Goal: Task Accomplishment & Management: Use online tool/utility

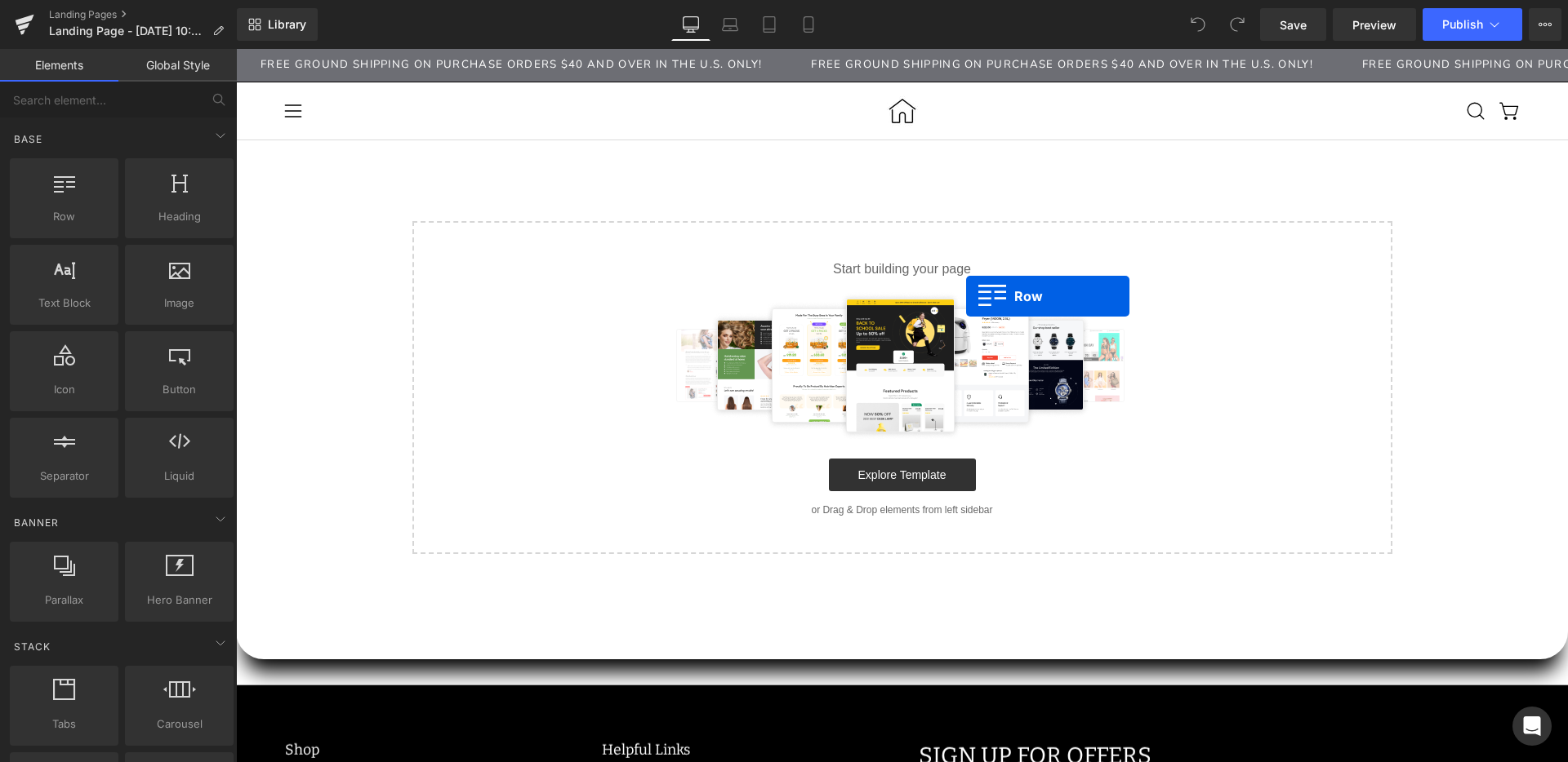
drag, startPoint x: 327, startPoint y: 258, endPoint x: 966, endPoint y: 296, distance: 640.1
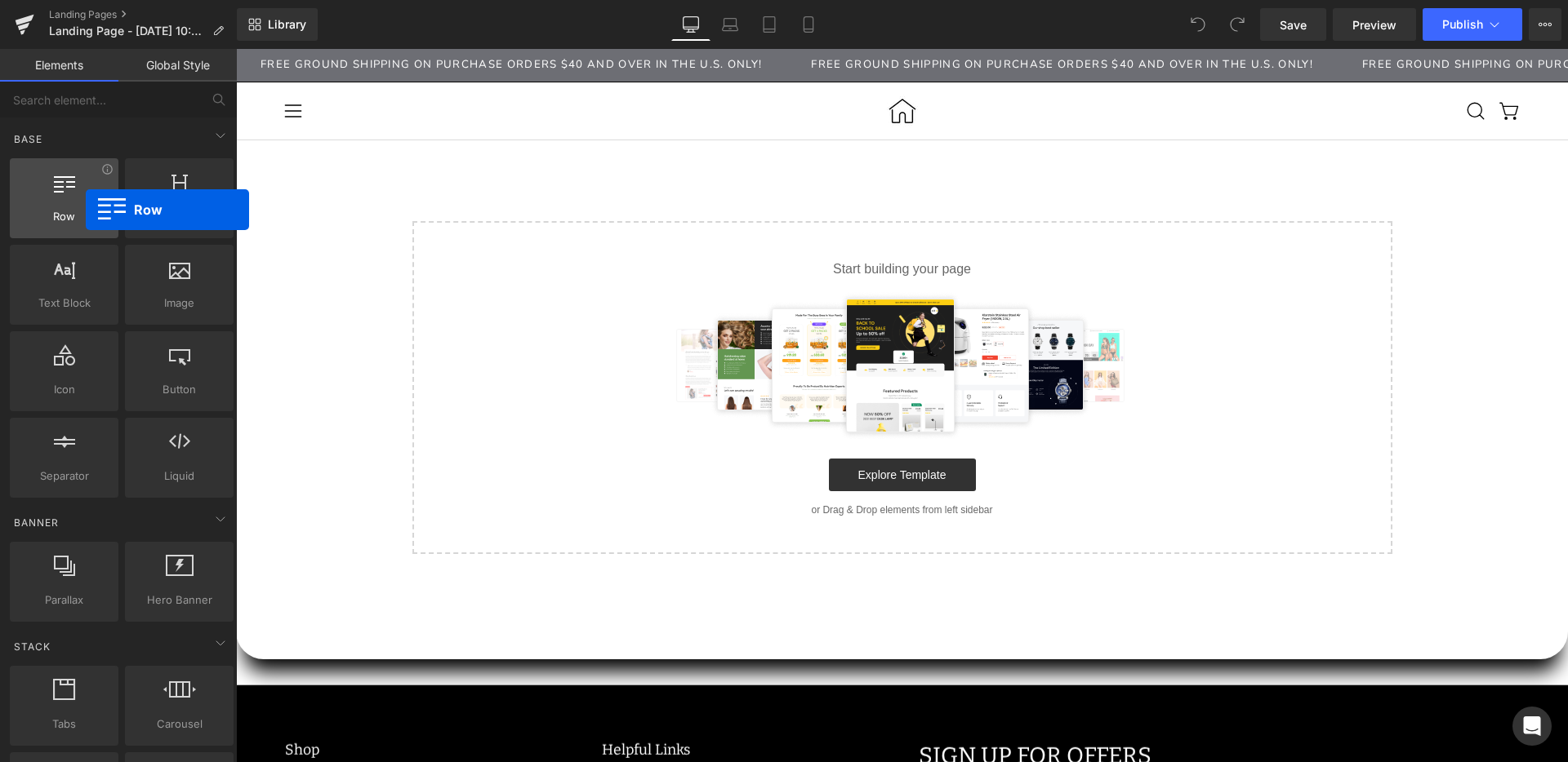
click at [86, 210] on span "Row" at bounding box center [64, 217] width 99 height 17
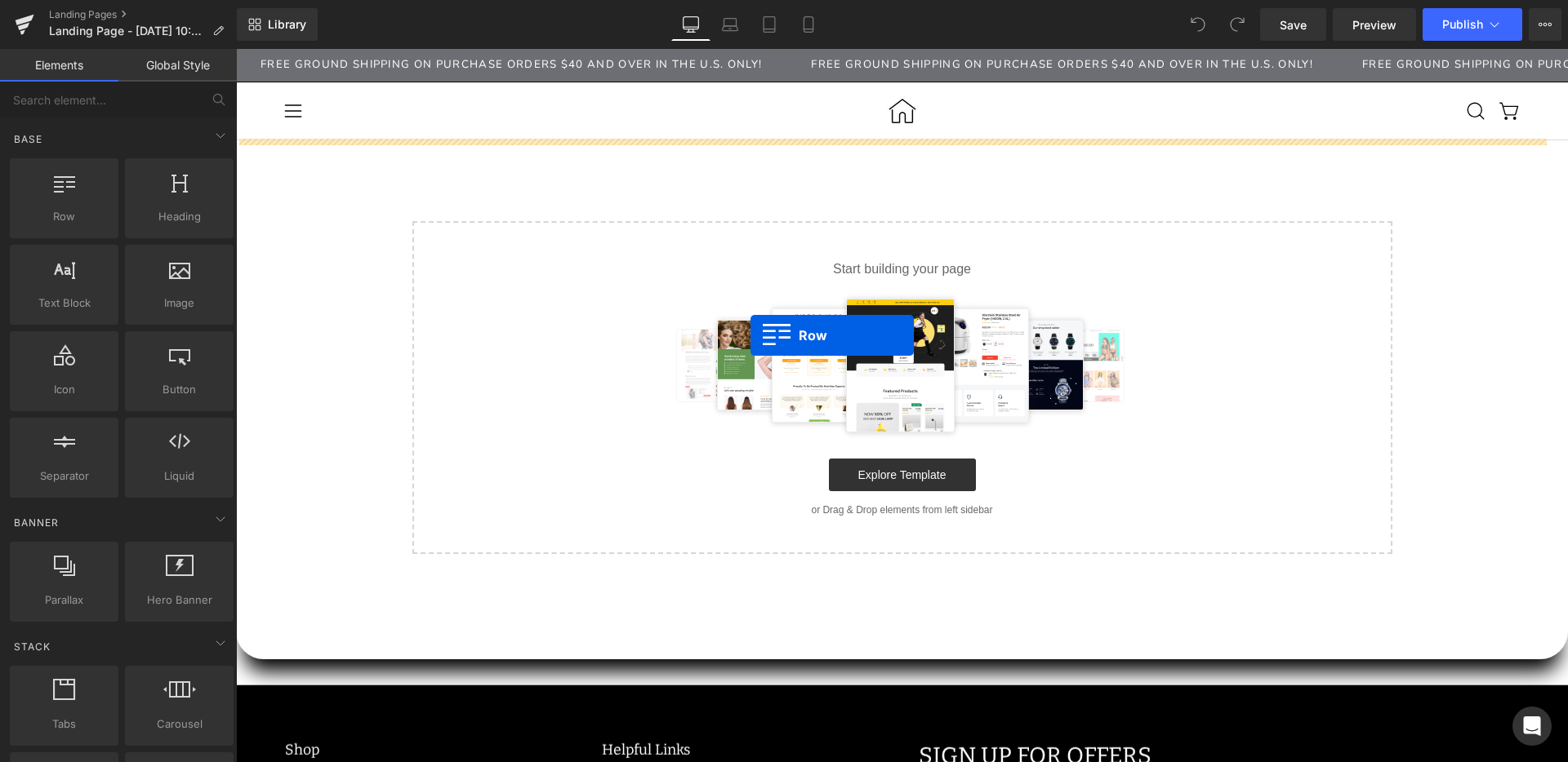
drag, startPoint x: 314, startPoint y: 258, endPoint x: 751, endPoint y: 335, distance: 443.7
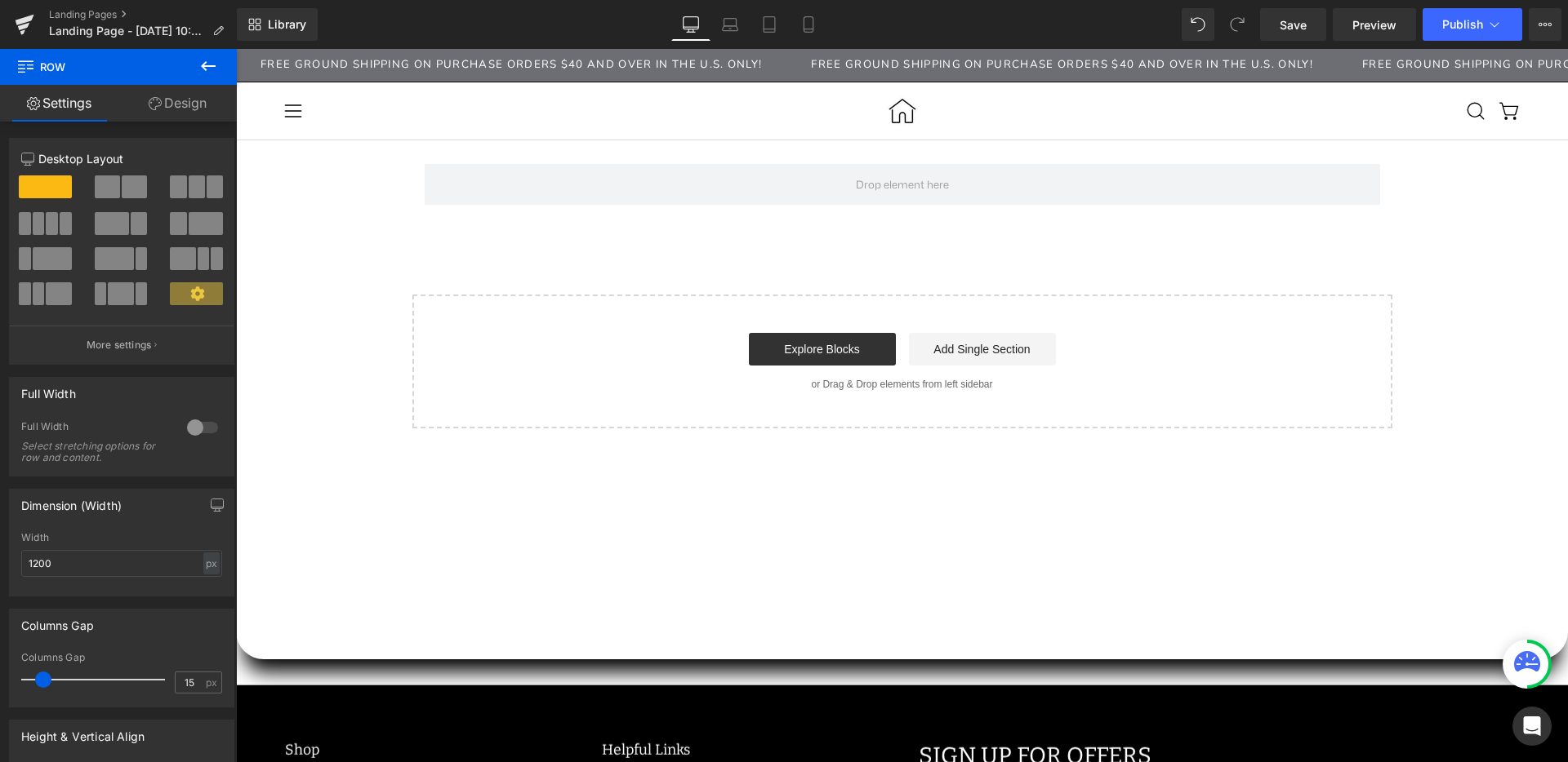
click at [195, 70] on button at bounding box center [207, 67] width 57 height 36
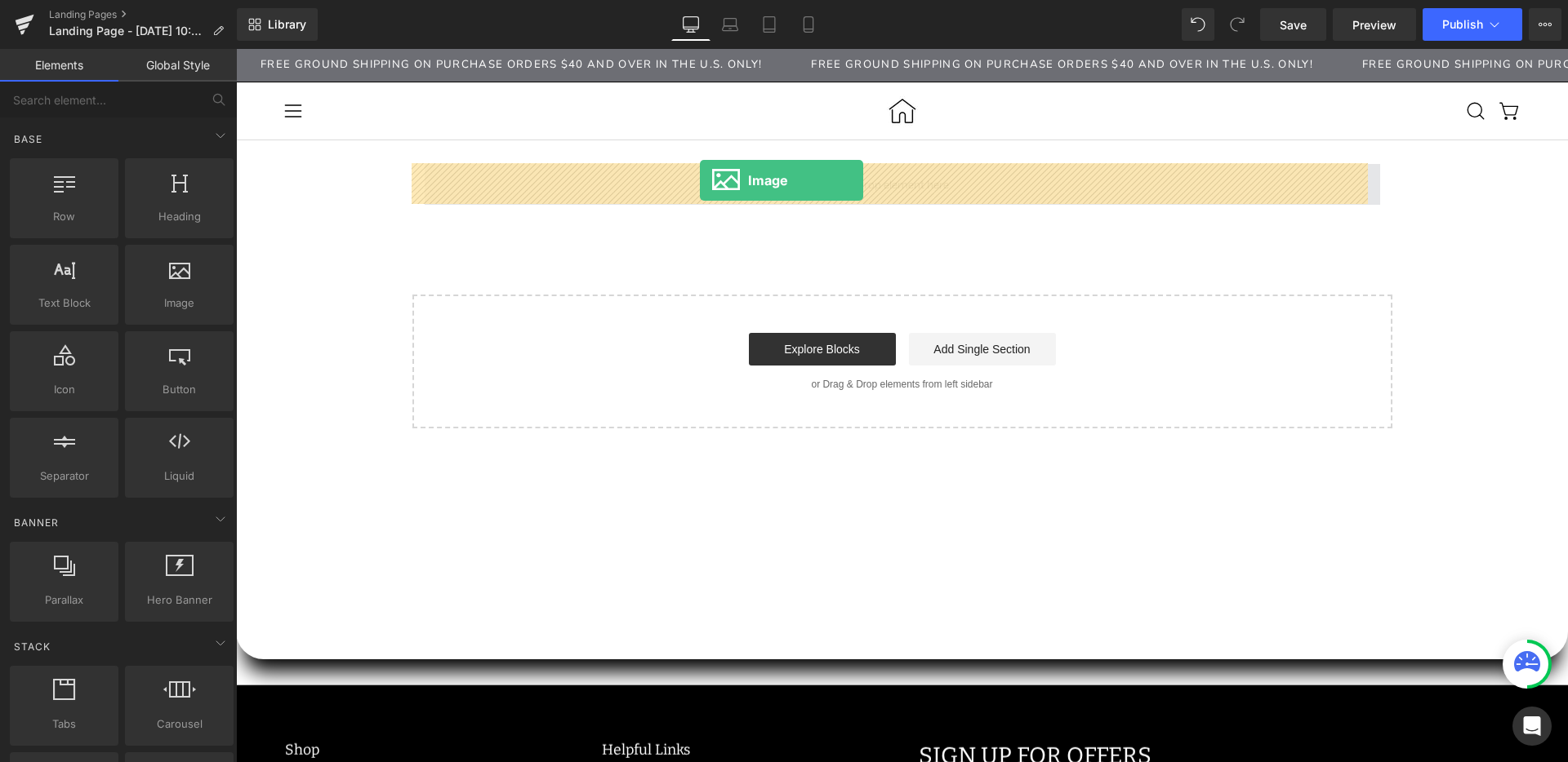
drag, startPoint x: 403, startPoint y: 330, endPoint x: 699, endPoint y: 180, distance: 331.8
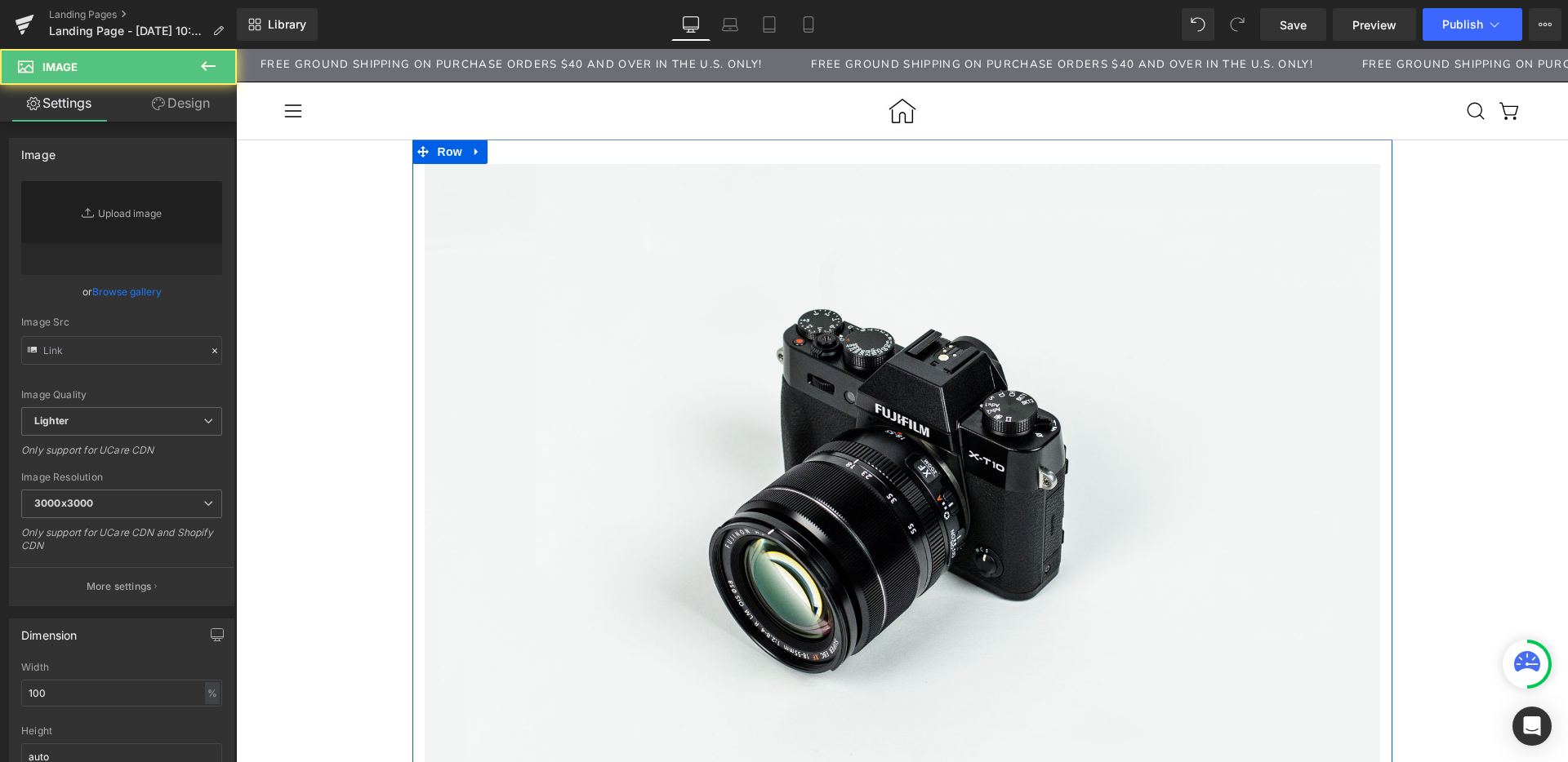
type input "//d1um8515vdn9kb.cloudfront.net/images/parallax.jpg"
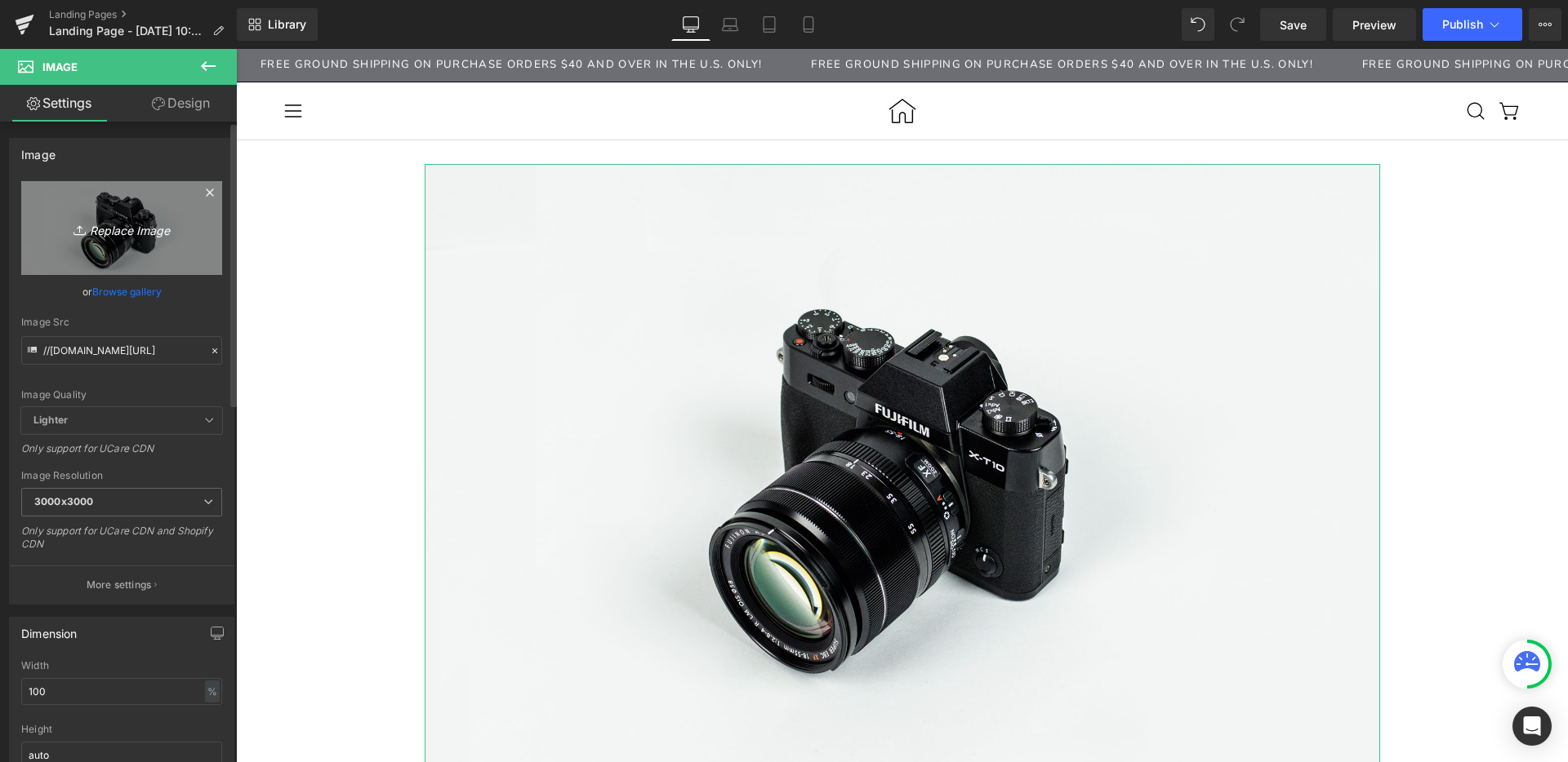
click at [132, 229] on icon "Replace Image" at bounding box center [121, 228] width 131 height 20
type input "C:\fakepath\want brightening (1920 x 400 px).png"
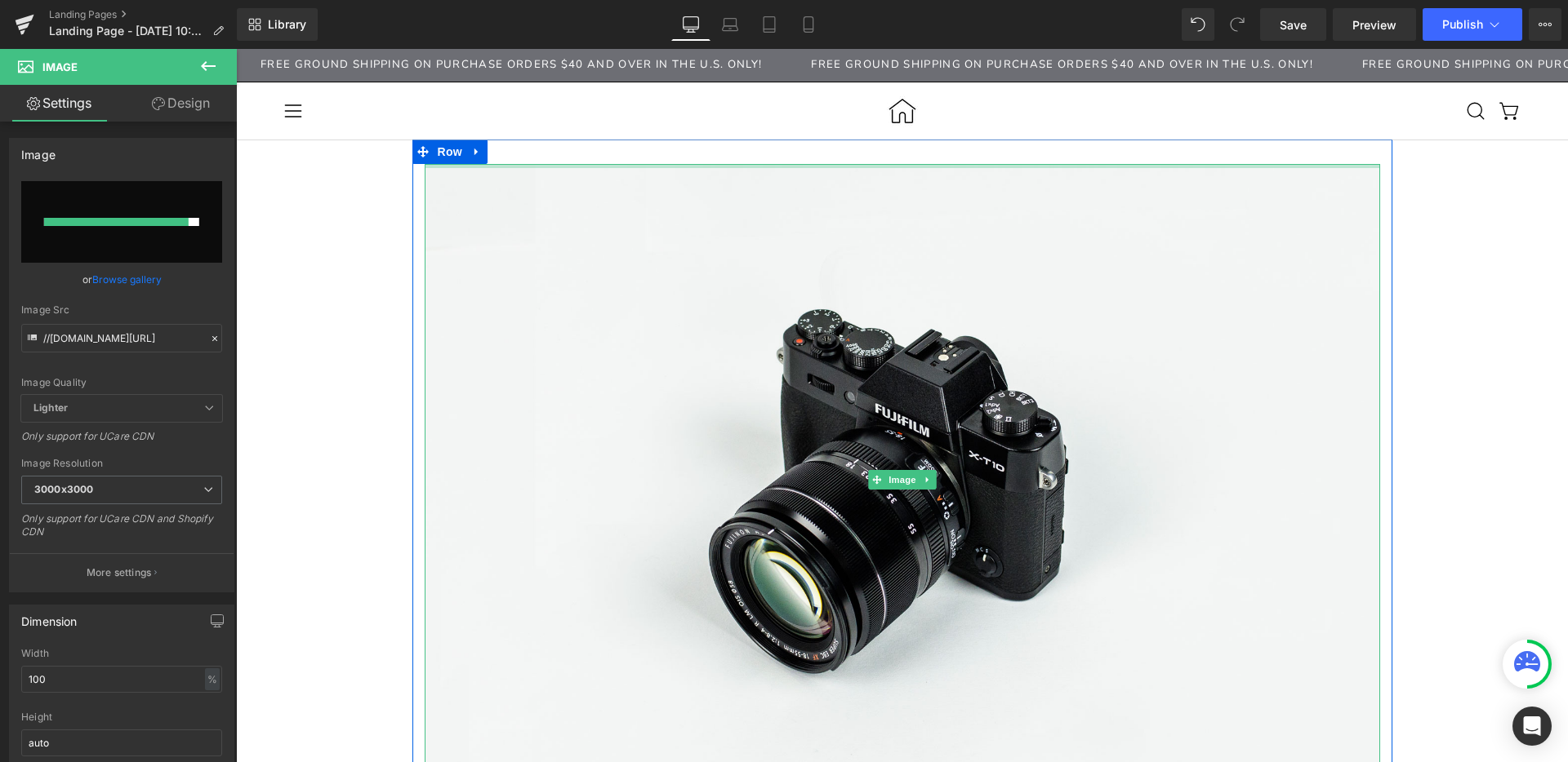
type input "https://ucarecdn.com/2fa5e5d8-cfd4-48df-8716-b6eb17c04302/-/format/auto/-/previ…"
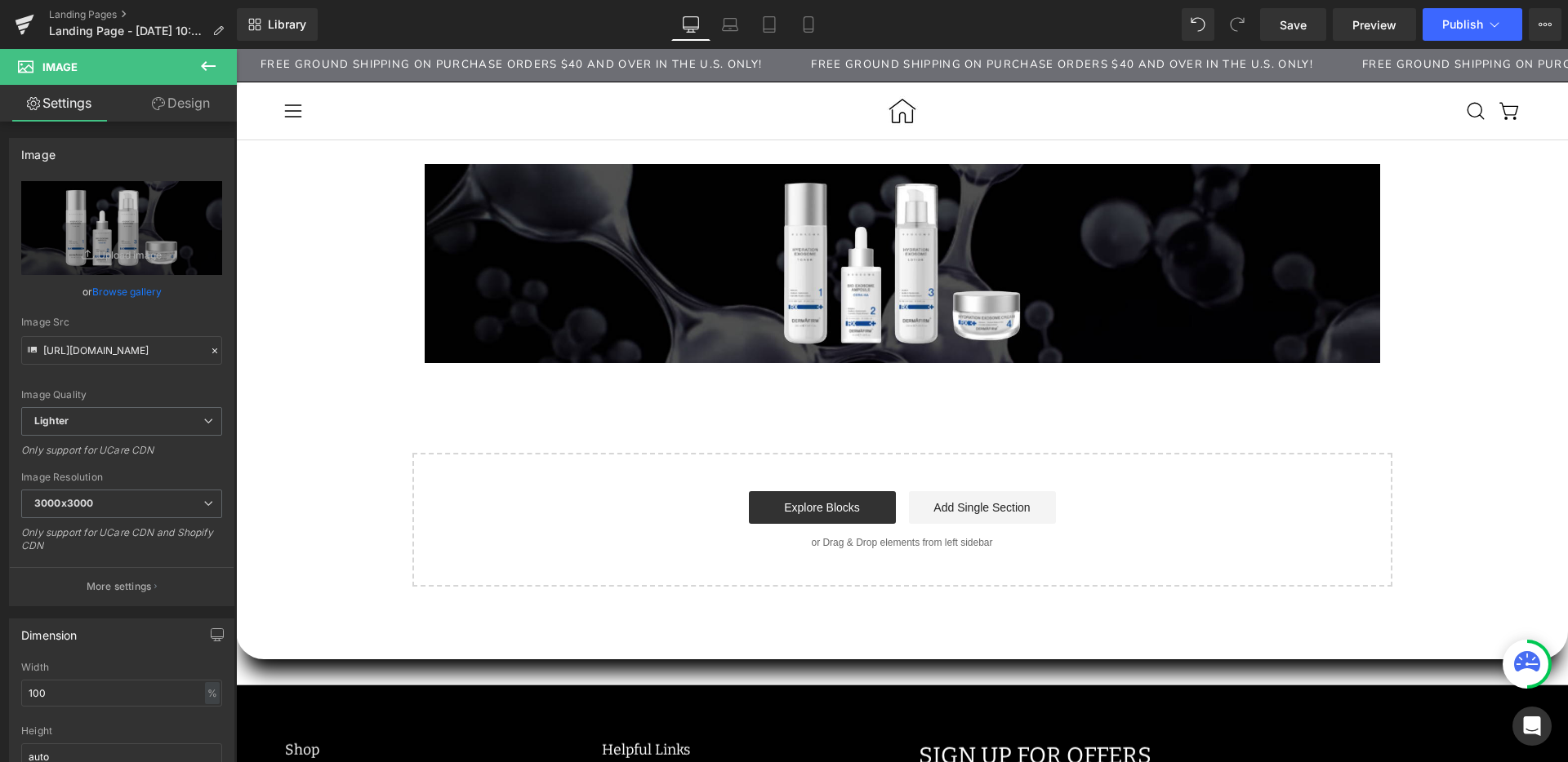
click at [207, 62] on icon at bounding box center [208, 66] width 19 height 19
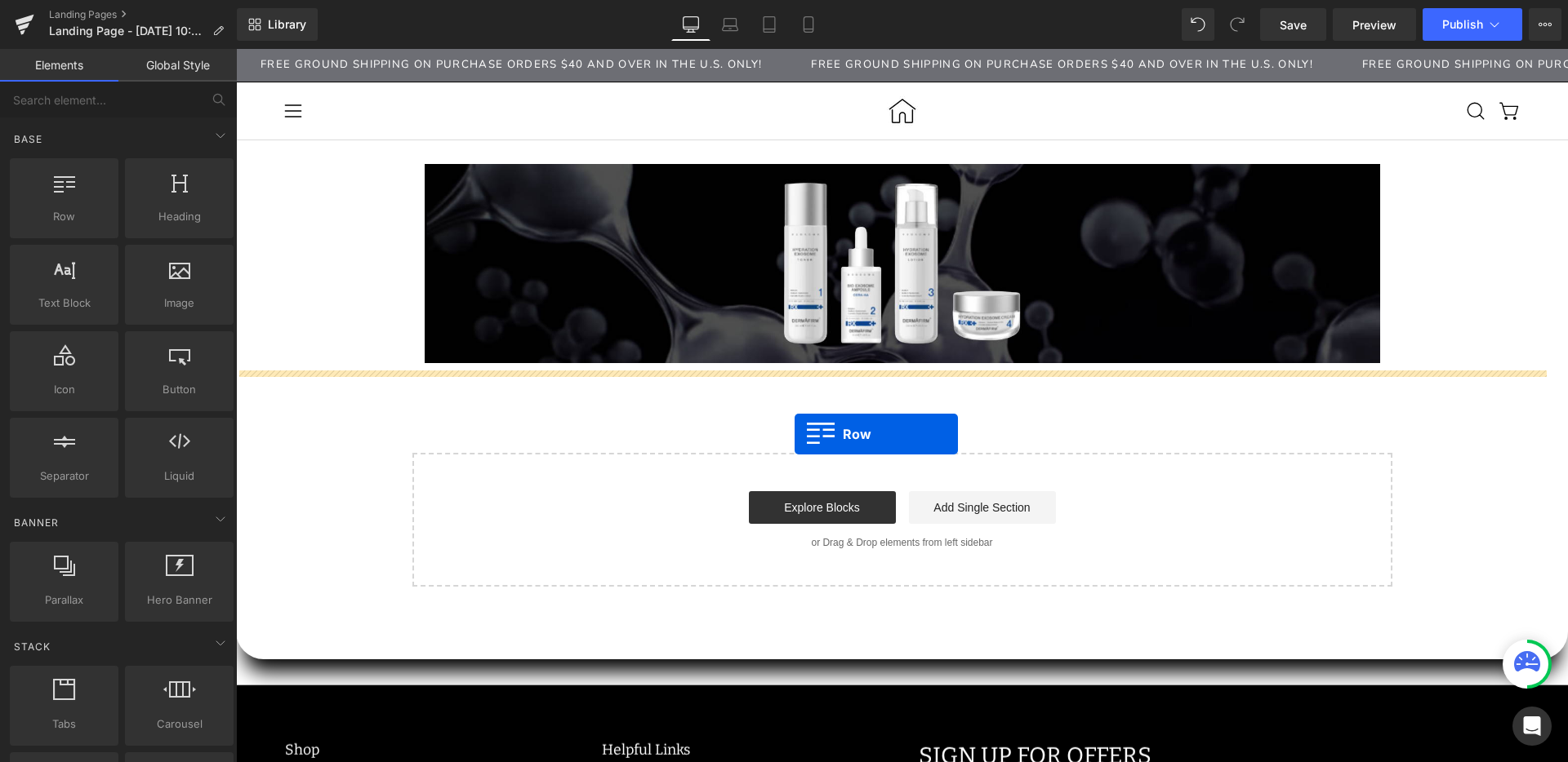
drag, startPoint x: 313, startPoint y: 265, endPoint x: 794, endPoint y: 435, distance: 510.2
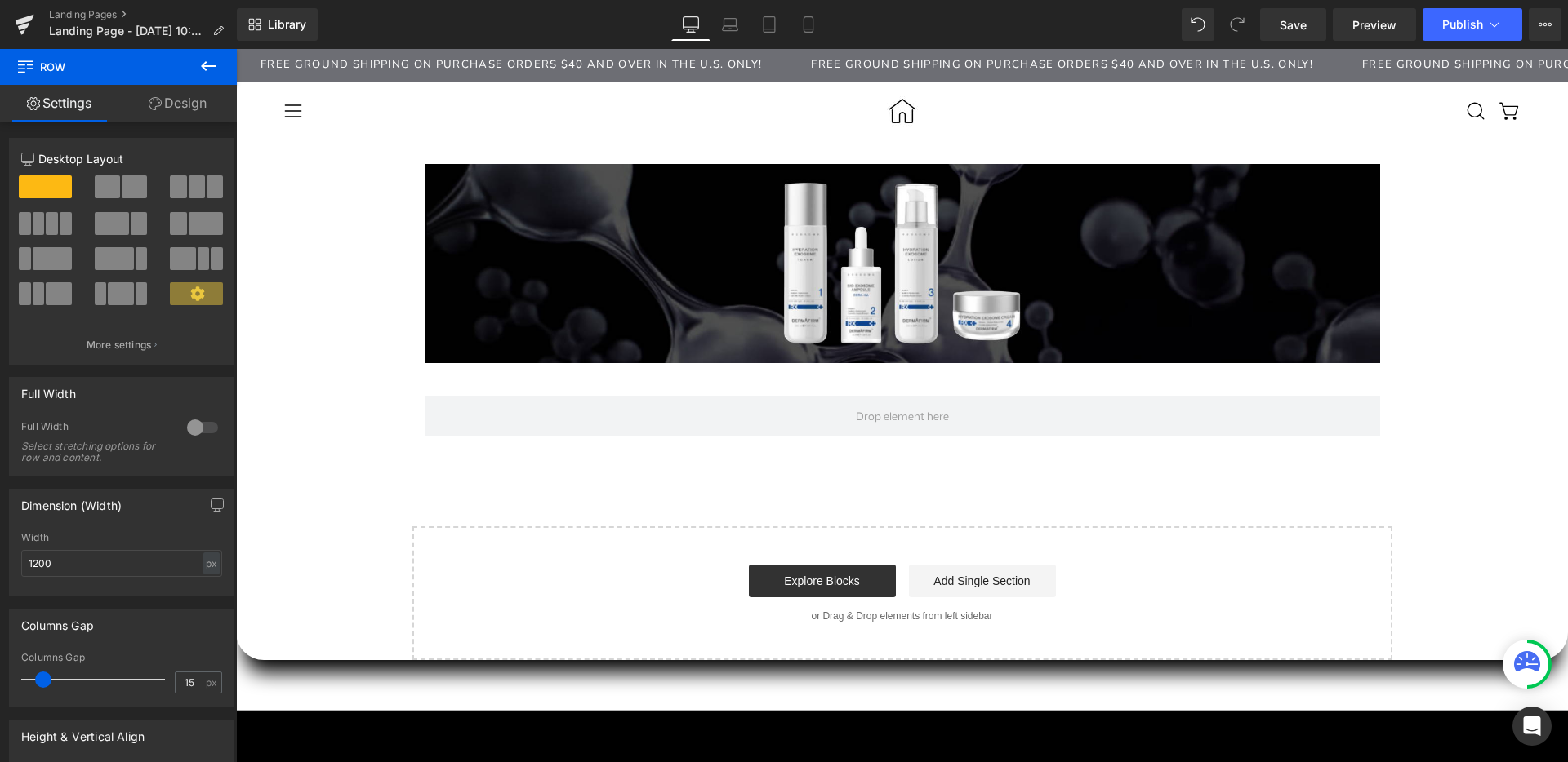
click at [209, 71] on icon at bounding box center [208, 66] width 19 height 19
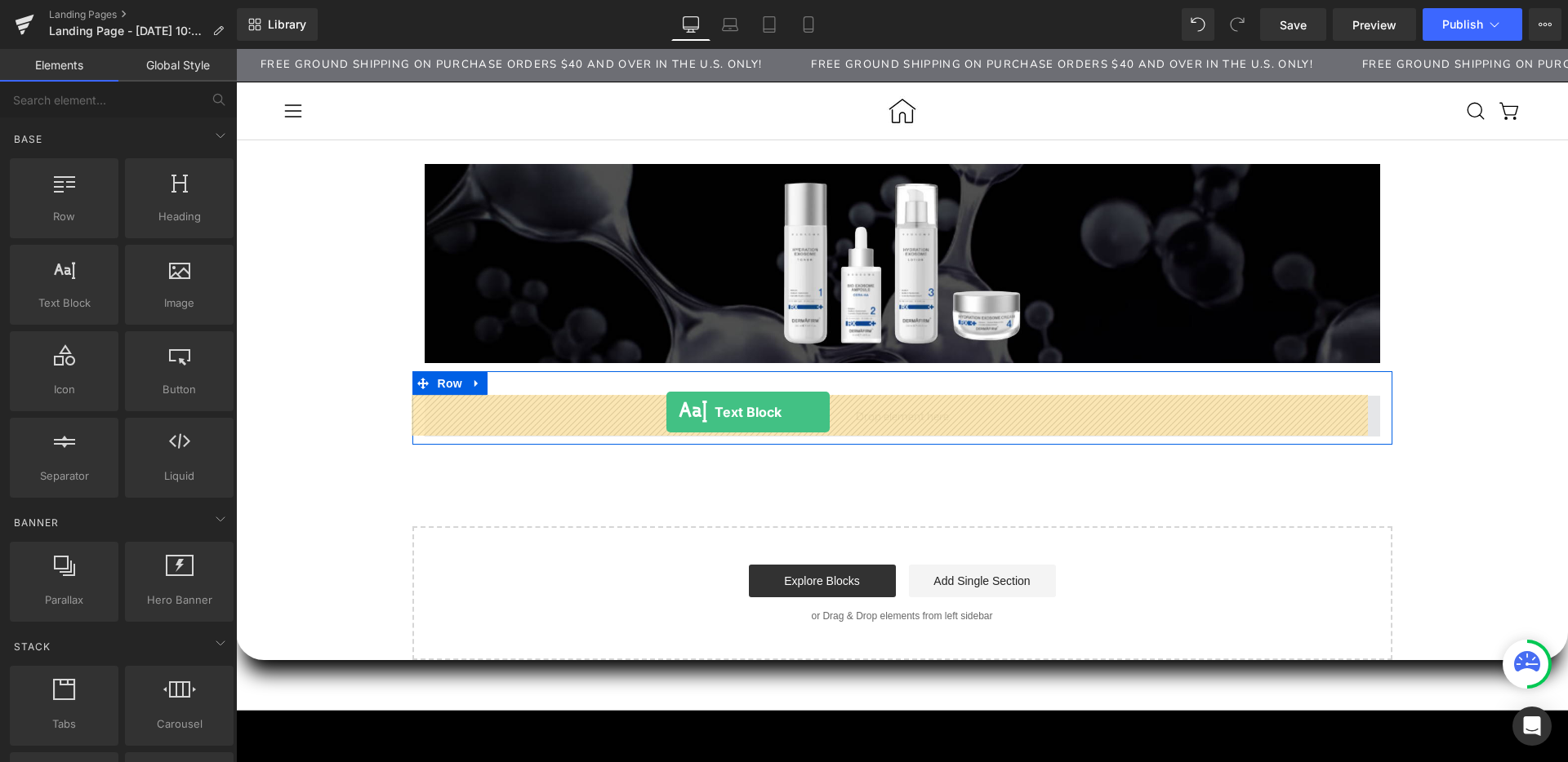
drag, startPoint x: 323, startPoint y: 338, endPoint x: 666, endPoint y: 412, distance: 350.9
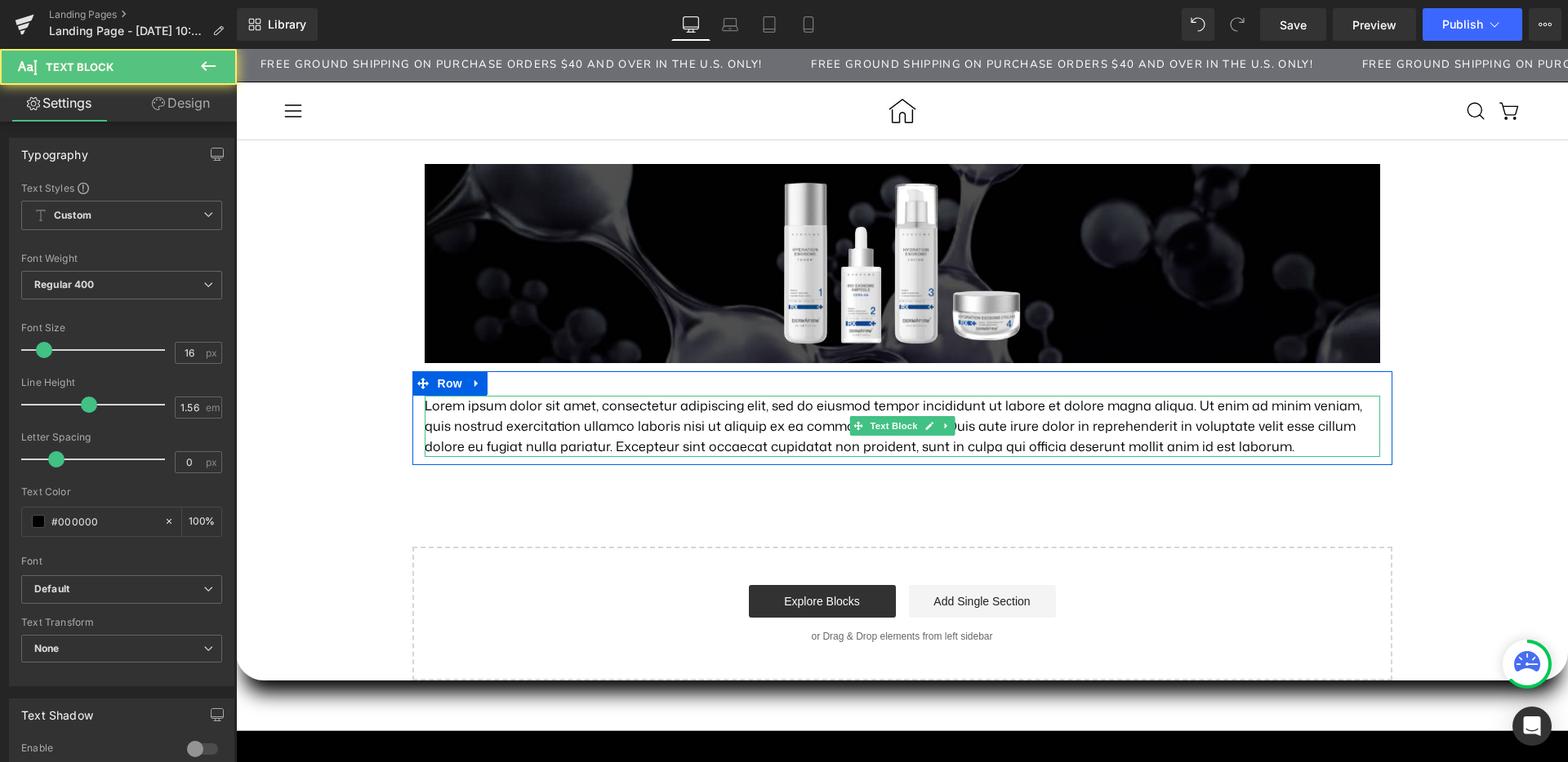
click at [585, 410] on p "Lorem ipsum dolor sit amet, consectetur adipiscing elit, sed do eiusmod tempor …" at bounding box center [902, 426] width 955 height 61
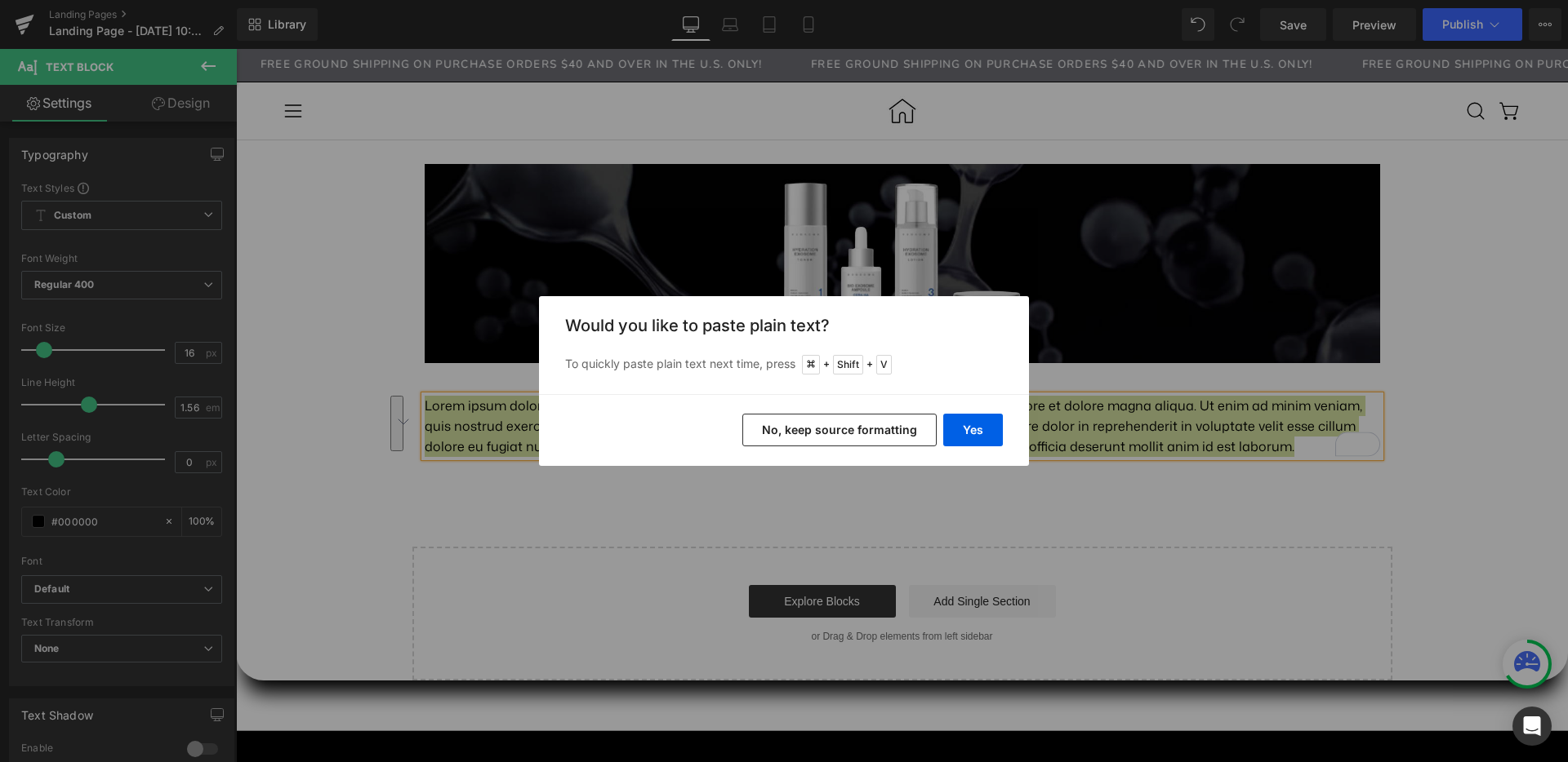
click at [893, 430] on button "No, keep source formatting" at bounding box center [839, 430] width 195 height 33
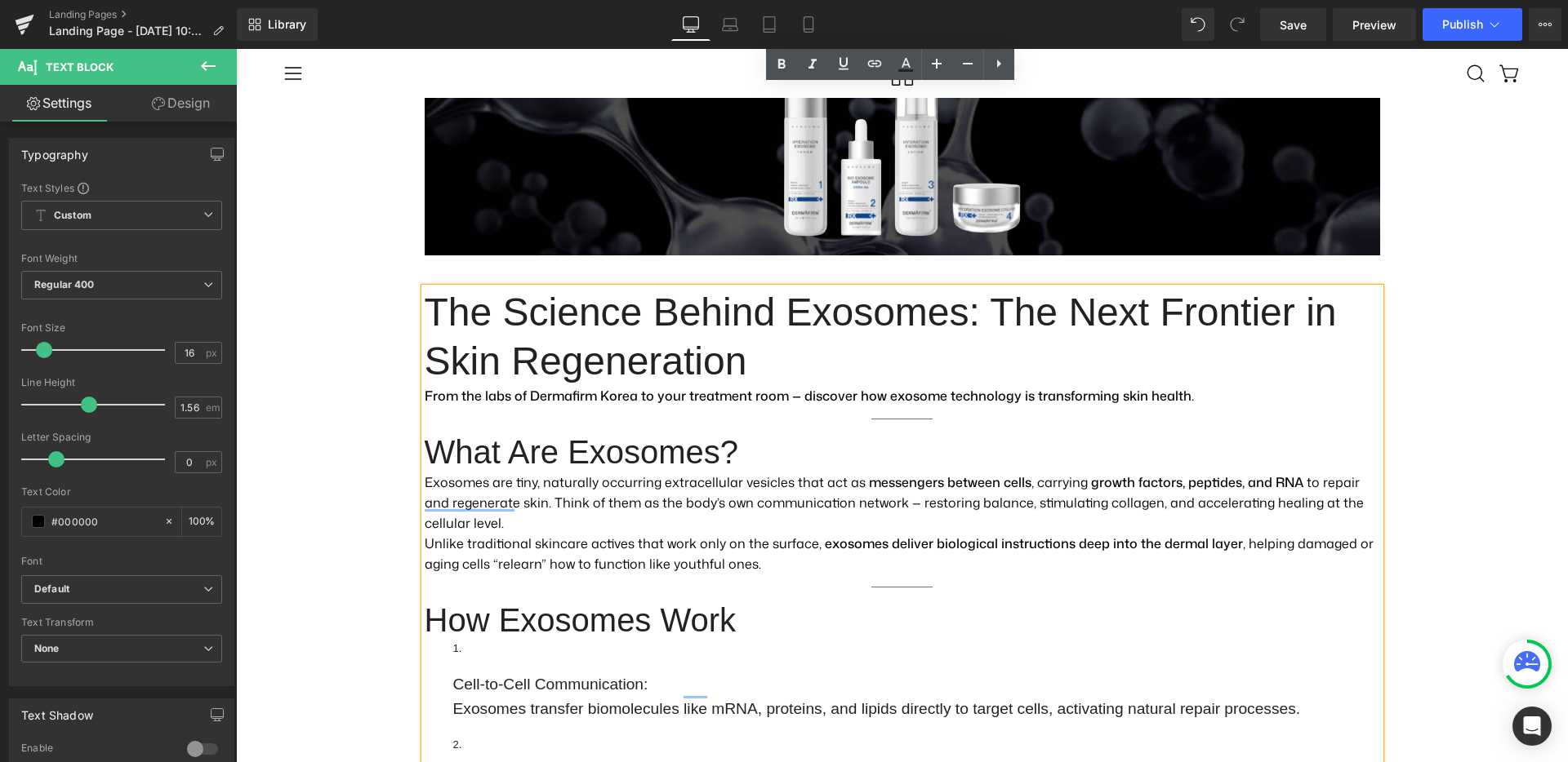
scroll to position [984, 0]
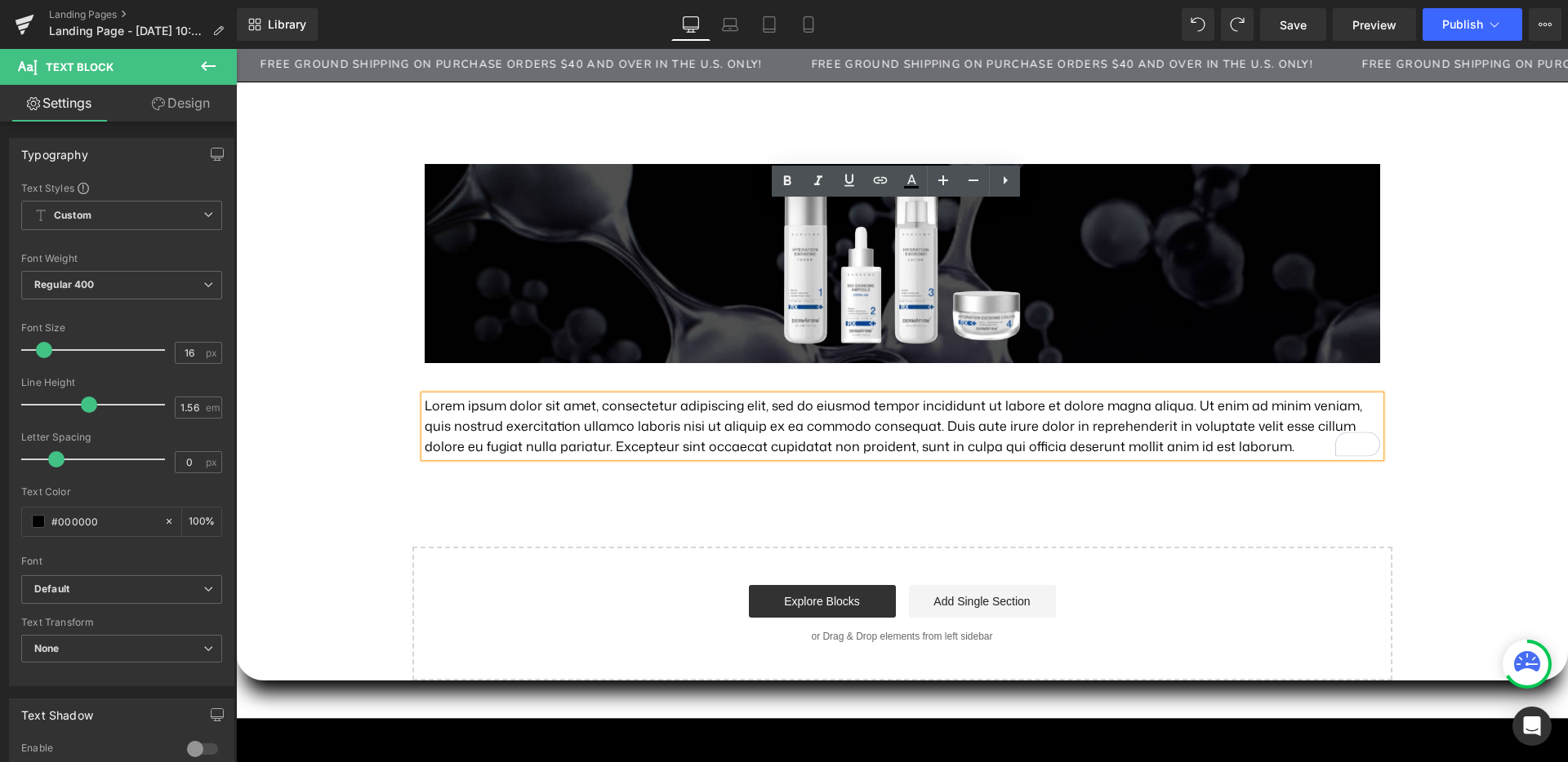
scroll to position [107, 0]
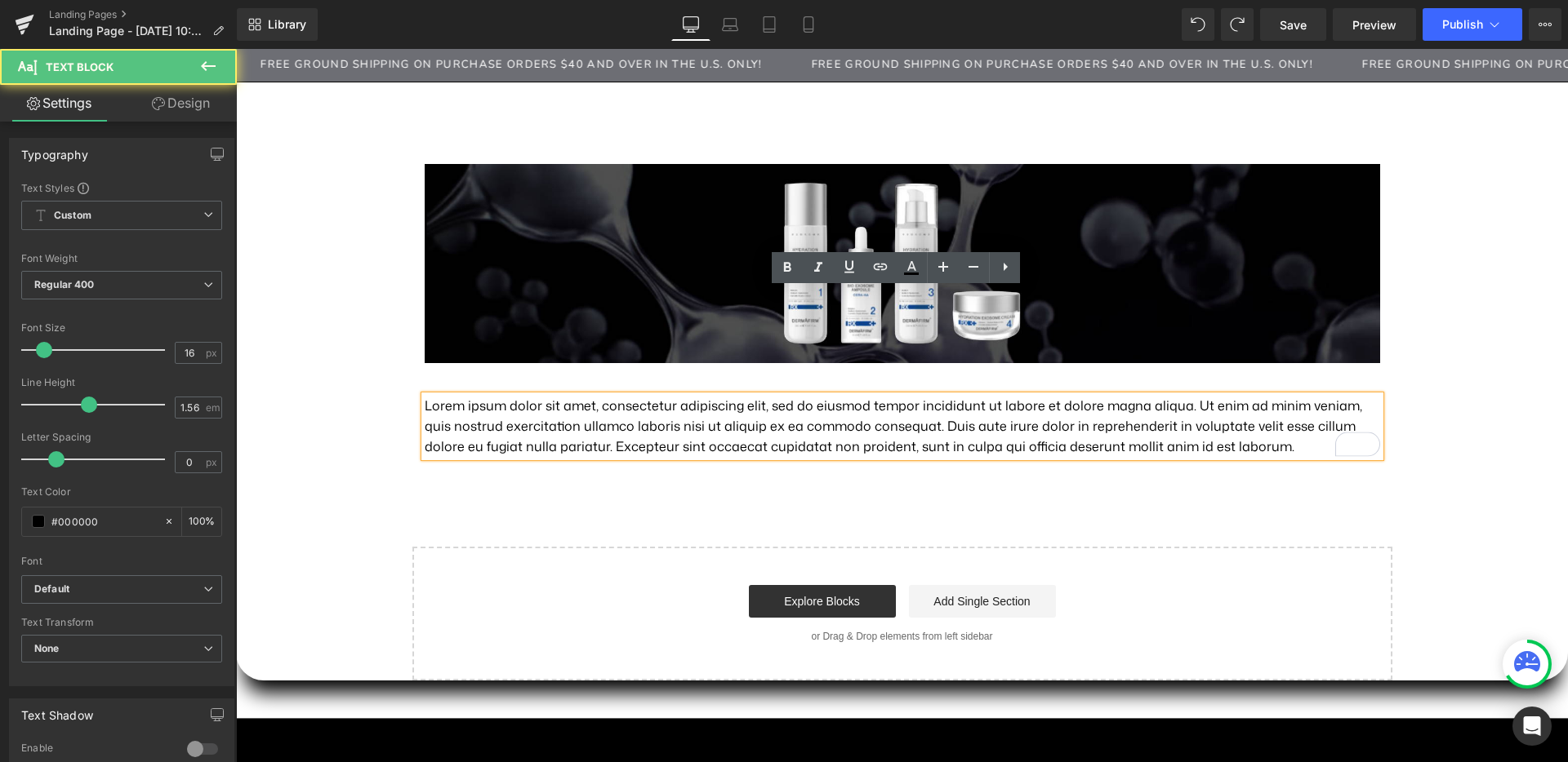
click at [533, 396] on p "Lorem ipsum dolor sit amet, consectetur adipiscing elit, sed do eiusmod tempor …" at bounding box center [902, 426] width 955 height 61
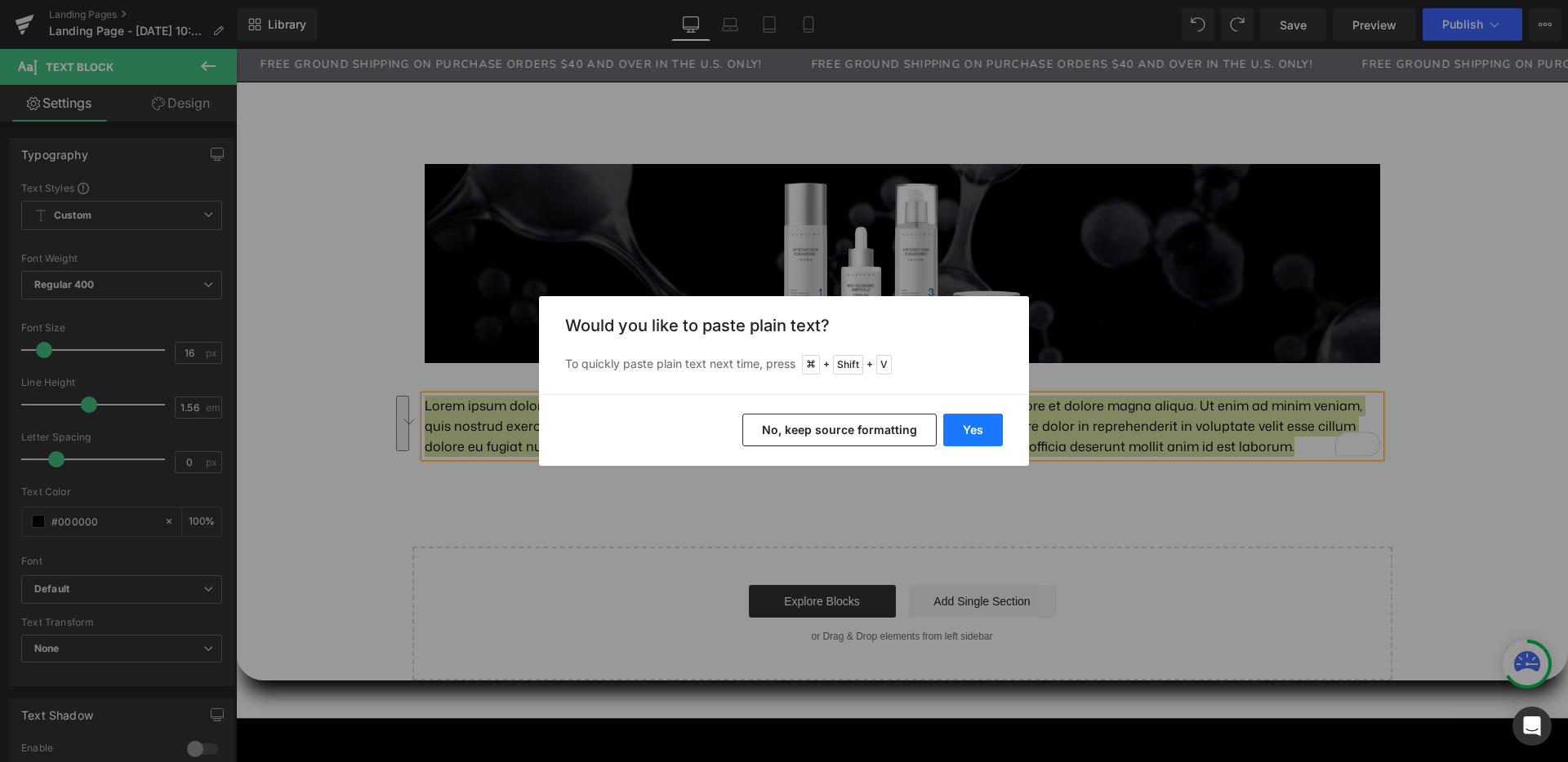
click at [990, 424] on button "Yes" at bounding box center [973, 430] width 60 height 33
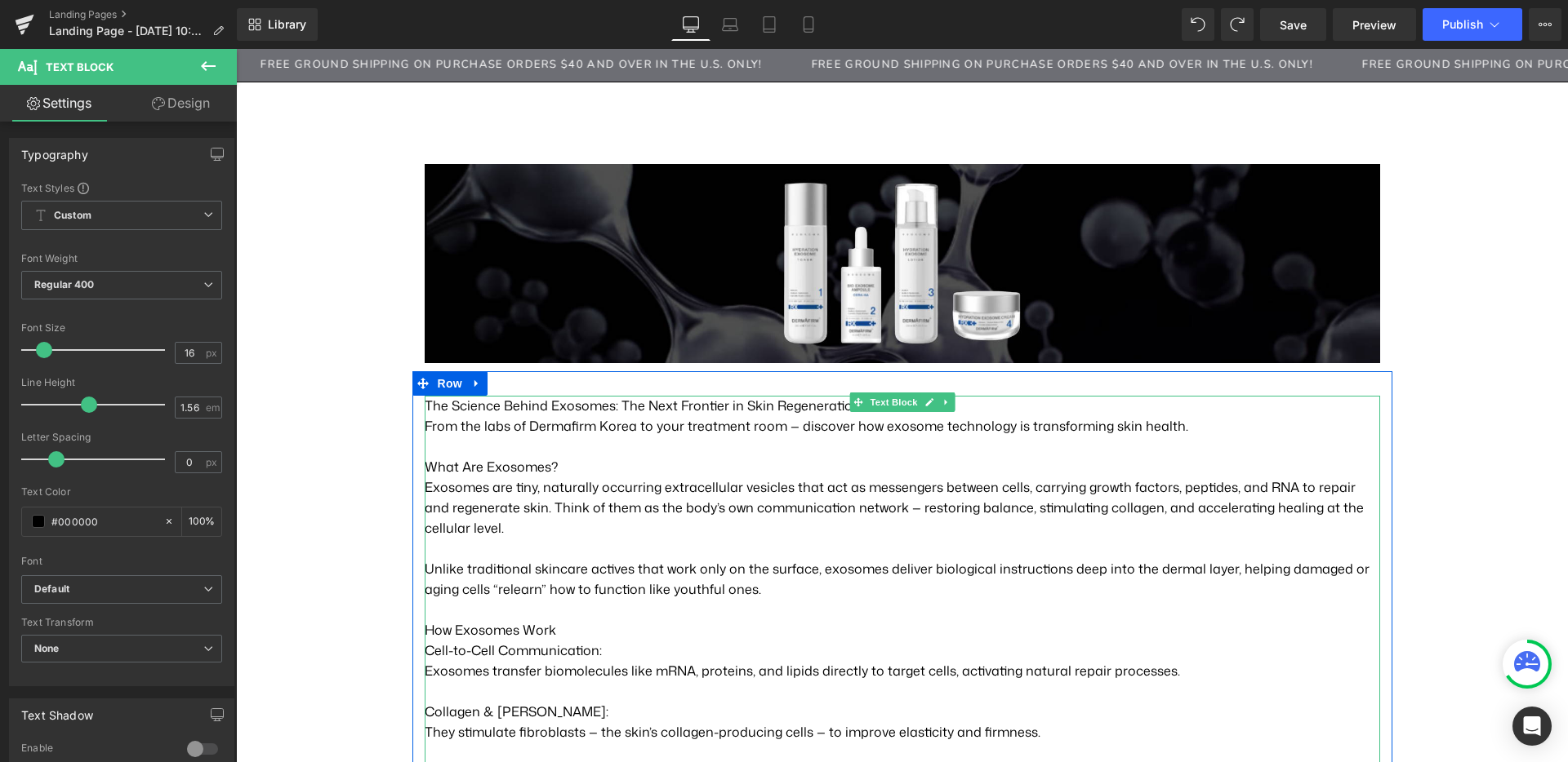
click at [976, 538] on p "To enrich screen reader interactions, please activate Accessibility in Grammarl…" at bounding box center [902, 548] width 955 height 20
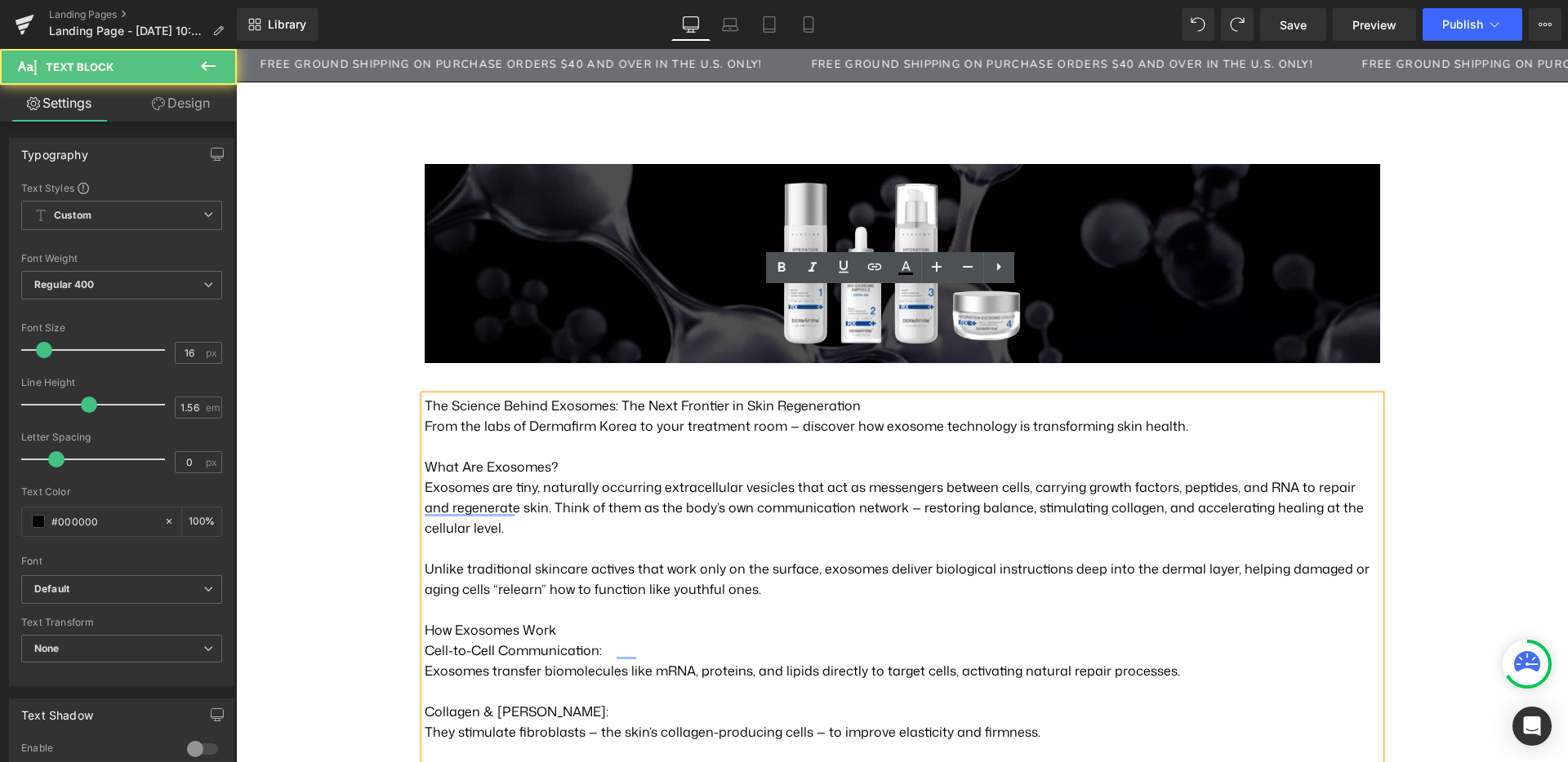
click at [600, 457] on p "What Are Exosomes?" at bounding box center [902, 467] width 955 height 20
drag, startPoint x: 570, startPoint y: 359, endPoint x: 391, endPoint y: 361, distance: 179.0
drag, startPoint x: 546, startPoint y: 495, endPoint x: 418, endPoint y: 494, distance: 128.0
click at [424, 621] on p "How Exosomes Work" at bounding box center [902, 630] width 955 height 20
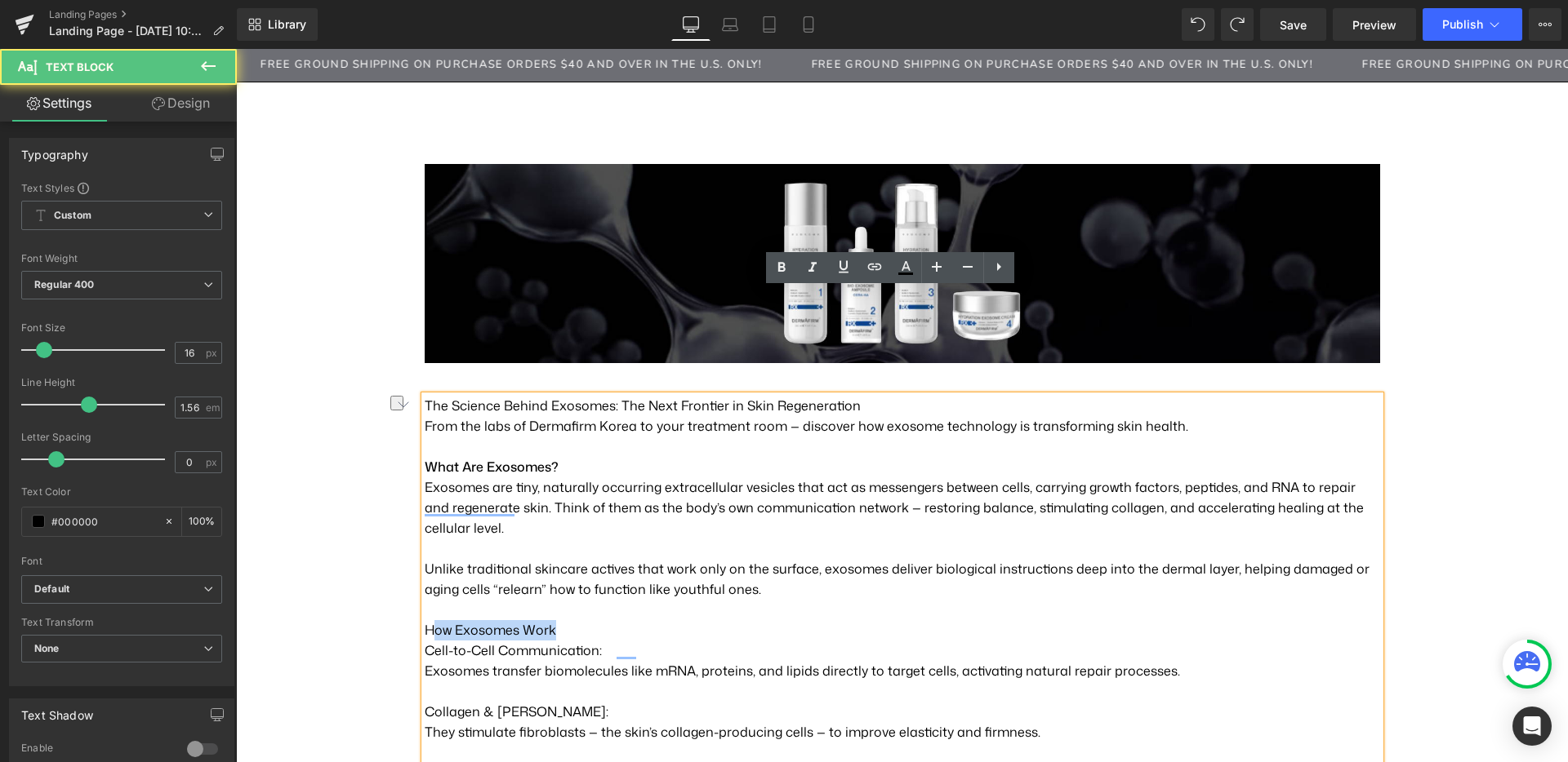
click at [575, 621] on p "How Exosomes Work" at bounding box center [902, 630] width 955 height 20
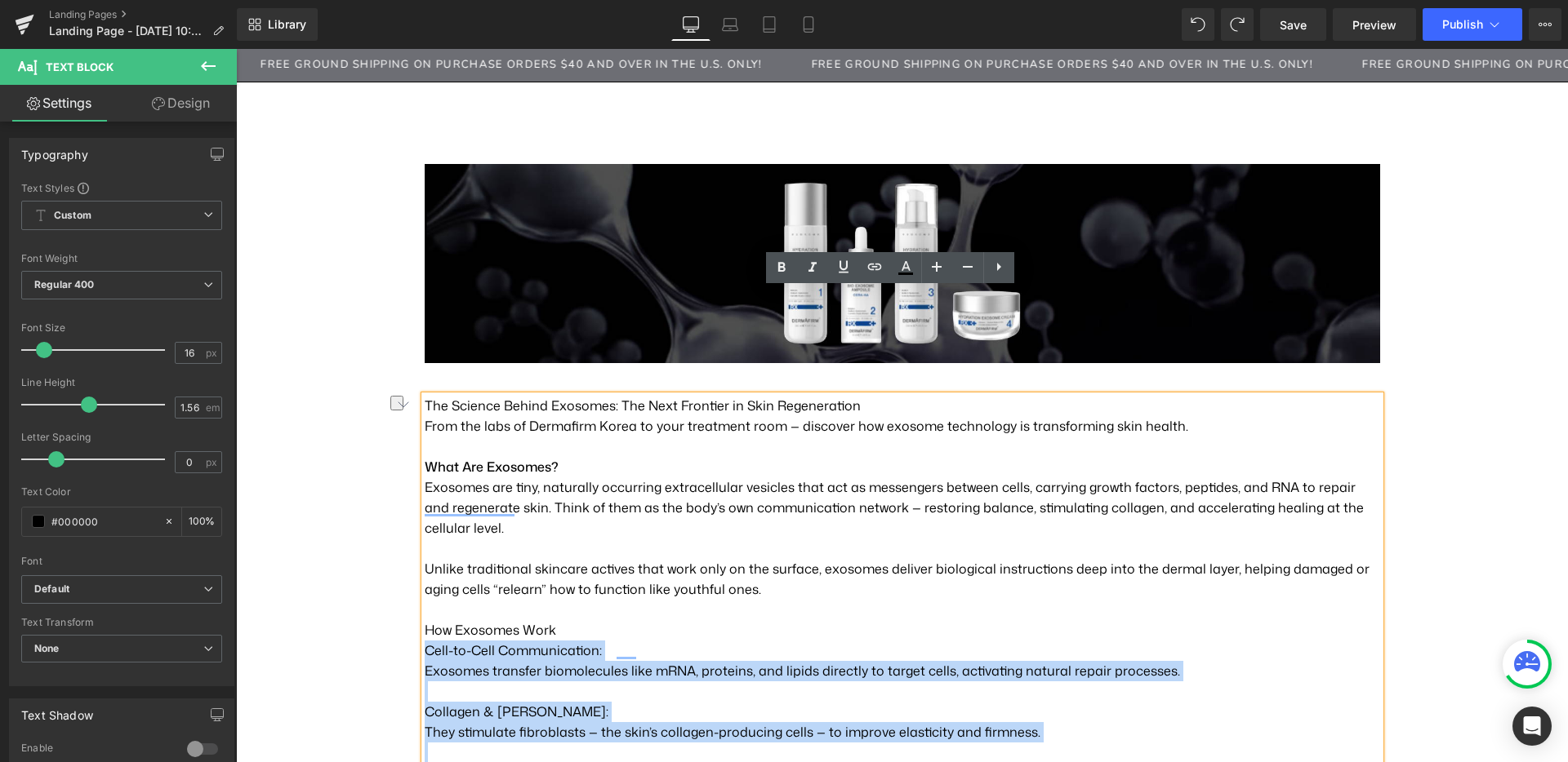
drag, startPoint x: 518, startPoint y: 502, endPoint x: 411, endPoint y: 501, distance: 107.0
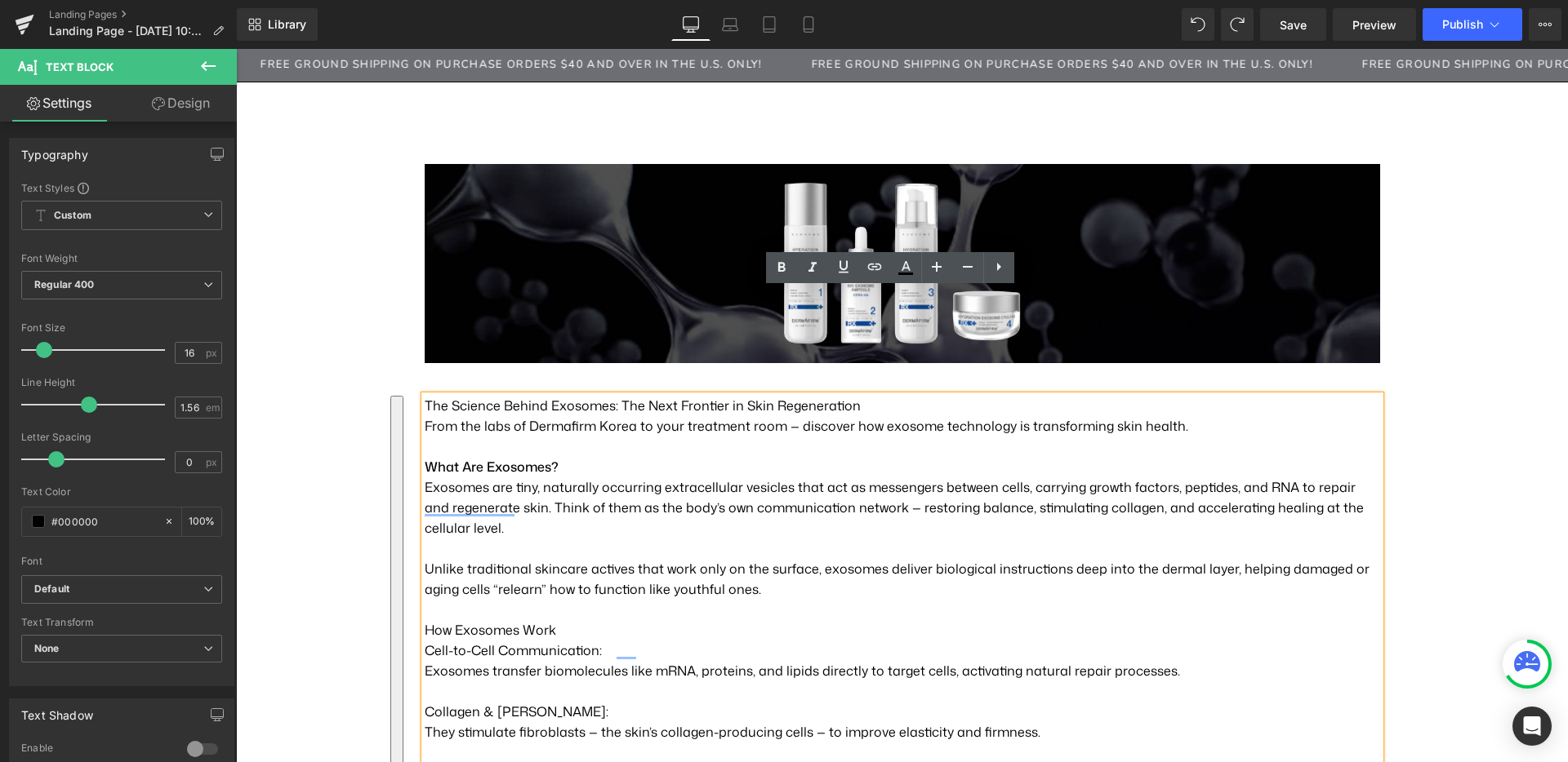
click at [502, 458] on strong "What Are Exosomes?" at bounding box center [491, 467] width 134 height 18
drag, startPoint x: 557, startPoint y: 361, endPoint x: 415, endPoint y: 364, distance: 142.0
click at [424, 457] on p "What Are Exosomes?" at bounding box center [902, 467] width 955 height 20
click at [774, 262] on icon at bounding box center [782, 267] width 19 height 19
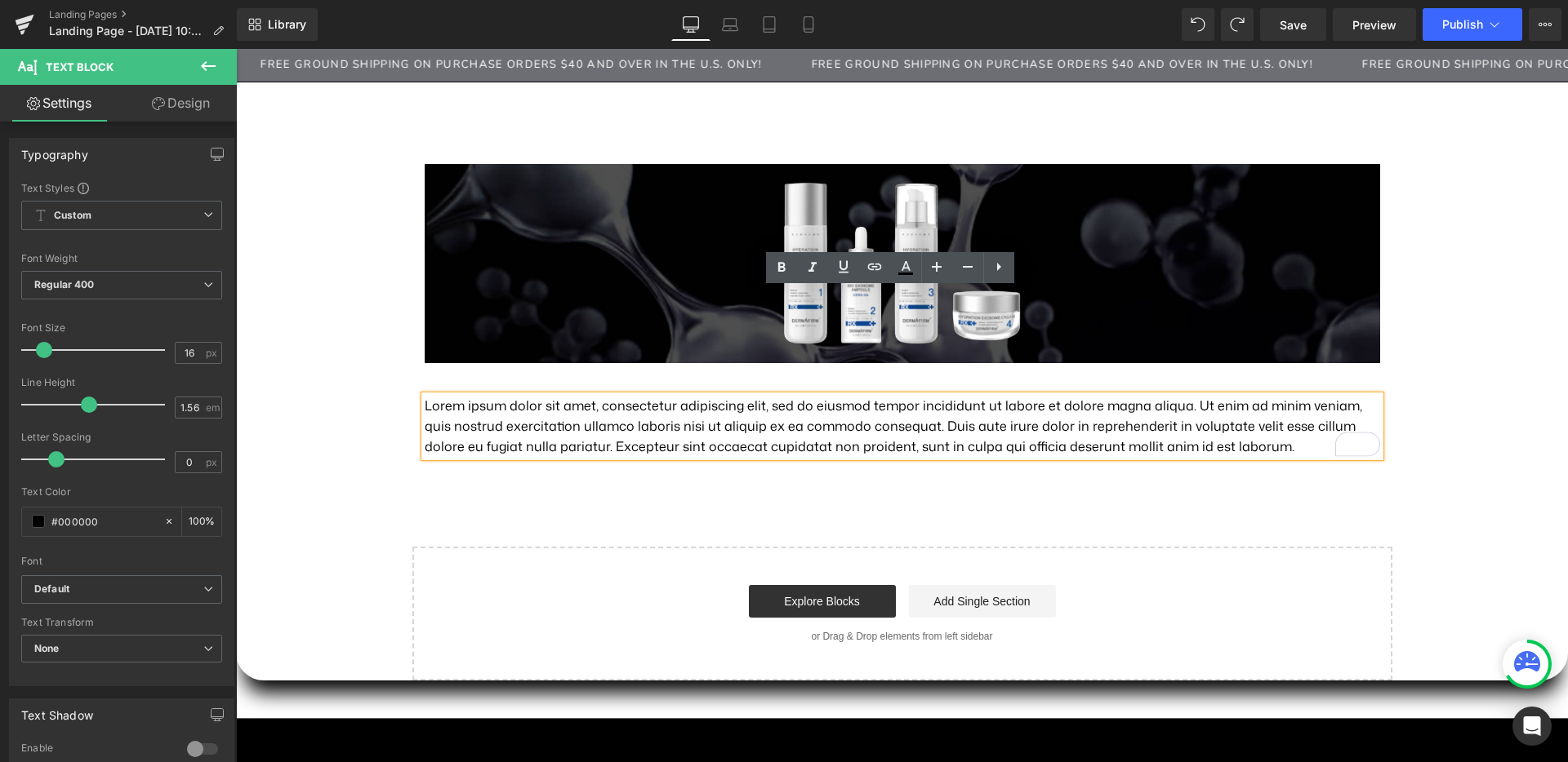
click at [698, 396] on p "Lorem ipsum dolor sit amet, consectetur adipiscing elit, sed do eiusmod tempor …" at bounding box center [902, 426] width 955 height 61
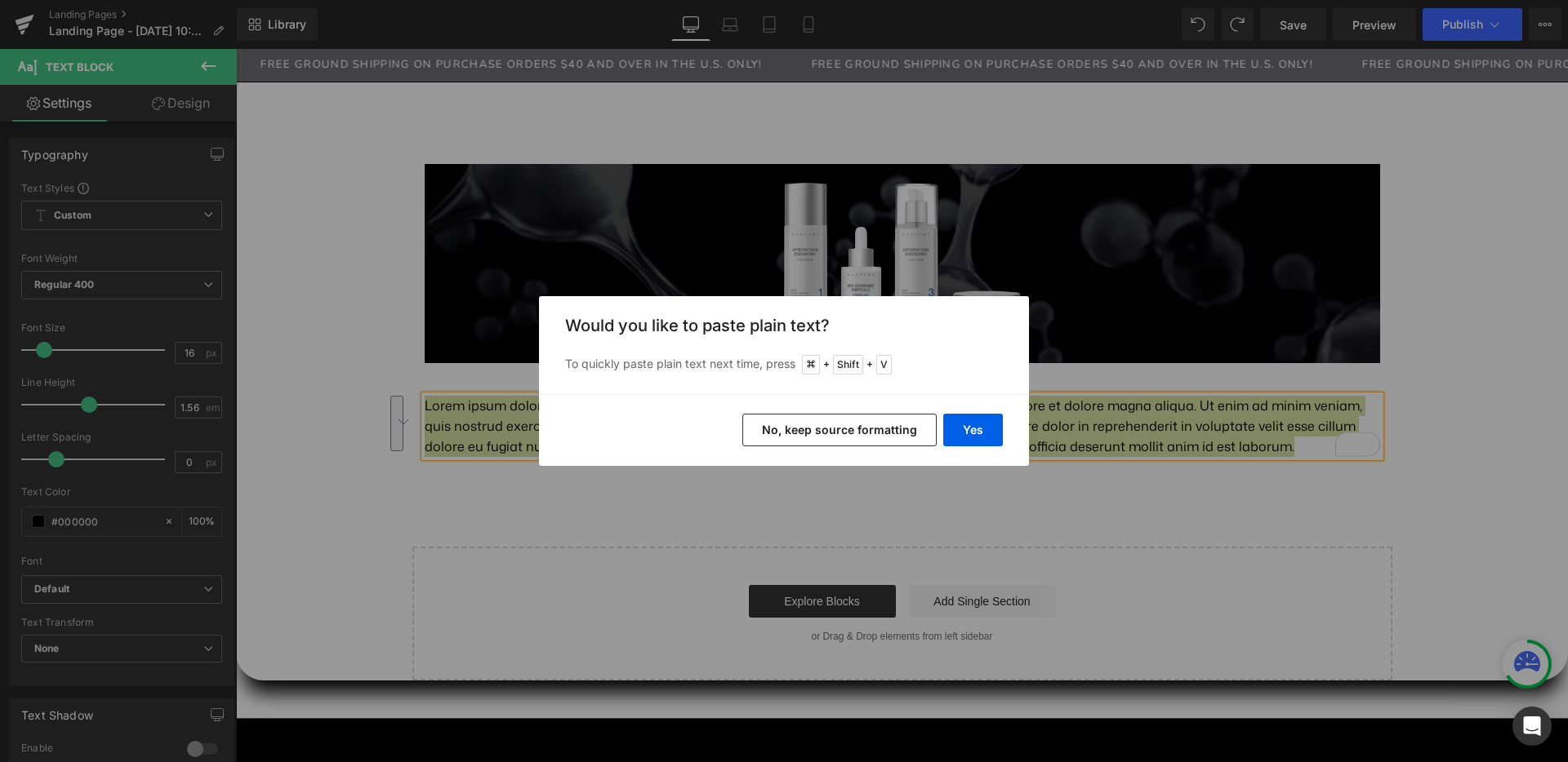
click at [788, 432] on button "No, keep source formatting" at bounding box center [839, 430] width 195 height 33
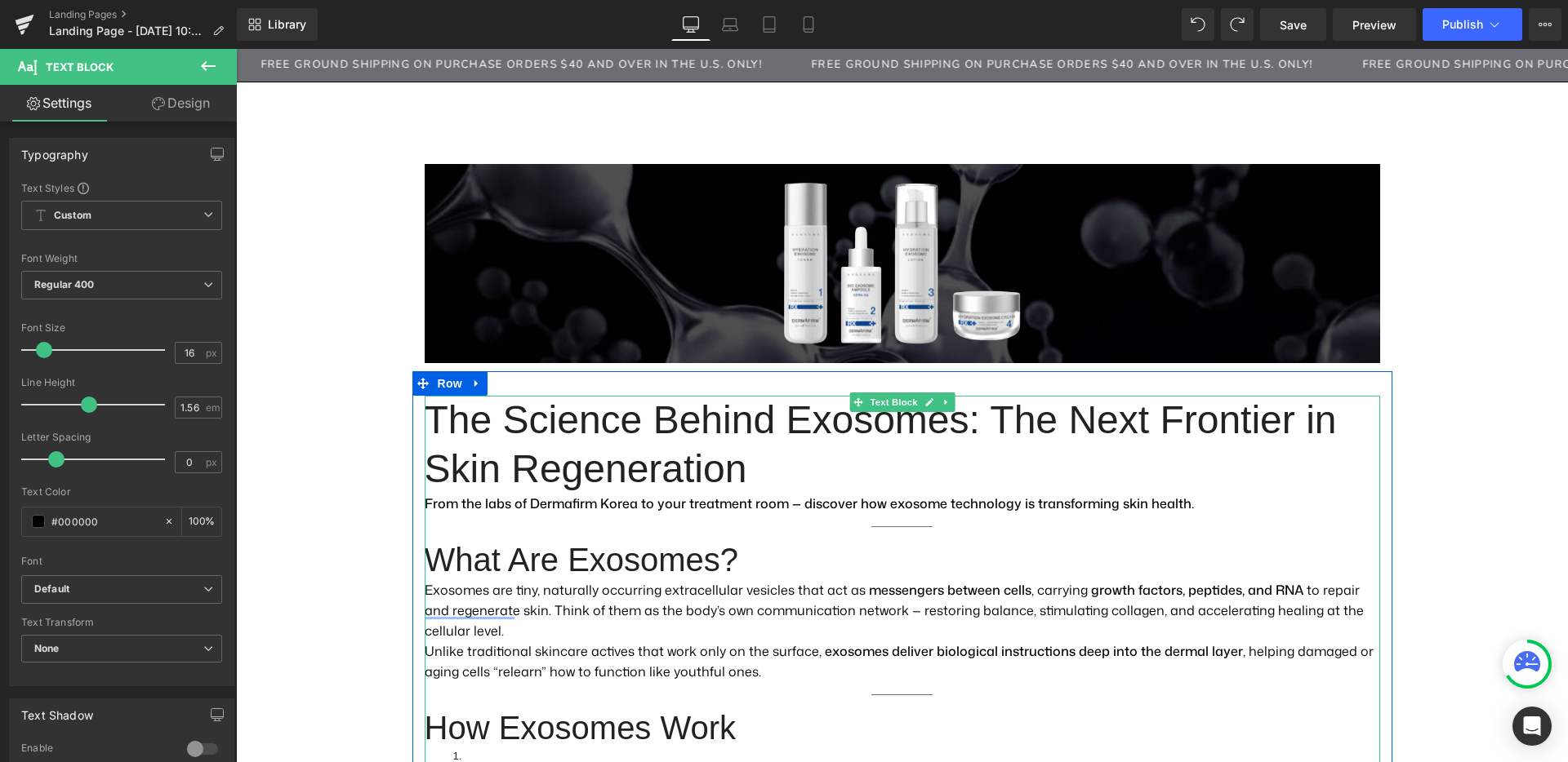
click at [694, 580] on p "Exosomes are tiny, naturally occurring extracellular vesicles that act as messe…" at bounding box center [902, 610] width 955 height 61
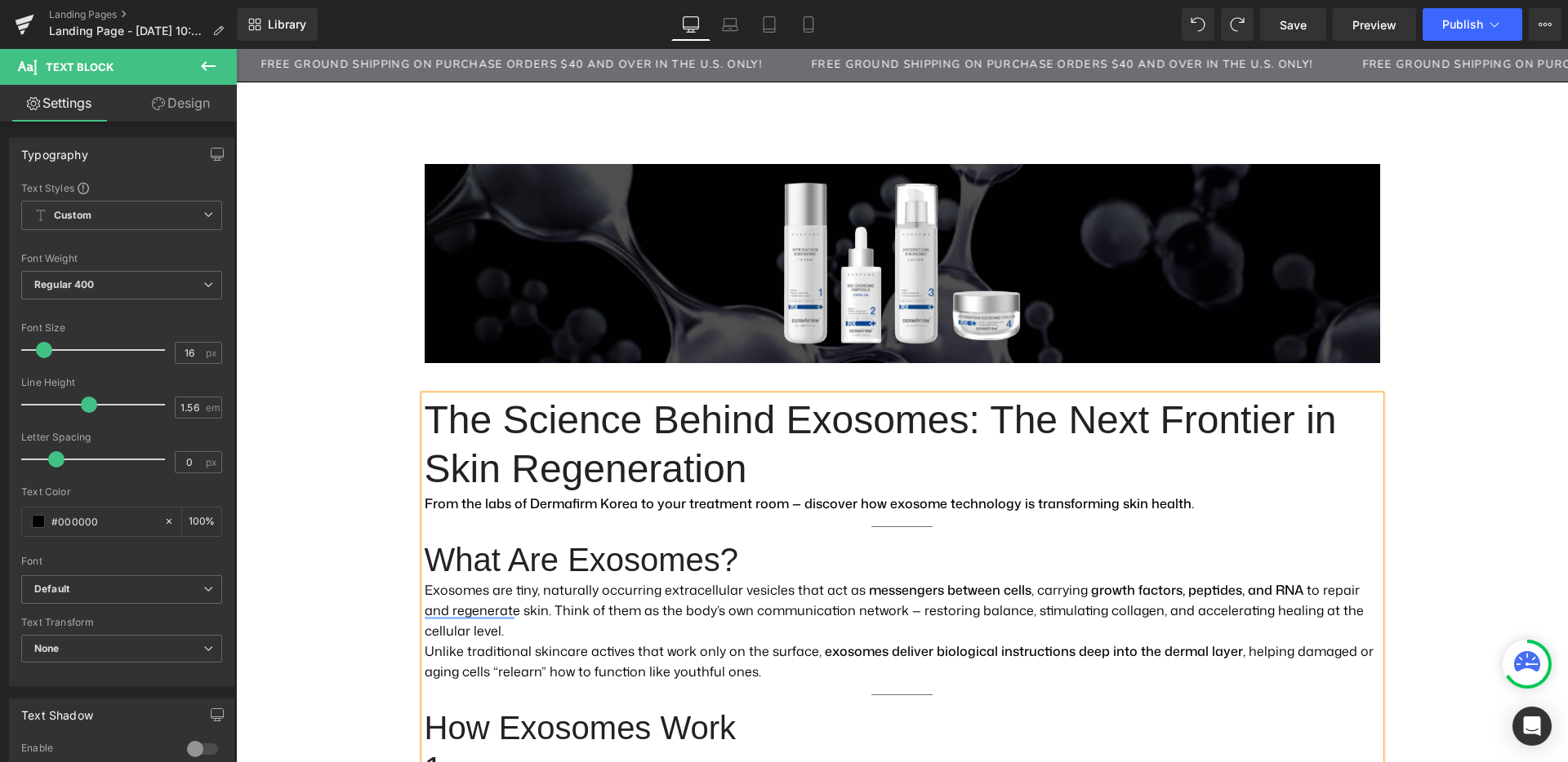
scroll to position [41, 0]
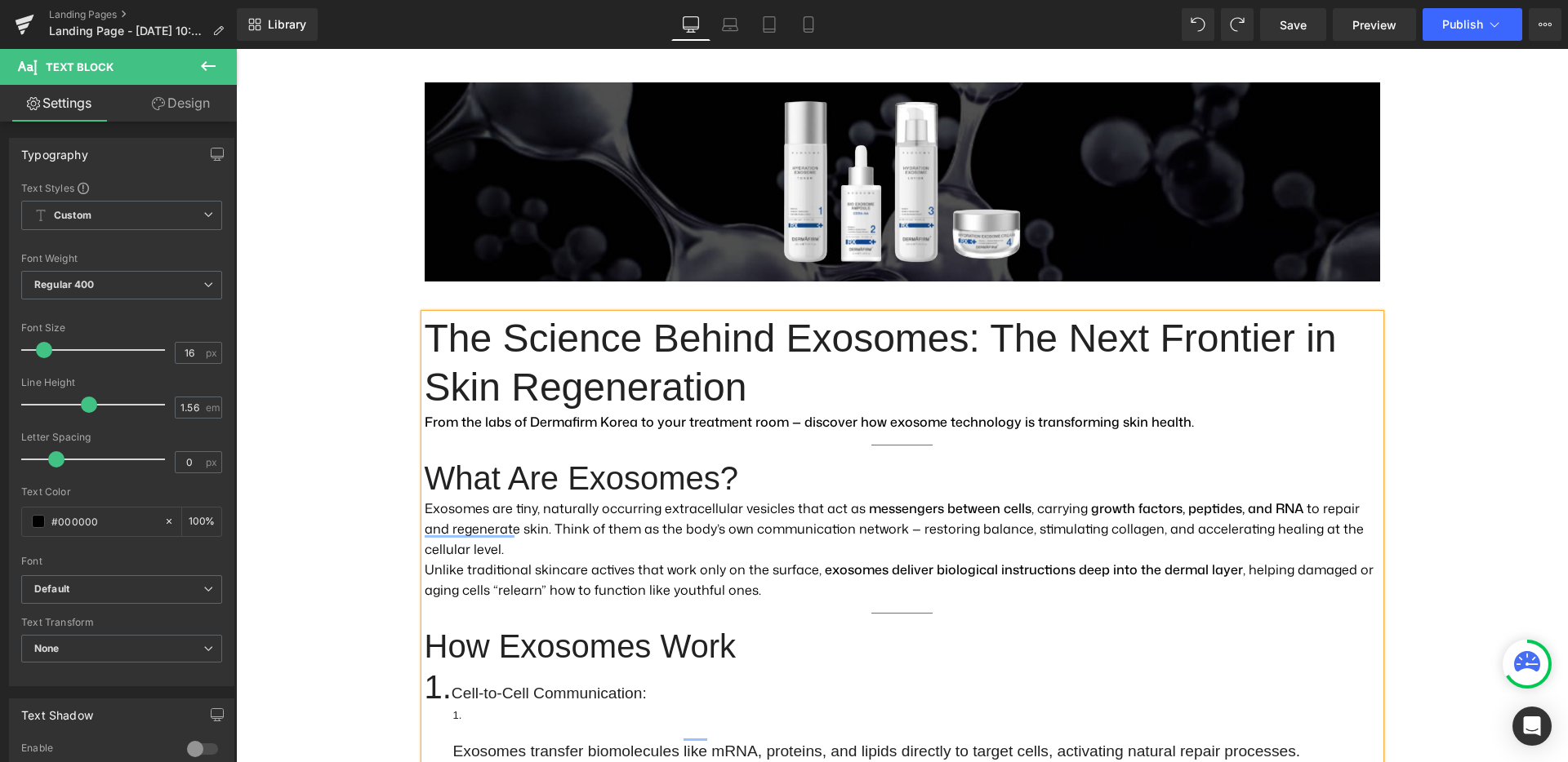
click at [492, 708] on li "Exosomes transfer biomolecules like mRNA, proteins, and lipids directly to targ…" at bounding box center [916, 736] width 927 height 57
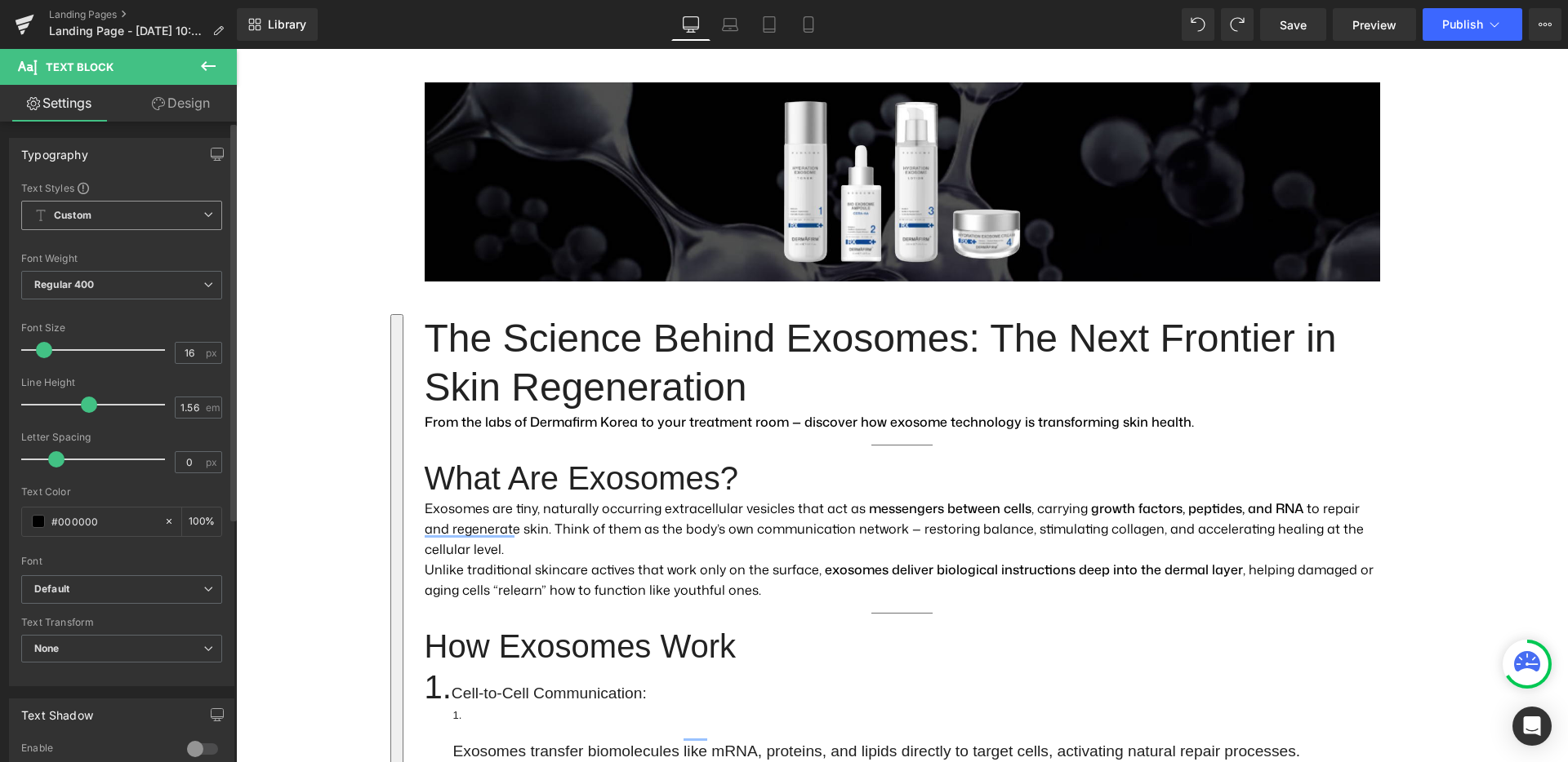
click at [156, 218] on span "Custom Setup Global Style" at bounding box center [121, 215] width 200 height 29
click at [127, 278] on div "Setup Global Style" at bounding box center [118, 282] width 195 height 39
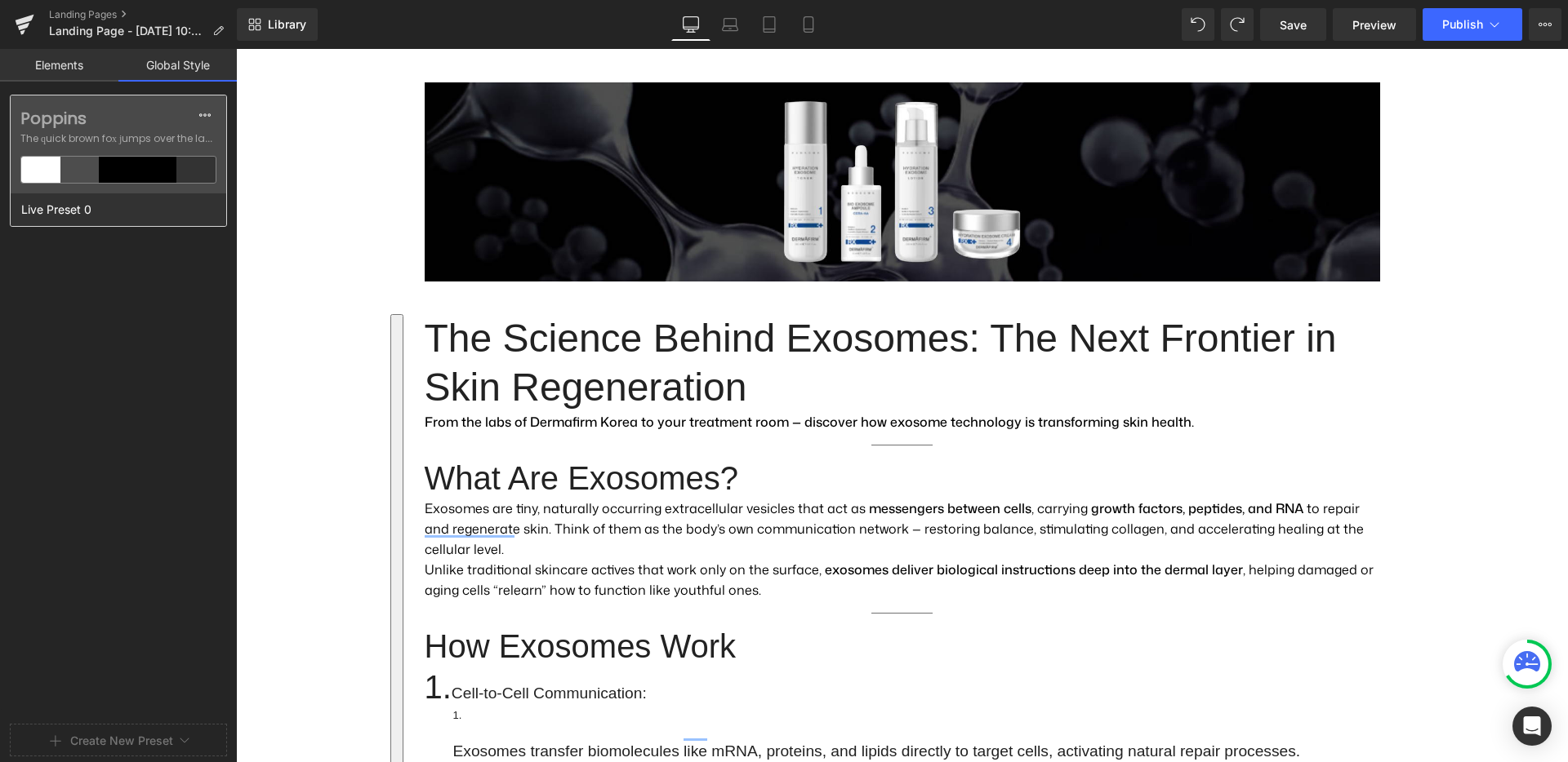
click at [120, 174] on div at bounding box center [118, 169] width 39 height 26
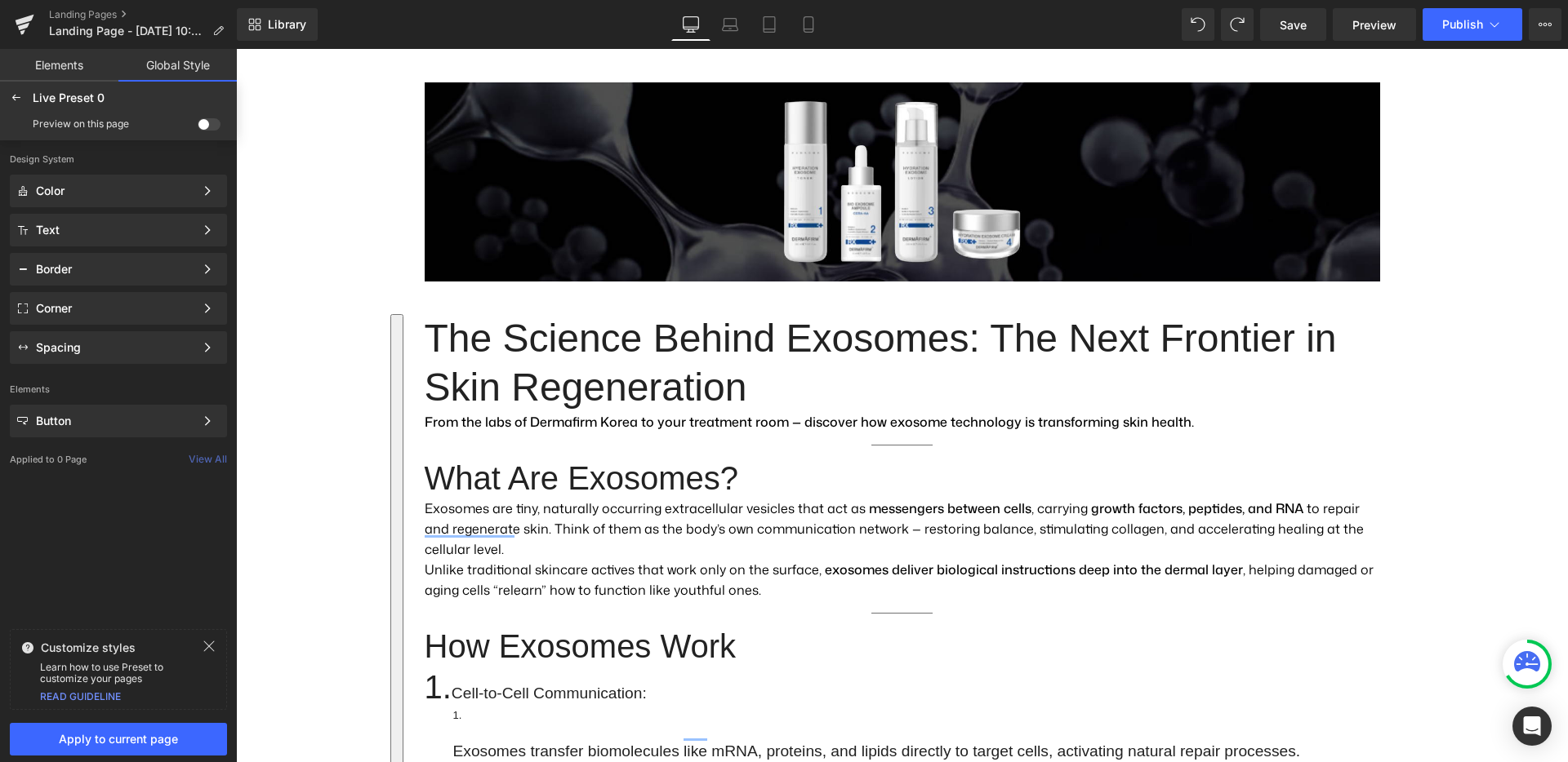
click at [205, 120] on span at bounding box center [209, 124] width 23 height 13
click at [198, 128] on input "checkbox" at bounding box center [198, 128] width 0 height 0
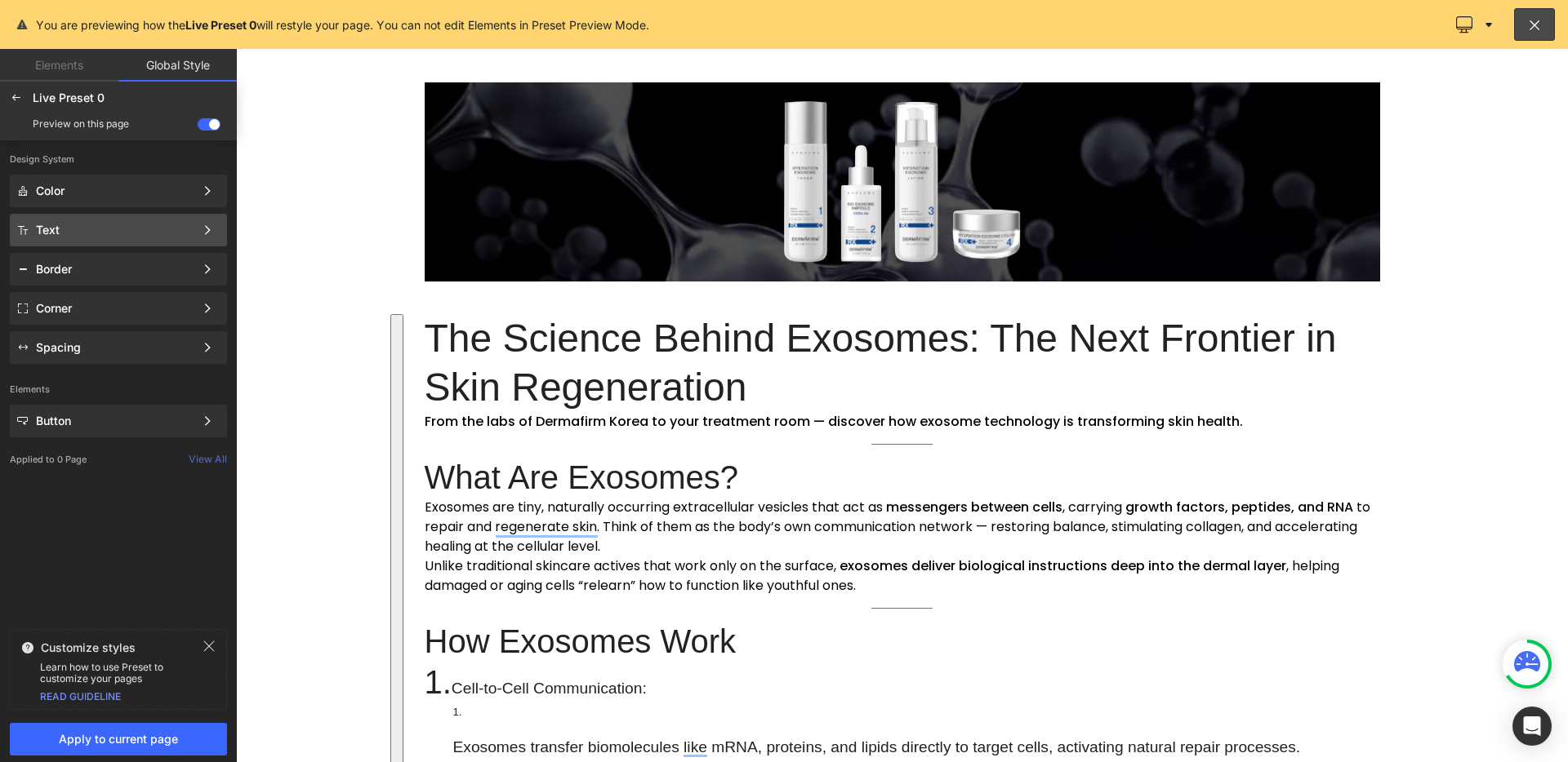
click at [137, 237] on div "Text Color Style Define a color palette and apply it to your pages 1 of 3 Next" at bounding box center [118, 230] width 217 height 33
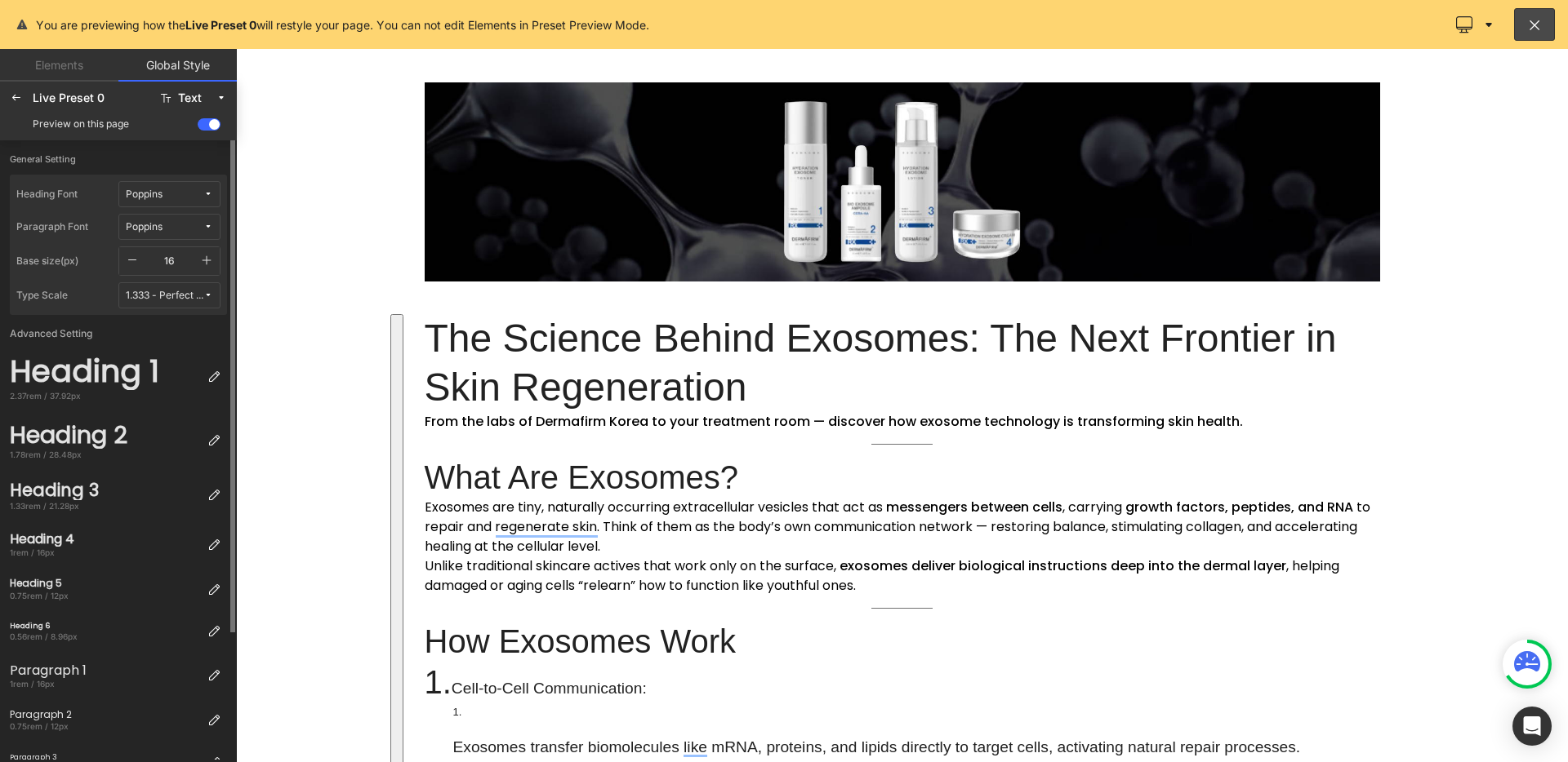
click at [132, 260] on icon "button" at bounding box center [132, 259] width 13 height 13
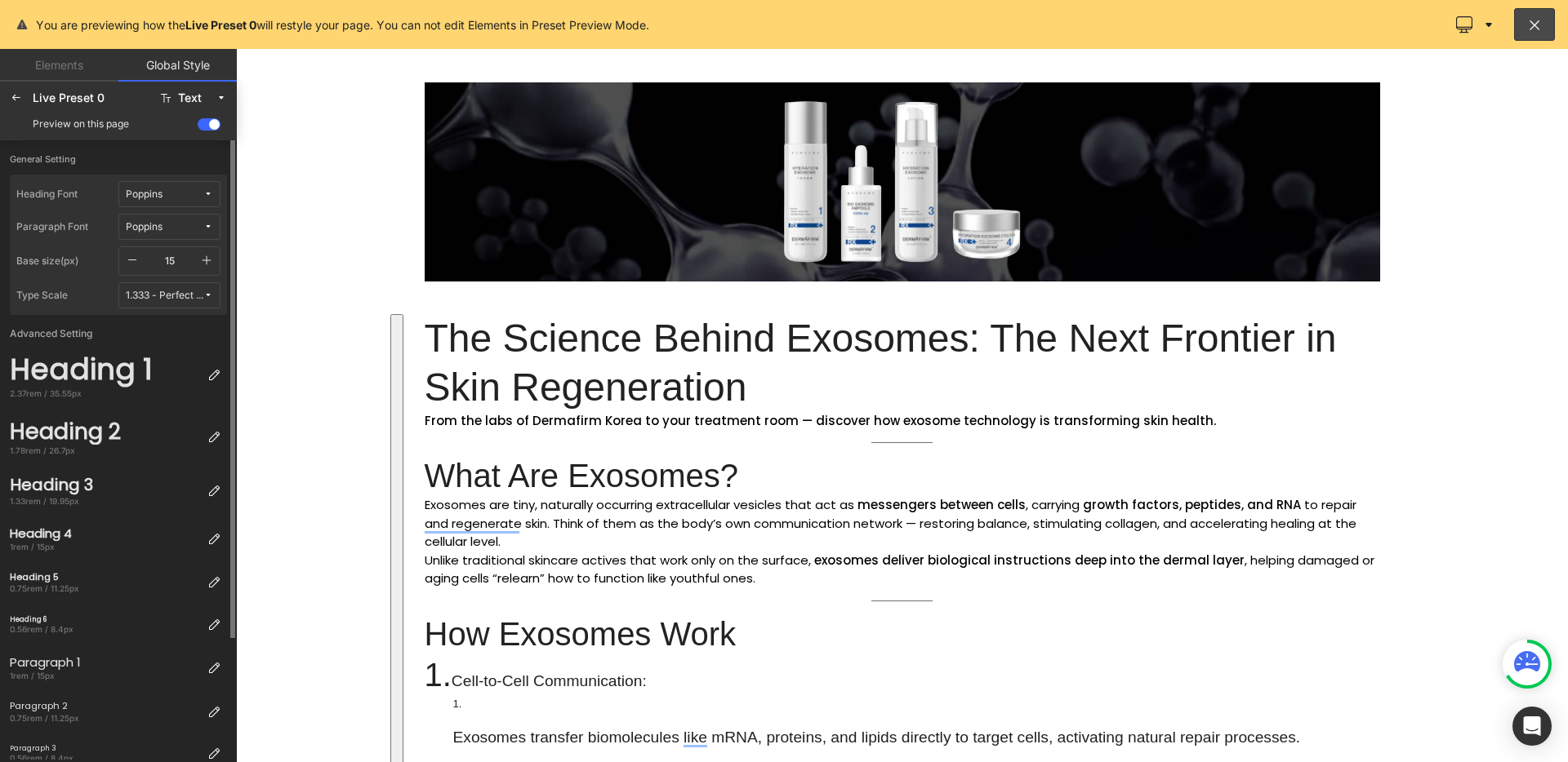
click at [132, 260] on icon "button" at bounding box center [132, 259] width 13 height 13
type input "14"
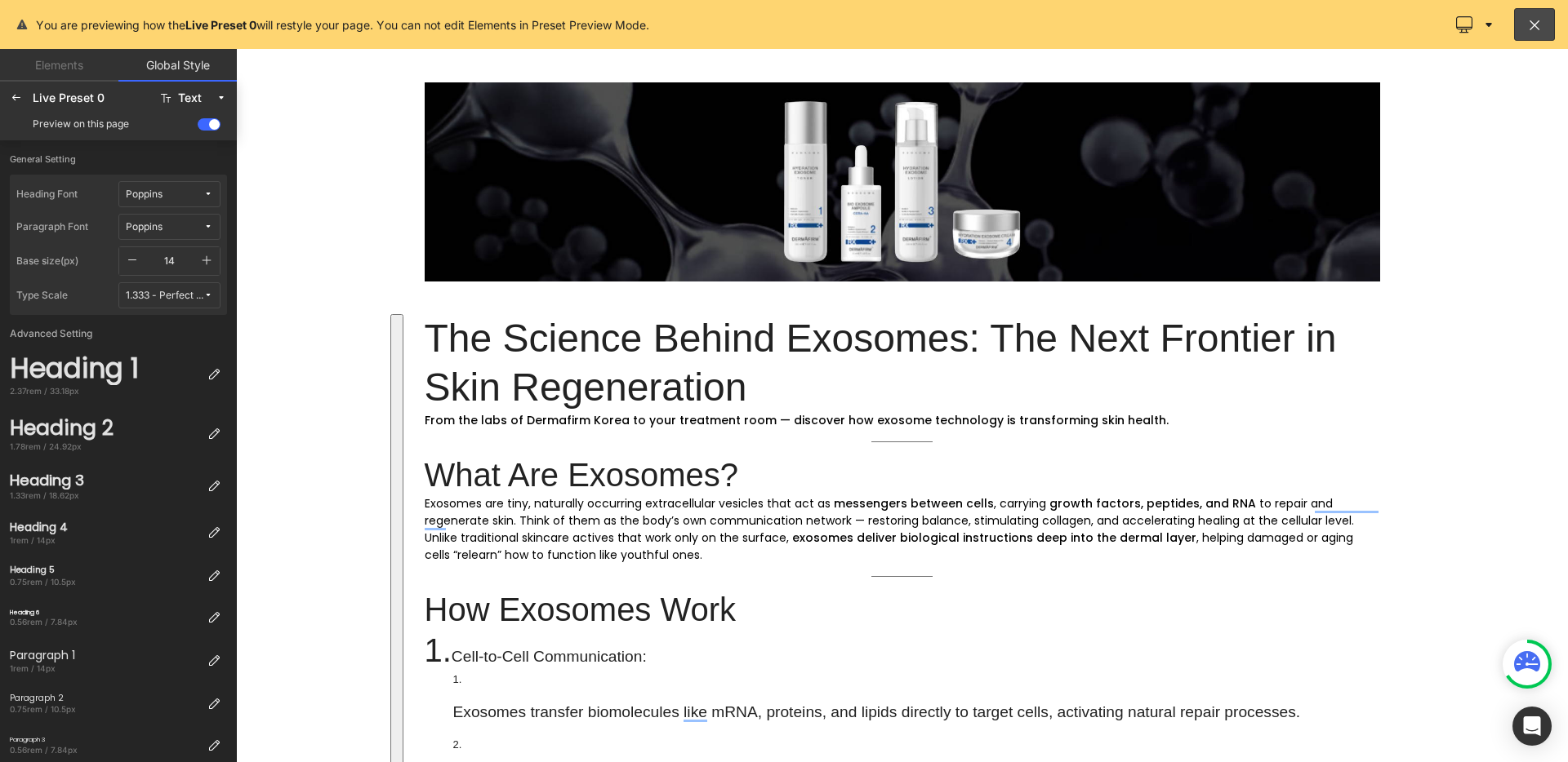
click at [304, 304] on div at bounding box center [902, 406] width 1332 height 714
click at [621, 446] on div at bounding box center [902, 406] width 1332 height 714
click at [18, 93] on icon at bounding box center [15, 97] width 13 height 13
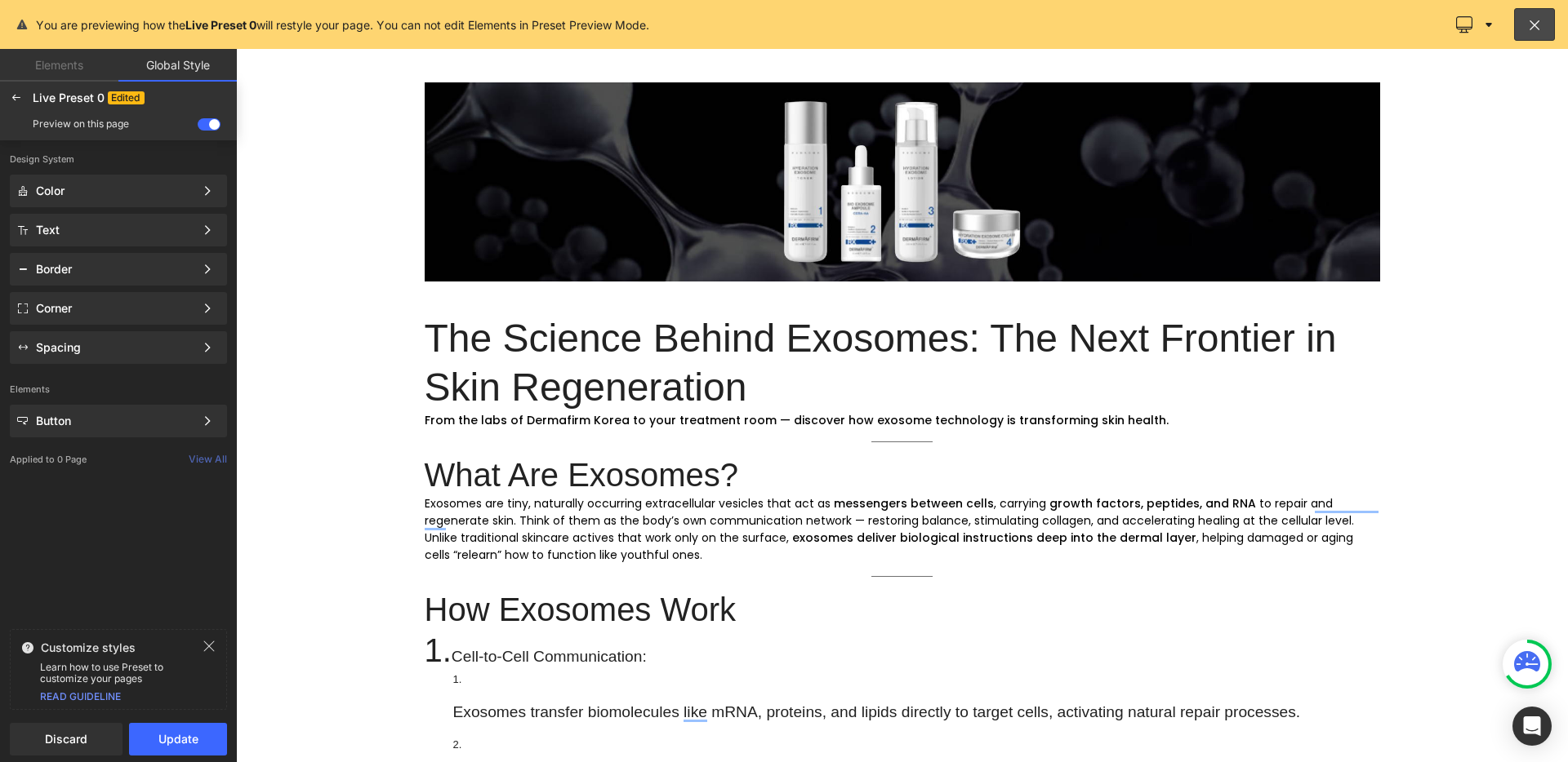
click at [615, 533] on div at bounding box center [902, 406] width 1332 height 714
drag, startPoint x: 186, startPoint y: 746, endPoint x: 40, endPoint y: 668, distance: 165.5
click at [186, 746] on button "Update" at bounding box center [177, 740] width 98 height 33
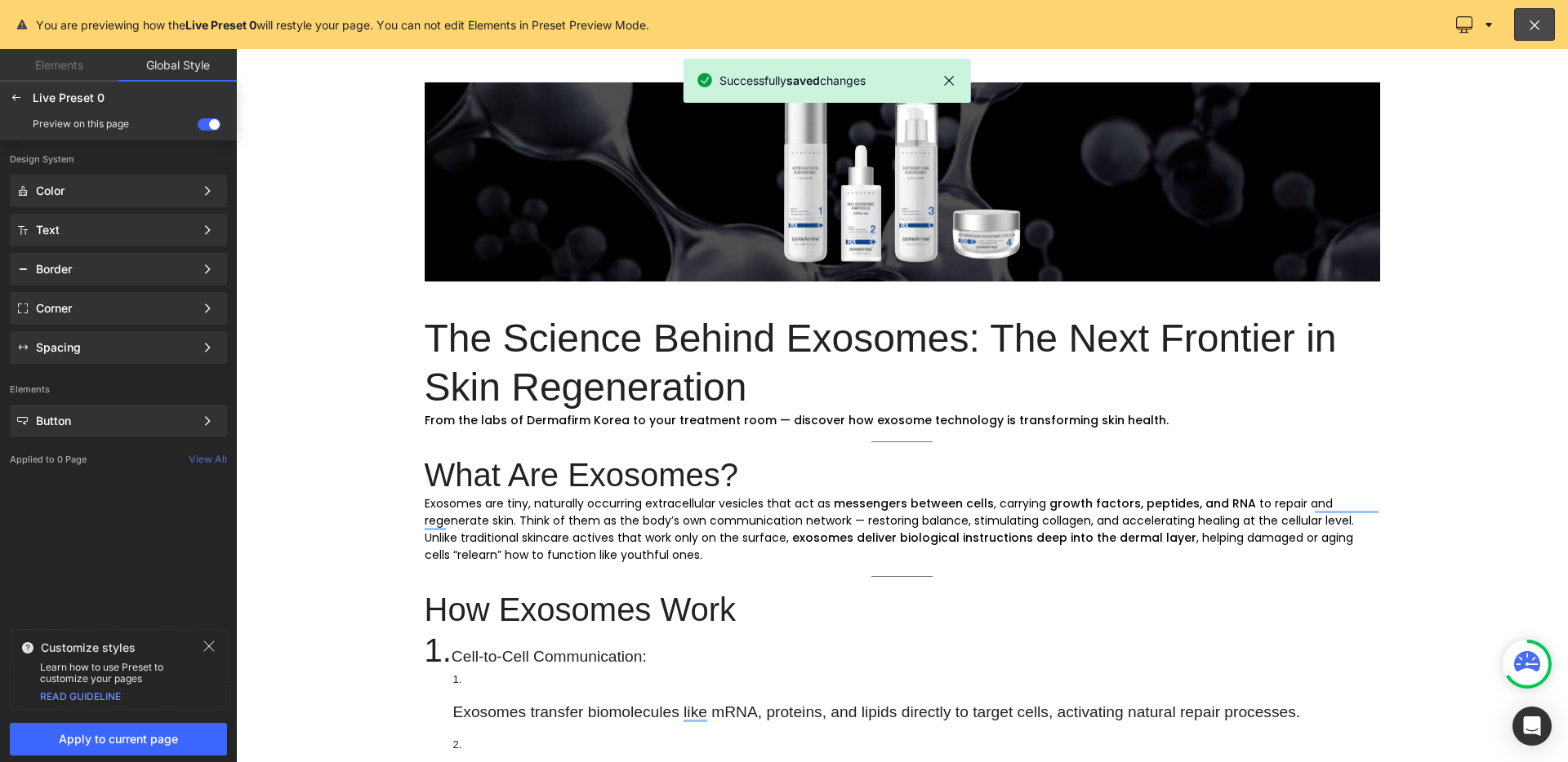
click at [591, 537] on div at bounding box center [902, 406] width 1332 height 714
click at [89, 66] on link "Elements" at bounding box center [59, 66] width 118 height 33
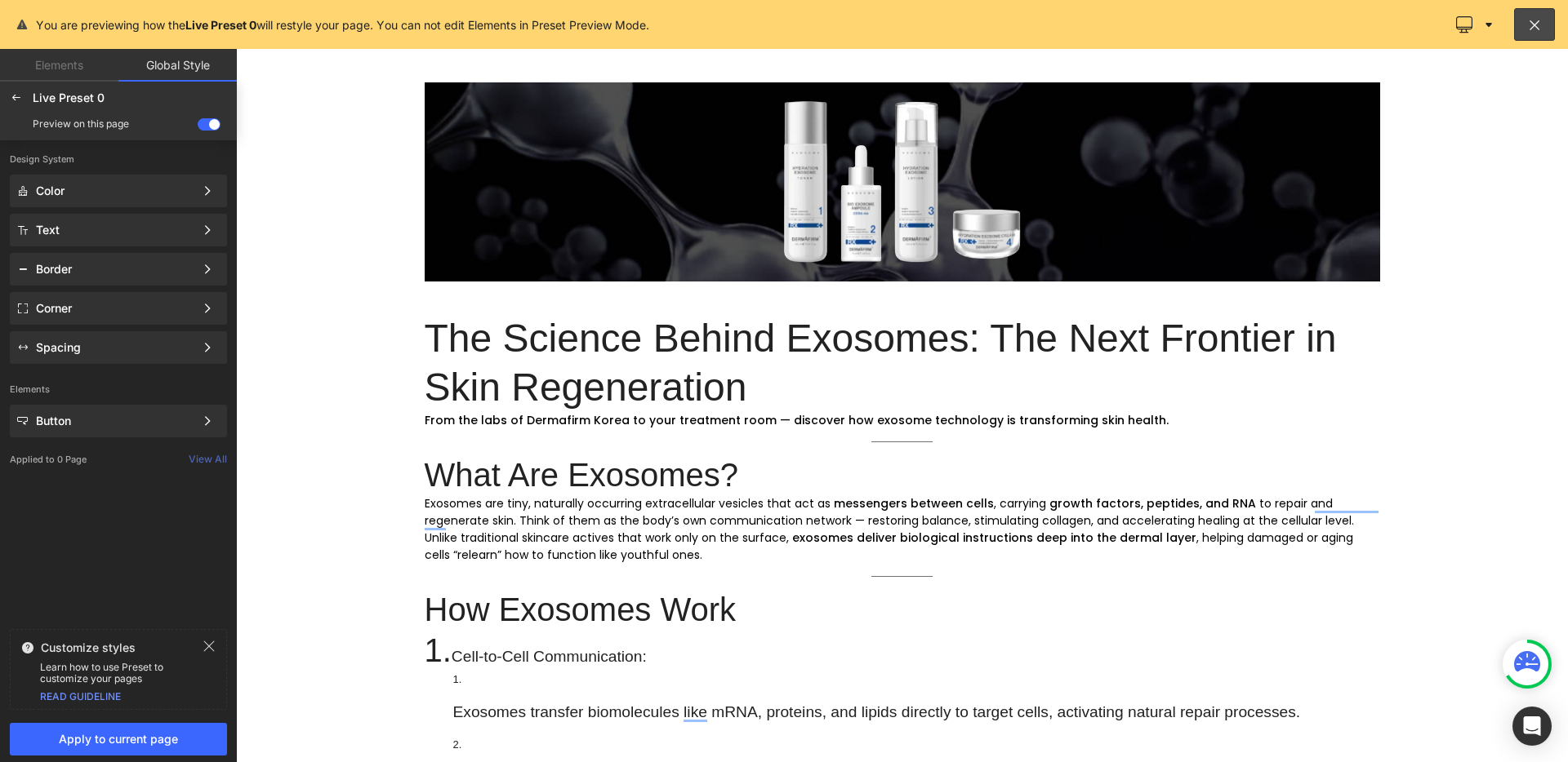
click at [49, 69] on link "Elements" at bounding box center [59, 66] width 118 height 33
click at [23, 96] on div at bounding box center [15, 98] width 26 height 26
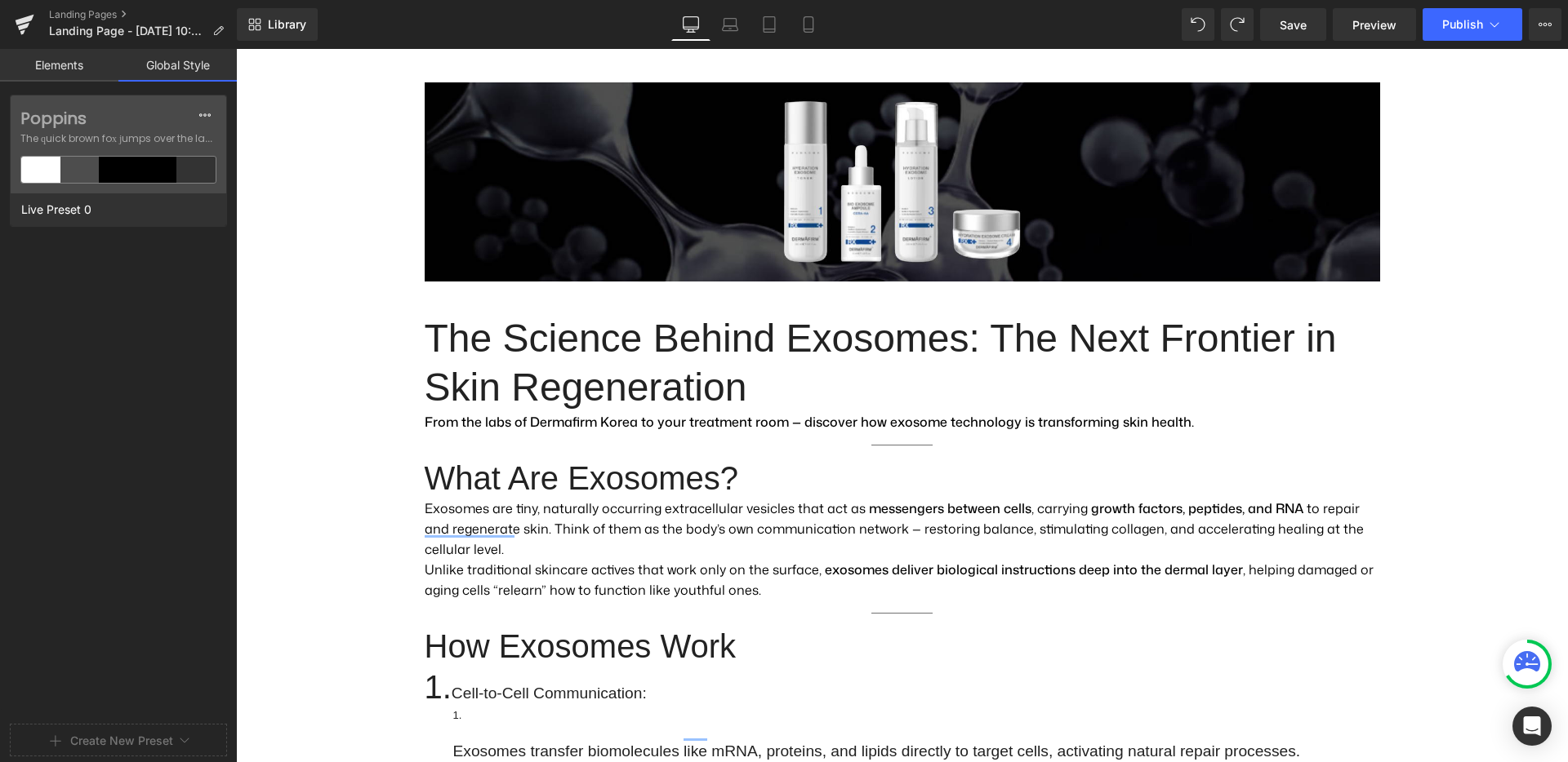
click at [58, 69] on link "Elements" at bounding box center [59, 66] width 118 height 33
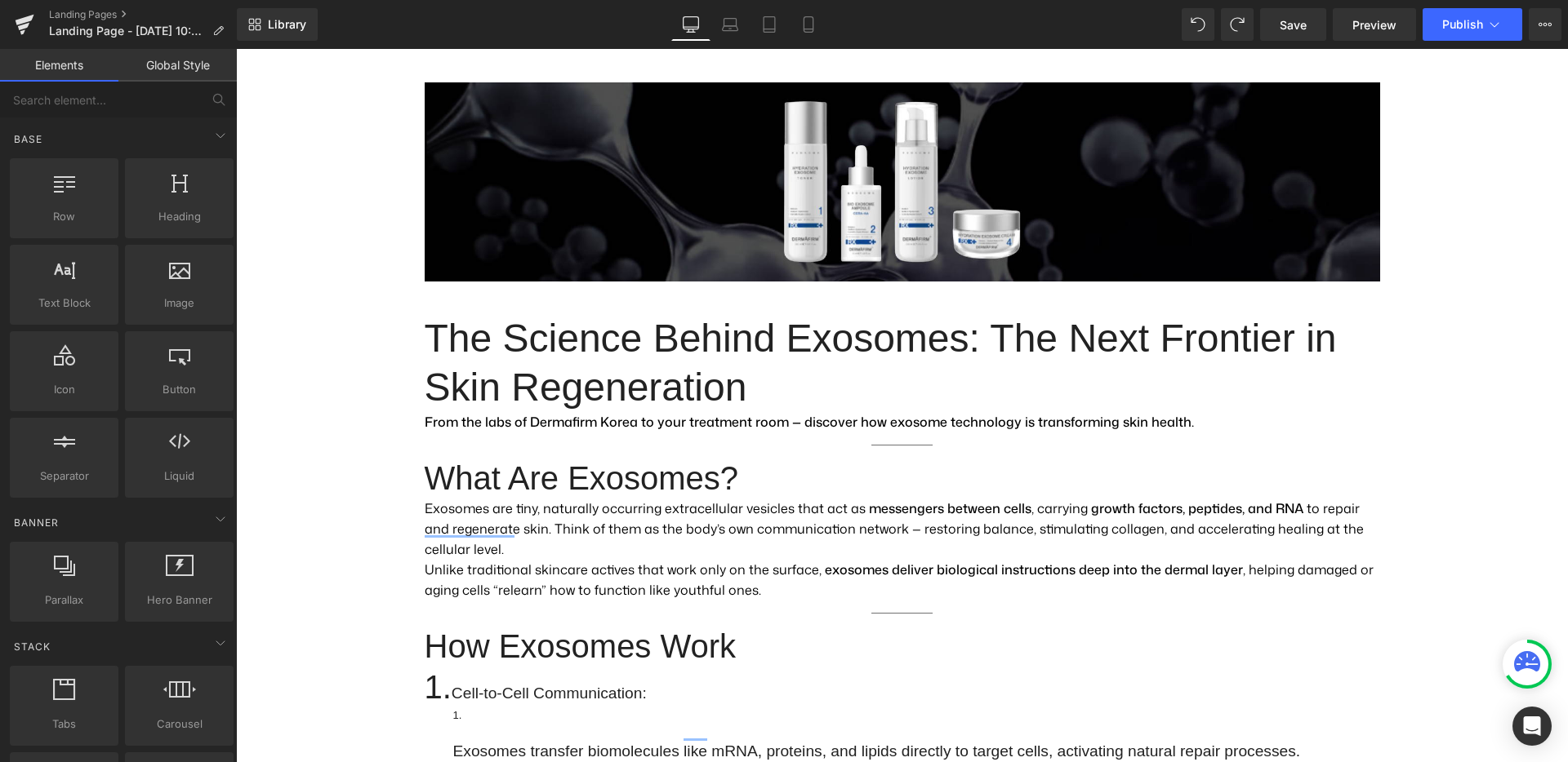
click at [492, 628] on strong "How Exosomes Work" at bounding box center [580, 646] width 312 height 36
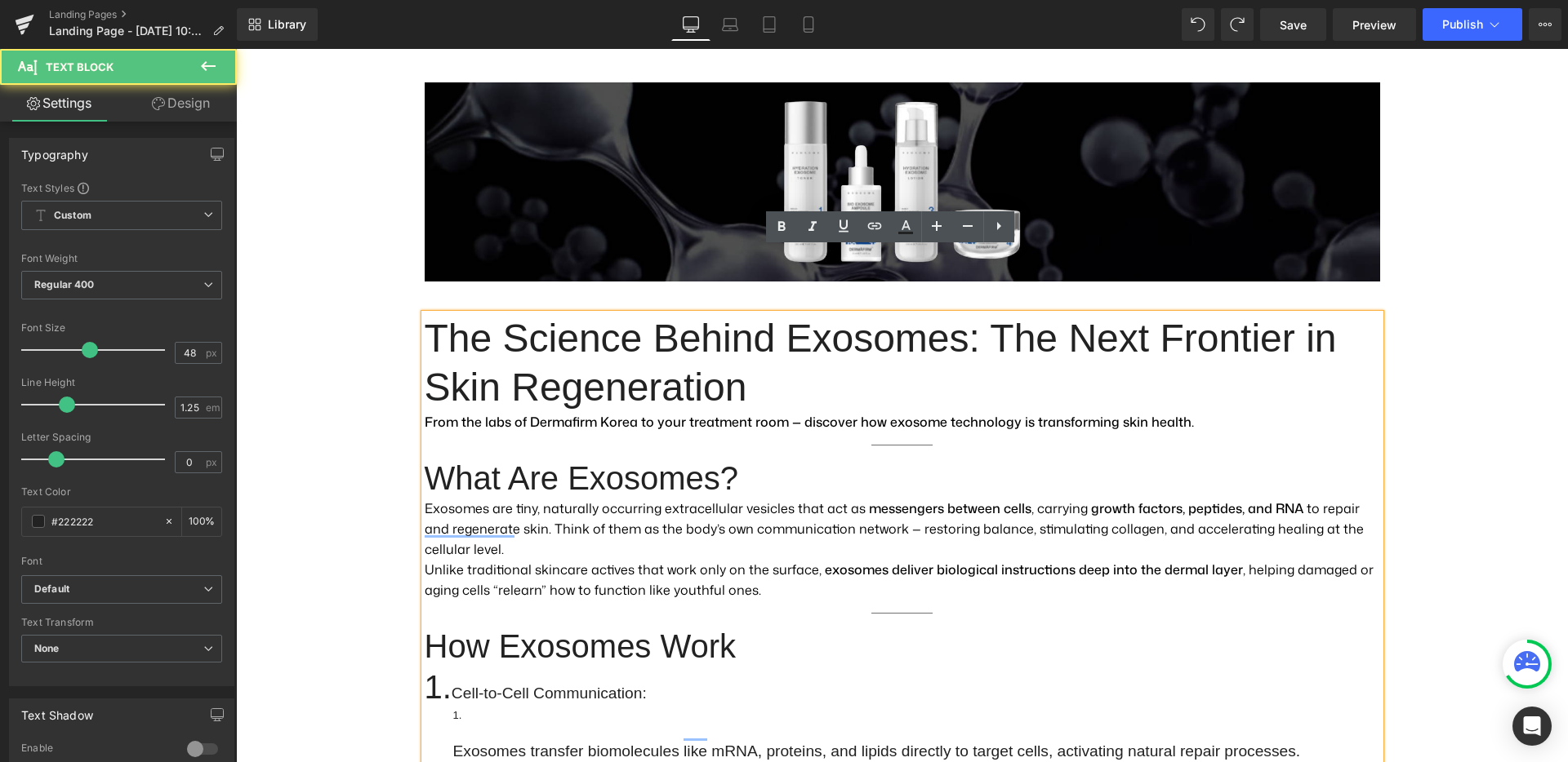
click at [476, 708] on li "Exosomes transfer biomolecules like mRNA, proteins, and lipids directly to targ…" at bounding box center [916, 736] width 927 height 57
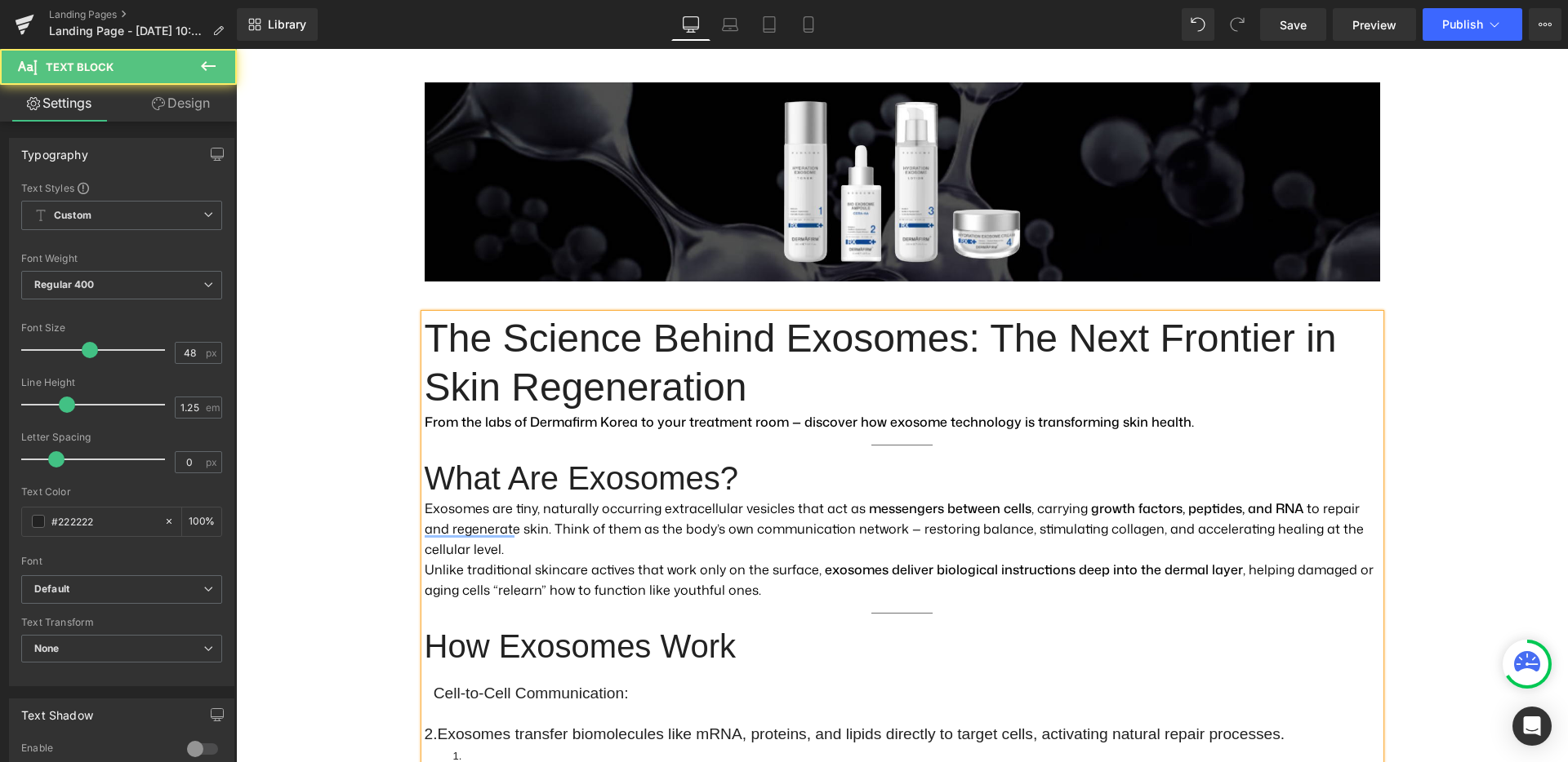
click at [494, 725] on span "2. Exosomes transfer biomolecules like mRNA, proteins, and lipids directly to t…" at bounding box center [854, 734] width 861 height 17
click at [455, 725] on span "2. Exosomes transfer biomolecules like mRNA, proteins, and lipids directly to t…" at bounding box center [854, 734] width 861 height 17
click at [456, 667] on h2 "Cell-to-Cell Communication:" at bounding box center [902, 687] width 955 height 41
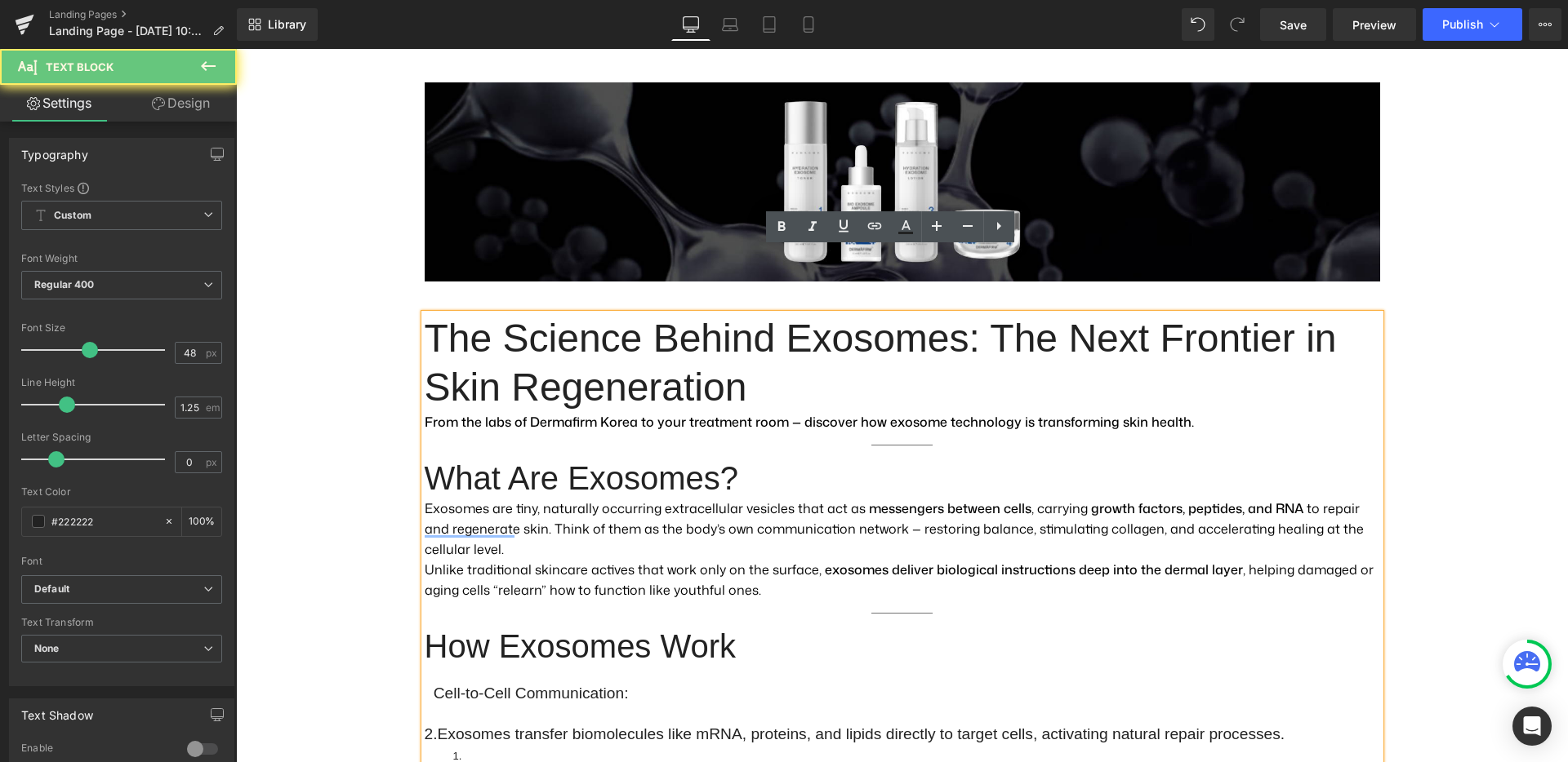
click at [450, 725] on span "2. Exosomes transfer biomolecules like mRNA, proteins, and lipids directly to t…" at bounding box center [854, 734] width 861 height 17
click at [424, 669] on strong "To enrich screen reader interactions, please activate Accessibility in Grammarl…" at bounding box center [428, 686] width 9 height 36
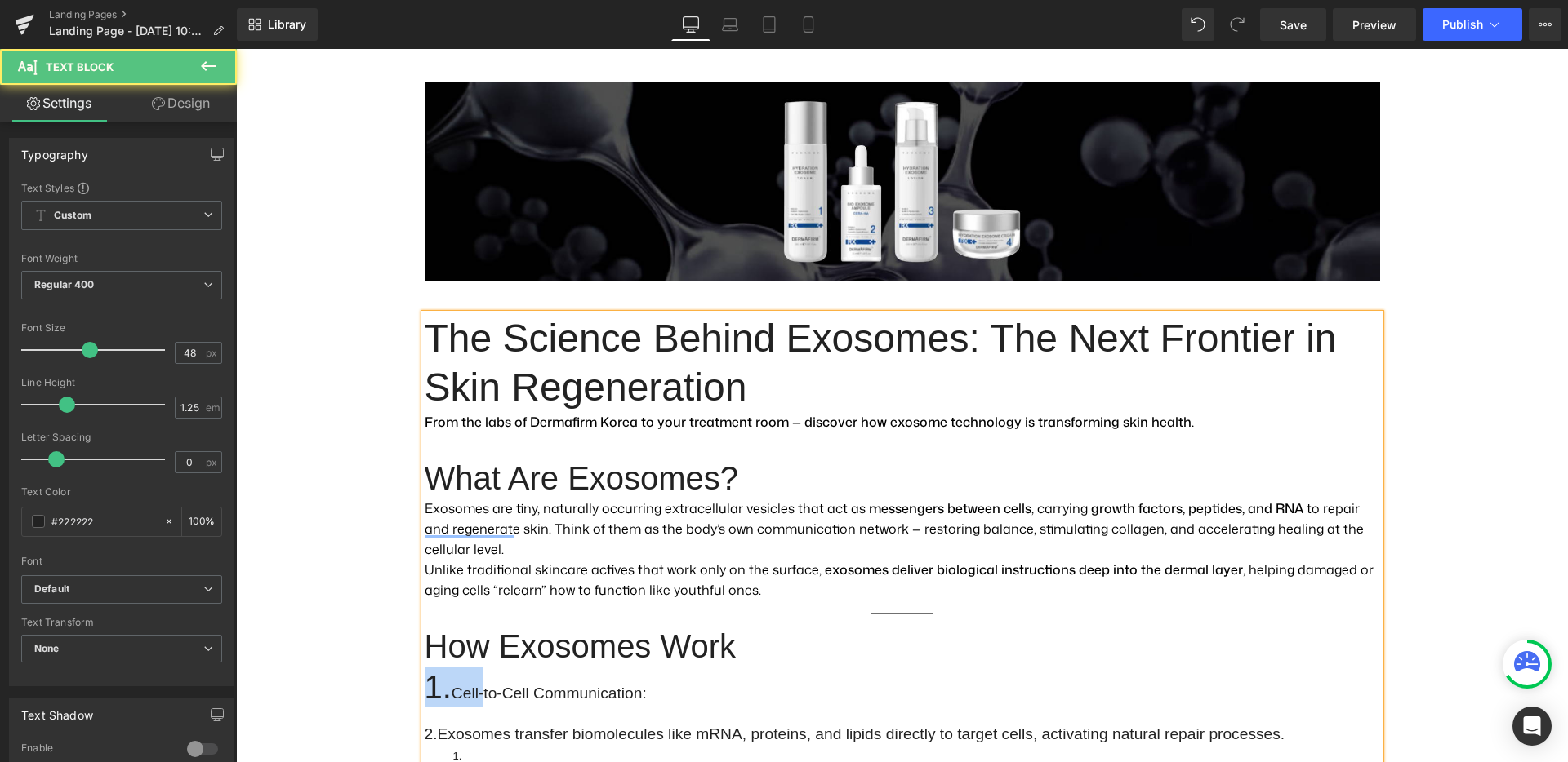
drag, startPoint x: 416, startPoint y: 606, endPoint x: 488, endPoint y: 604, distance: 72.0
click at [489, 667] on h2 "1. Cell-to-Cell Communication:" at bounding box center [902, 687] width 955 height 41
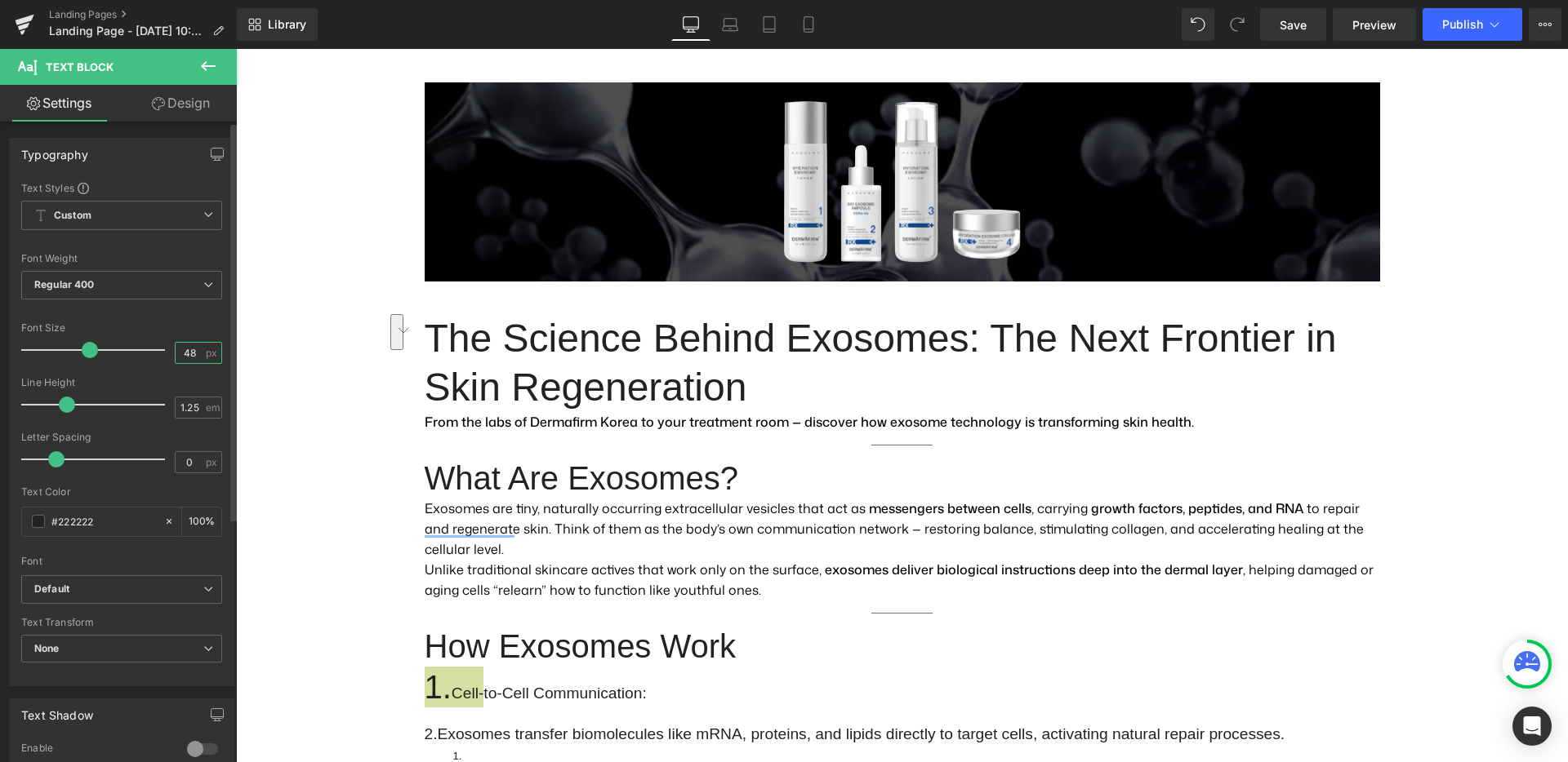
click at [184, 358] on input "48" at bounding box center [190, 352] width 29 height 20
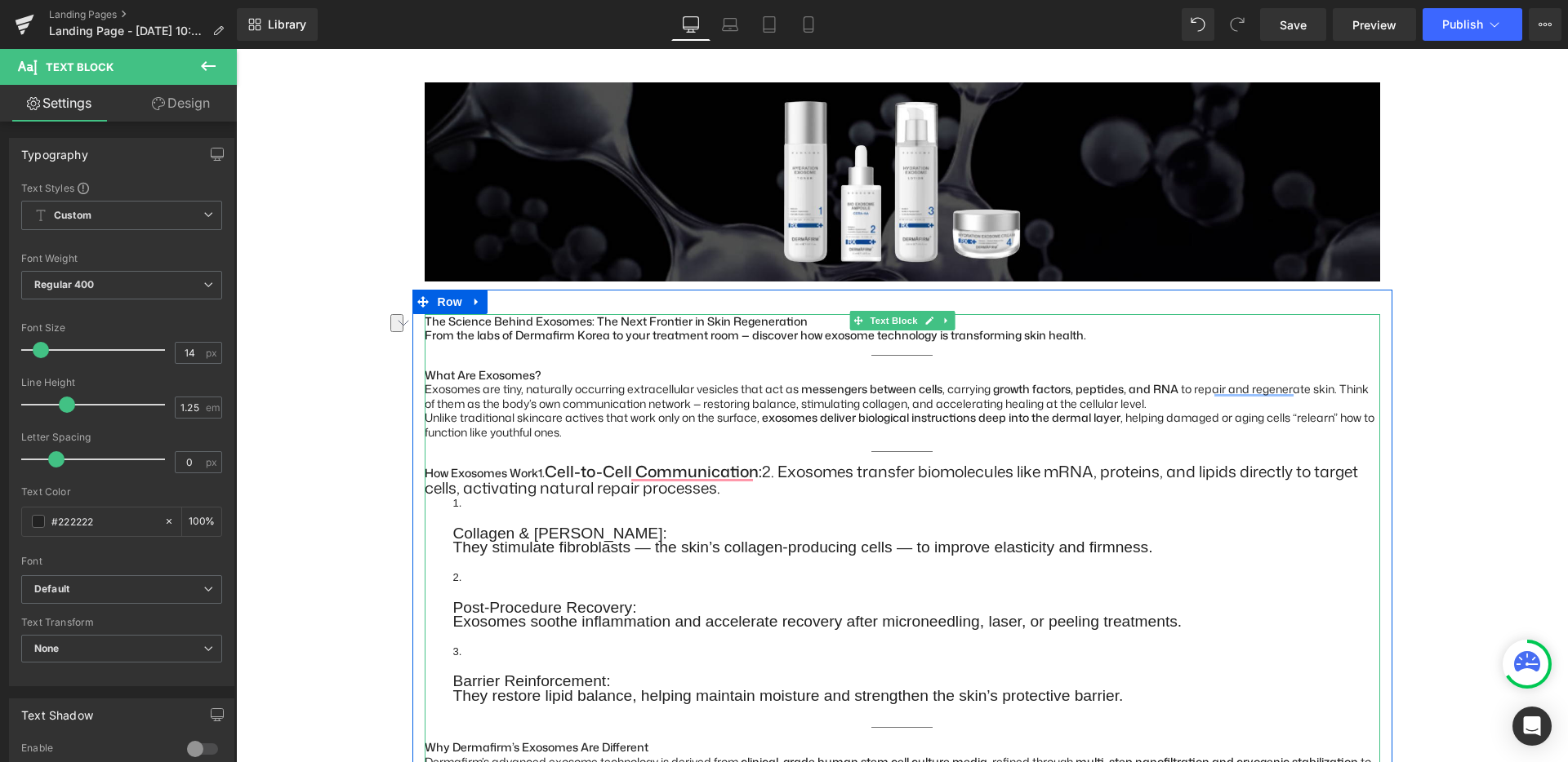
click at [460, 497] on li "Collagen & Elastin Boost: They stimulate fibroblasts — the skin’s collagen-prod…" at bounding box center [916, 526] width 927 height 59
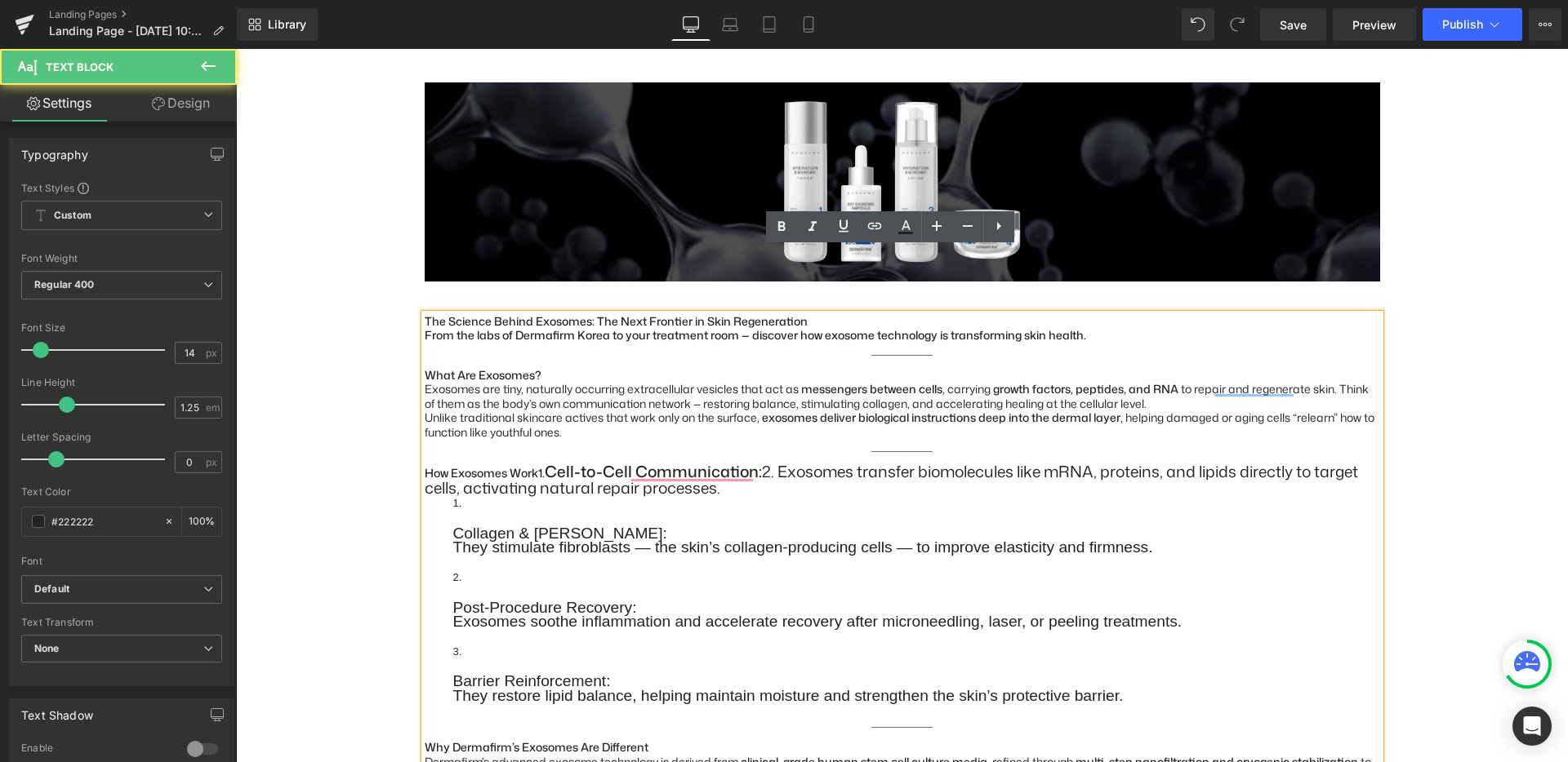
click at [470, 497] on li "Collagen & Elastin Boost: They stimulate fibroblasts — the skin’s collagen-prod…" at bounding box center [916, 526] width 927 height 59
click at [538, 466] on strong "1." at bounding box center [541, 473] width 7 height 15
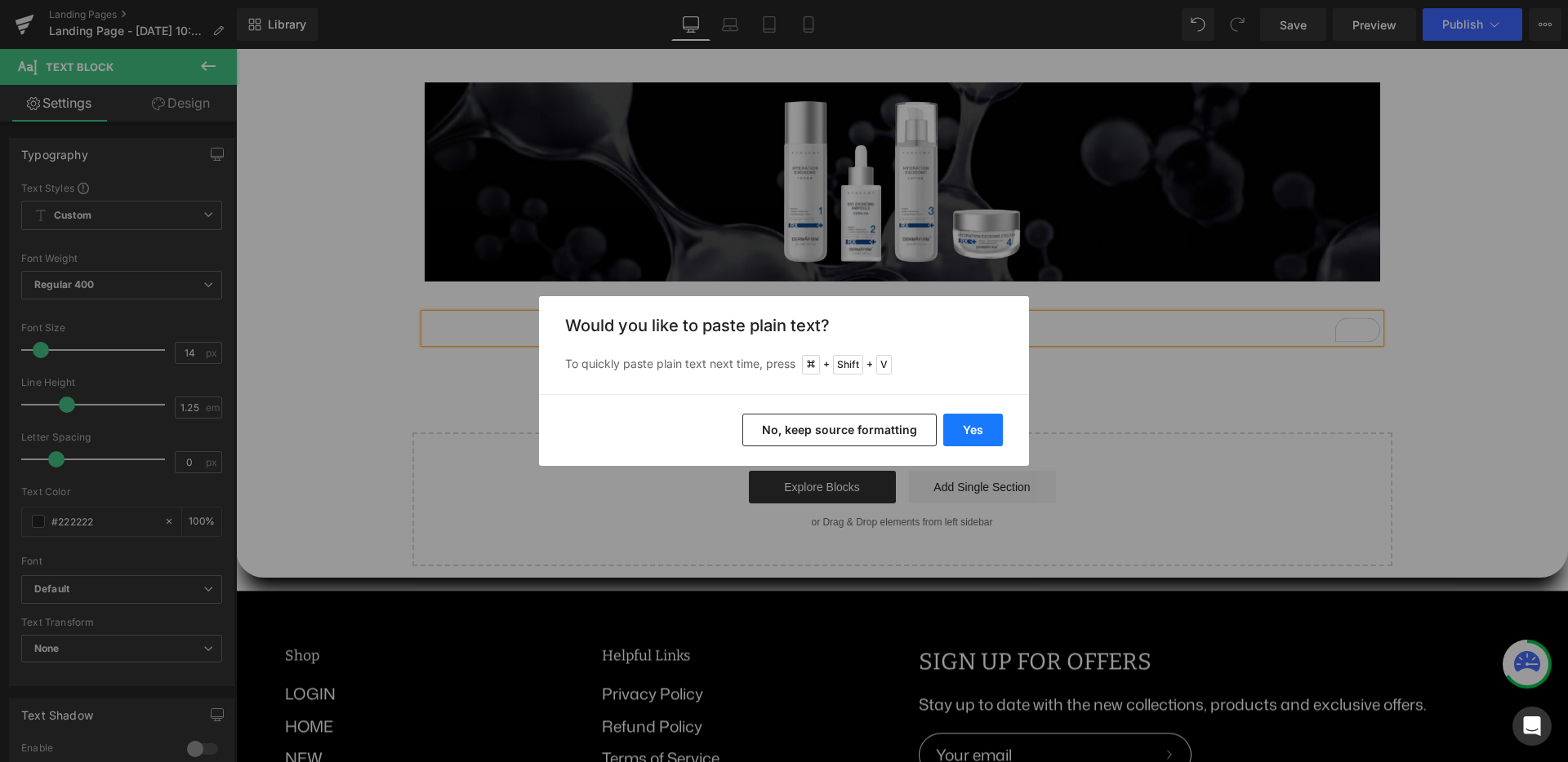
click at [953, 421] on button "Yes" at bounding box center [973, 430] width 60 height 33
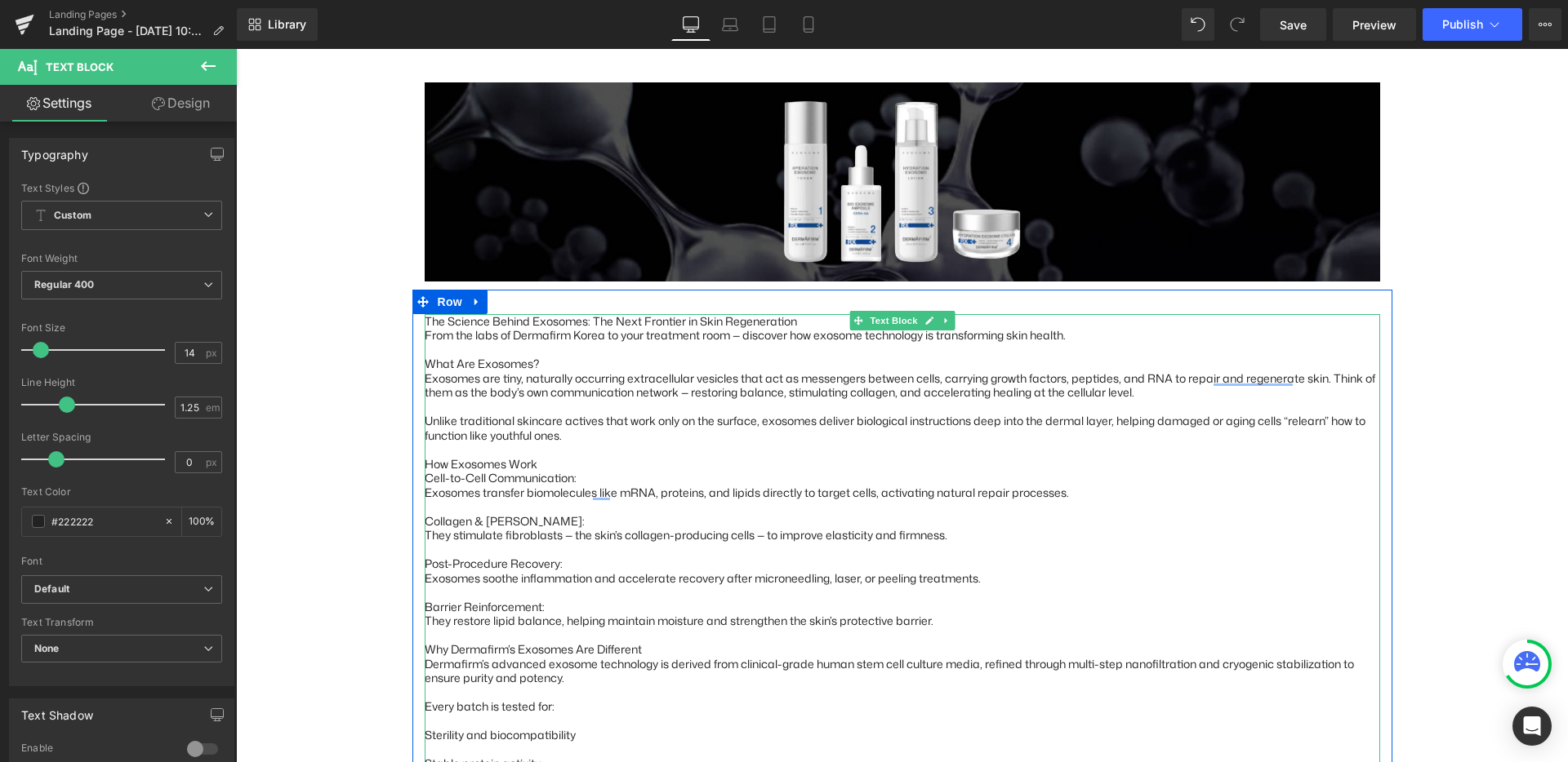
click at [546, 356] on div "What Are Exosomes?" at bounding box center [902, 363] width 955 height 15
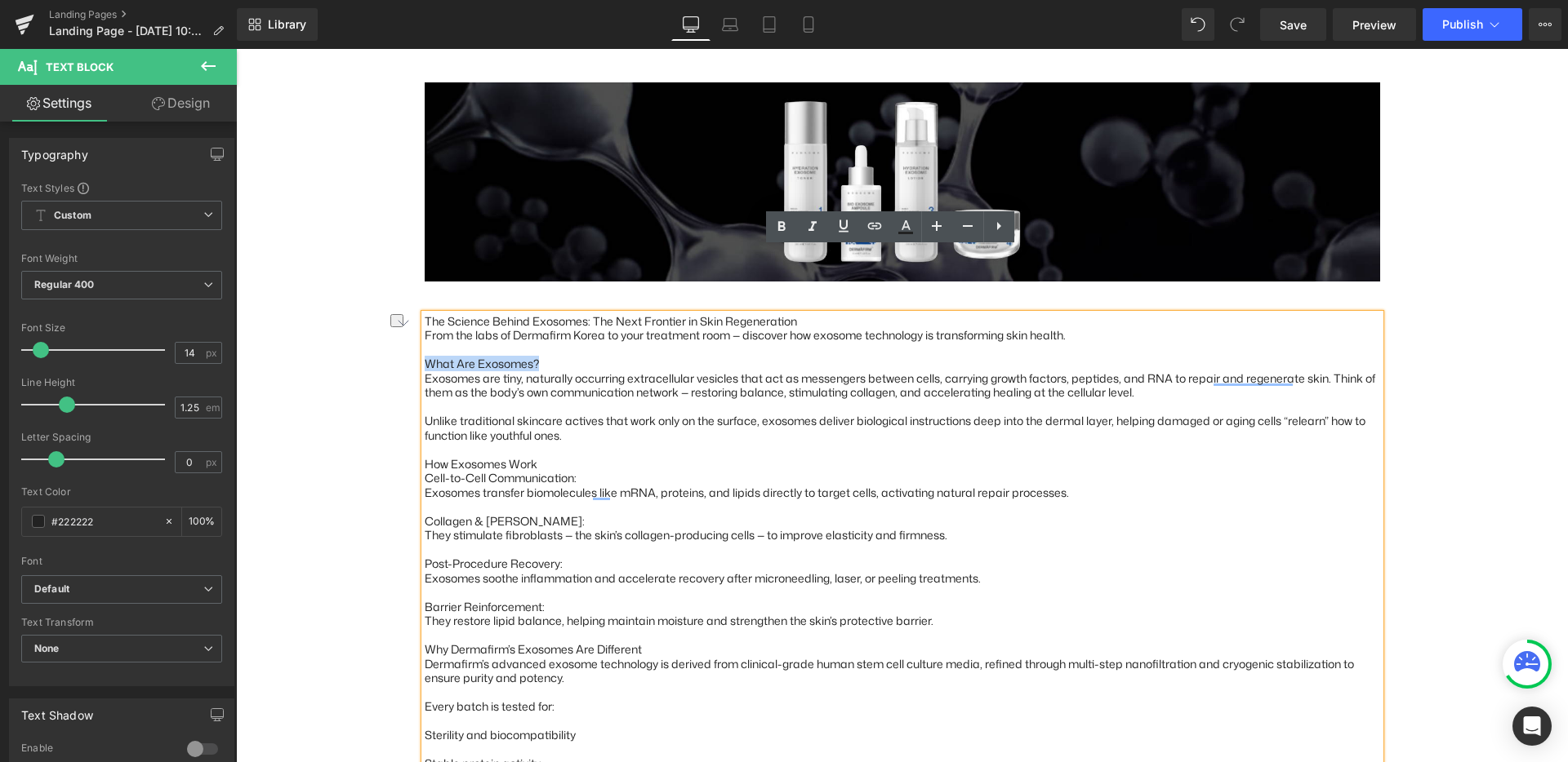
drag, startPoint x: 542, startPoint y: 298, endPoint x: 415, endPoint y: 299, distance: 127.0
click at [424, 356] on div "What Are Exosomes?" at bounding box center [902, 363] width 955 height 15
click at [598, 471] on div "Cell-to-Cell Communication:" at bounding box center [902, 477] width 955 height 15
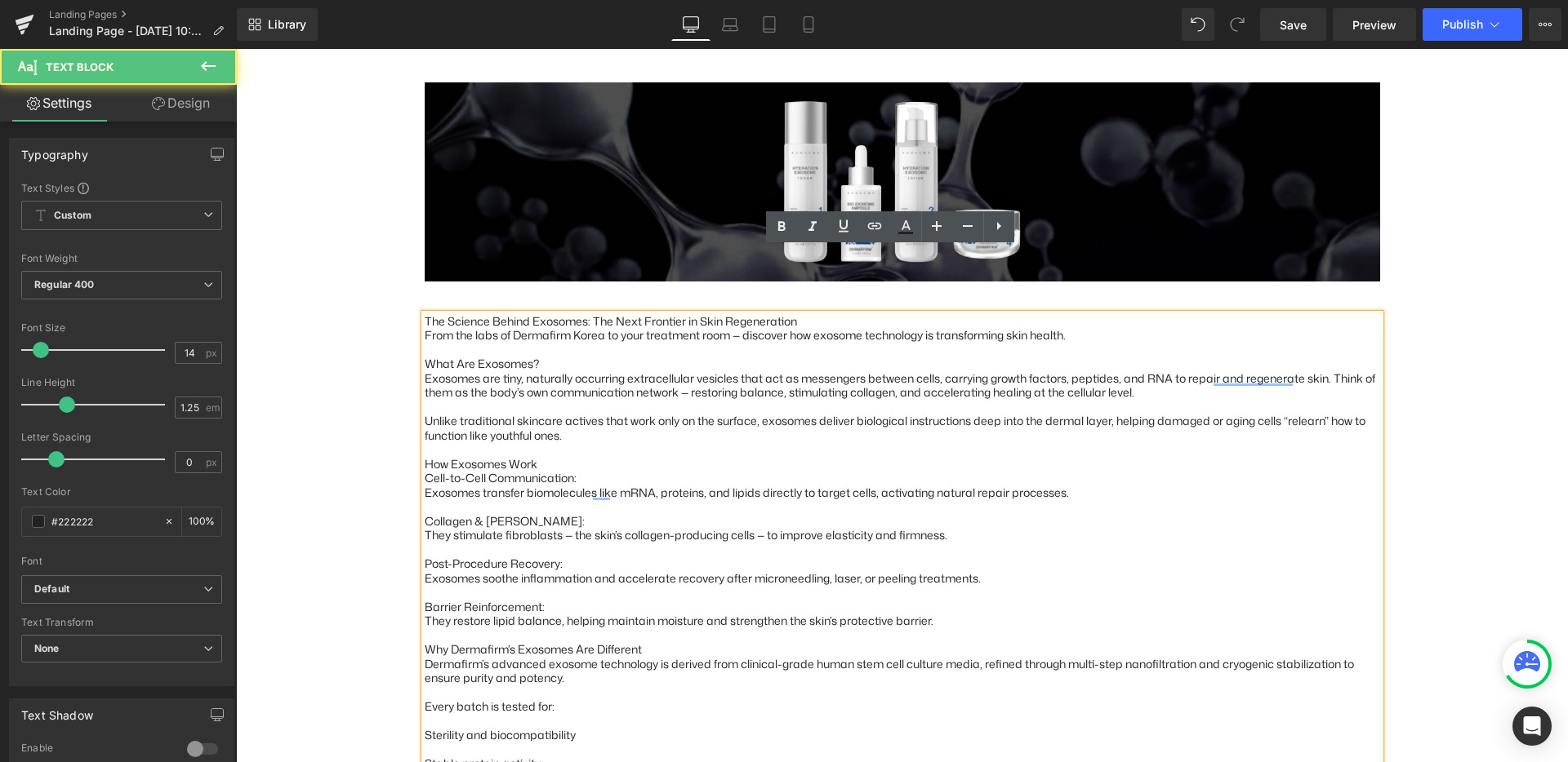
click at [452, 356] on div "What Are Exosomes?" at bounding box center [902, 363] width 955 height 15
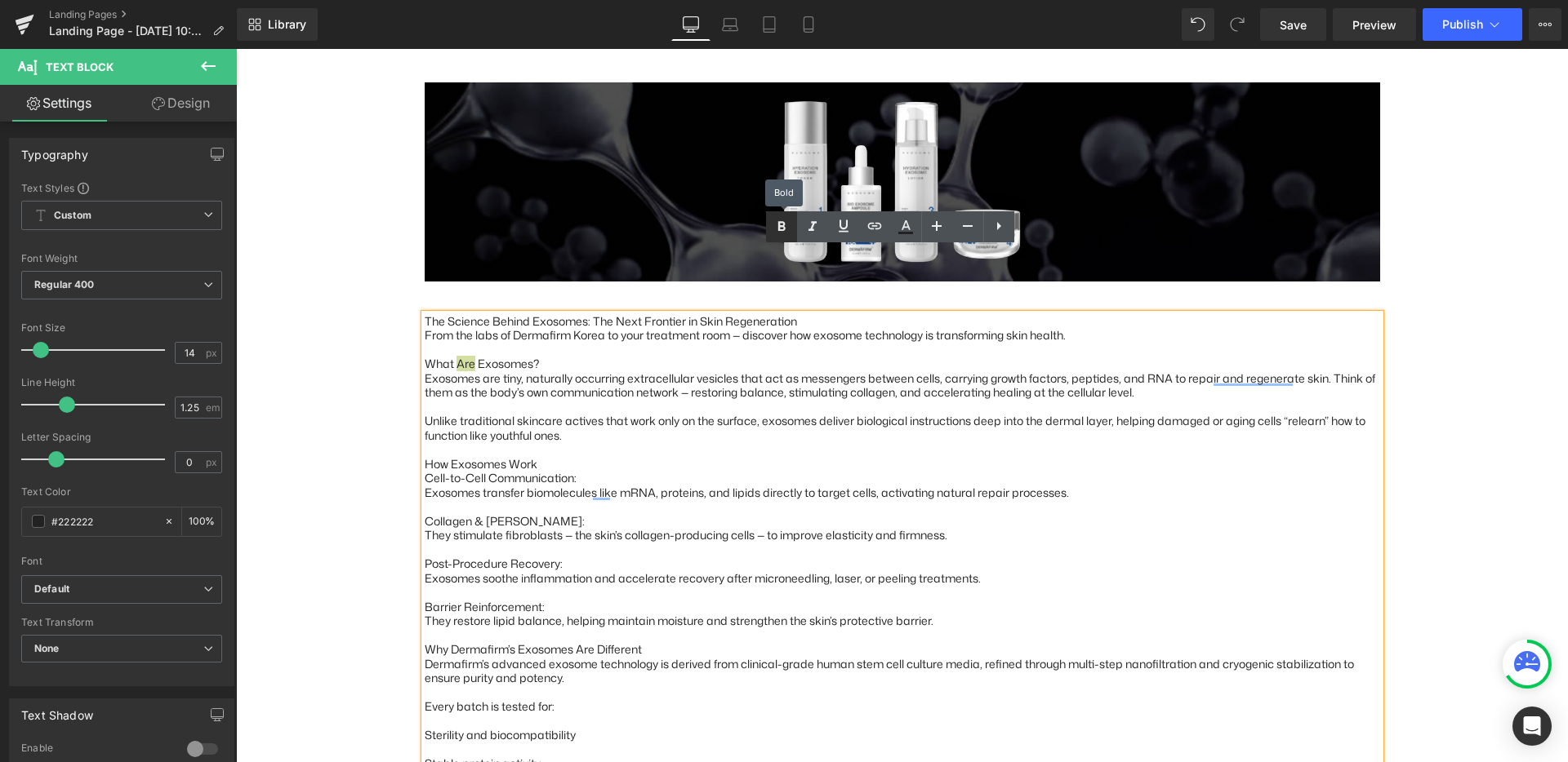
click at [783, 223] on icon at bounding box center [782, 226] width 8 height 10
click at [497, 372] on div "Exosomes are tiny, naturally occurring extracellular vesicles that act as messe…" at bounding box center [902, 386] width 955 height 29
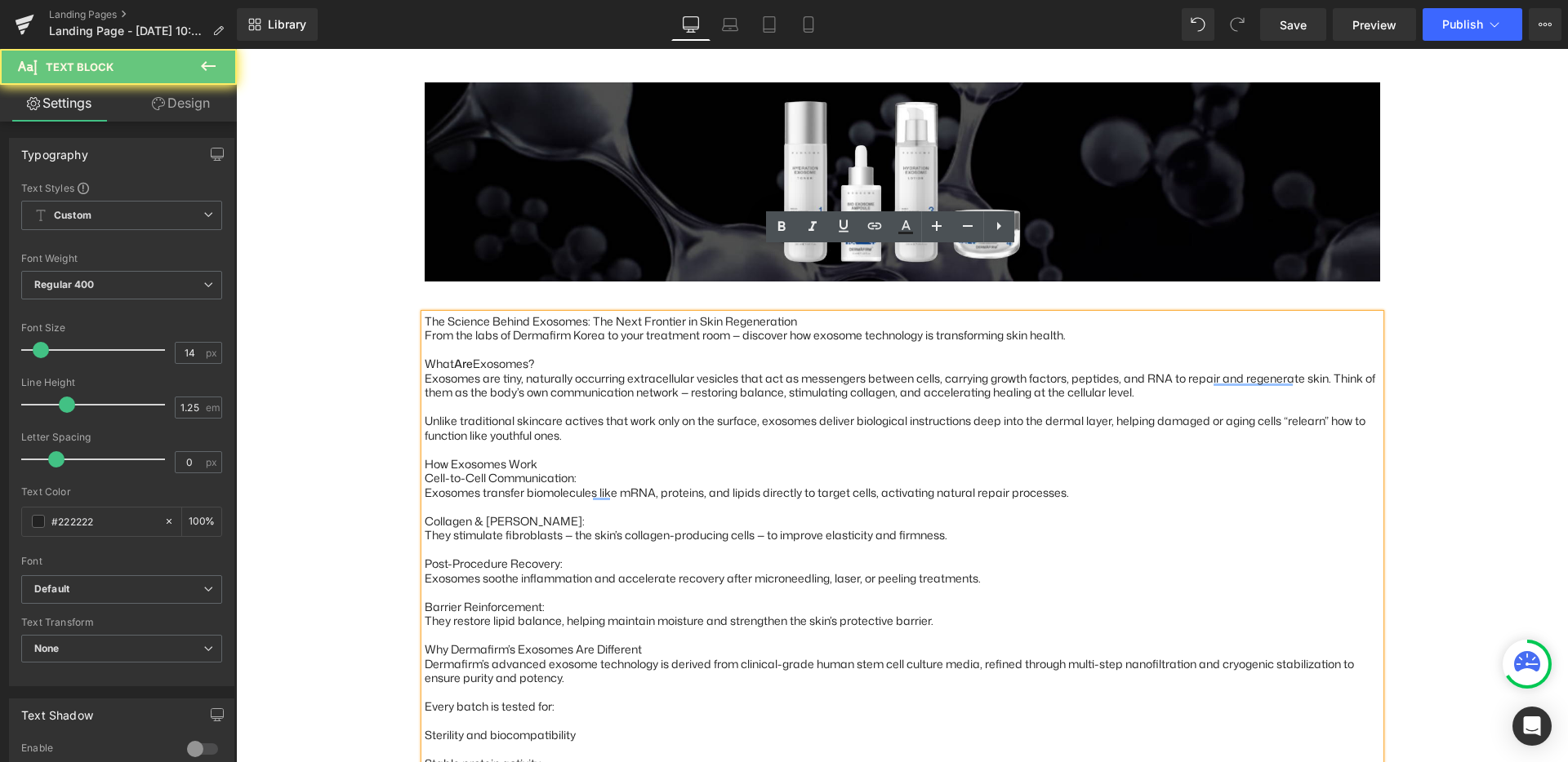
click at [517, 413] on div "Unlike traditional skincare actives that work only on the surface, exosomes del…" at bounding box center [902, 428] width 955 height 29
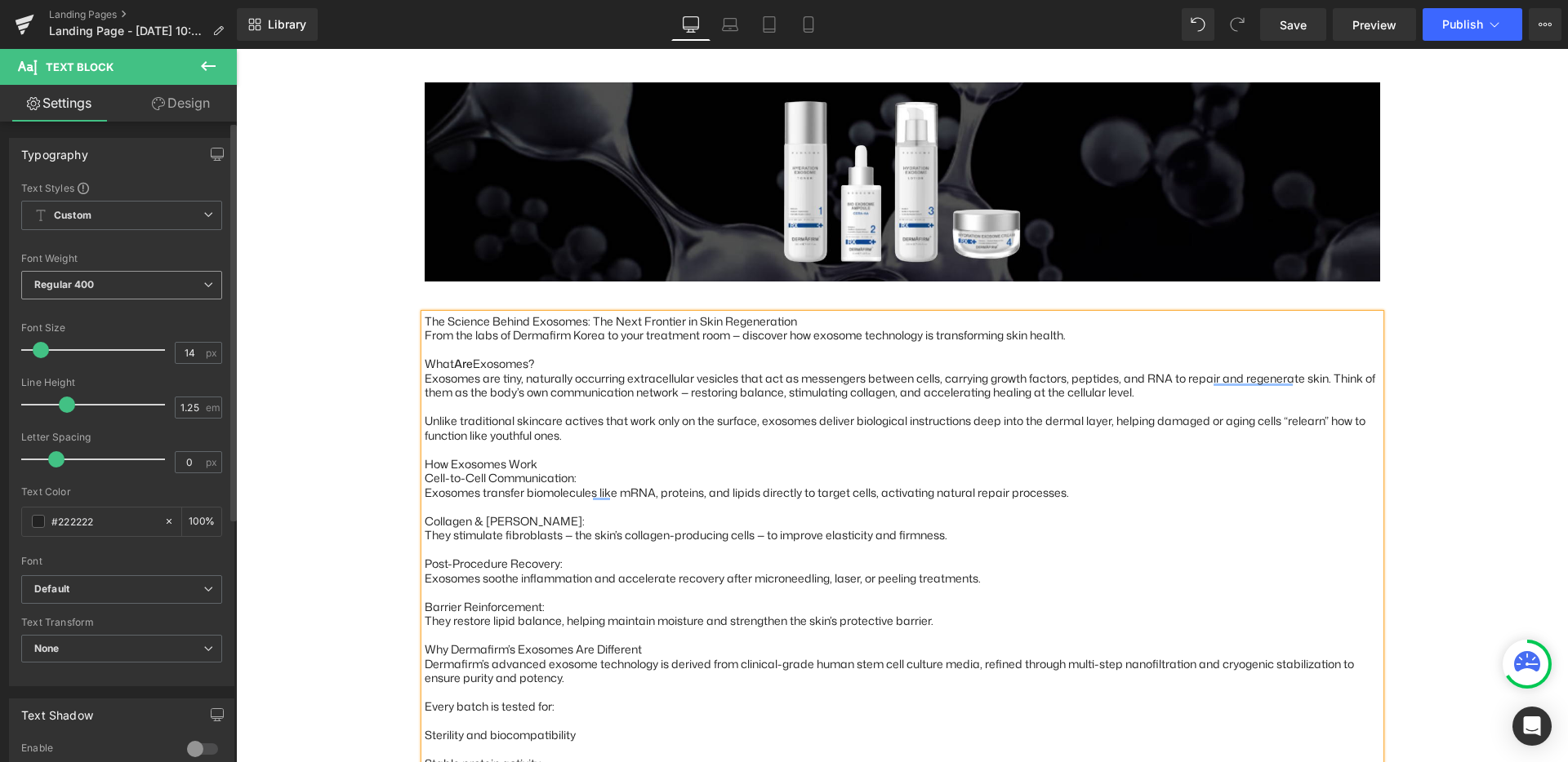
click at [164, 289] on span "Regular 400" at bounding box center [121, 286] width 200 height 29
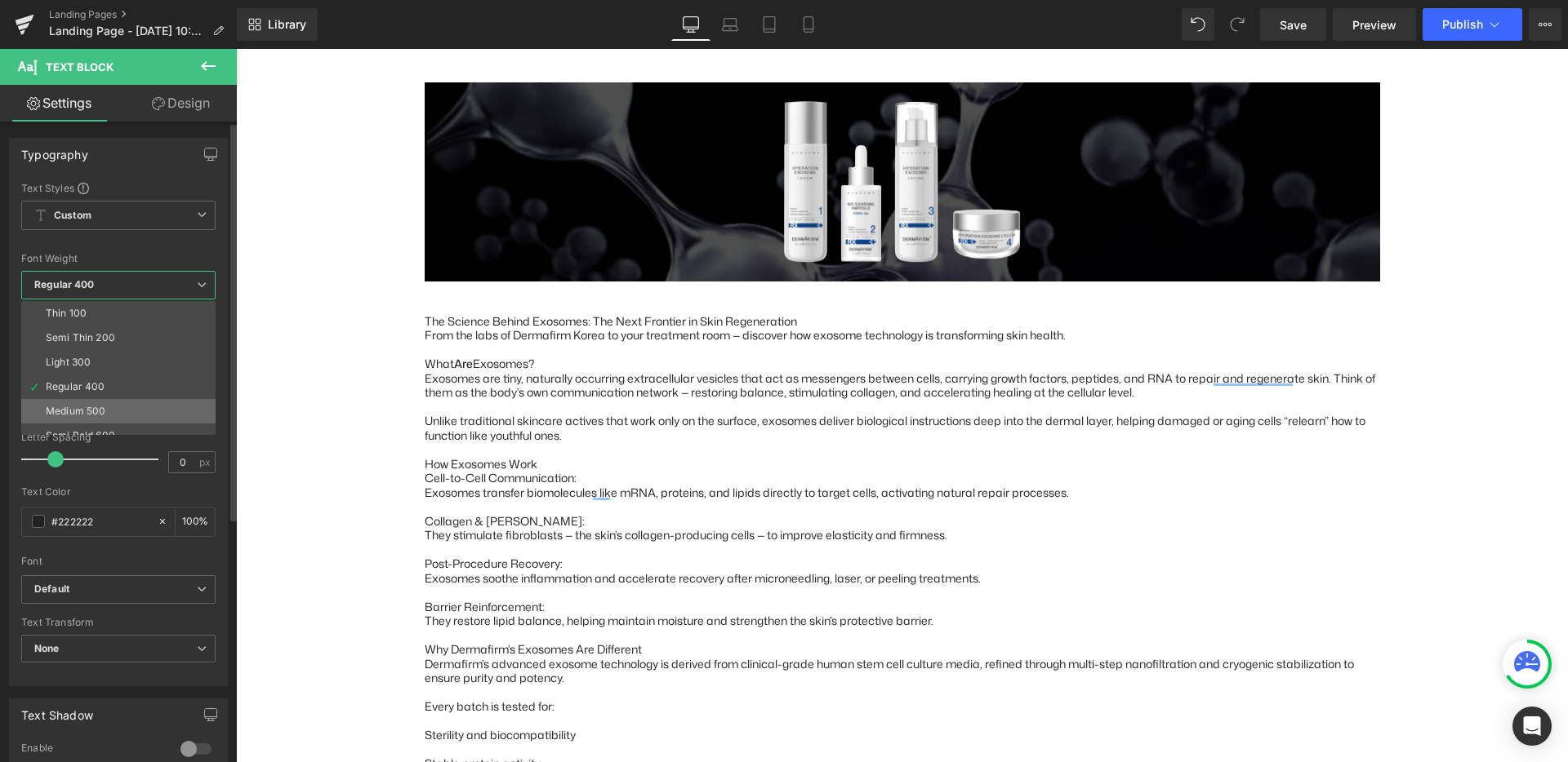
click at [109, 407] on li "Medium 500" at bounding box center [122, 411] width 201 height 24
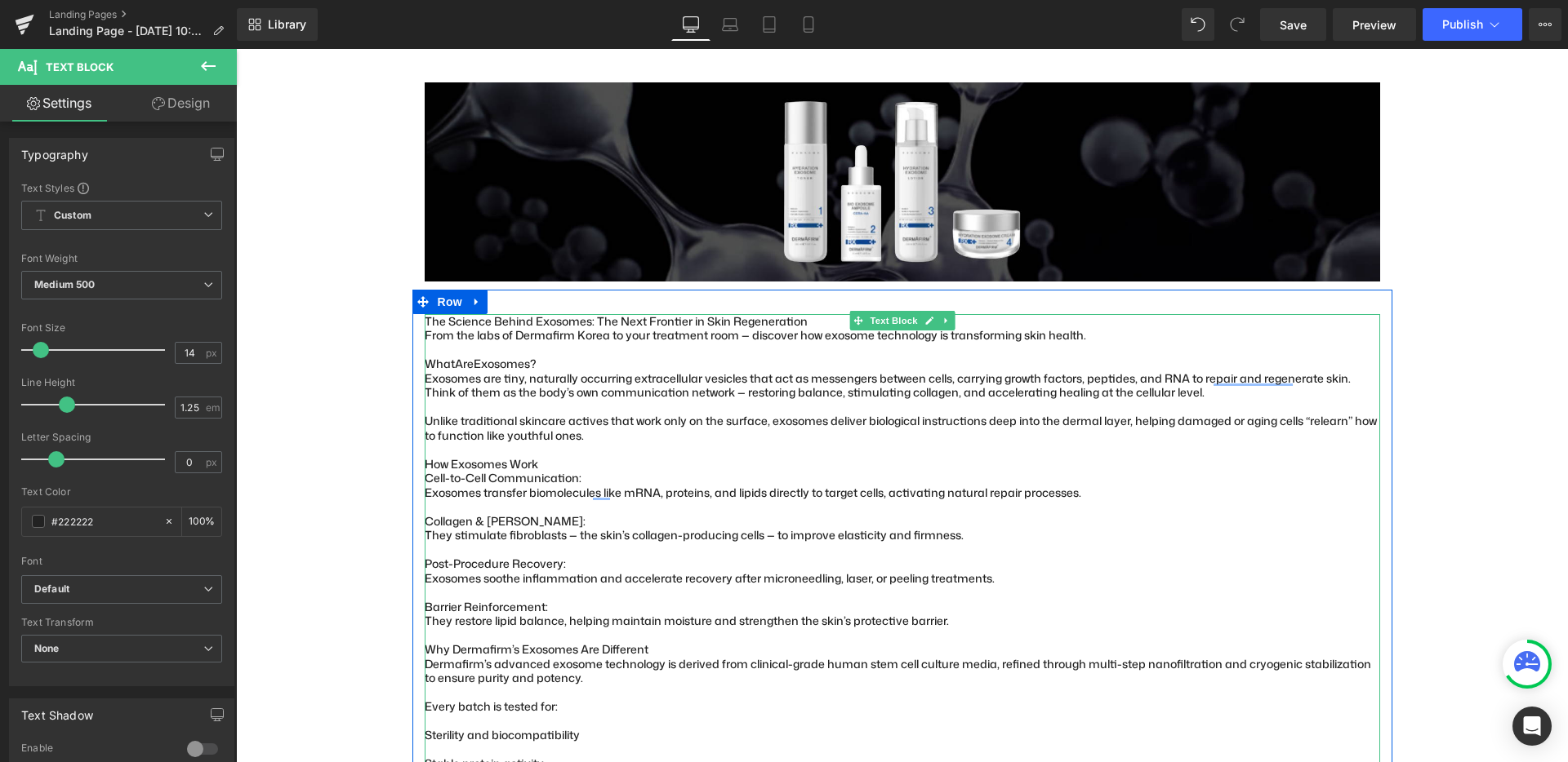
click at [482, 500] on div "To enrich screen reader interactions, please activate Accessibility in Grammarl…" at bounding box center [902, 506] width 955 height 15
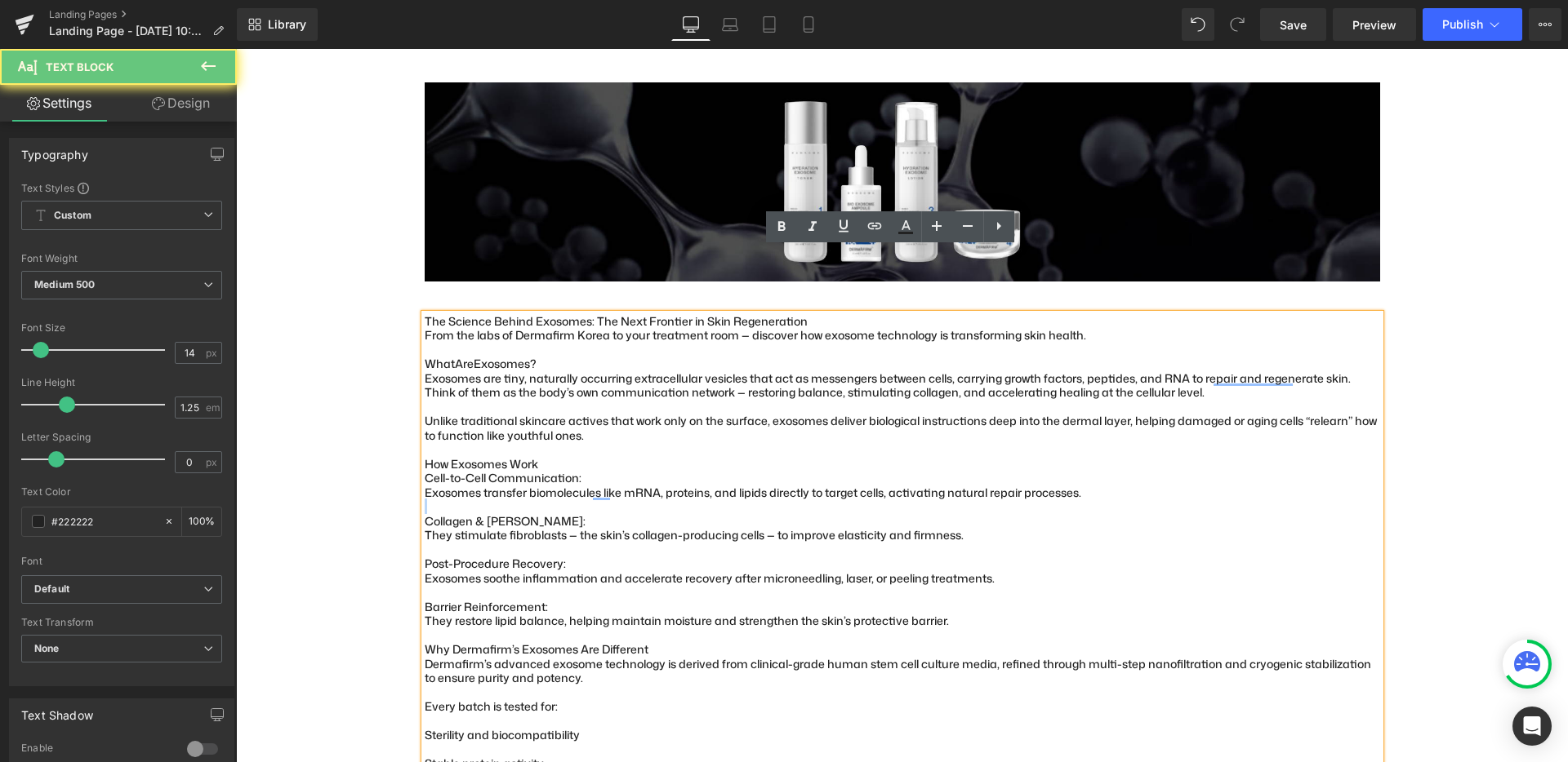
click at [482, 500] on div "To enrich screen reader interactions, please activate Accessibility in Grammarl…" at bounding box center [902, 506] width 955 height 15
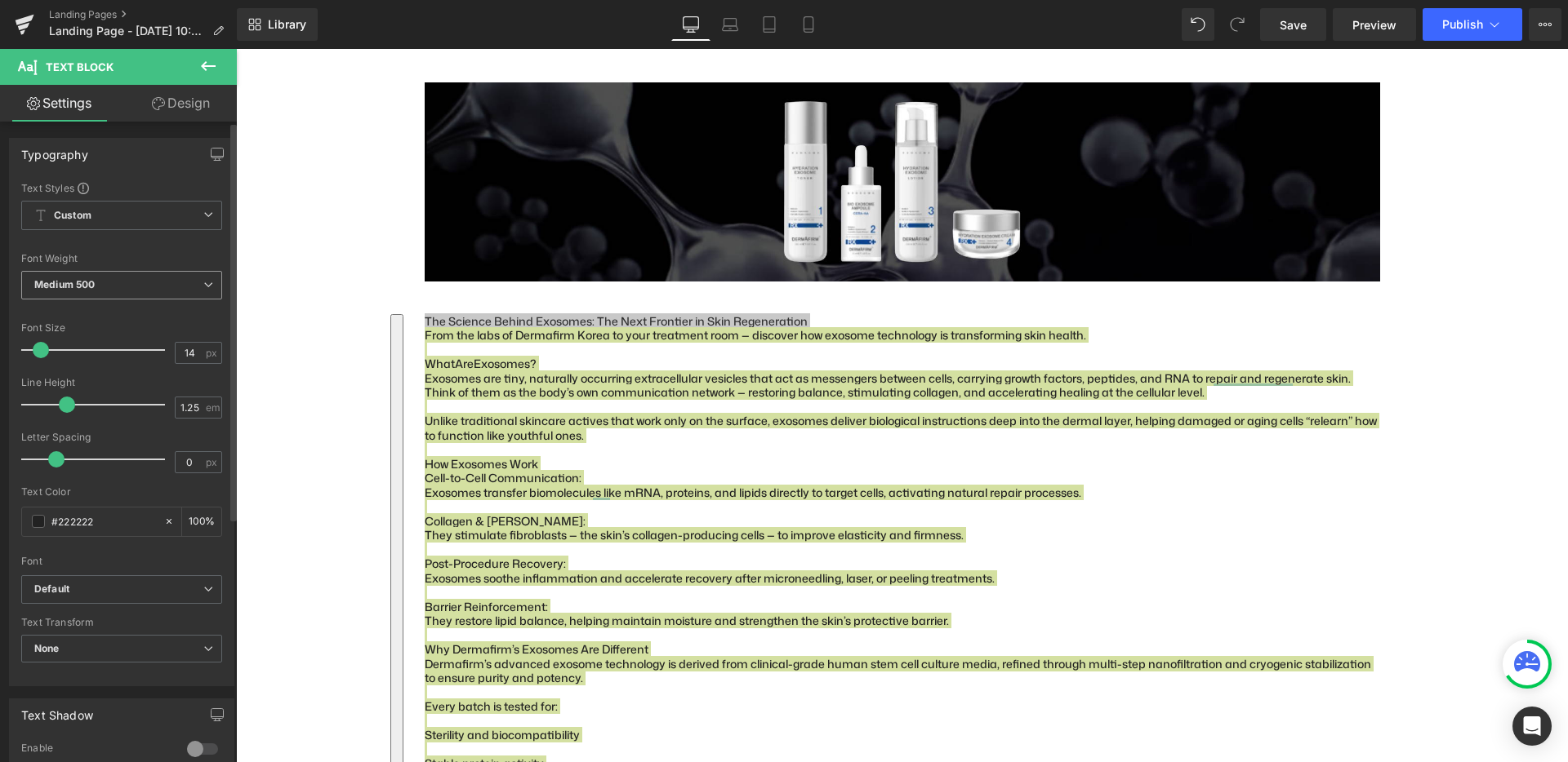
click at [93, 284] on b "Medium 500" at bounding box center [64, 284] width 60 height 13
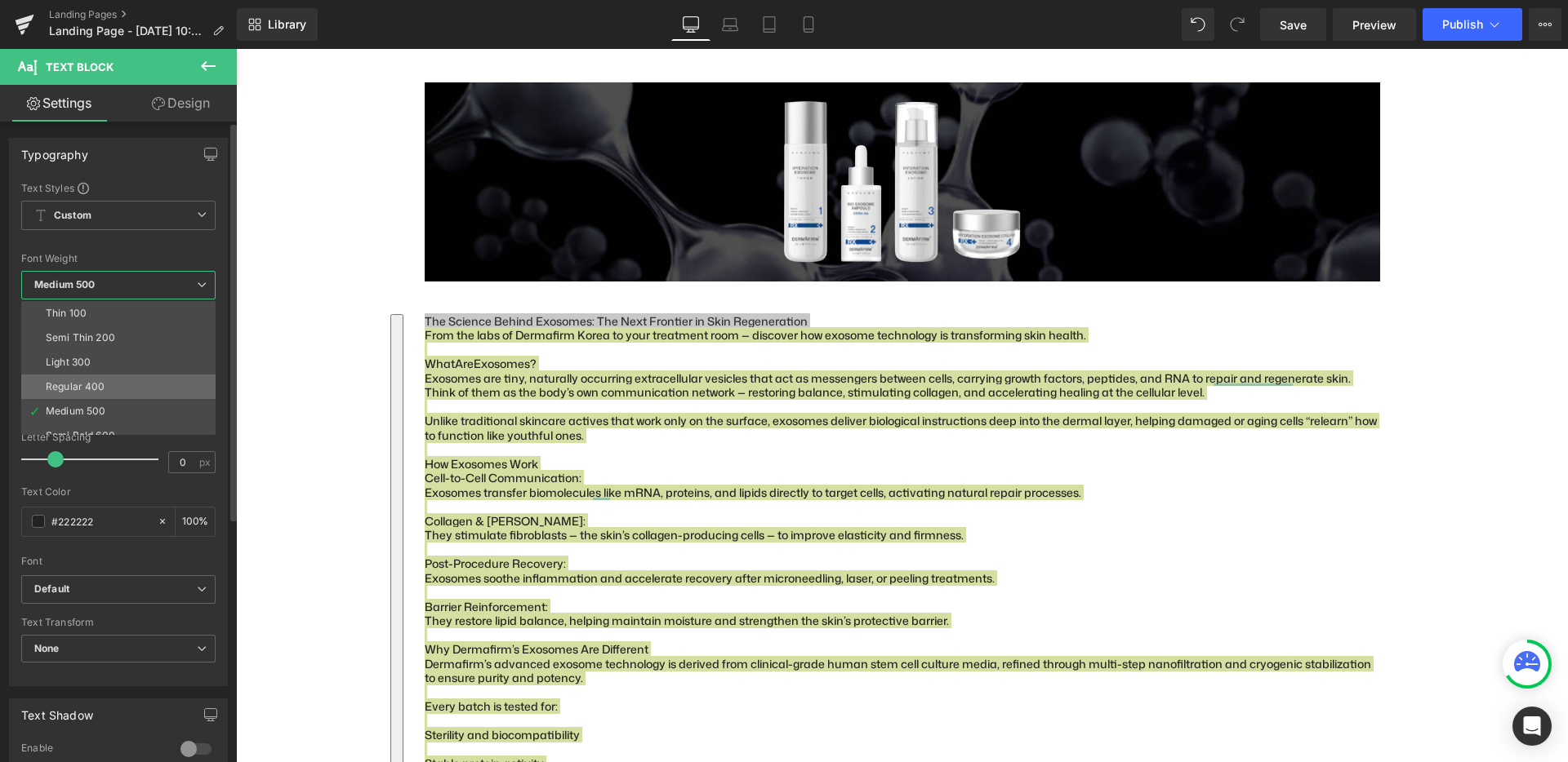
click at [86, 383] on div "Regular 400" at bounding box center [76, 387] width 60 height 12
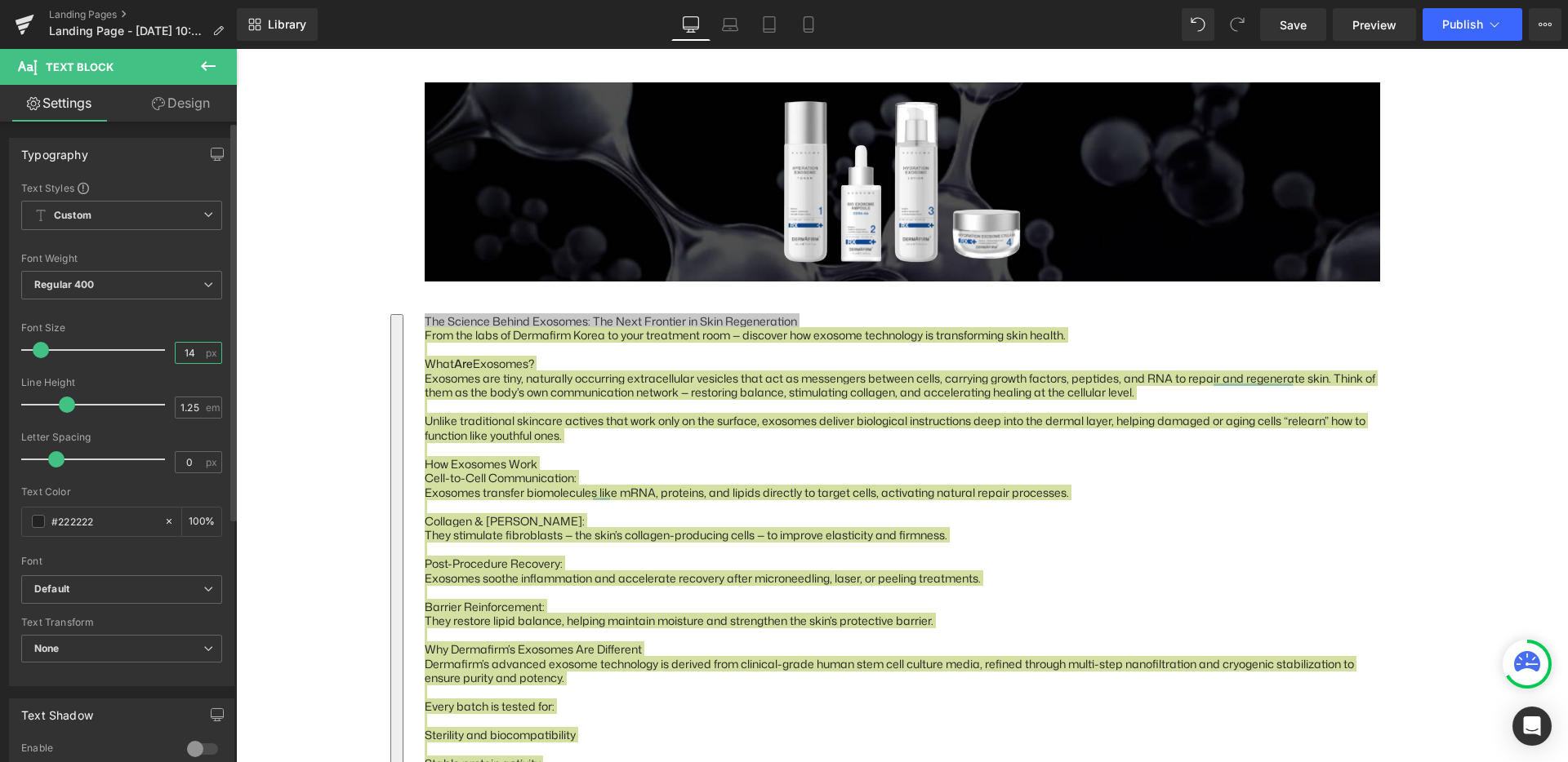
click at [181, 356] on input "14" at bounding box center [190, 352] width 29 height 20
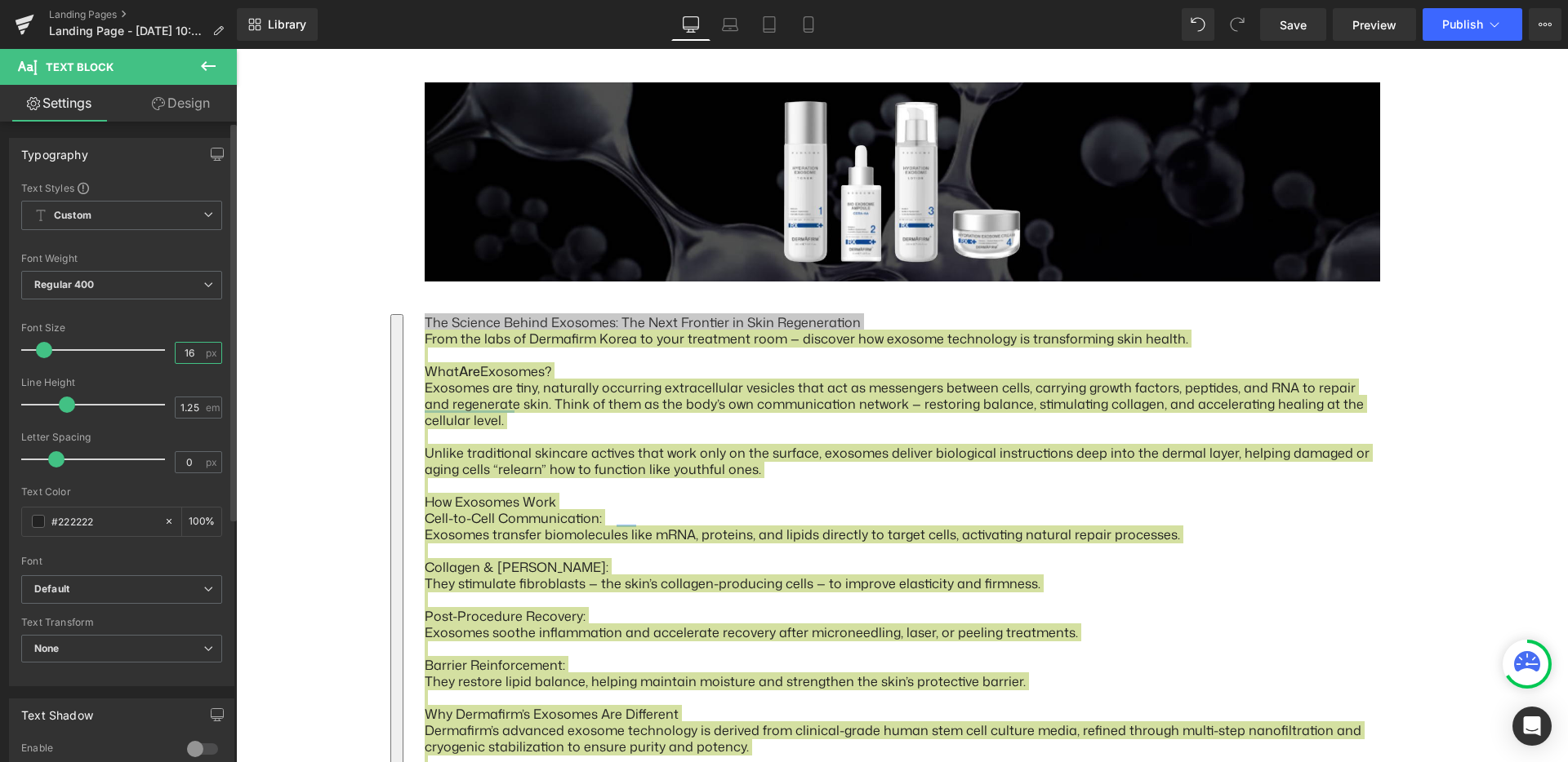
type input "16"
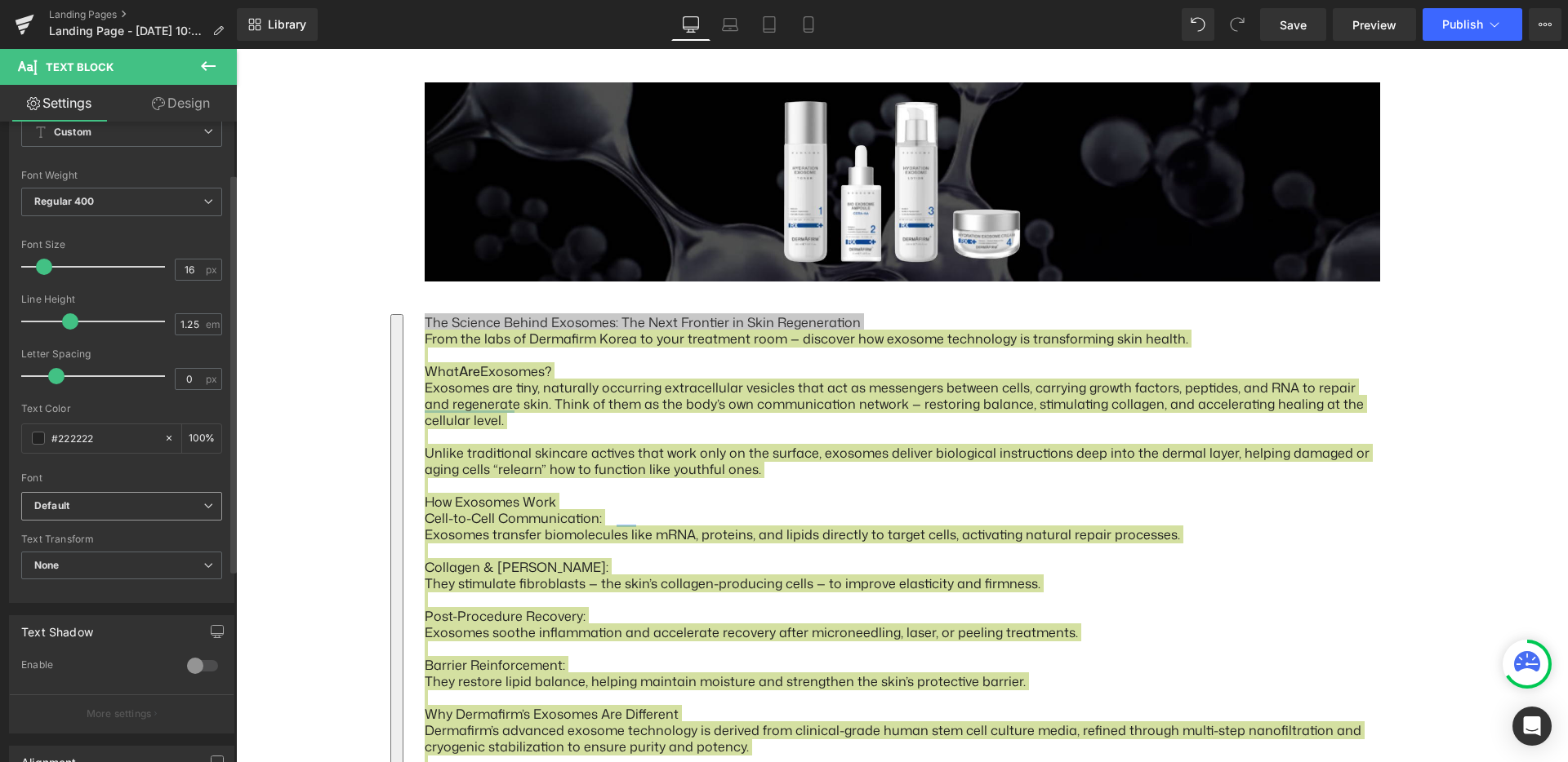
click at [85, 509] on b "Default" at bounding box center [118, 506] width 169 height 14
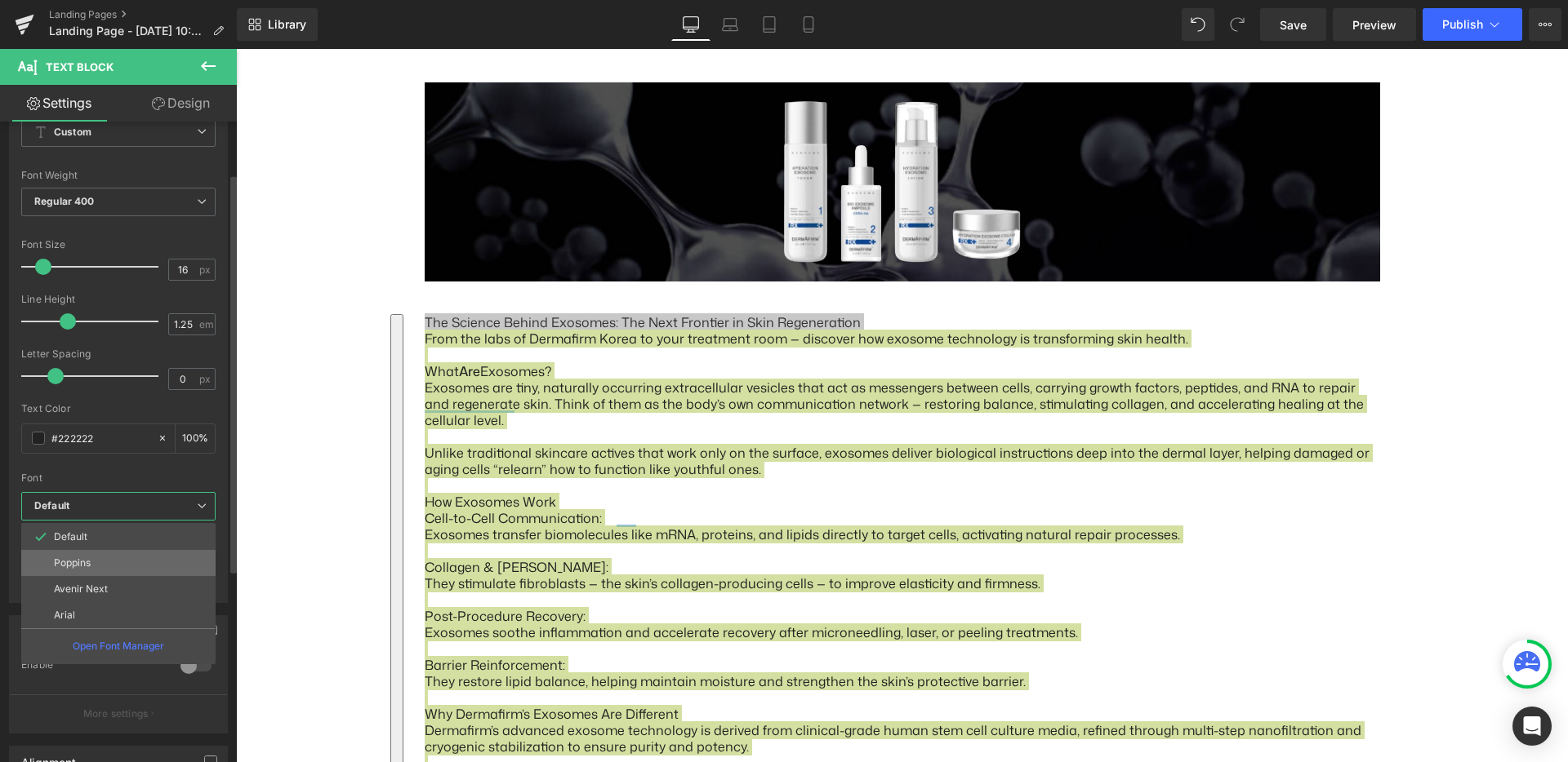
click at [82, 554] on li "Poppins" at bounding box center [118, 563] width 195 height 26
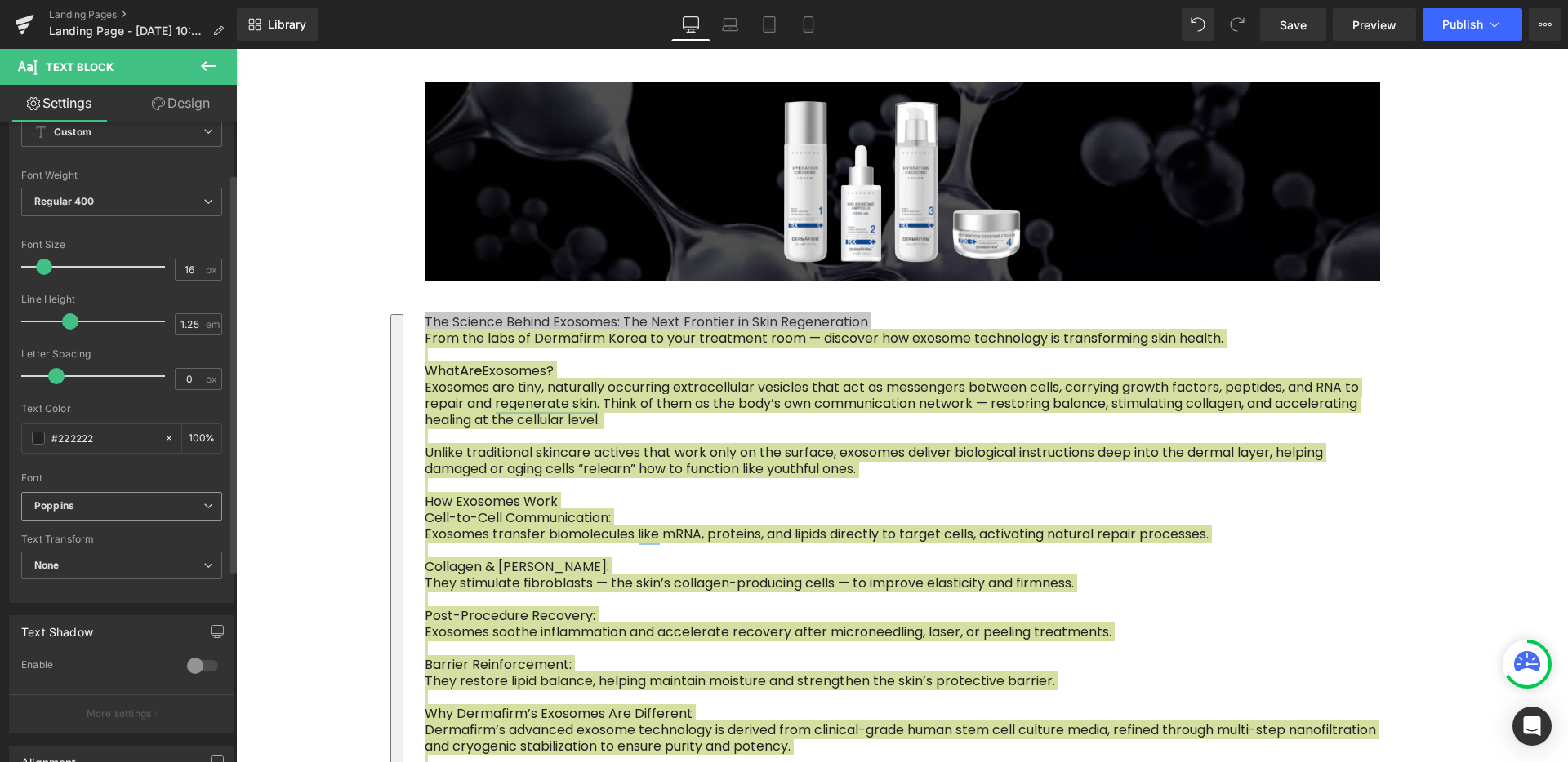
click at [82, 554] on span "None" at bounding box center [121, 566] width 200 height 29
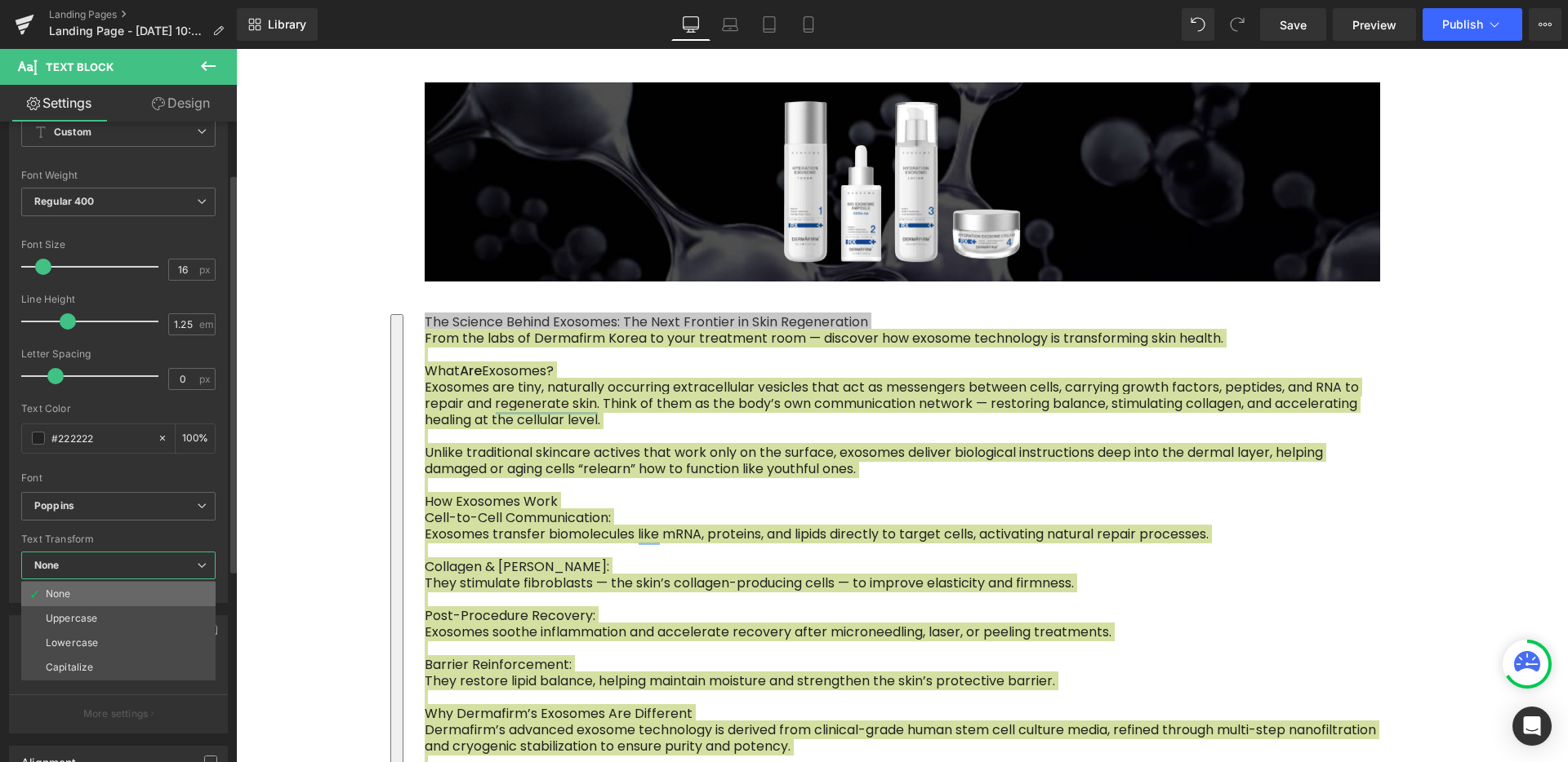
click at [95, 594] on li "None" at bounding box center [118, 594] width 195 height 24
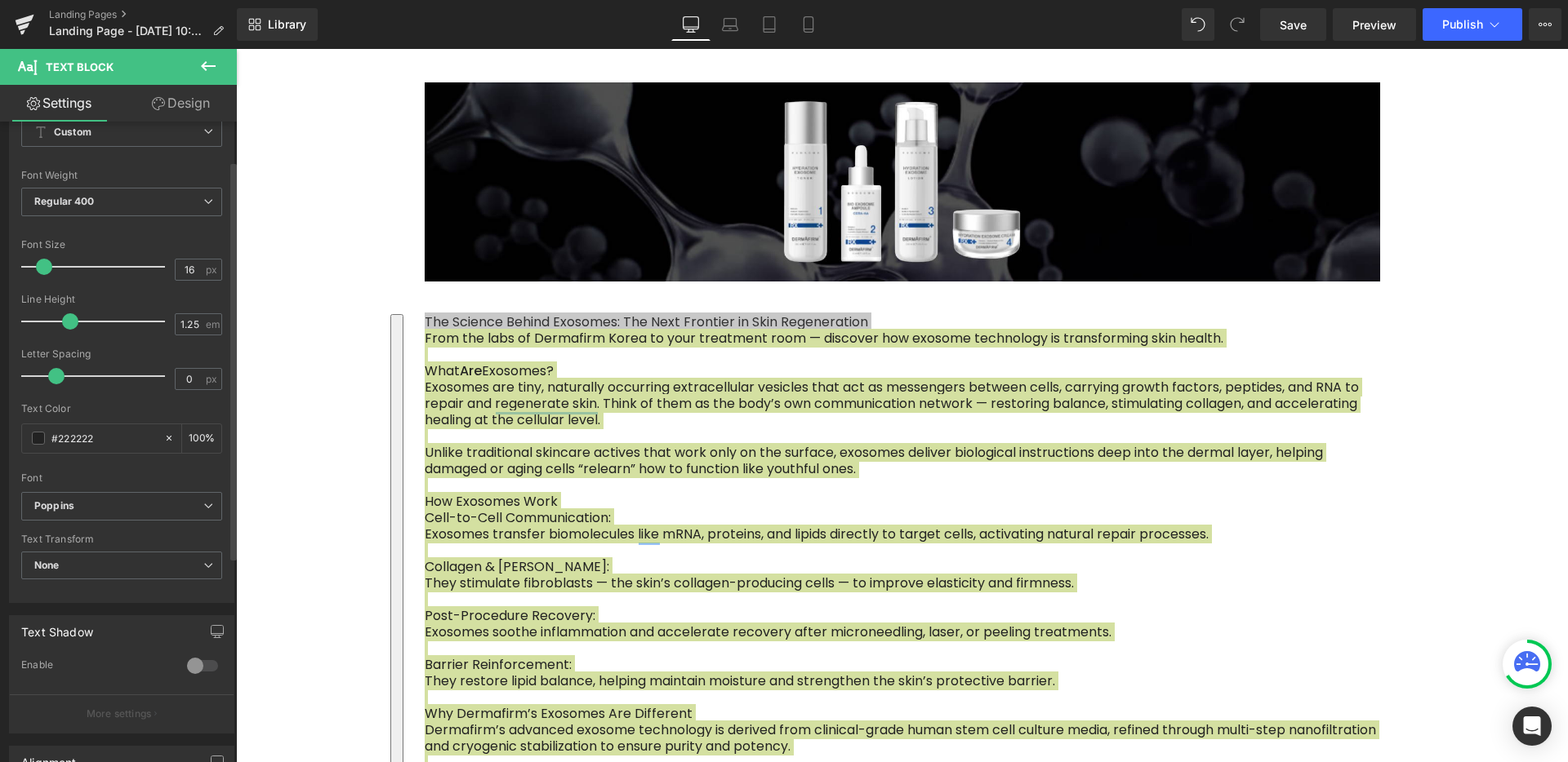
scroll to position [0, 0]
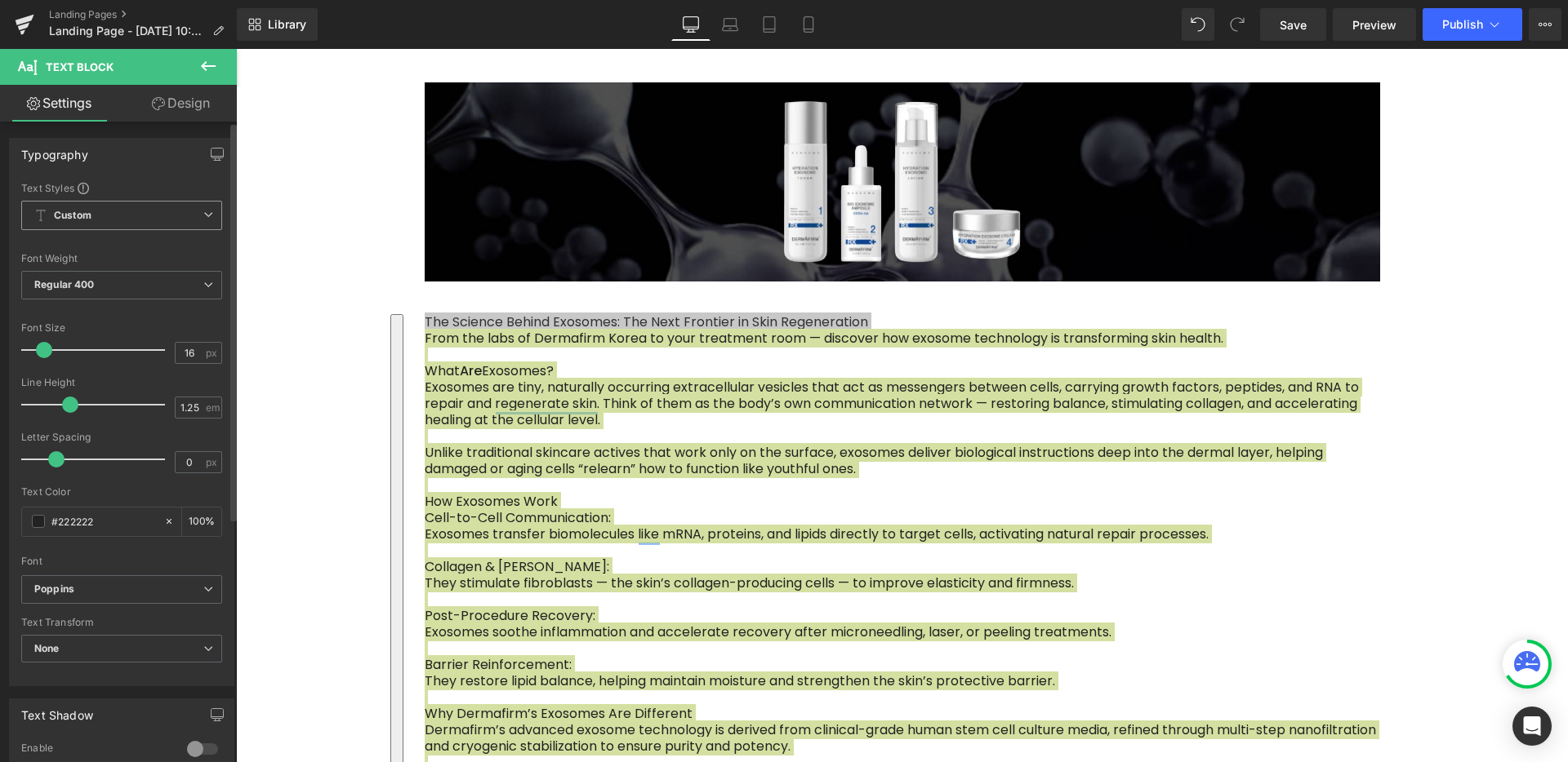
click at [118, 205] on span "Custom Setup Global Style" at bounding box center [121, 215] width 200 height 29
click at [105, 284] on div "Setup Global Style" at bounding box center [118, 282] width 195 height 39
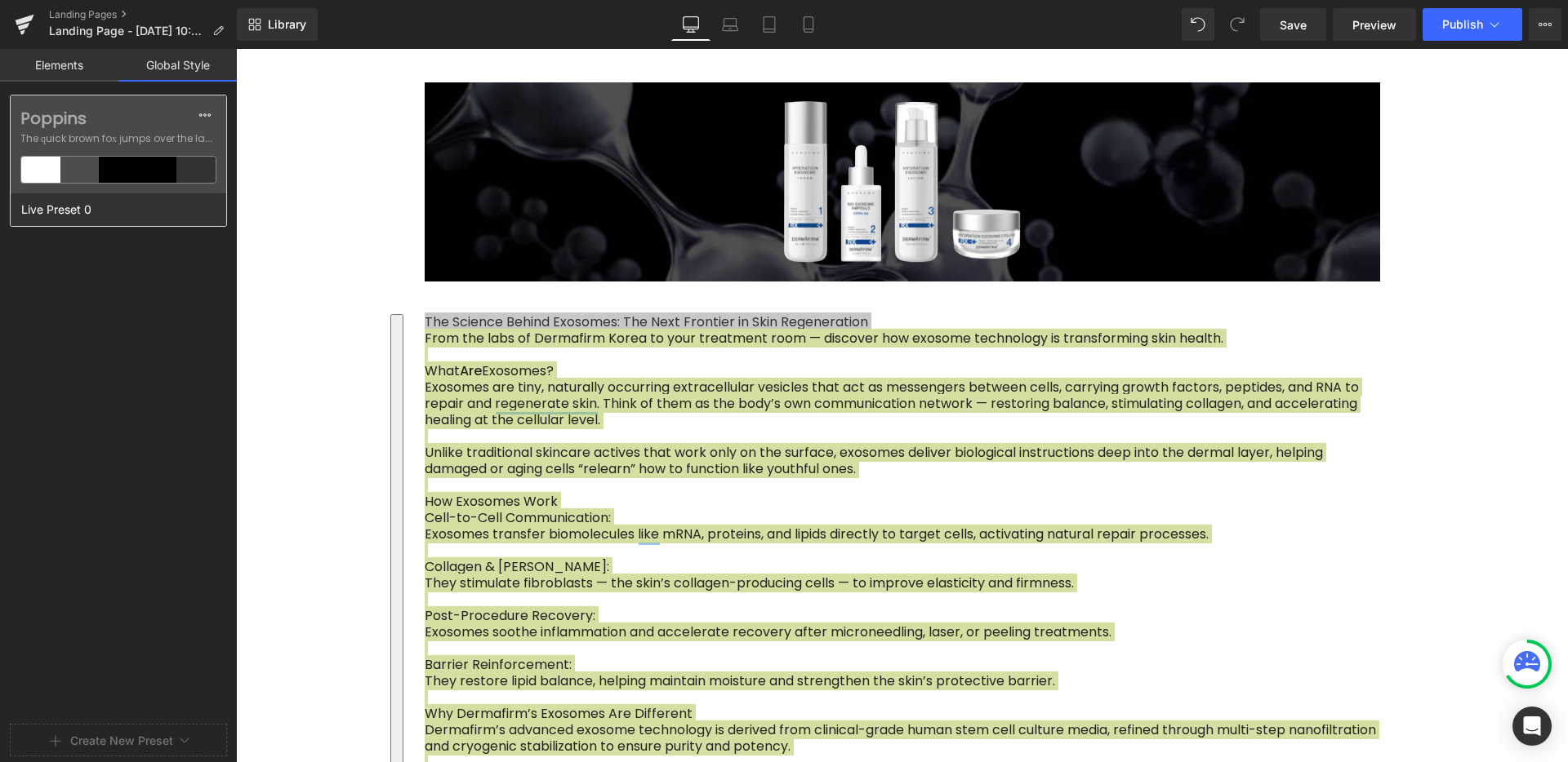
click at [131, 176] on div at bounding box center [118, 169] width 39 height 26
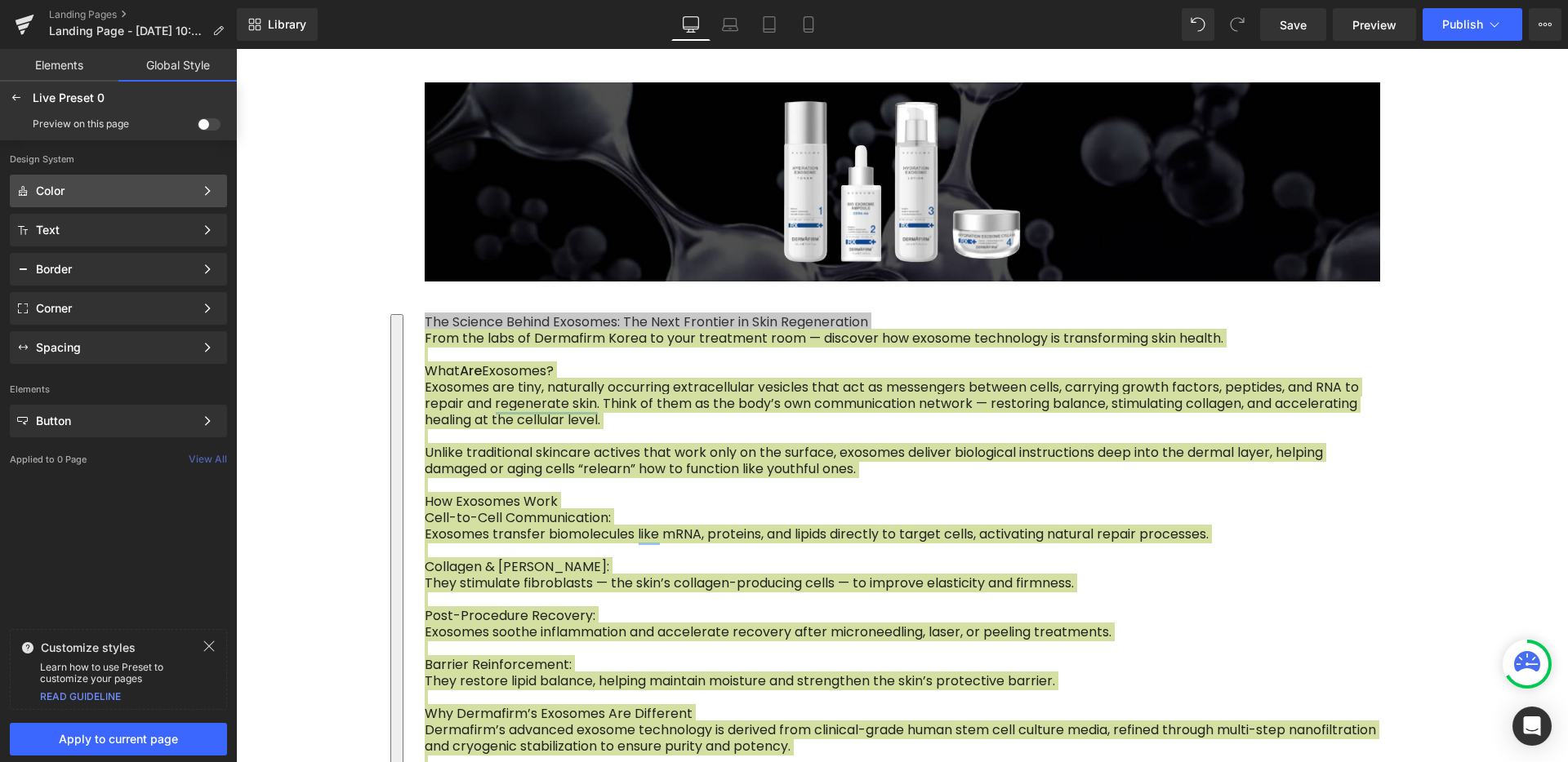
click at [174, 195] on div "Color" at bounding box center [115, 191] width 159 height 13
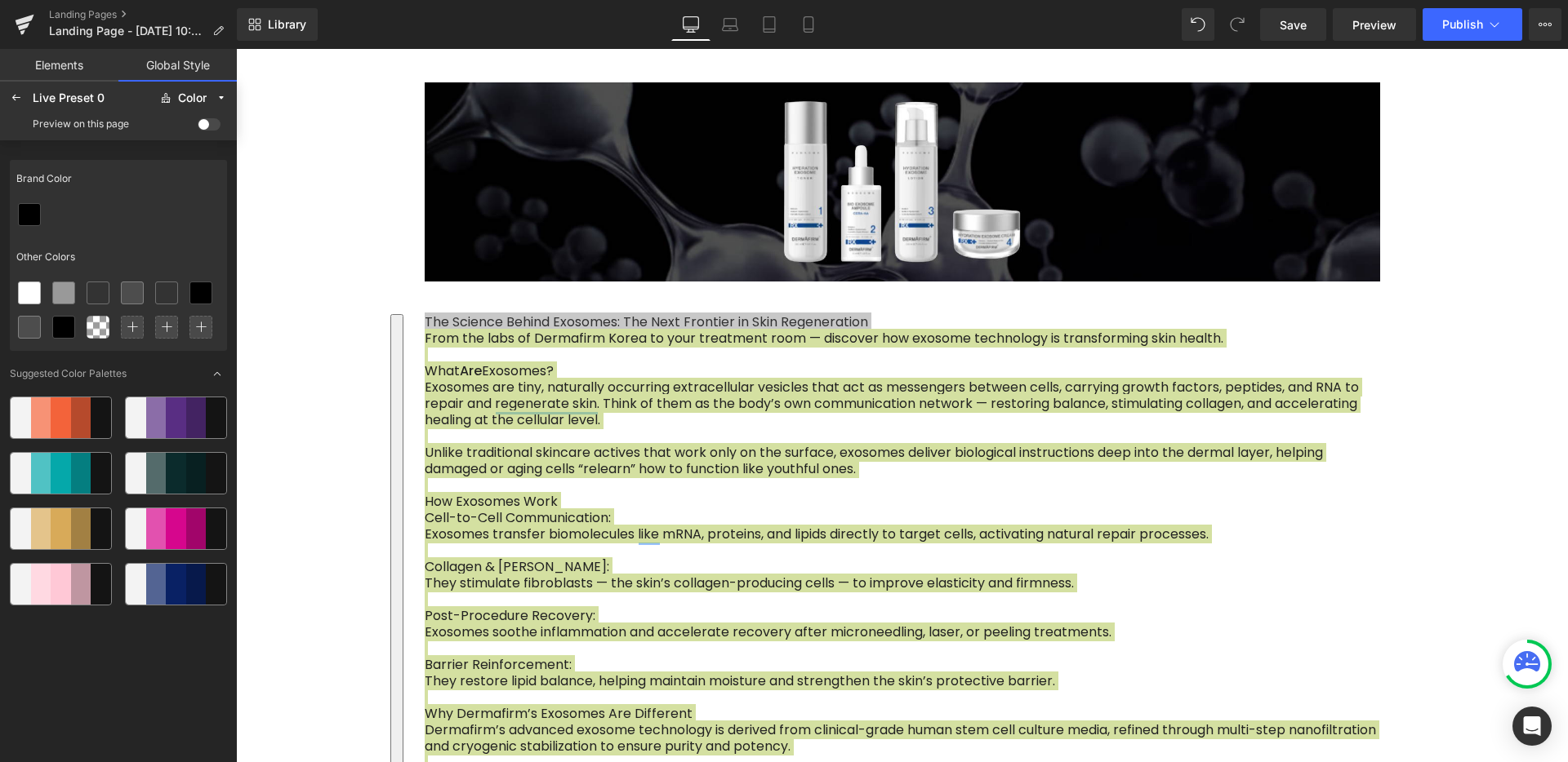
click at [207, 125] on span at bounding box center [209, 124] width 23 height 13
click at [198, 128] on input "checkbox" at bounding box center [198, 128] width 0 height 0
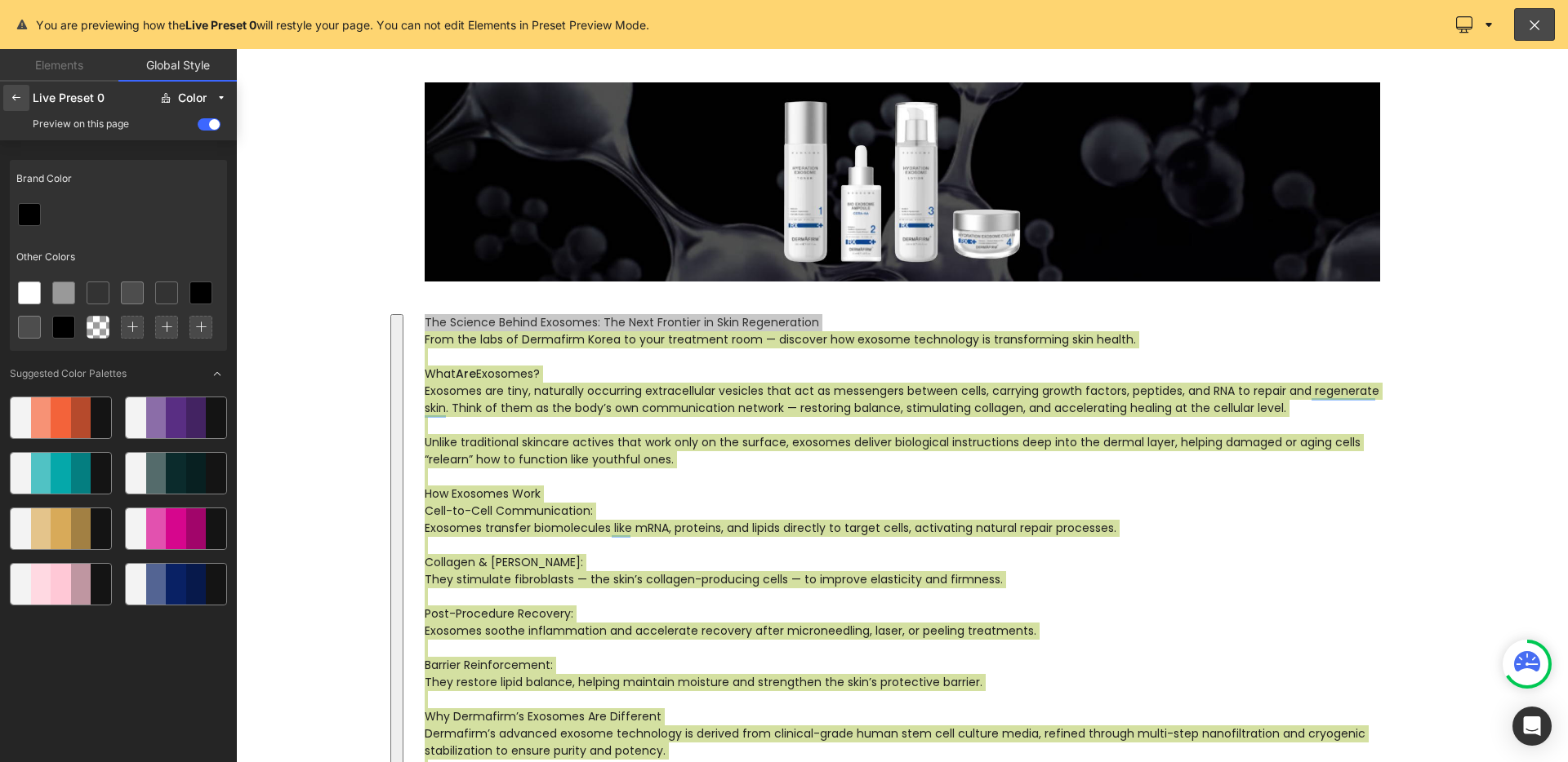
click at [21, 107] on div at bounding box center [15, 98] width 26 height 26
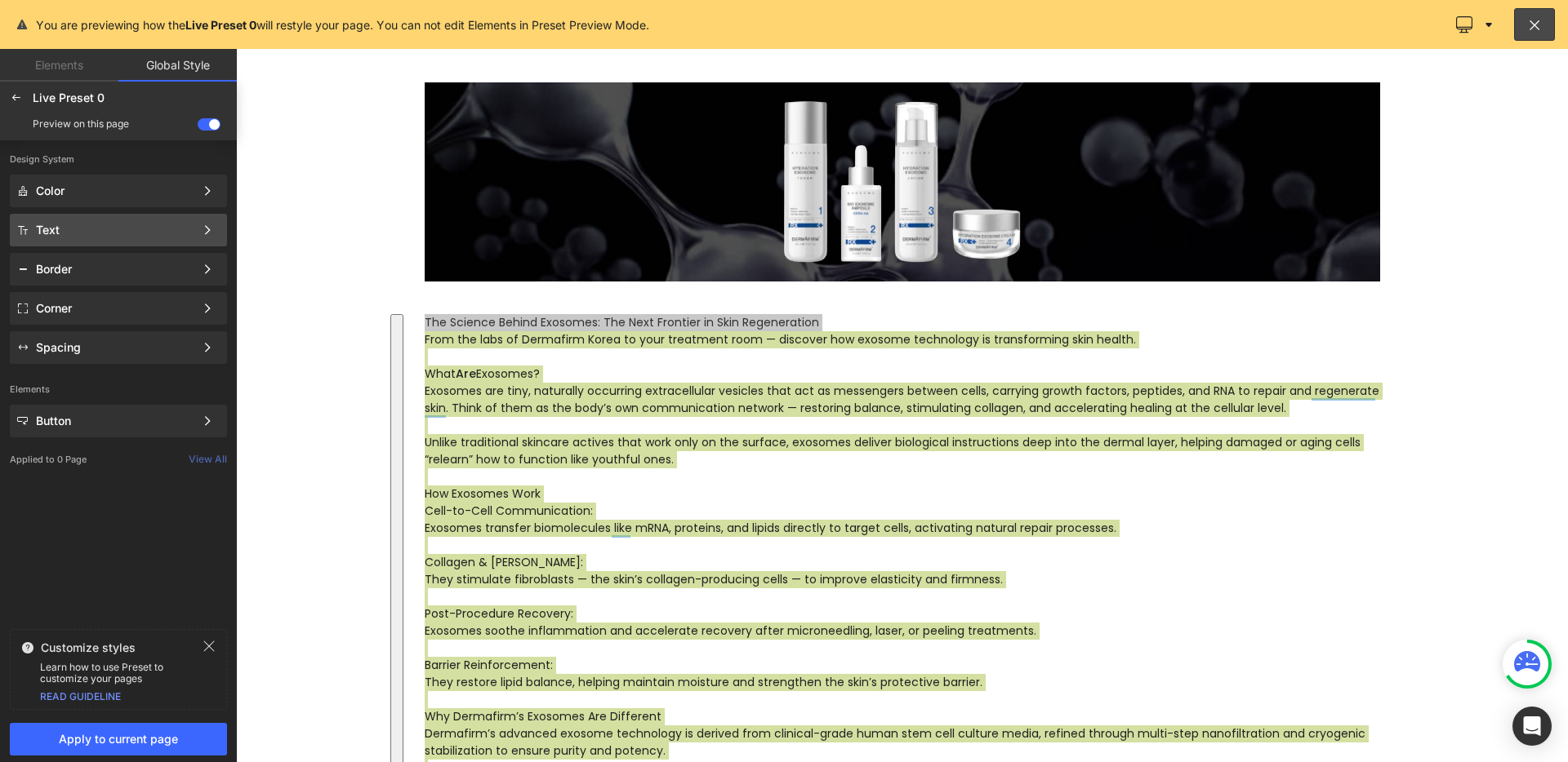
click at [193, 233] on div "Text" at bounding box center [115, 229] width 159 height 13
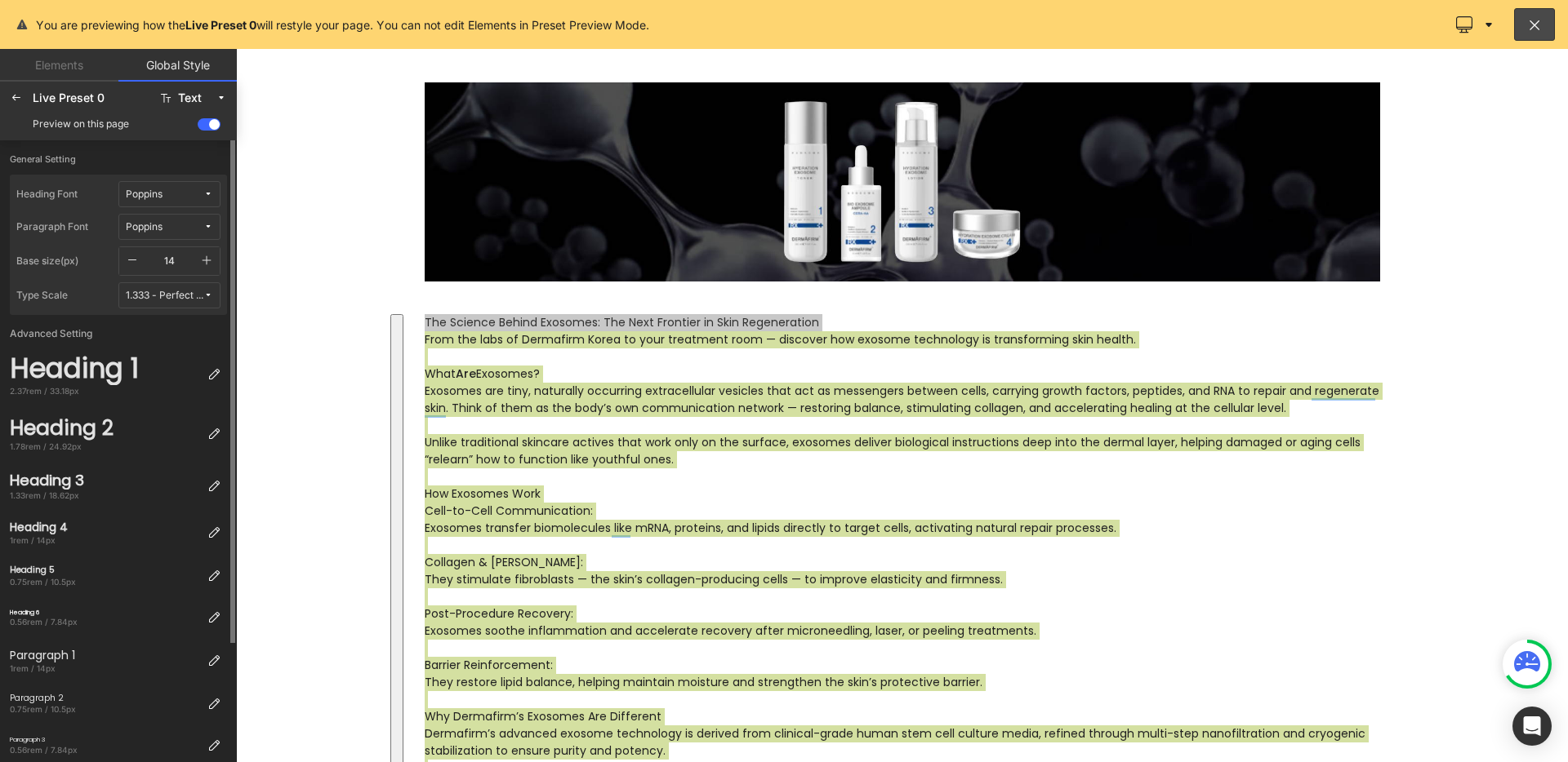
click at [200, 259] on icon "button" at bounding box center [206, 259] width 13 height 13
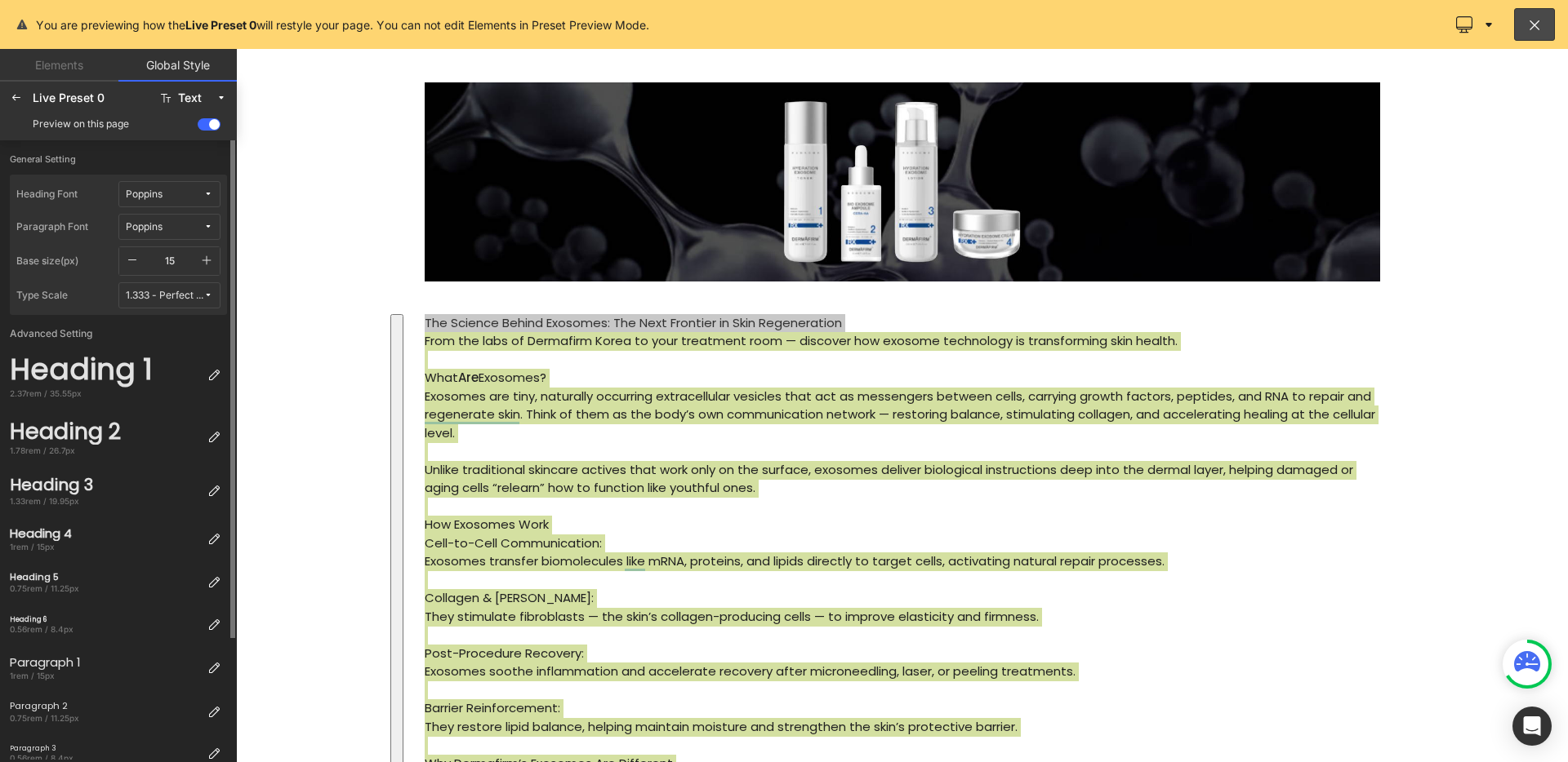
click at [200, 259] on icon "button" at bounding box center [206, 259] width 13 height 13
type input "16"
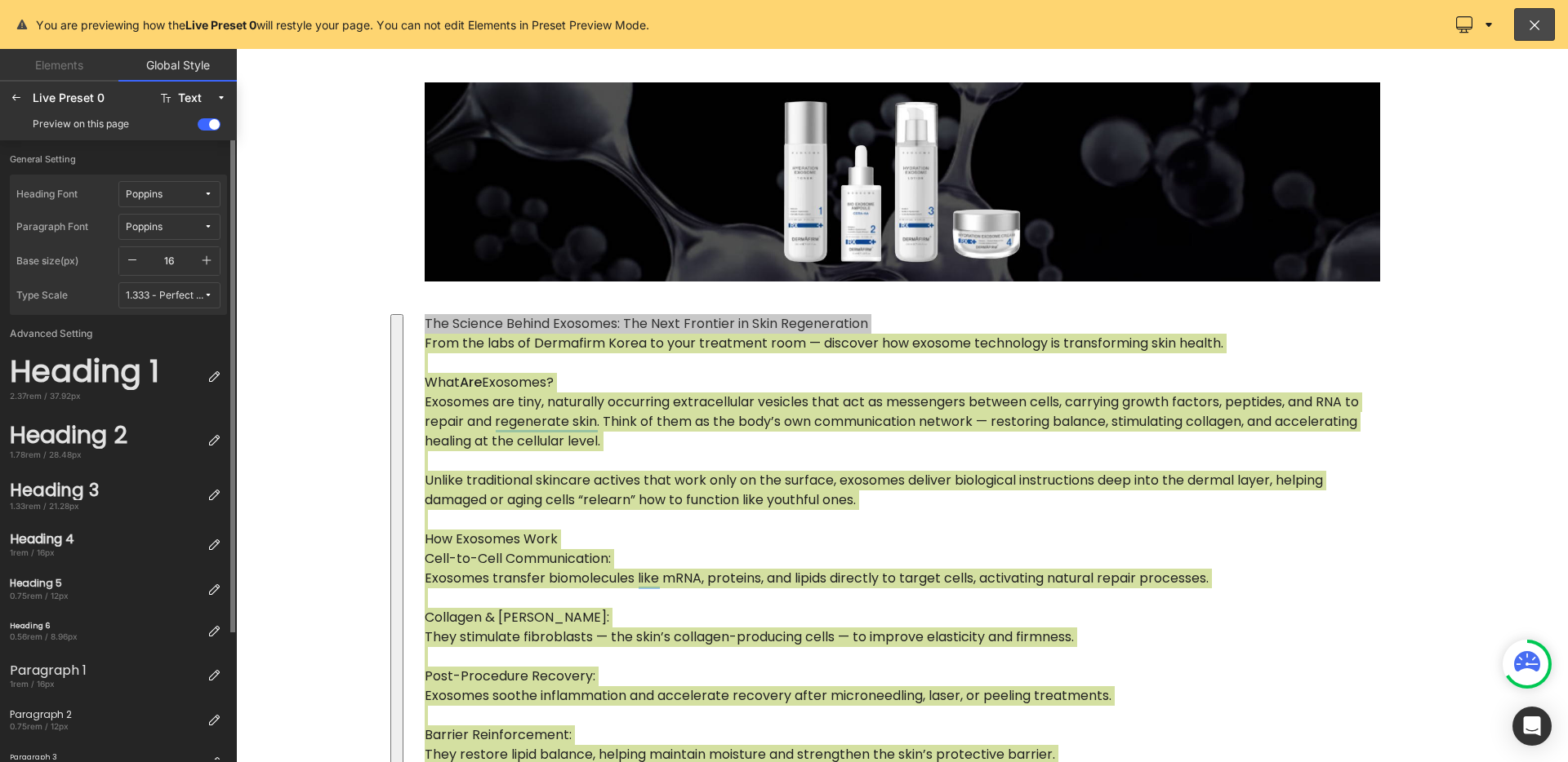
click at [171, 292] on div "1.333 - Perfect Fourth" at bounding box center [165, 295] width 77 height 13
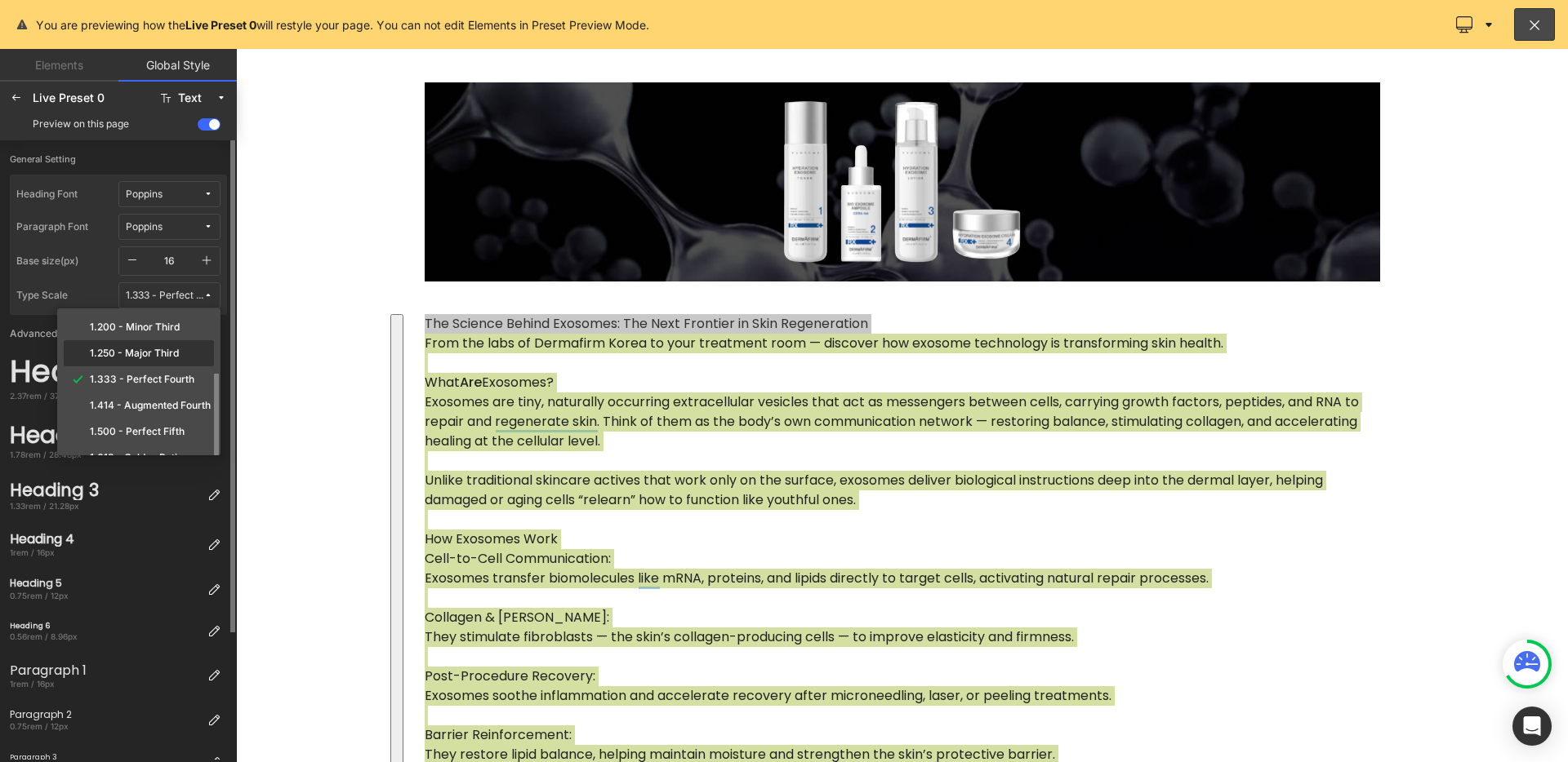
scroll to position [75, 0]
click at [46, 69] on link "Elements" at bounding box center [59, 66] width 118 height 33
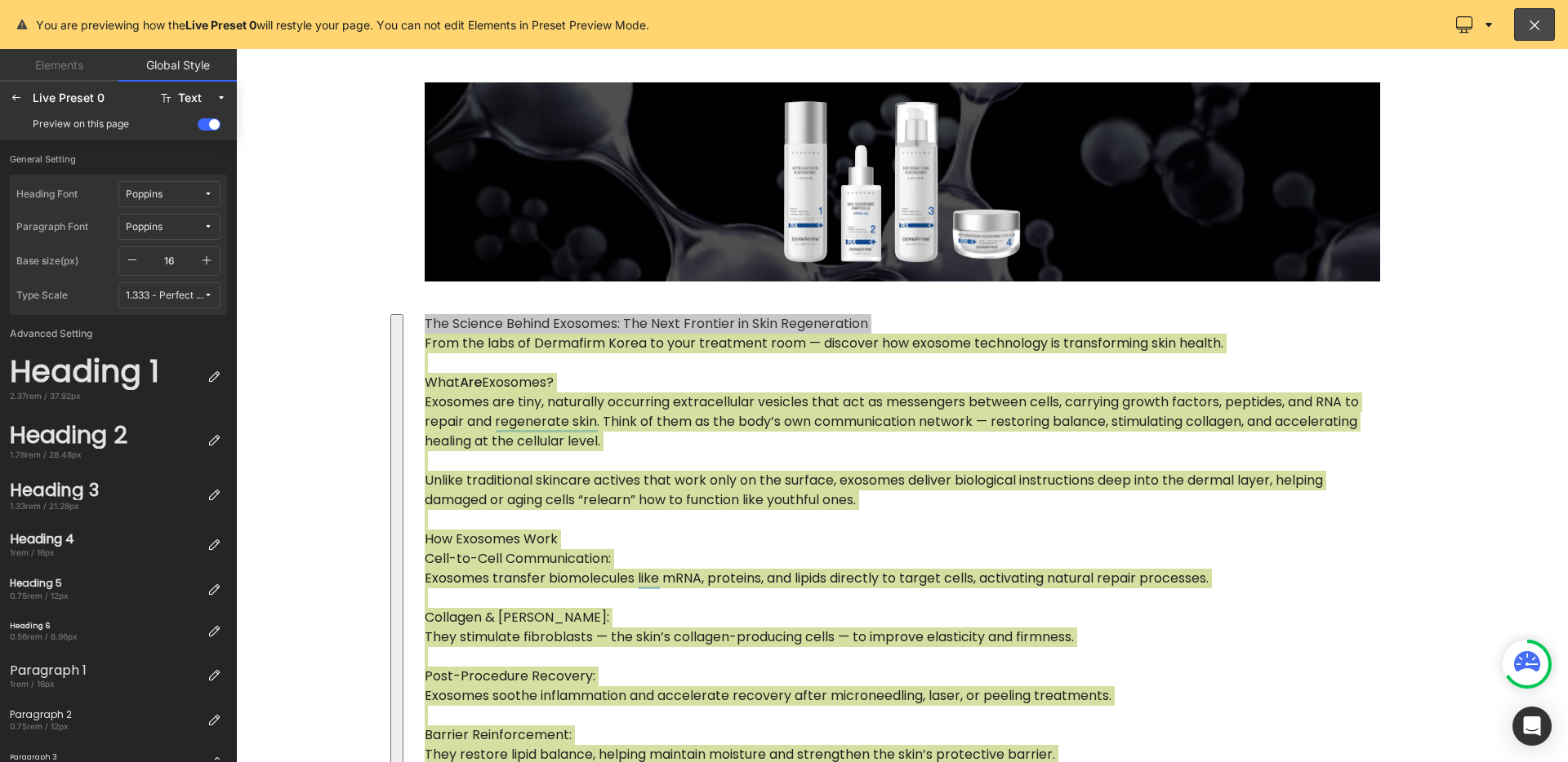
click at [44, 67] on link "Elements" at bounding box center [59, 66] width 118 height 33
click at [62, 70] on link "Elements" at bounding box center [59, 66] width 118 height 33
click at [38, 65] on link "Elements" at bounding box center [59, 66] width 118 height 33
click at [19, 104] on icon at bounding box center [15, 97] width 13 height 13
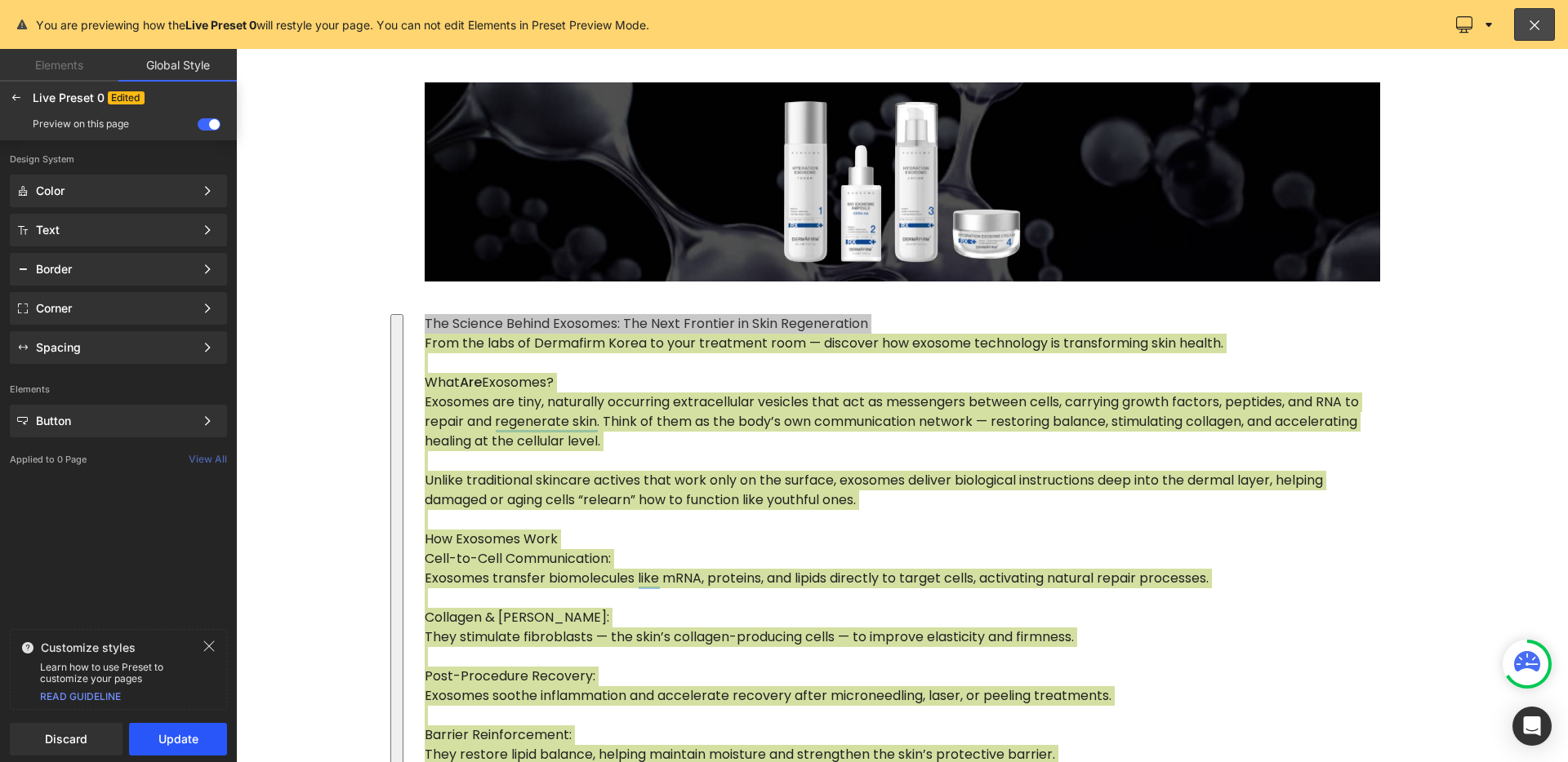
click at [190, 727] on button "Update" at bounding box center [177, 740] width 98 height 33
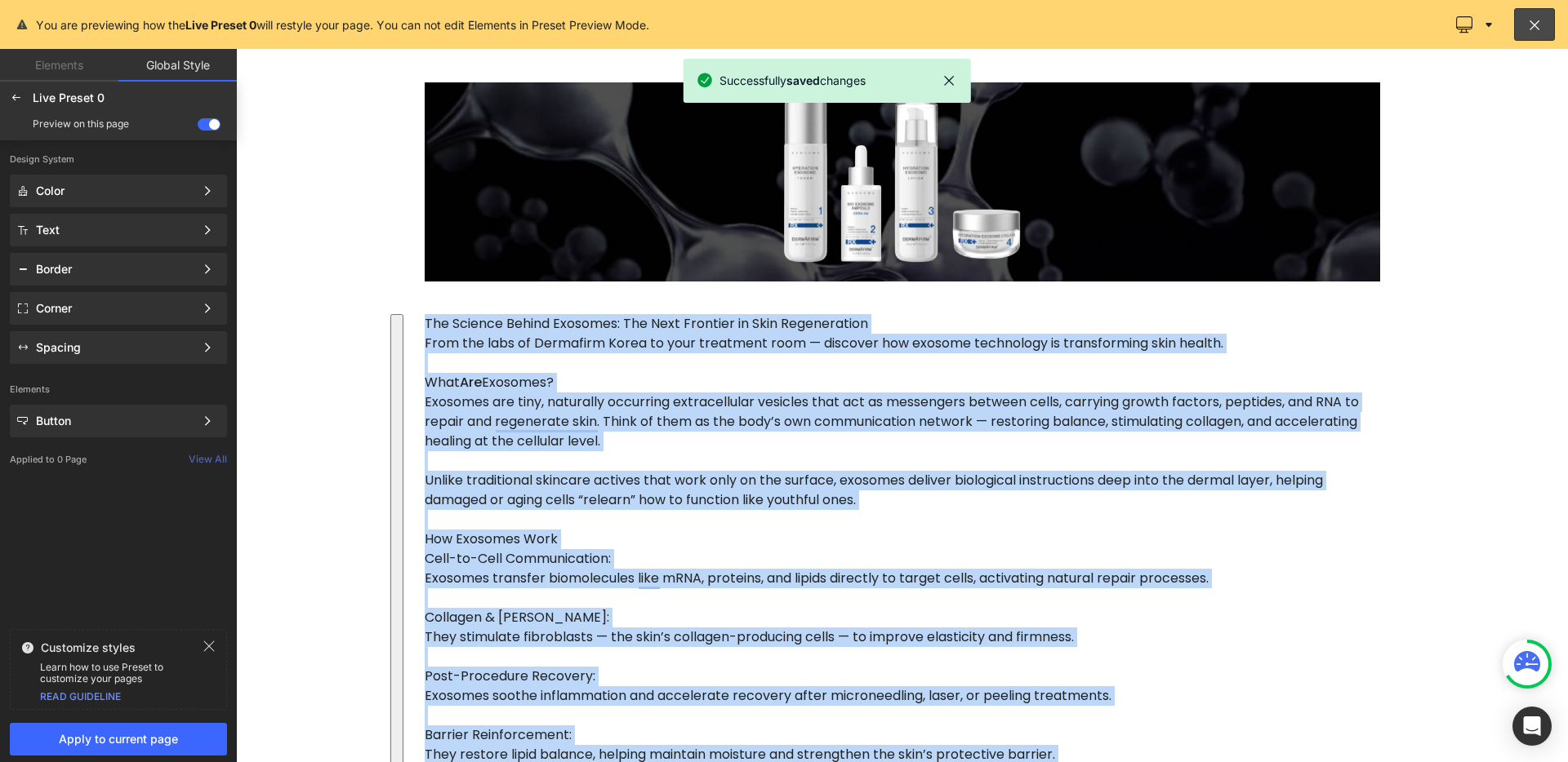
click at [580, 341] on div at bounding box center [902, 406] width 1332 height 714
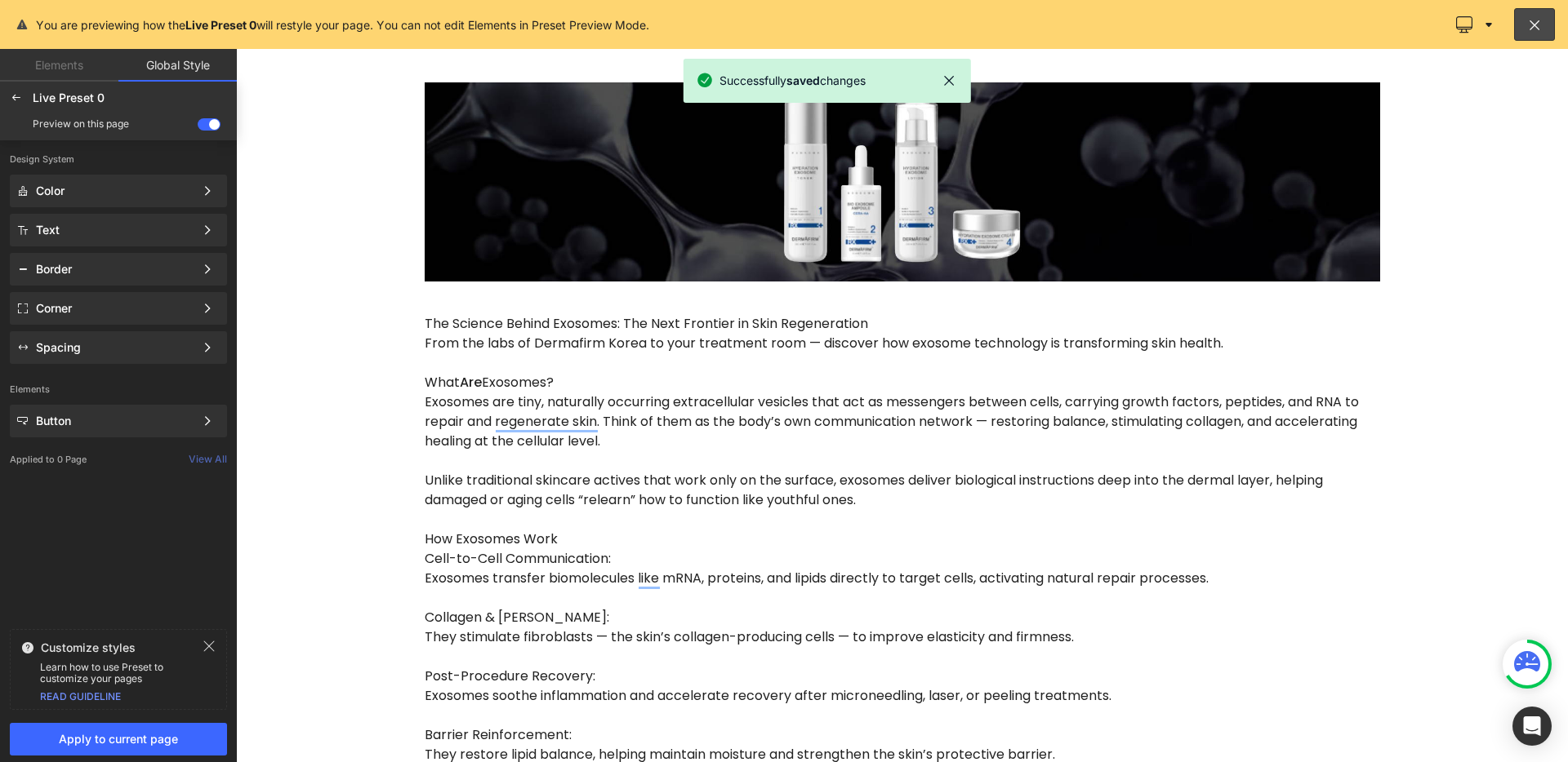
click at [580, 341] on div at bounding box center [902, 406] width 1332 height 714
click at [553, 310] on div at bounding box center [902, 406] width 1332 height 714
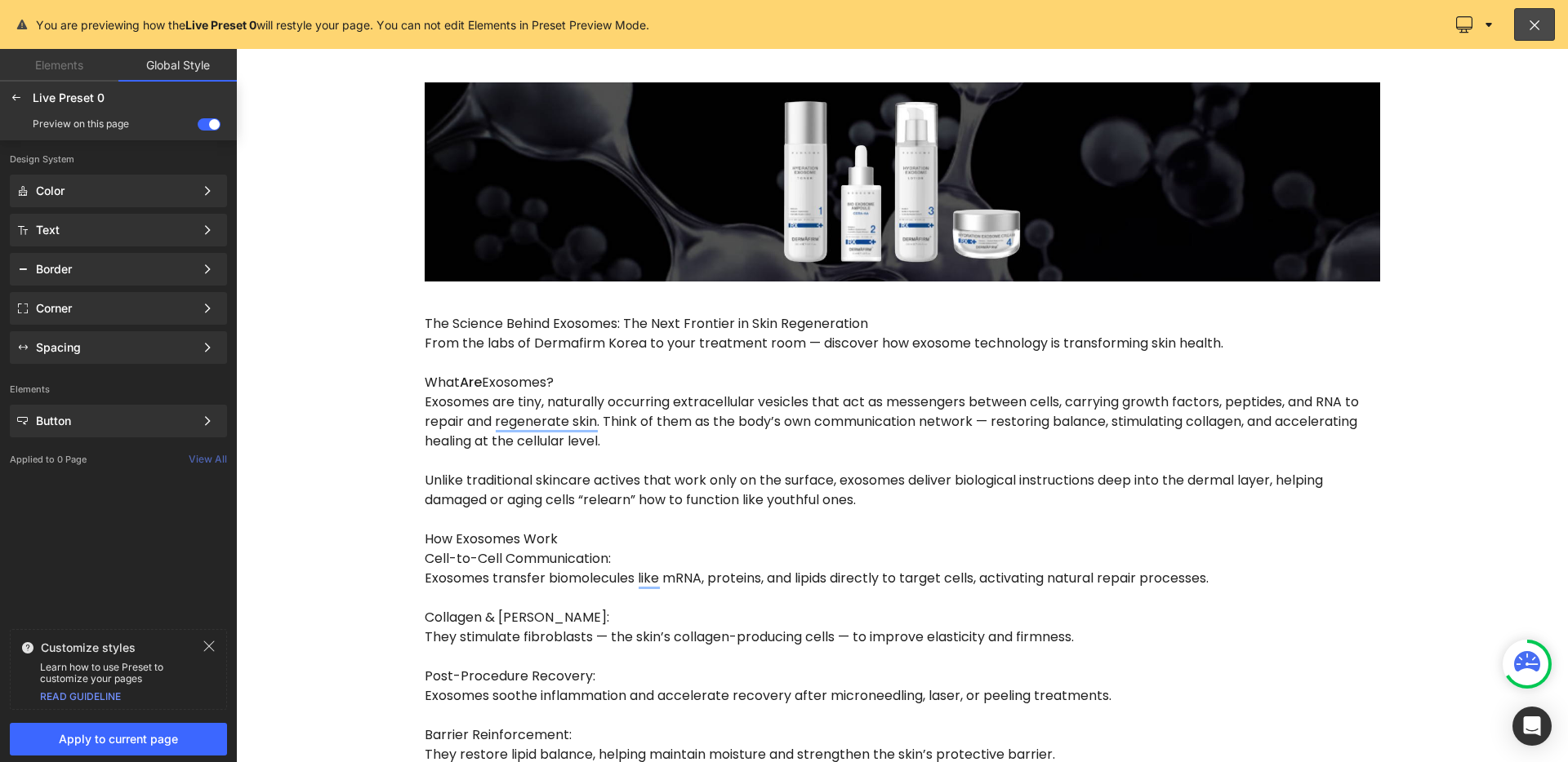
click at [483, 320] on div at bounding box center [902, 406] width 1332 height 714
click at [537, 315] on div at bounding box center [902, 406] width 1332 height 714
drag, startPoint x: 1537, startPoint y: 18, endPoint x: 1143, endPoint y: 12, distance: 394.0
click at [1537, 18] on icon at bounding box center [1534, 24] width 15 height 16
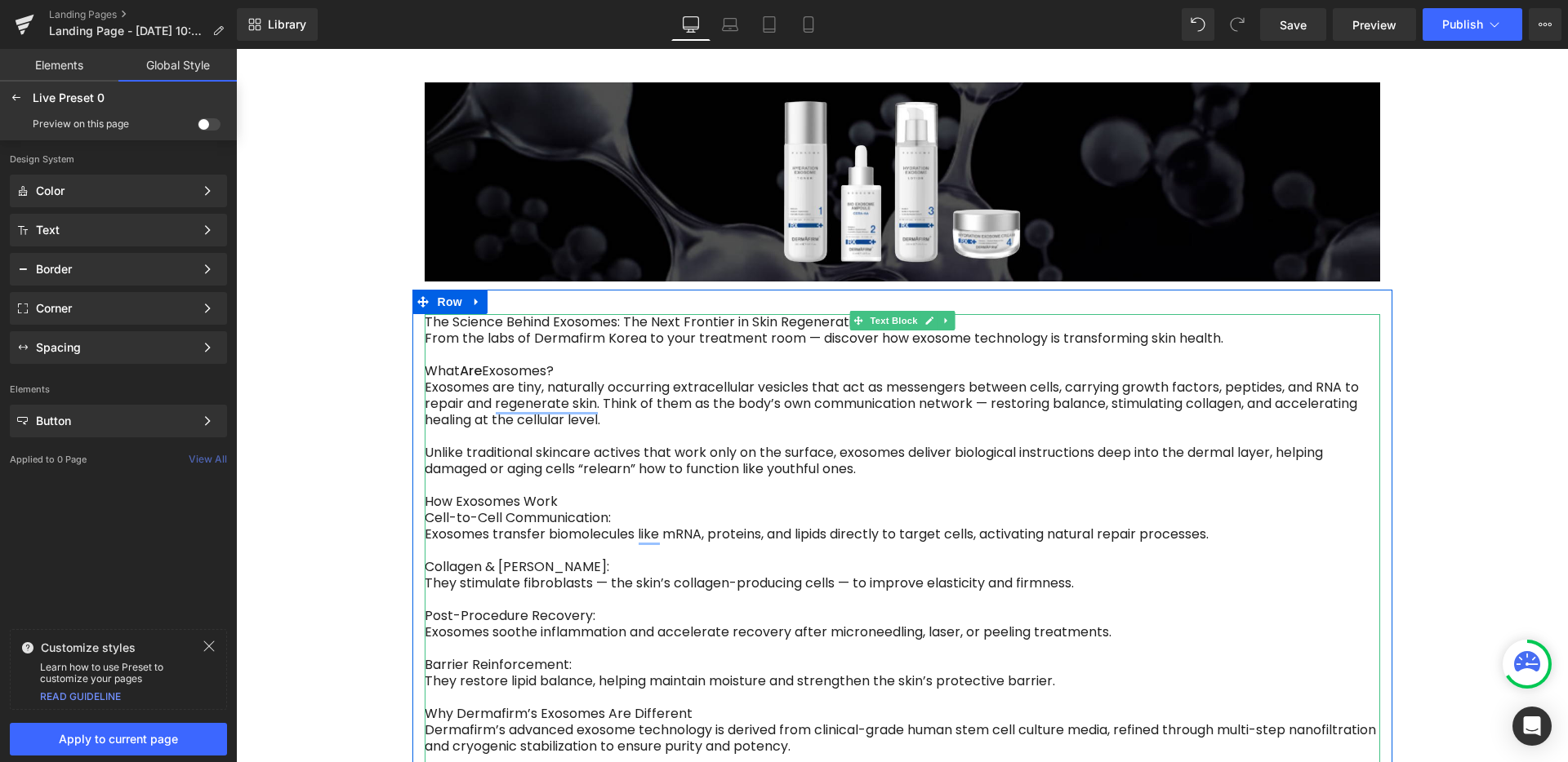
click at [508, 380] on div "Exosomes are tiny, naturally occurring extracellular vesicles that act as messe…" at bounding box center [902, 404] width 955 height 49
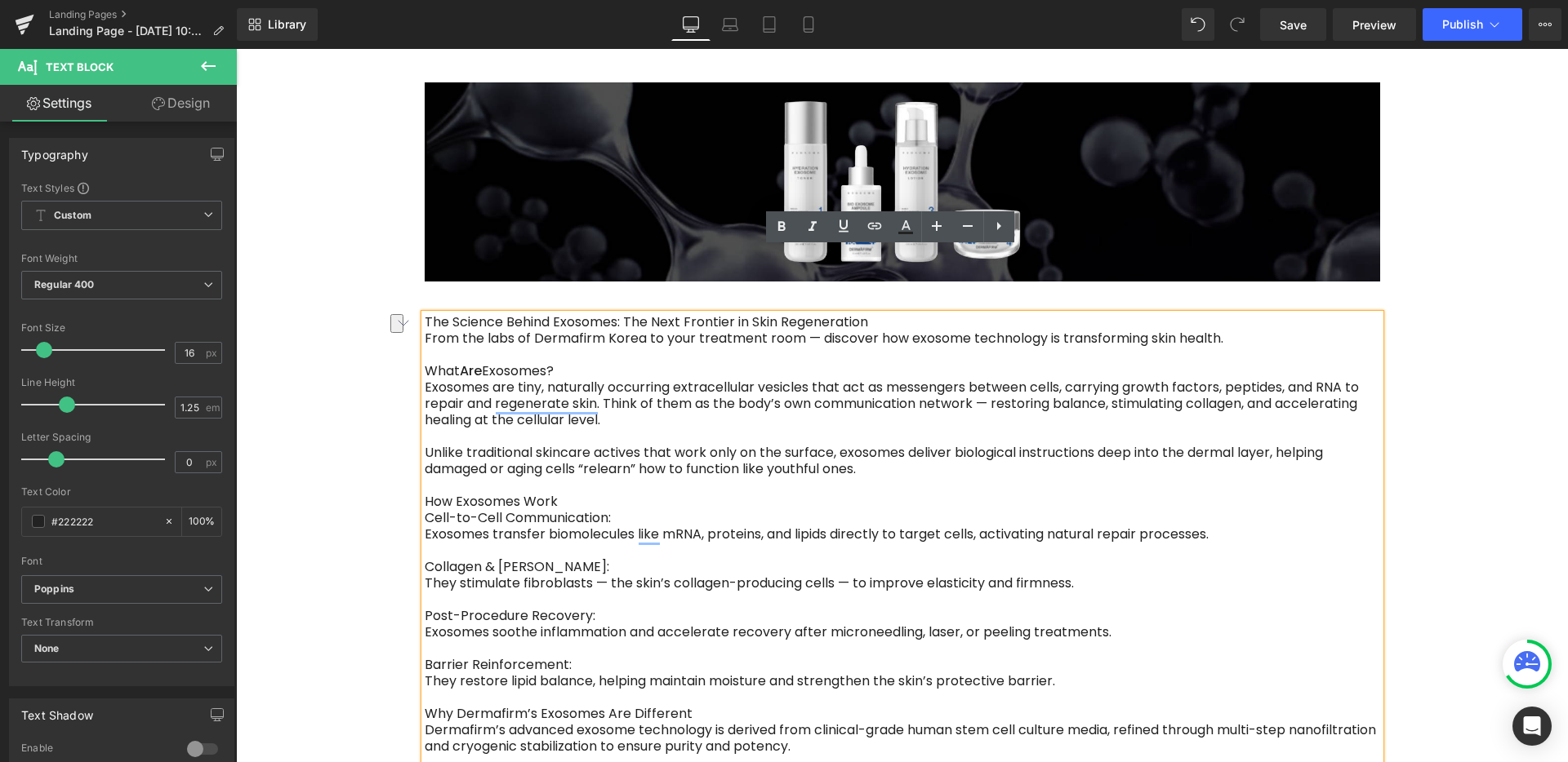
drag, startPoint x: 565, startPoint y: 302, endPoint x: 418, endPoint y: 299, distance: 147.0
click at [424, 363] on div "What Are Exosomes?" at bounding box center [902, 371] width 955 height 16
click at [783, 226] on icon at bounding box center [782, 227] width 19 height 19
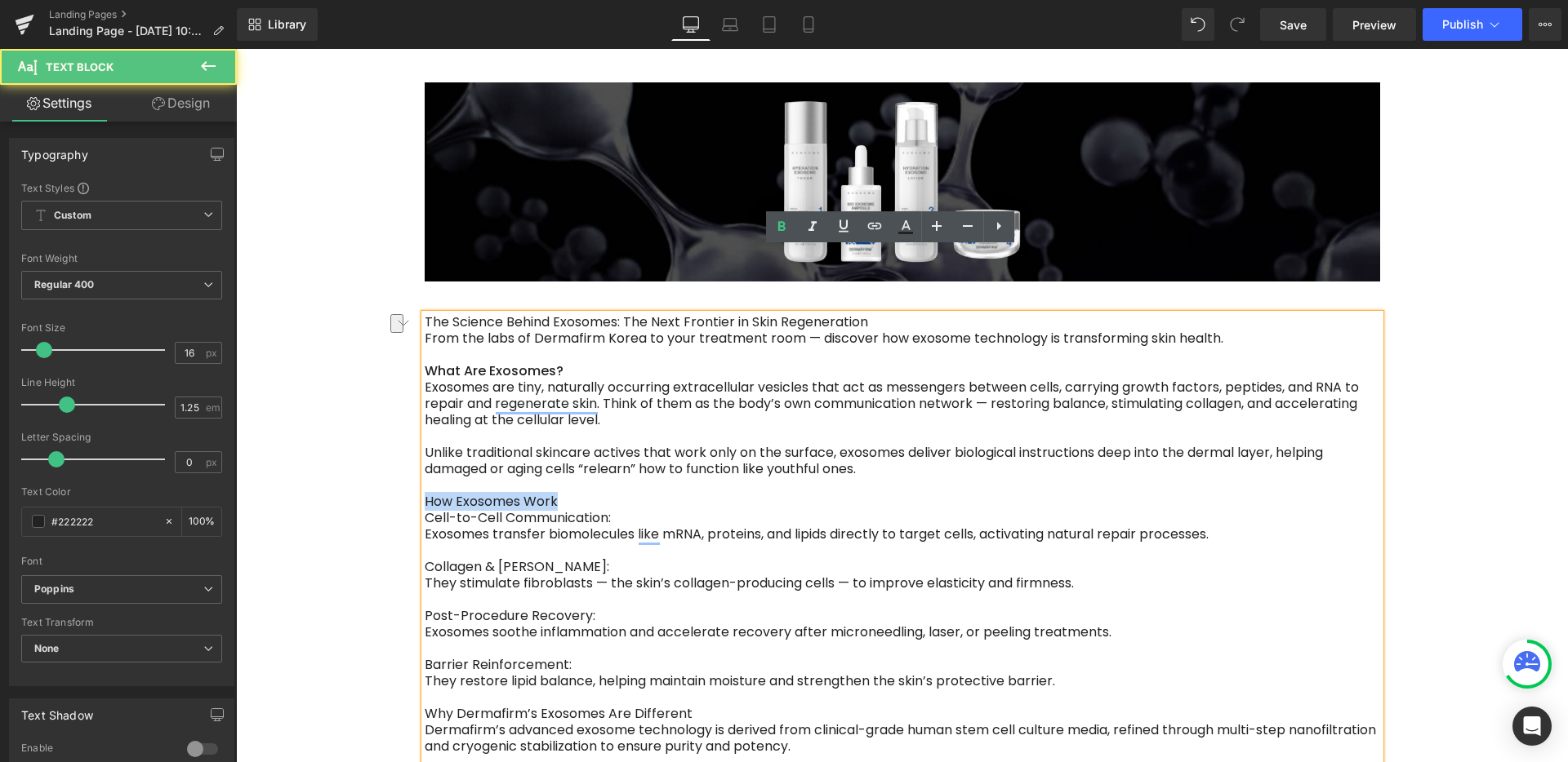
drag, startPoint x: 564, startPoint y: 435, endPoint x: 414, endPoint y: 429, distance: 150.1
click at [424, 494] on div "How Exosomes Work" at bounding box center [902, 502] width 955 height 16
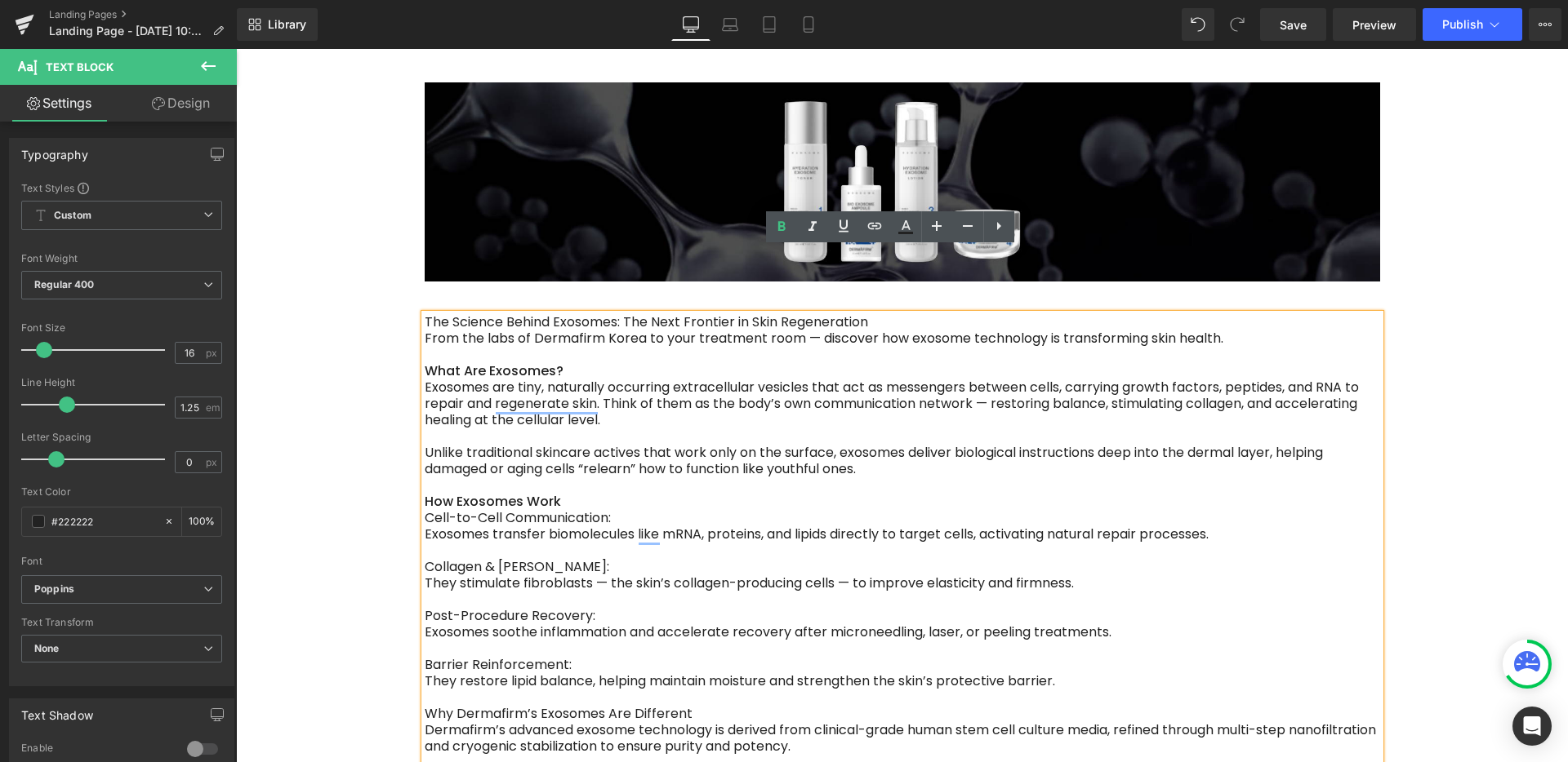
scroll to position [116, 0]
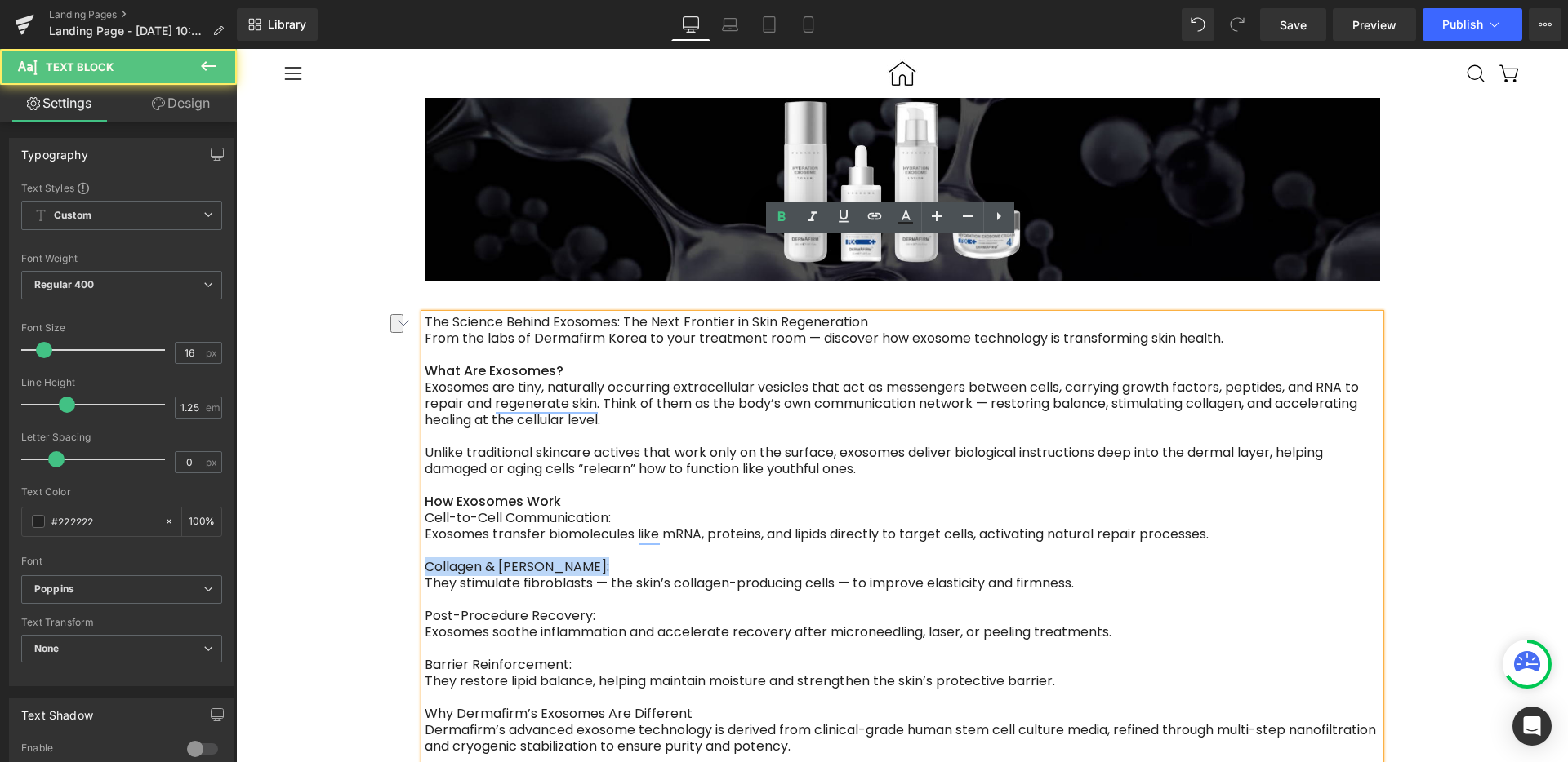
drag, startPoint x: 598, startPoint y: 486, endPoint x: 414, endPoint y: 493, distance: 184.1
click at [424, 559] on div "Collagen & Elastin Boost:" at bounding box center [902, 566] width 955 height 16
drag, startPoint x: 584, startPoint y: 540, endPoint x: 413, endPoint y: 542, distance: 171.0
click at [424, 608] on div "Post-Procedure Recovery:" at bounding box center [902, 616] width 955 height 16
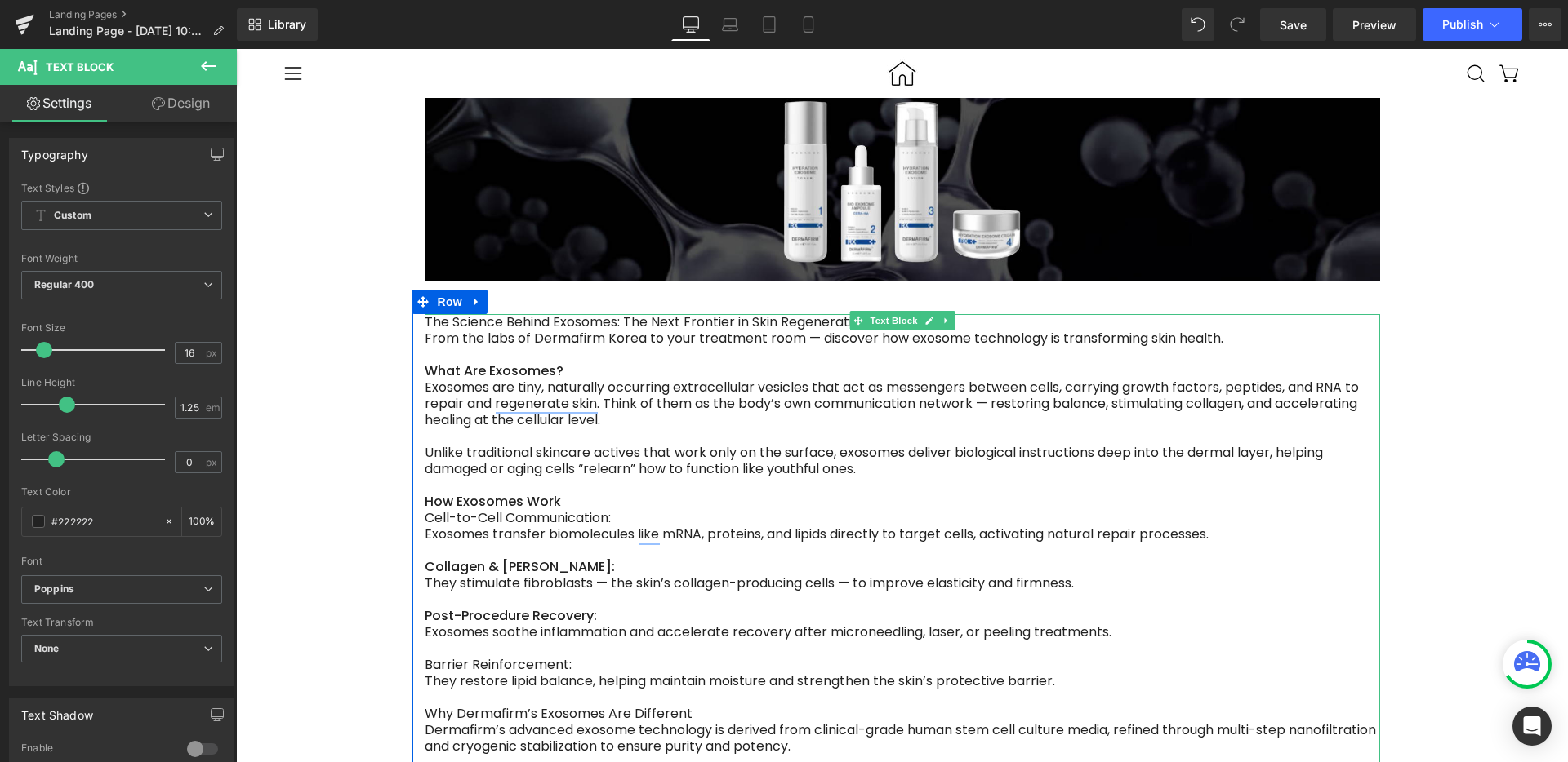
click at [424, 510] on div "Cell-to-Cell Communication:" at bounding box center [902, 518] width 955 height 16
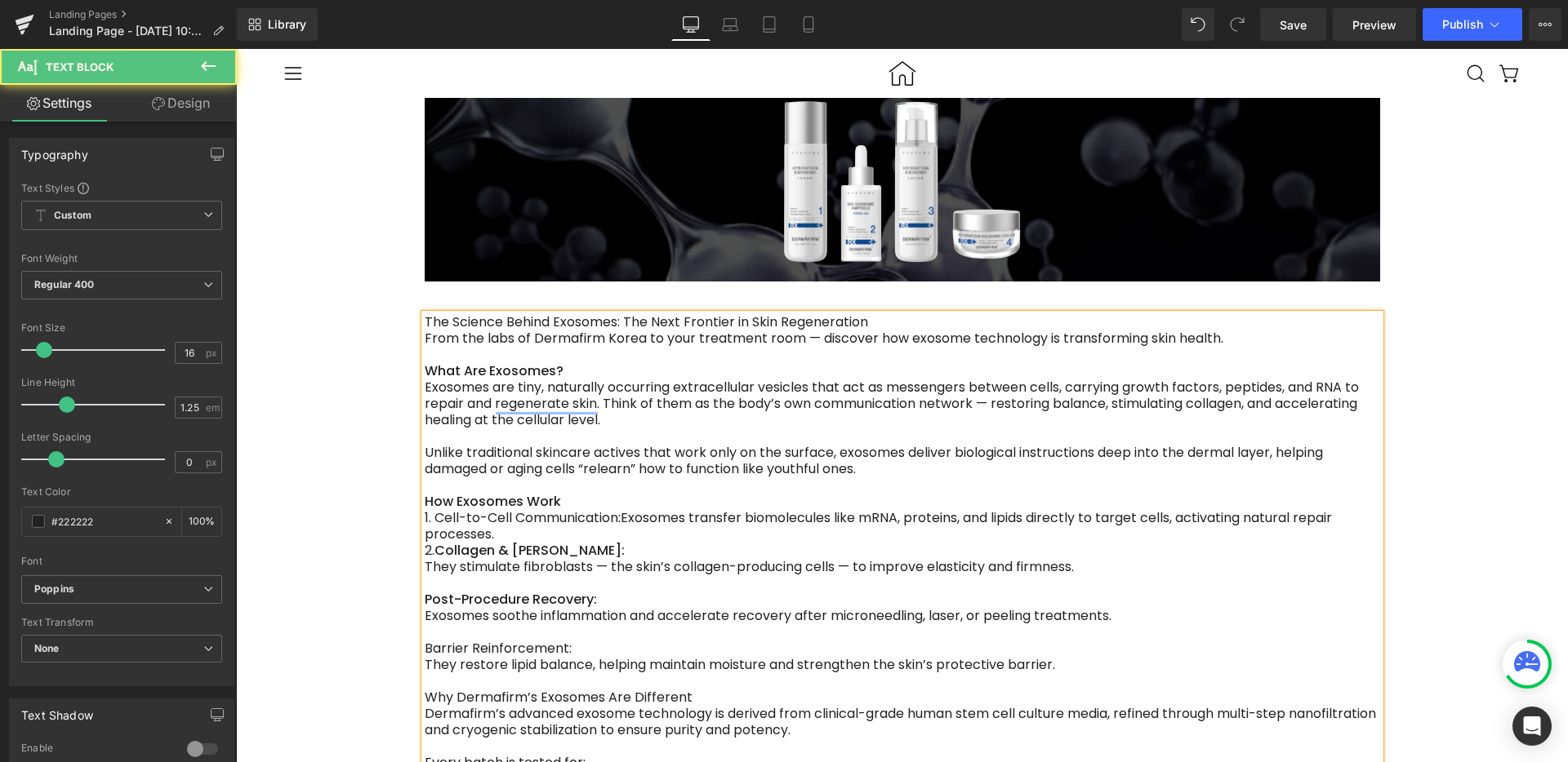
click at [594, 543] on div "2. Collagen & Elastin Boost:" at bounding box center [902, 551] width 955 height 16
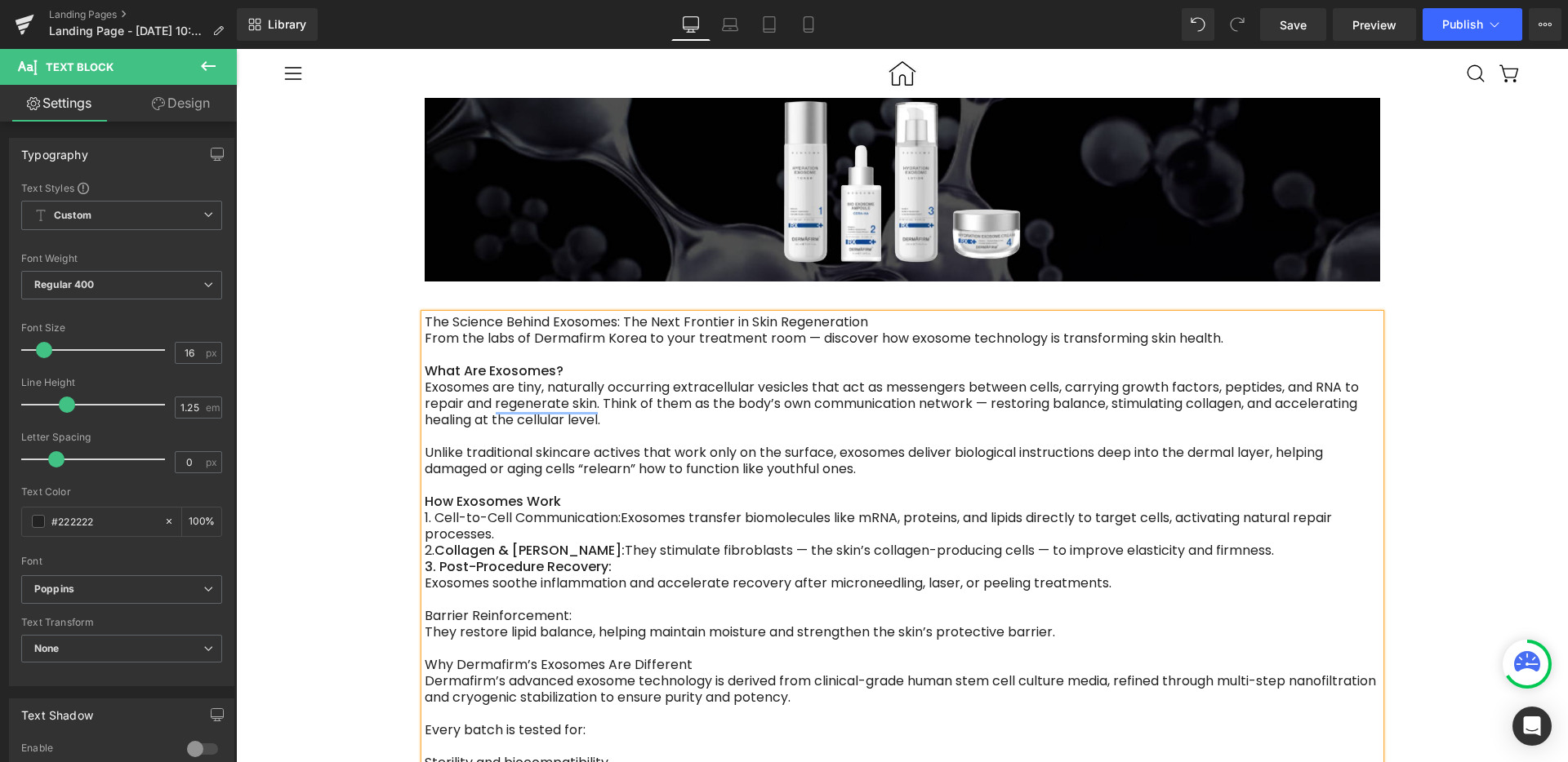
click at [695, 575] on div "Exosomes soothe inflammation and accelerate recovery after microneedling, laser…" at bounding box center [902, 583] width 955 height 16
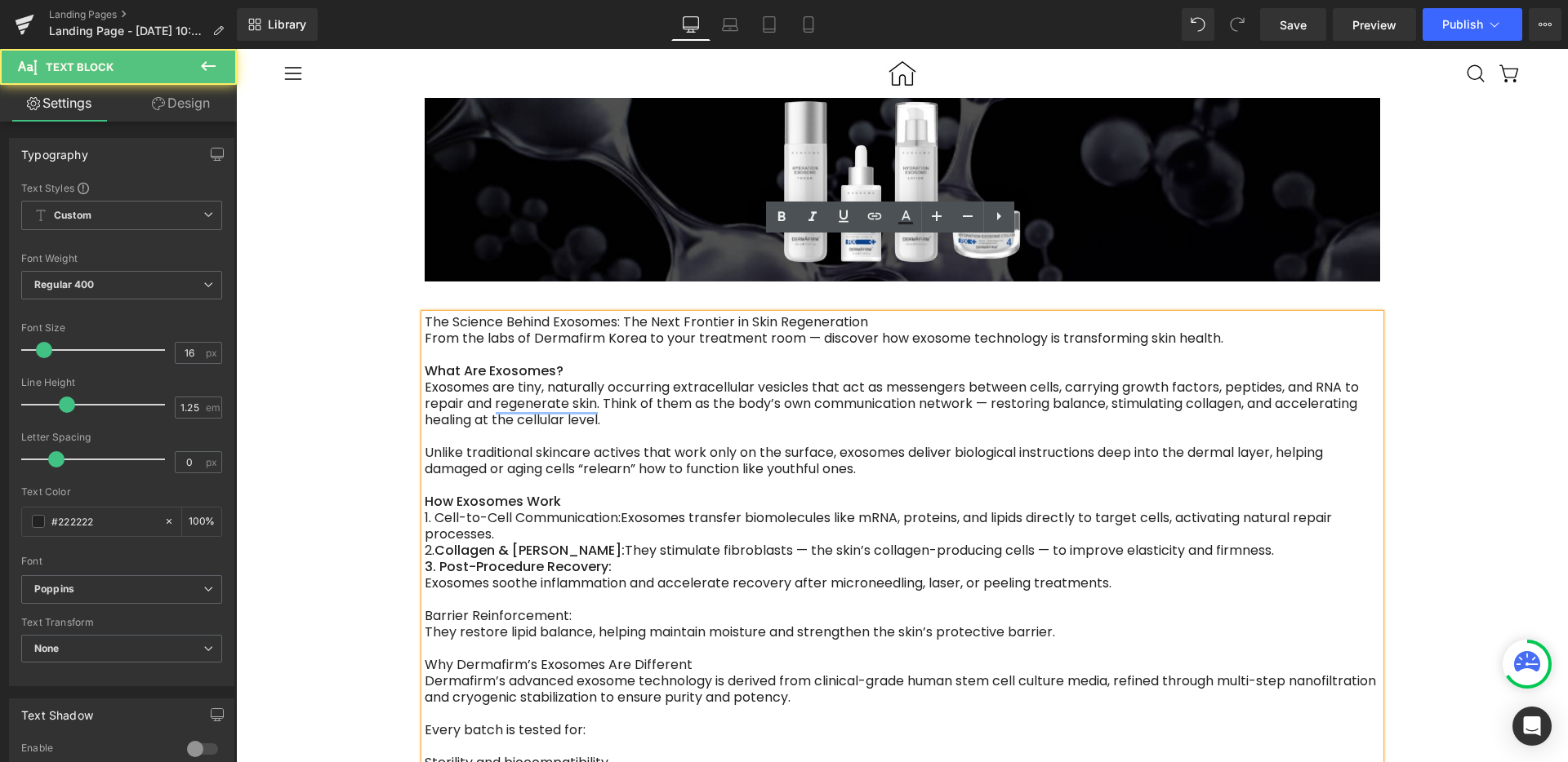
click at [694, 559] on div "3. Post-Procedure Recovery:" at bounding box center [902, 566] width 955 height 16
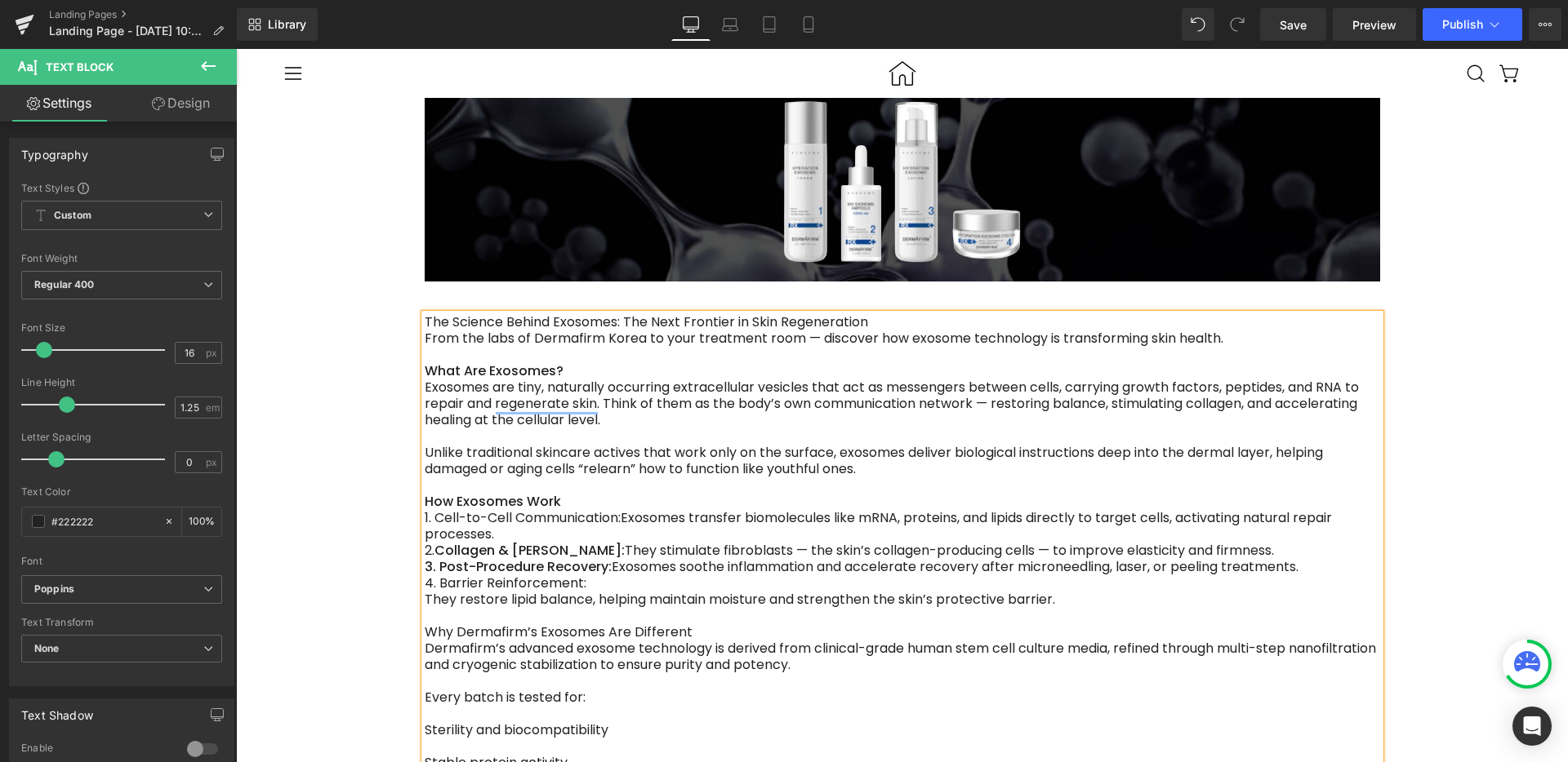
click at [646, 592] on div "They restore lipid balance, helping maintain moisture and strengthen the skin’s…" at bounding box center [902, 599] width 955 height 16
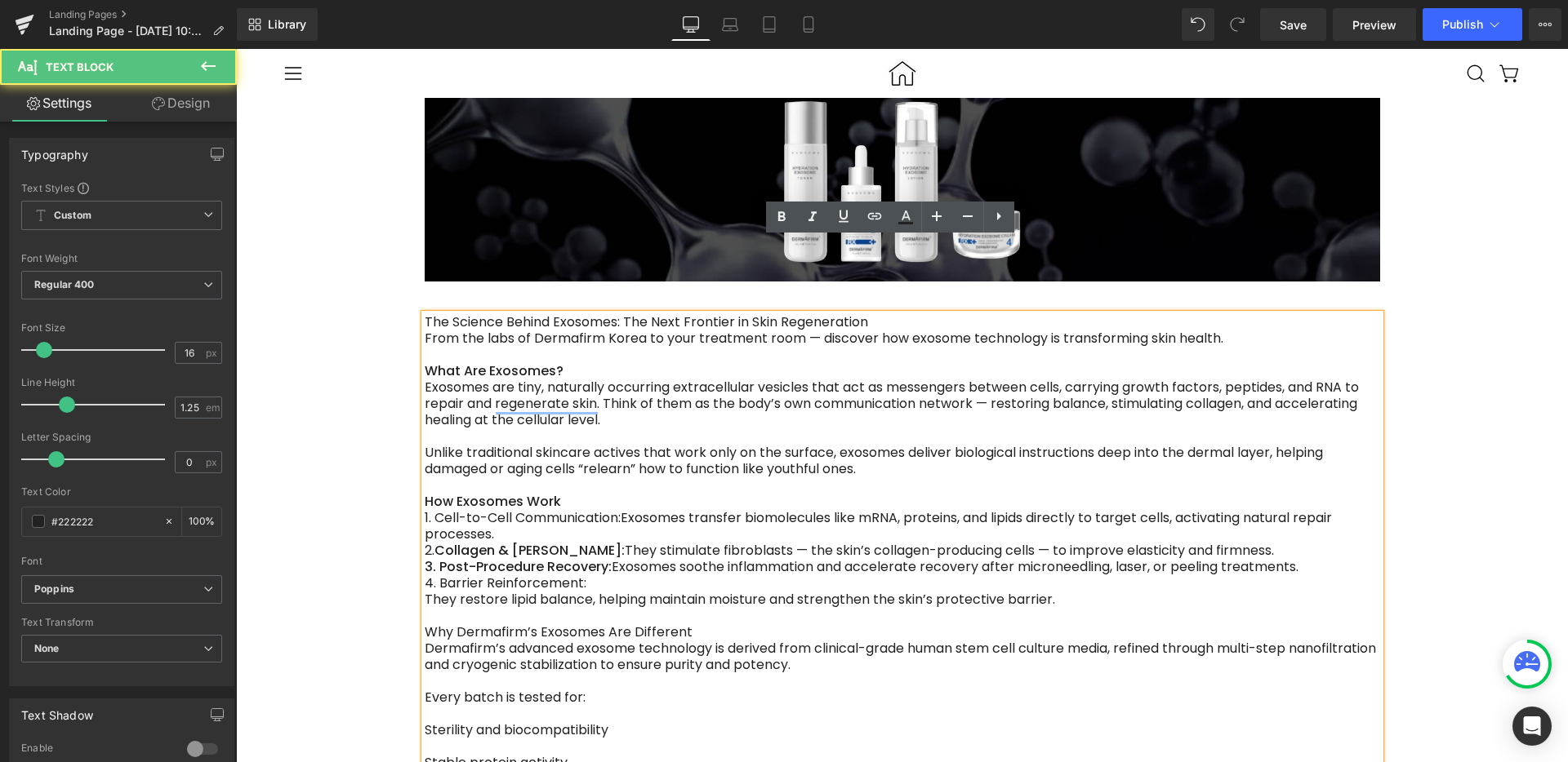
click at [648, 575] on div "4. Barrier Reinforcement:" at bounding box center [902, 583] width 955 height 16
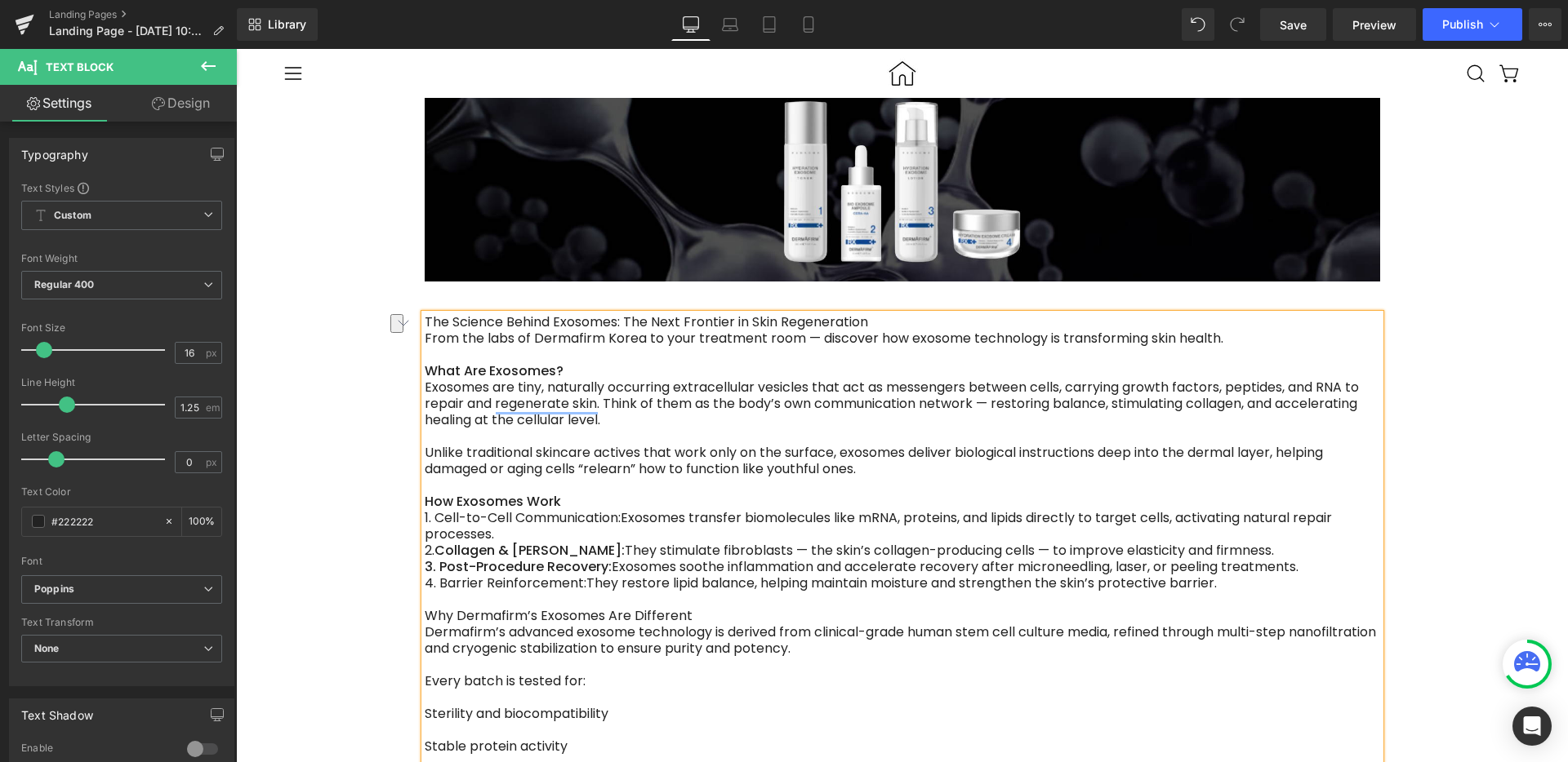
drag, startPoint x: 574, startPoint y: 507, endPoint x: 415, endPoint y: 507, distance: 159.0
click at [424, 575] on div "4. Barrier Reinforcement: They restore lipid balance, helping maintain moisture…" at bounding box center [902, 583] width 955 height 16
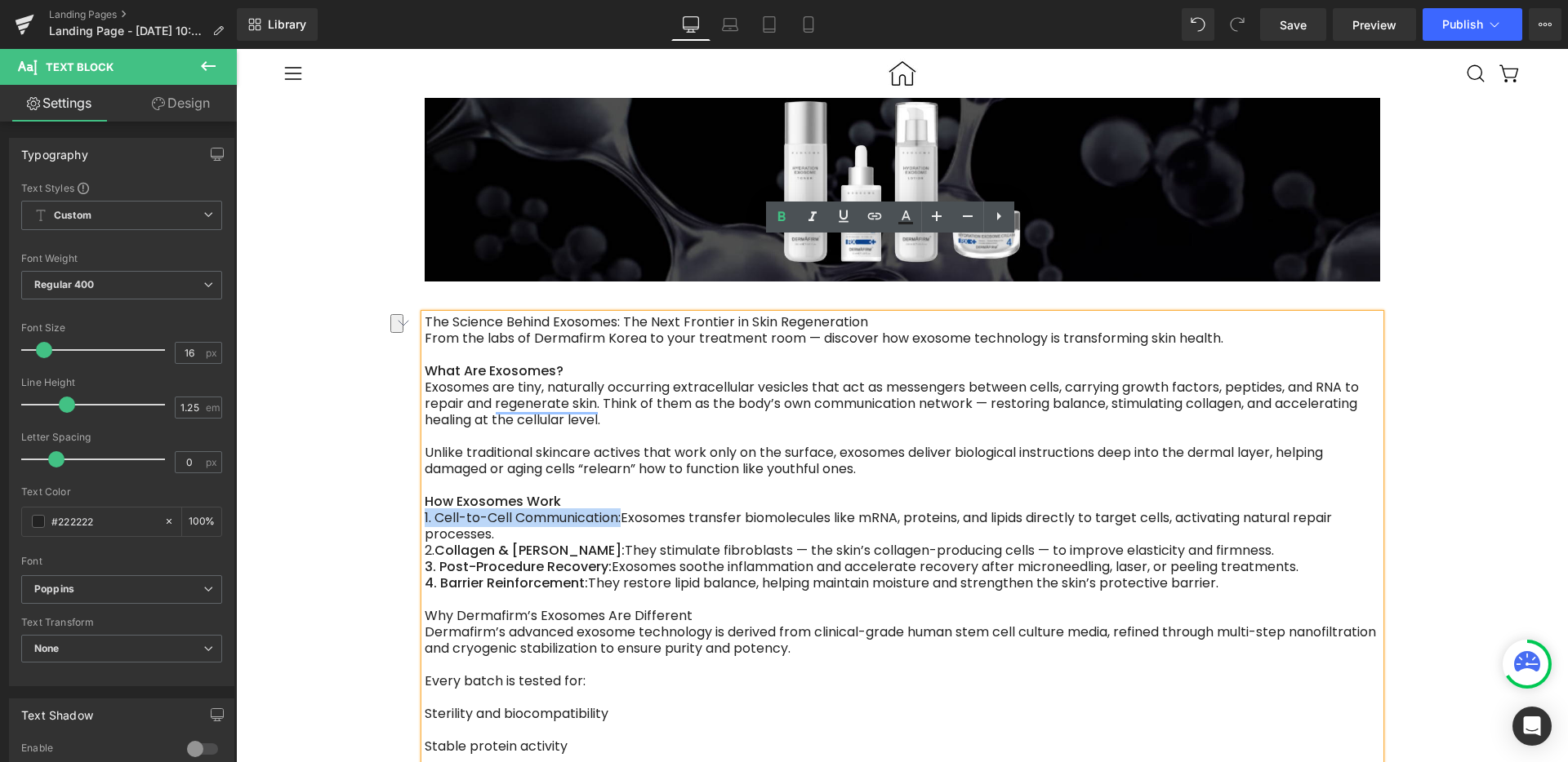
drag, startPoint x: 613, startPoint y: 441, endPoint x: 414, endPoint y: 441, distance: 199.0
click at [424, 510] on div "1. Cell-to-Cell Communication: Exosomes transfer biomolecules like mRNA, protei…" at bounding box center [902, 527] width 955 height 33
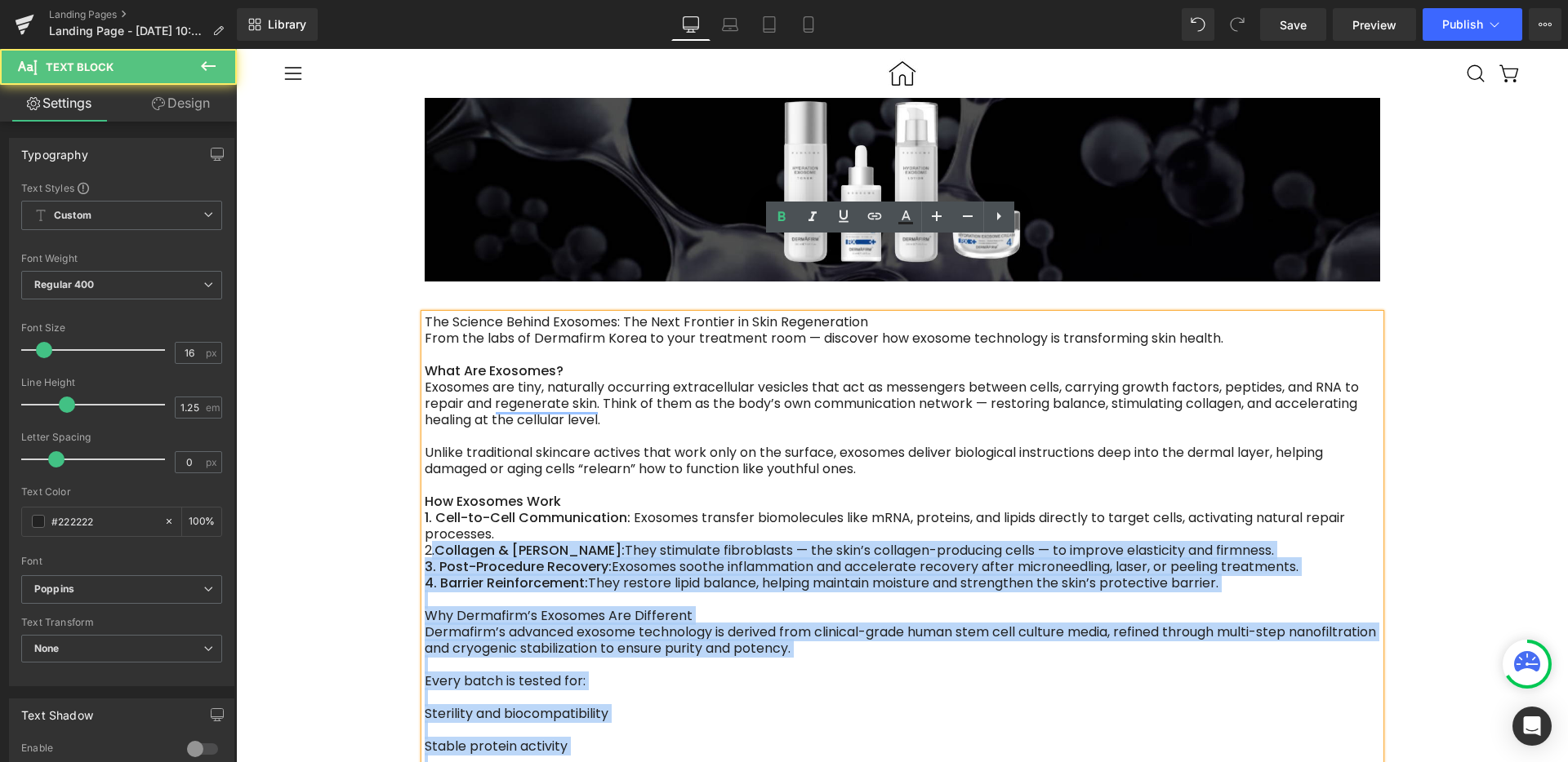
drag, startPoint x: 418, startPoint y: 471, endPoint x: 410, endPoint y: 473, distance: 8.2
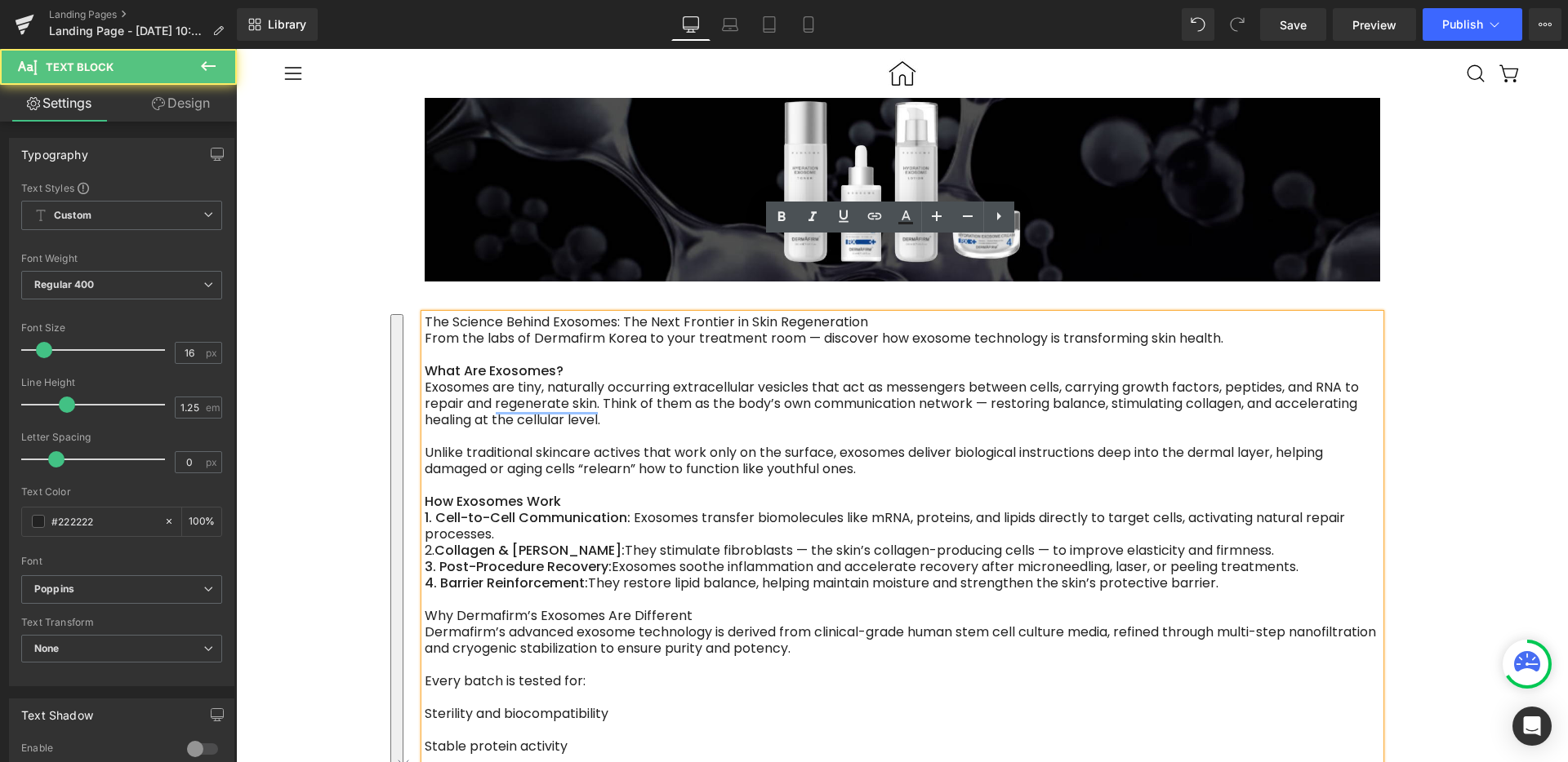
click at [435, 541] on strong "Collagen & Elastin Boost:" at bounding box center [530, 550] width 190 height 18
drag, startPoint x: 425, startPoint y: 471, endPoint x: 412, endPoint y: 472, distance: 13.0
click at [424, 543] on div "2. Collagen & Elastin Boost: They stimulate fibroblasts — the skin’s collagen-p…" at bounding box center [902, 551] width 955 height 16
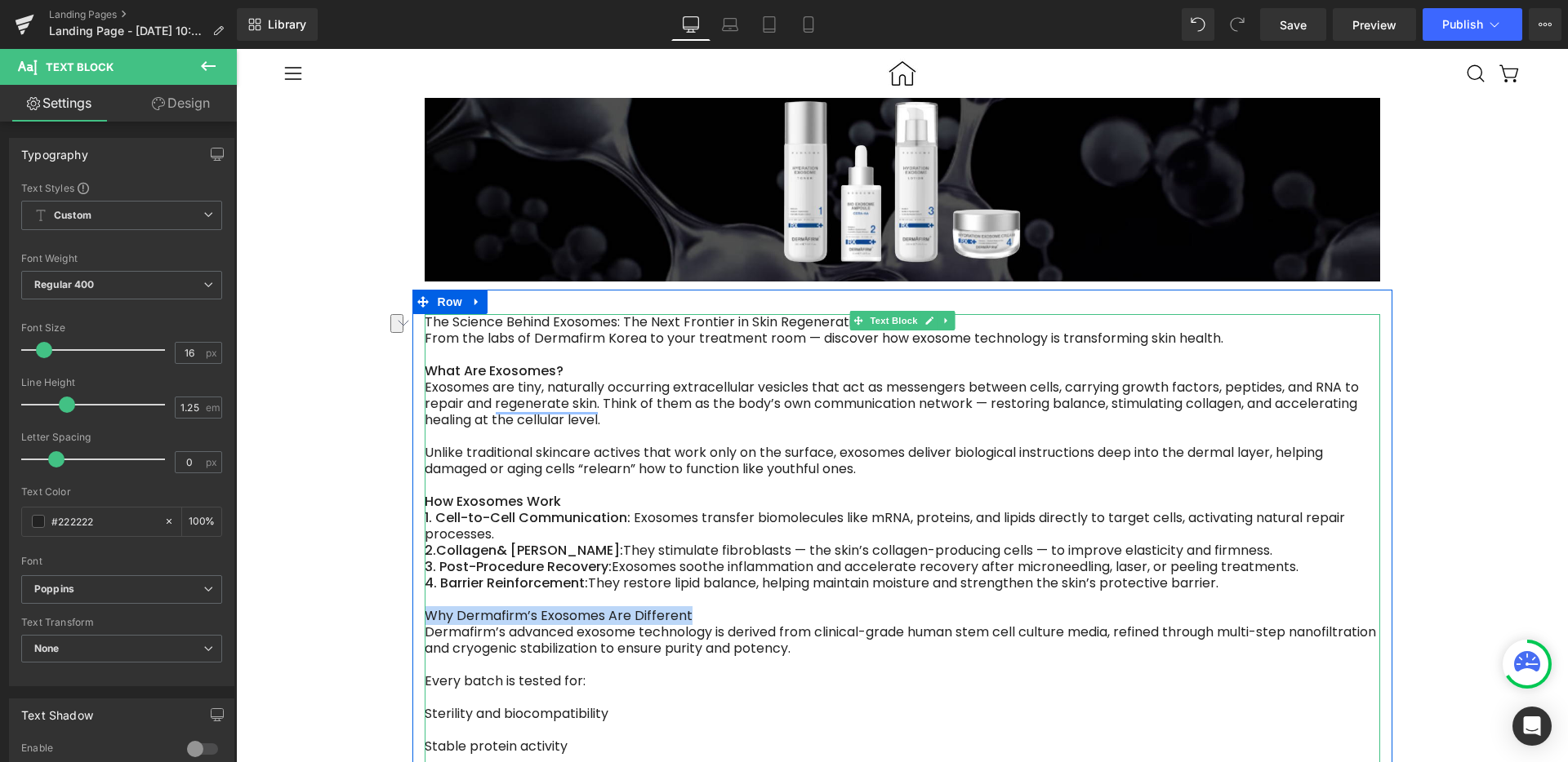
drag, startPoint x: 705, startPoint y: 540, endPoint x: 418, endPoint y: 541, distance: 287.0
click at [424, 608] on div "Why Dermafirm’s Exosomes Are Different" at bounding box center [902, 616] width 955 height 16
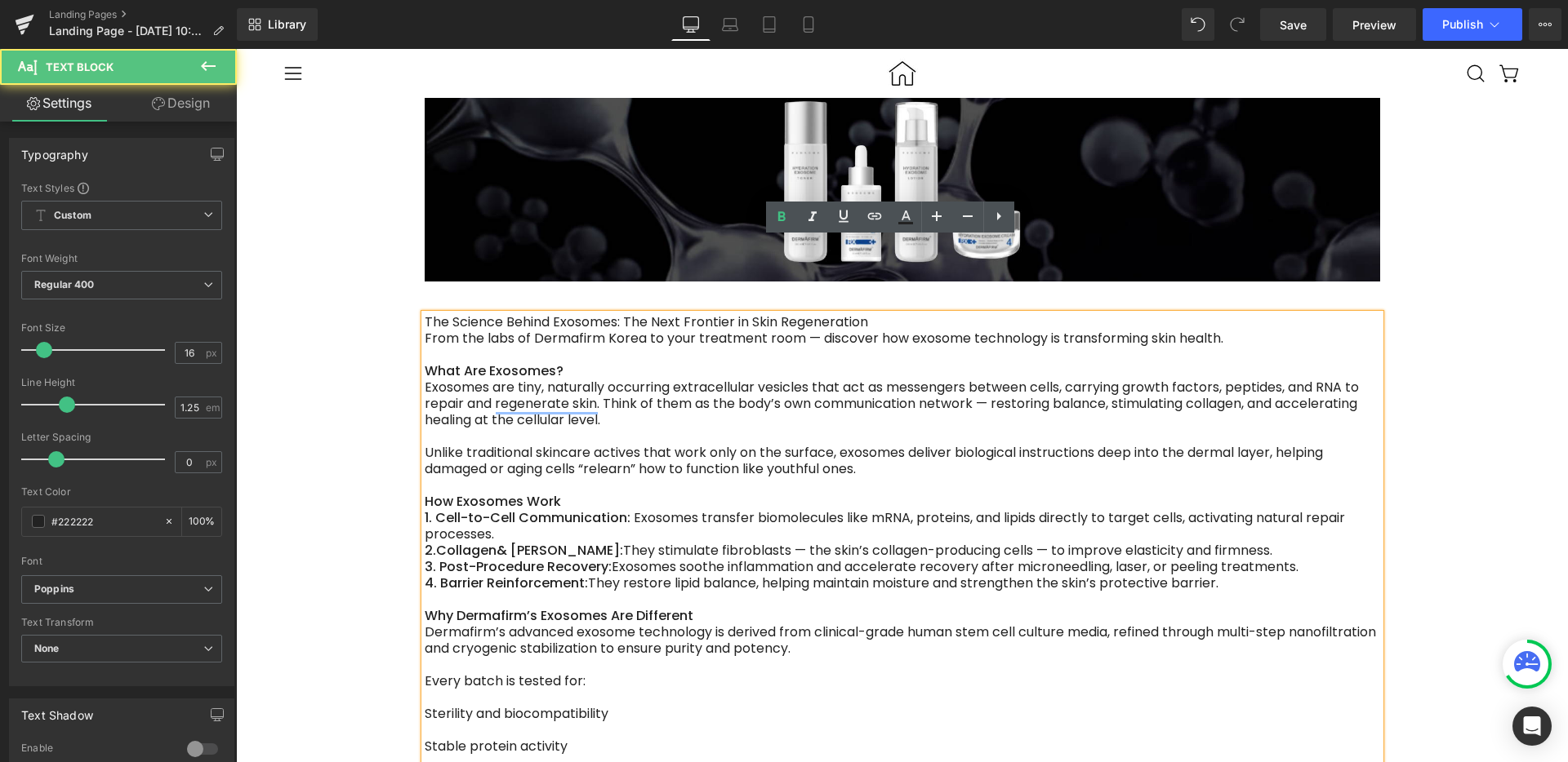
drag, startPoint x: 447, startPoint y: 638, endPoint x: 419, endPoint y: 617, distance: 35.0
click at [446, 706] on div "Sterility and biocompatibility" at bounding box center [902, 714] width 955 height 16
click at [424, 706] on div "Sterility and biocompatibility" at bounding box center [902, 714] width 955 height 16
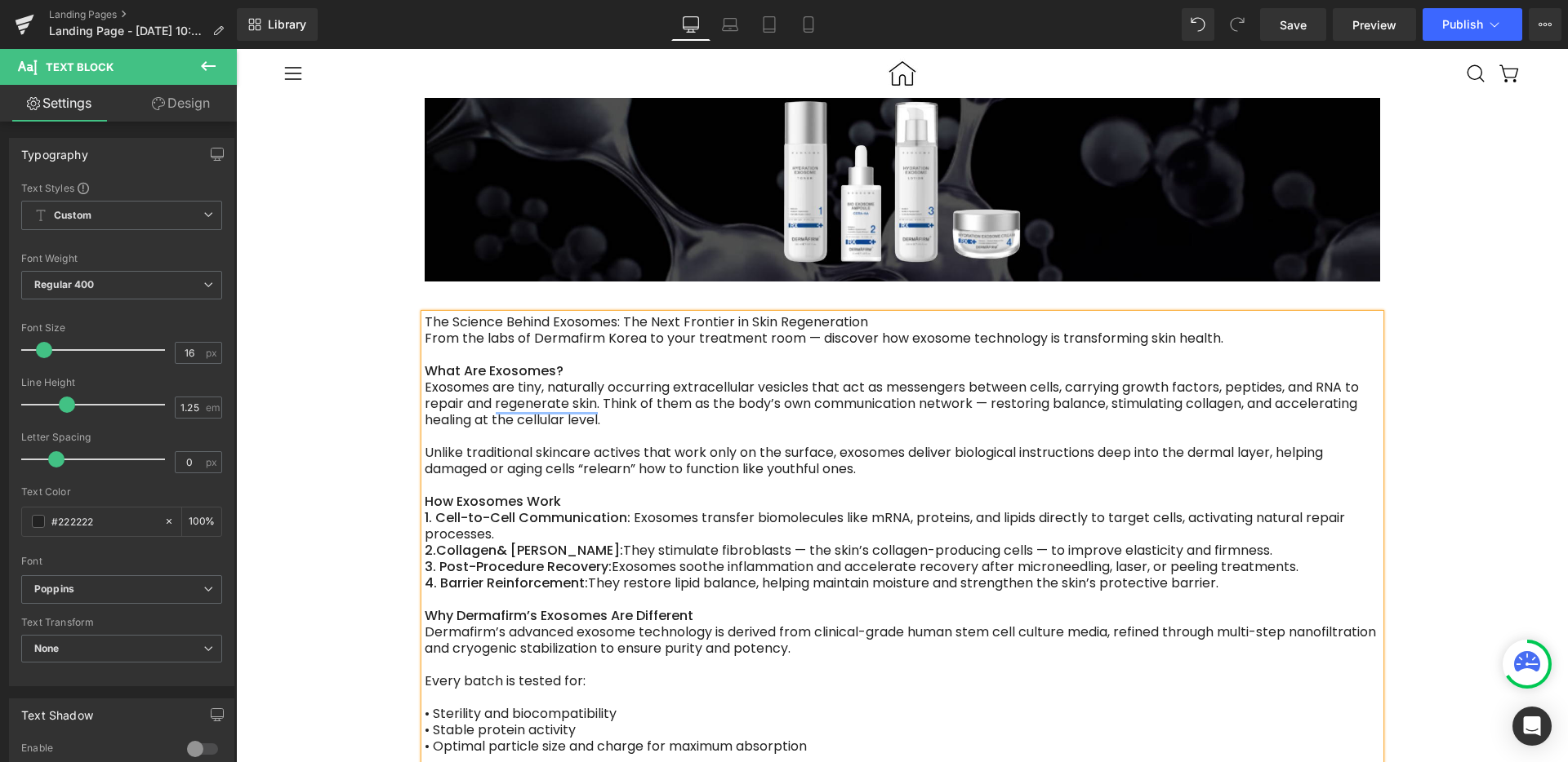
scroll to position [169, 0]
drag, startPoint x: 661, startPoint y: 650, endPoint x: 516, endPoint y: 651, distance: 145.0
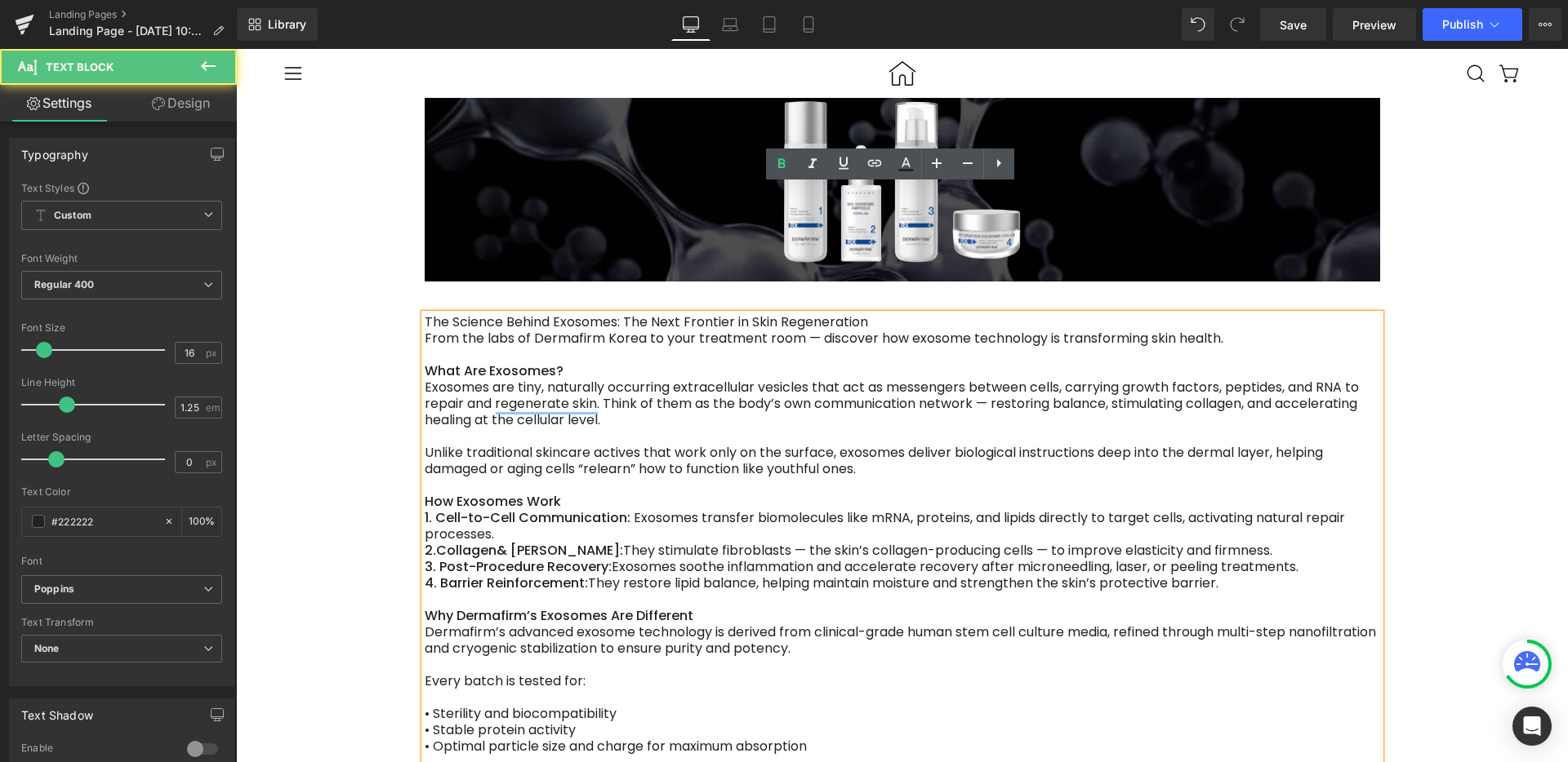
drag, startPoint x: 506, startPoint y: 665, endPoint x: 476, endPoint y: 666, distance: 30.0
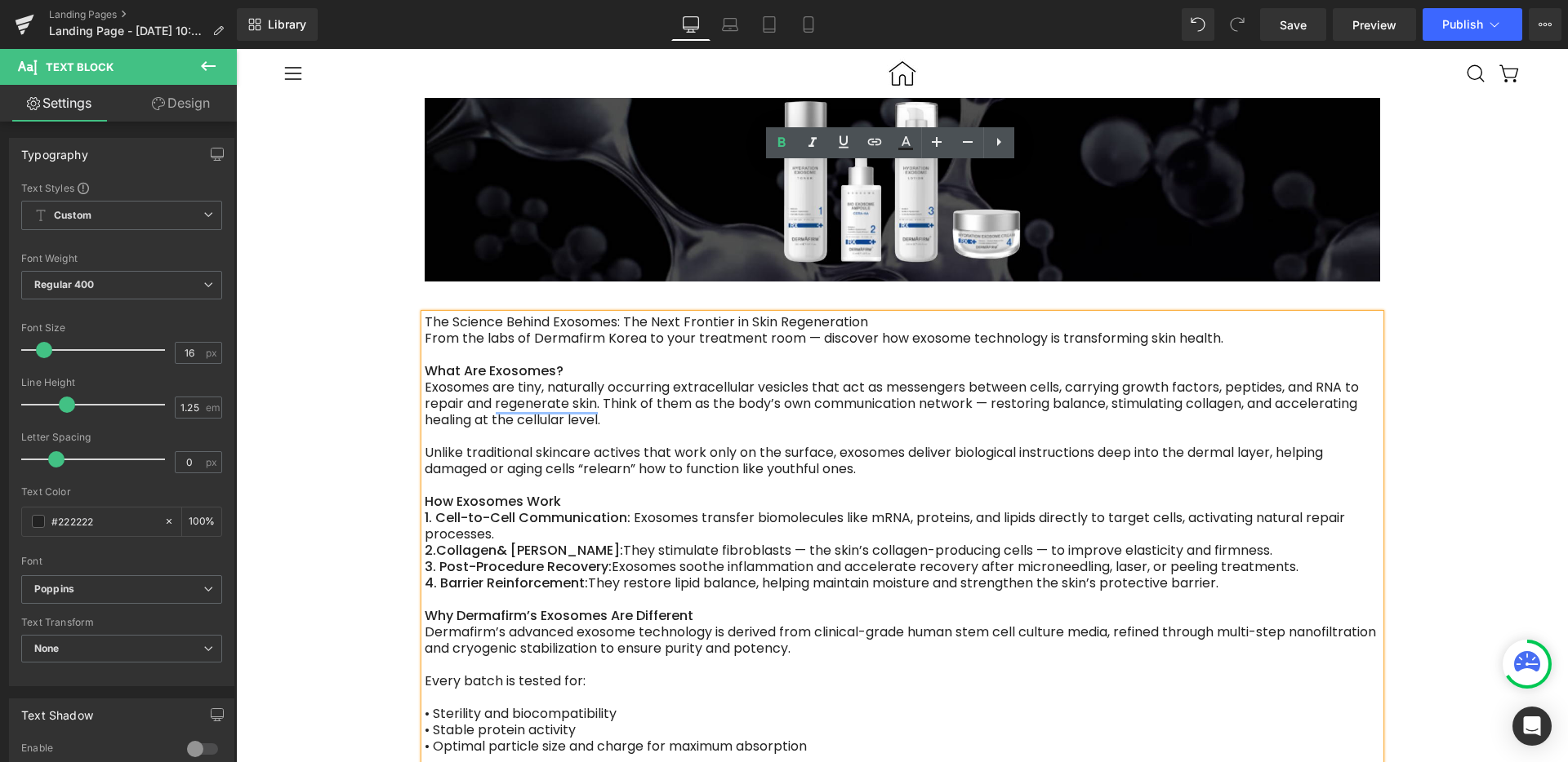
drag, startPoint x: 615, startPoint y: 679, endPoint x: 414, endPoint y: 681, distance: 201.0
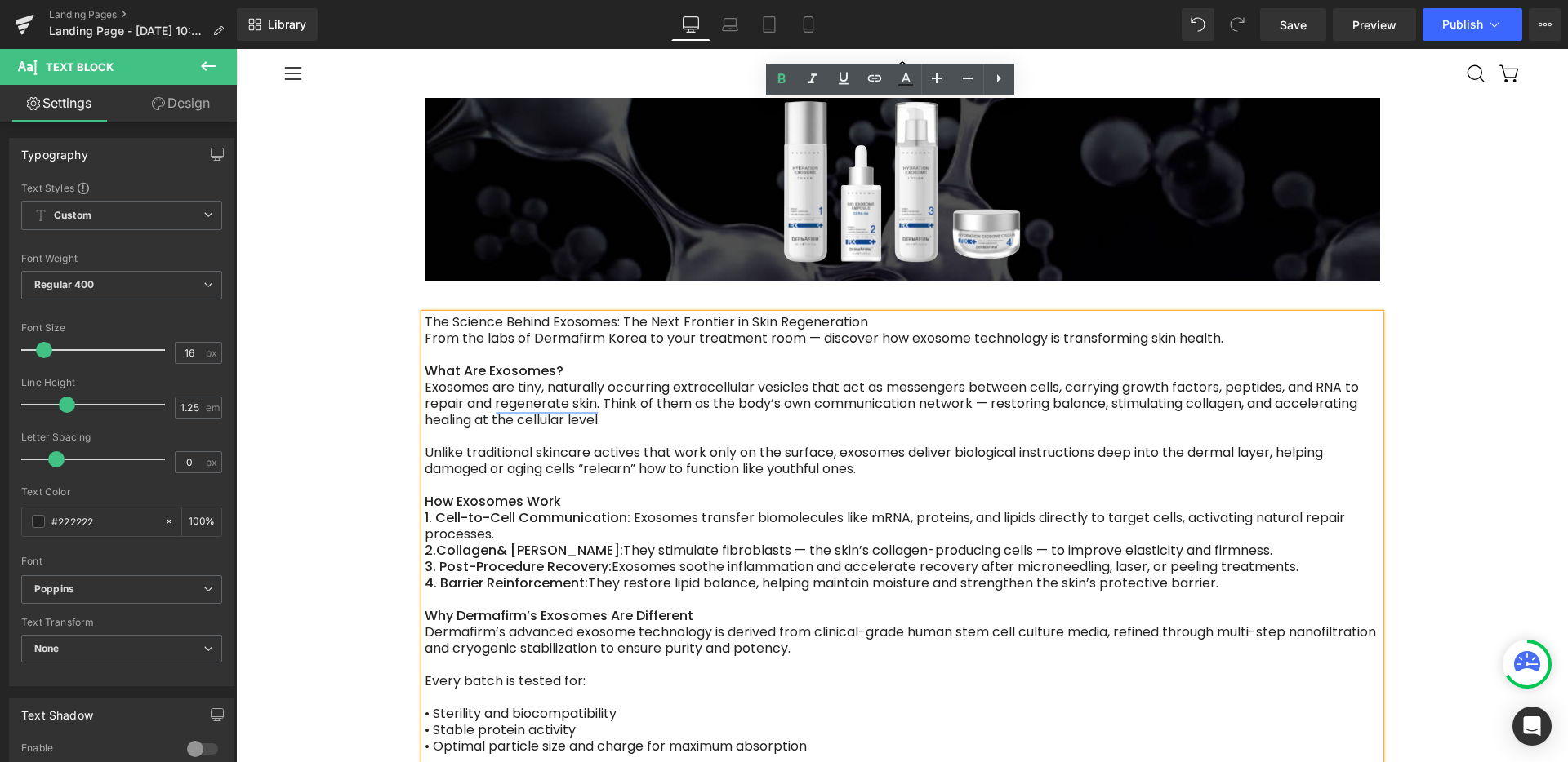
scroll to position [275, 0]
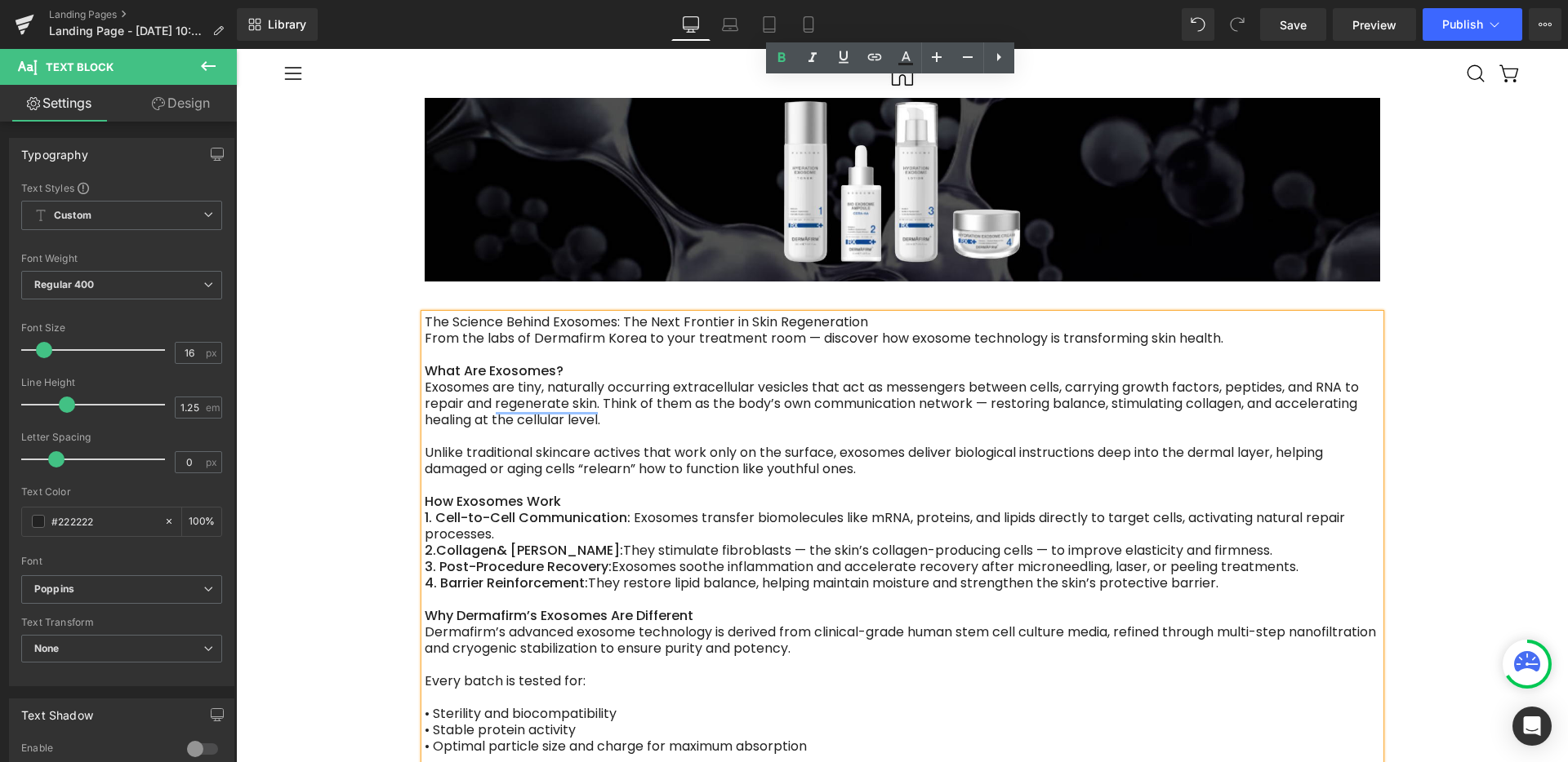
drag, startPoint x: 414, startPoint y: 644, endPoint x: 455, endPoint y: 642, distance: 41.0
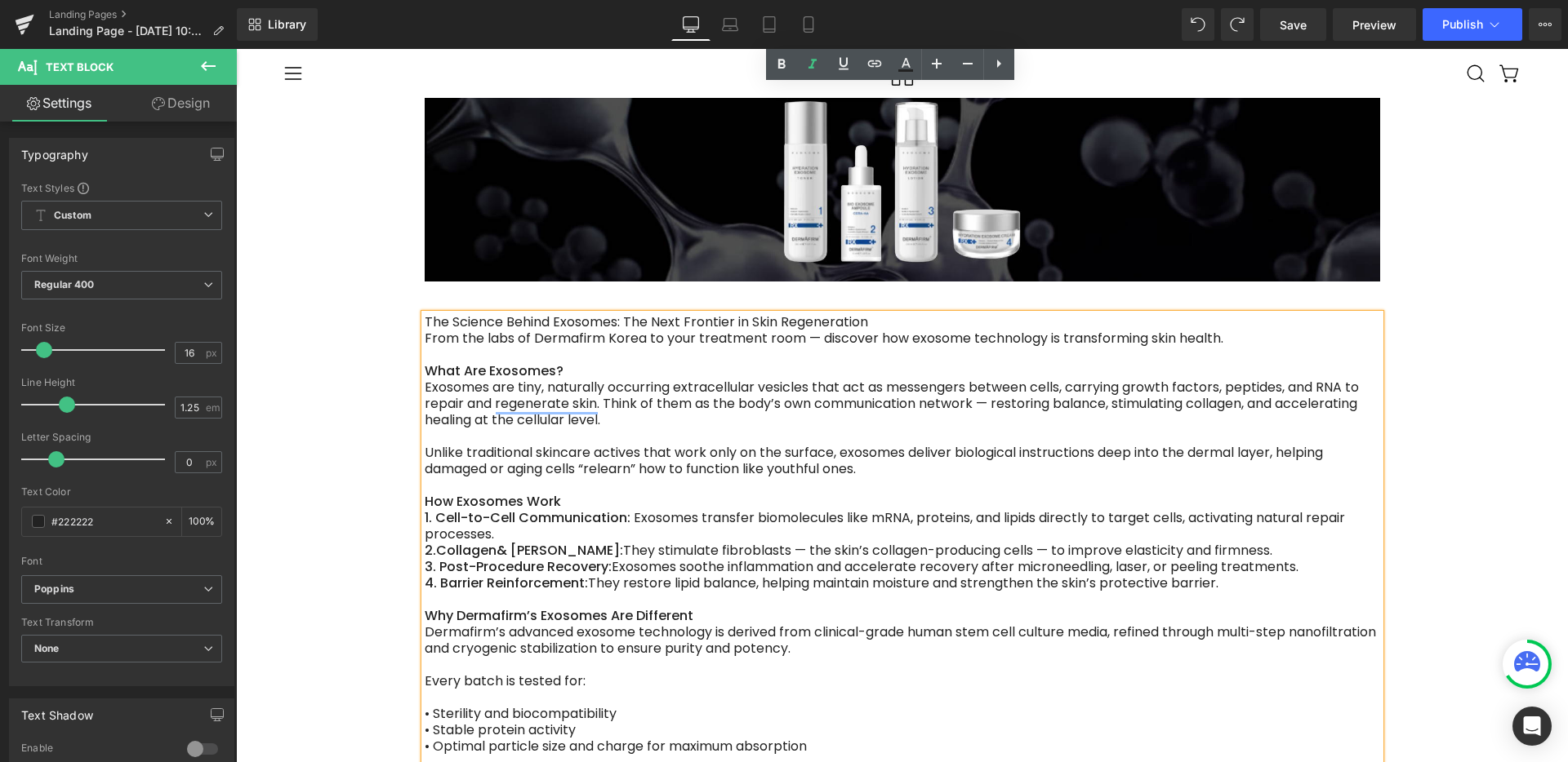
drag, startPoint x: 818, startPoint y: 611, endPoint x: 1185, endPoint y: 611, distance: 367.0
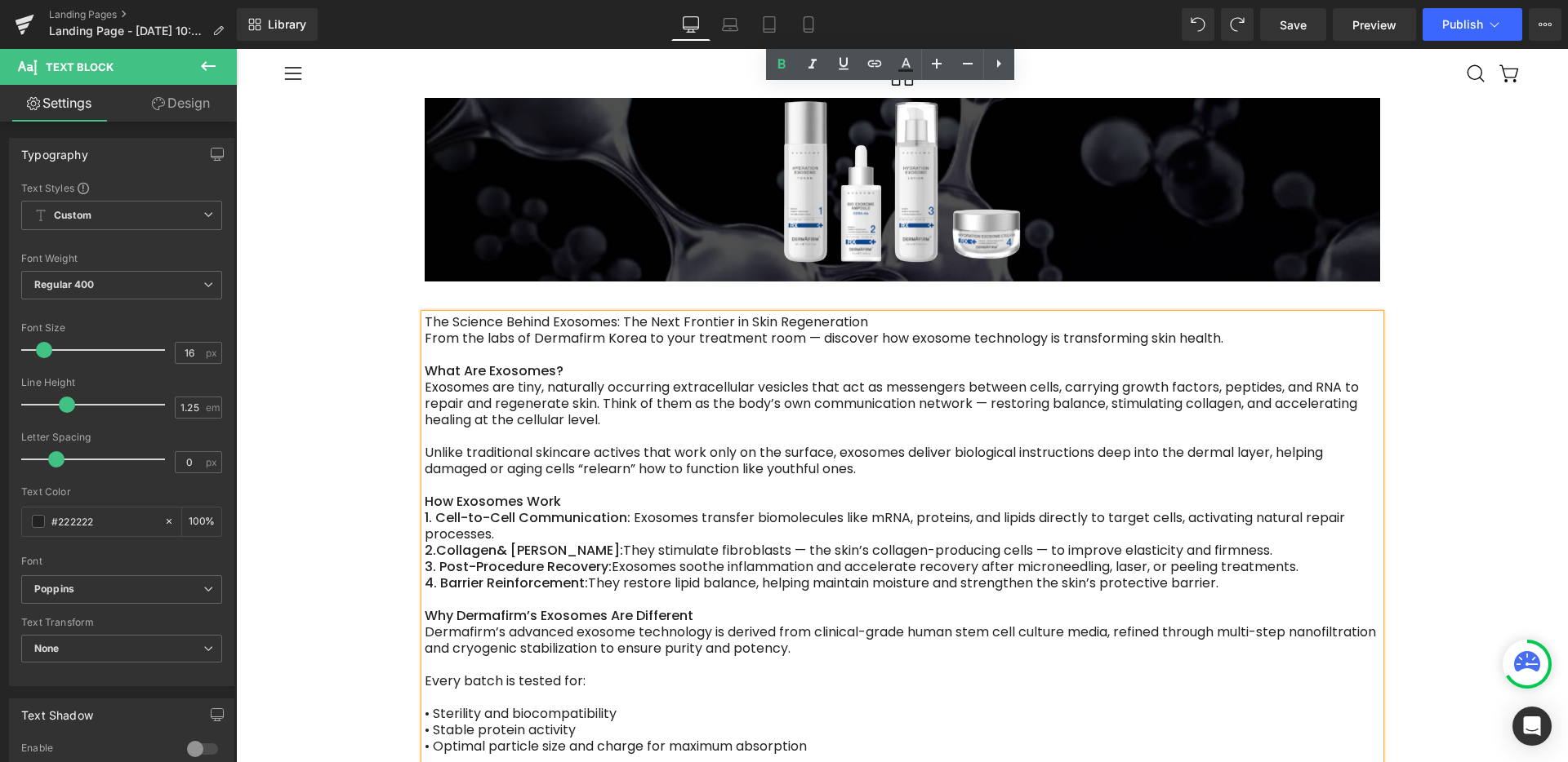
drag, startPoint x: 600, startPoint y: 619, endPoint x: 415, endPoint y: 614, distance: 185.1
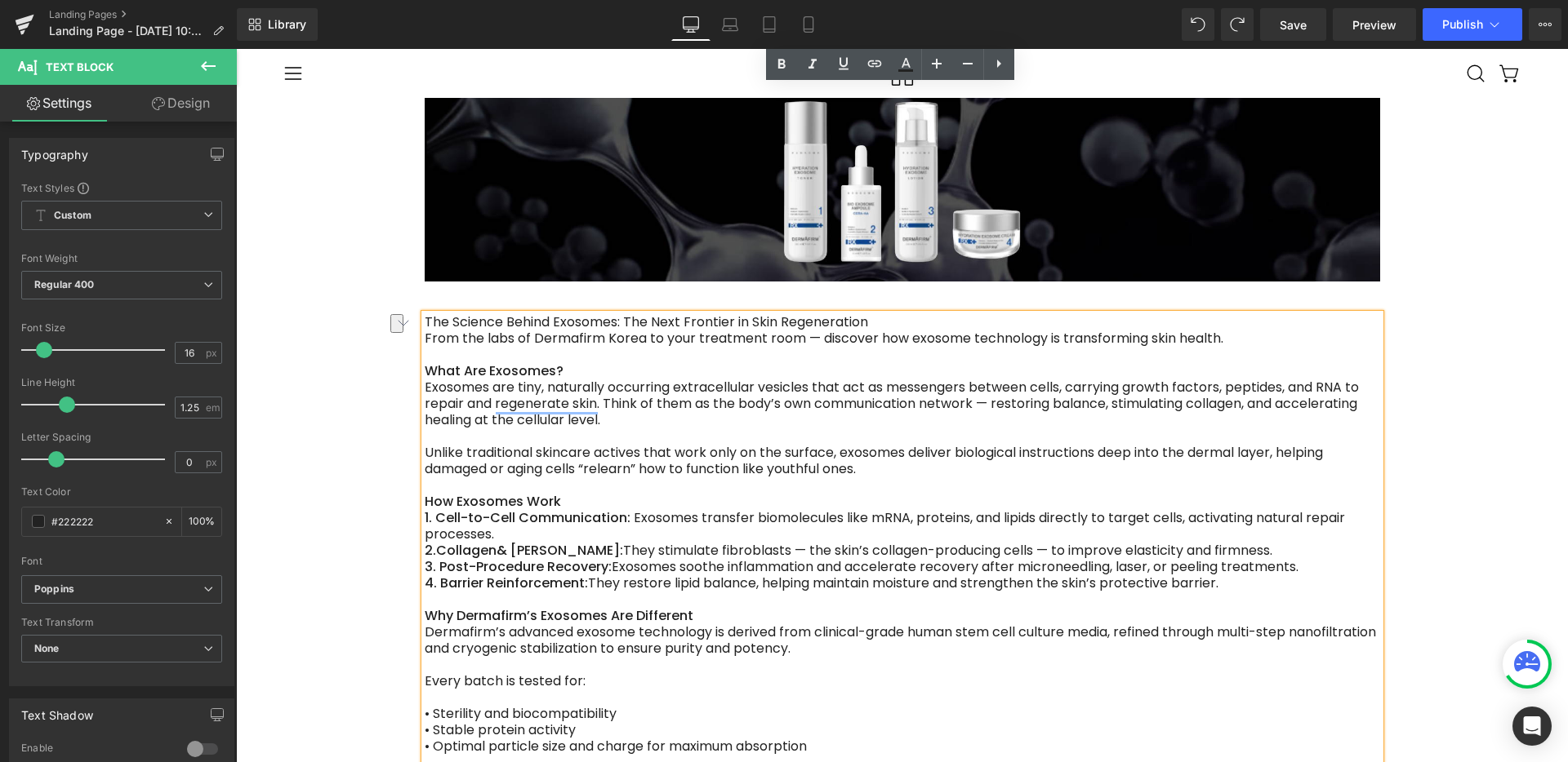
drag, startPoint x: 582, startPoint y: 607, endPoint x: 414, endPoint y: 609, distance: 168.0
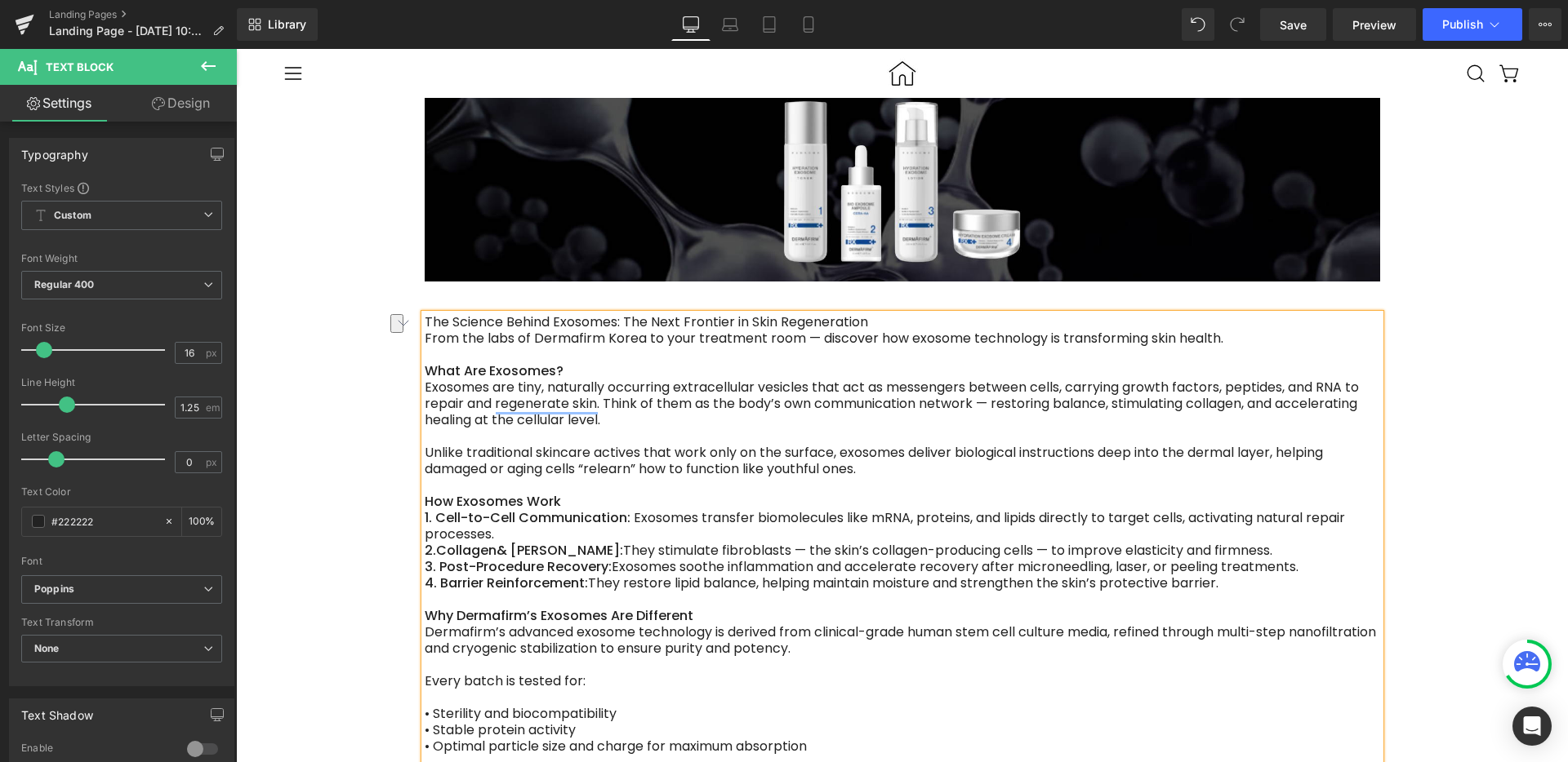
drag, startPoint x: 659, startPoint y: 676, endPoint x: 421, endPoint y: 678, distance: 238.0
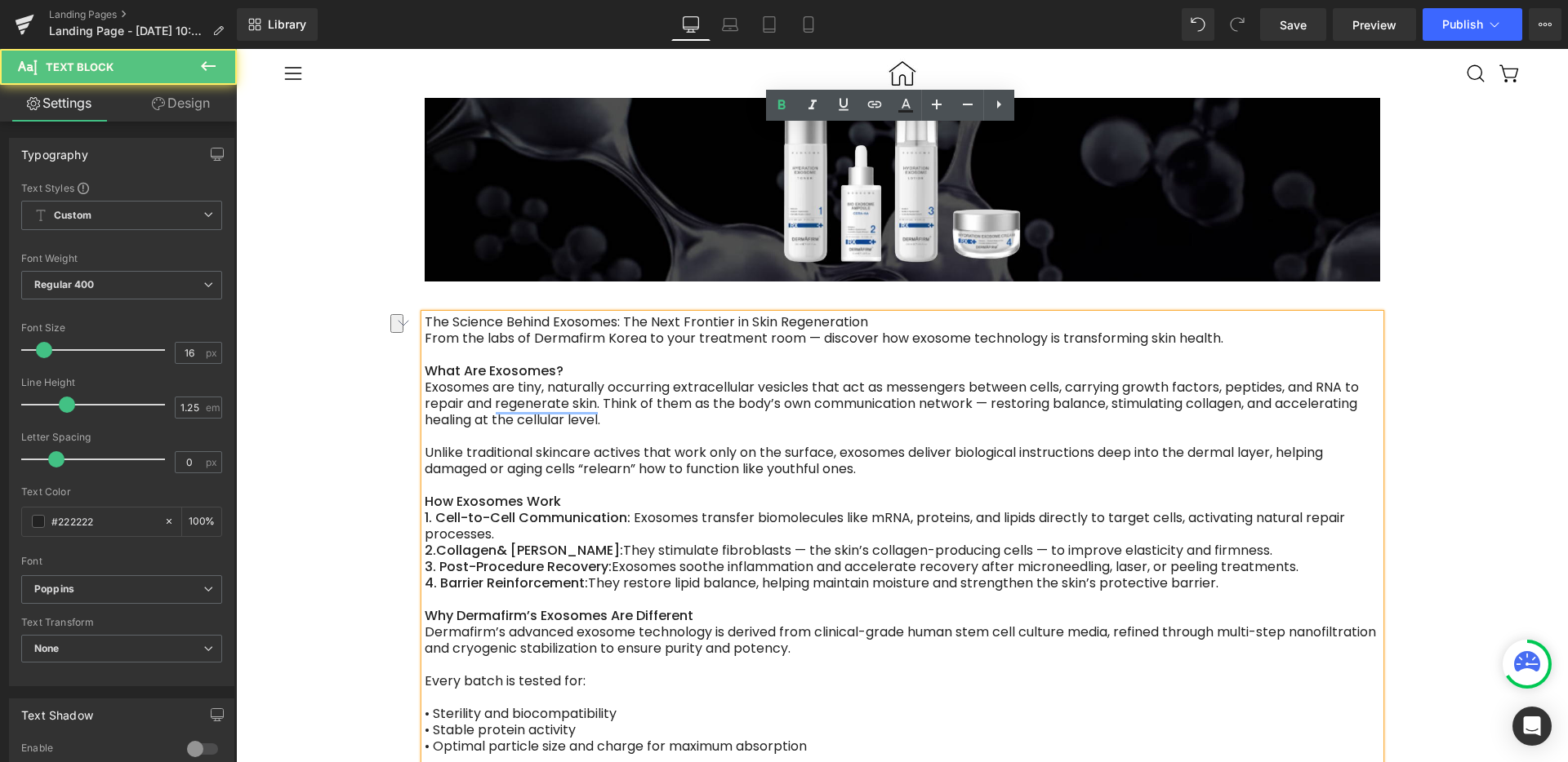
drag, startPoint x: 637, startPoint y: 625, endPoint x: 424, endPoint y: 629, distance: 213.0
drag, startPoint x: 636, startPoint y: 640, endPoint x: 422, endPoint y: 642, distance: 214.0
drag, startPoint x: 602, startPoint y: 658, endPoint x: 420, endPoint y: 656, distance: 182.0
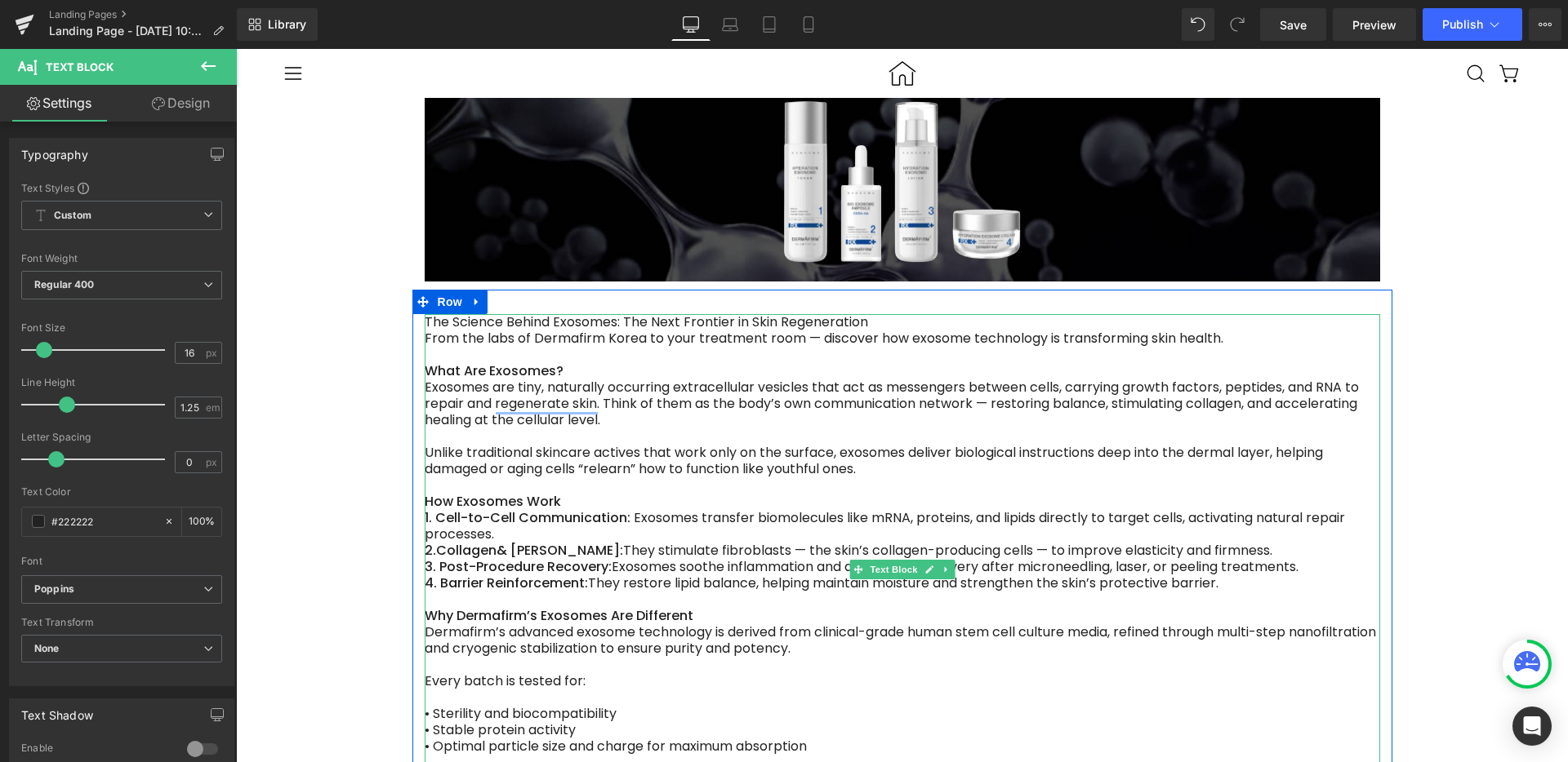
scroll to position [545, 0]
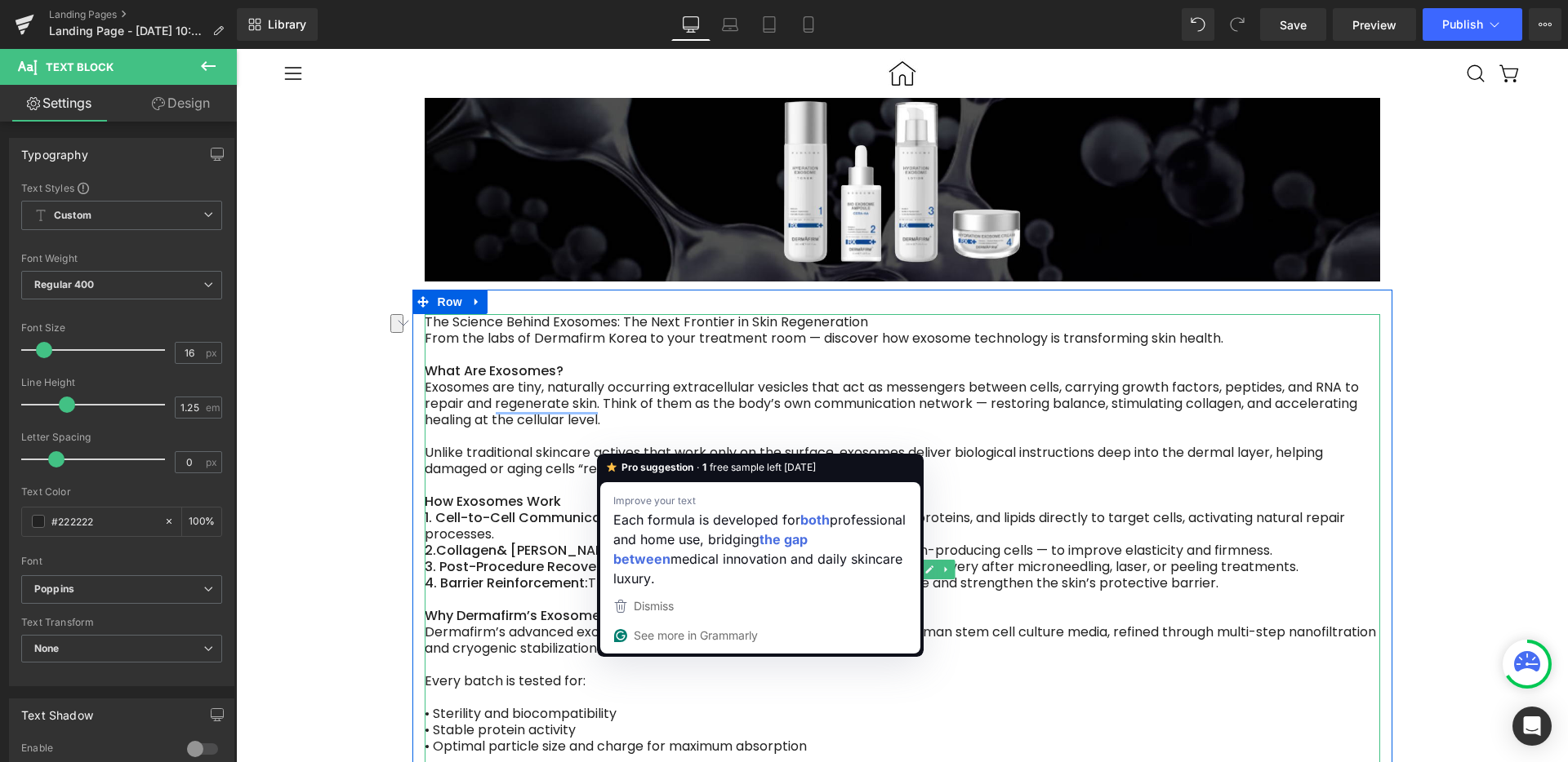
drag, startPoint x: 786, startPoint y: 663, endPoint x: 607, endPoint y: 670, distance: 179.1
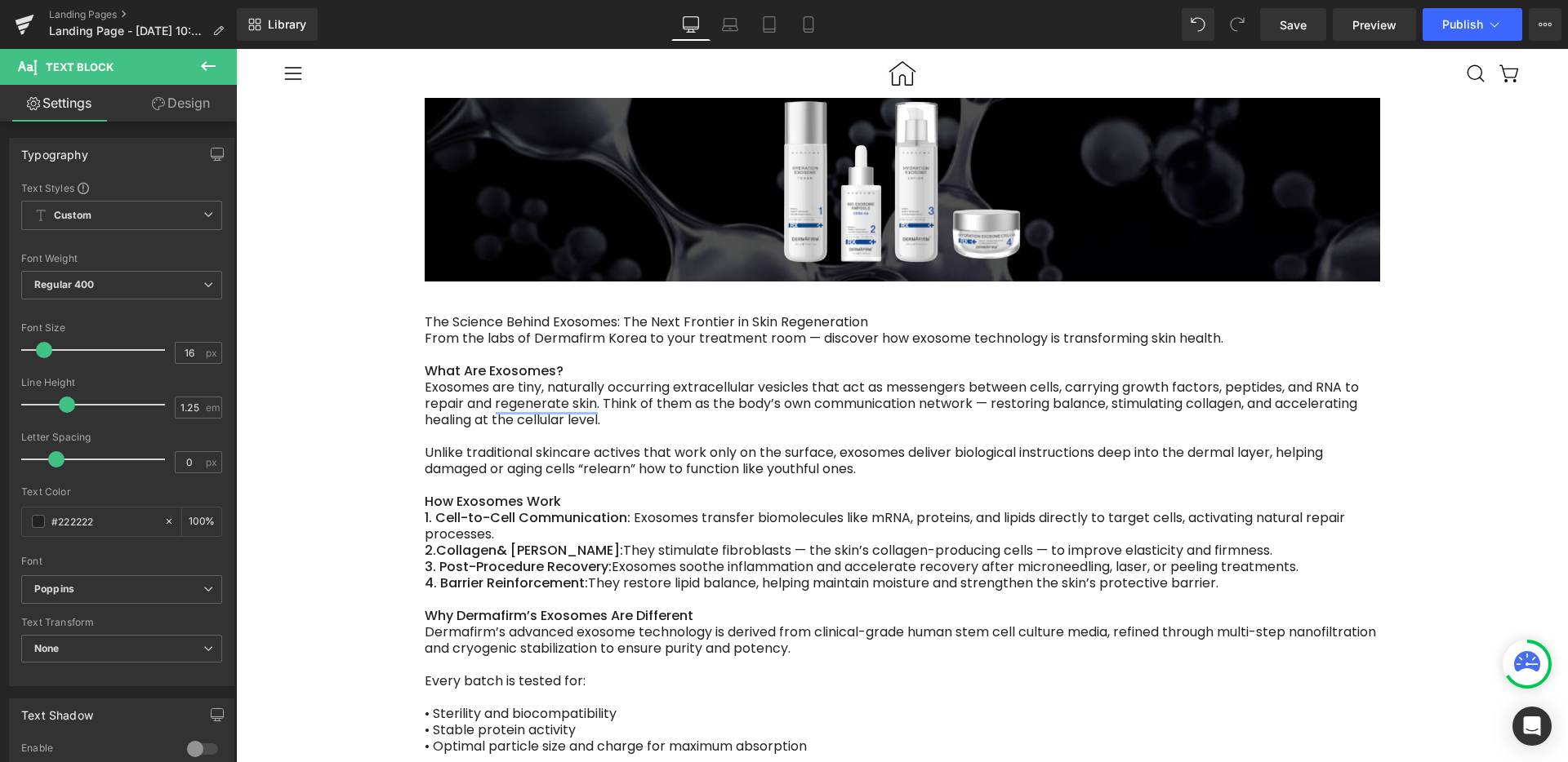
scroll to position [566, 0]
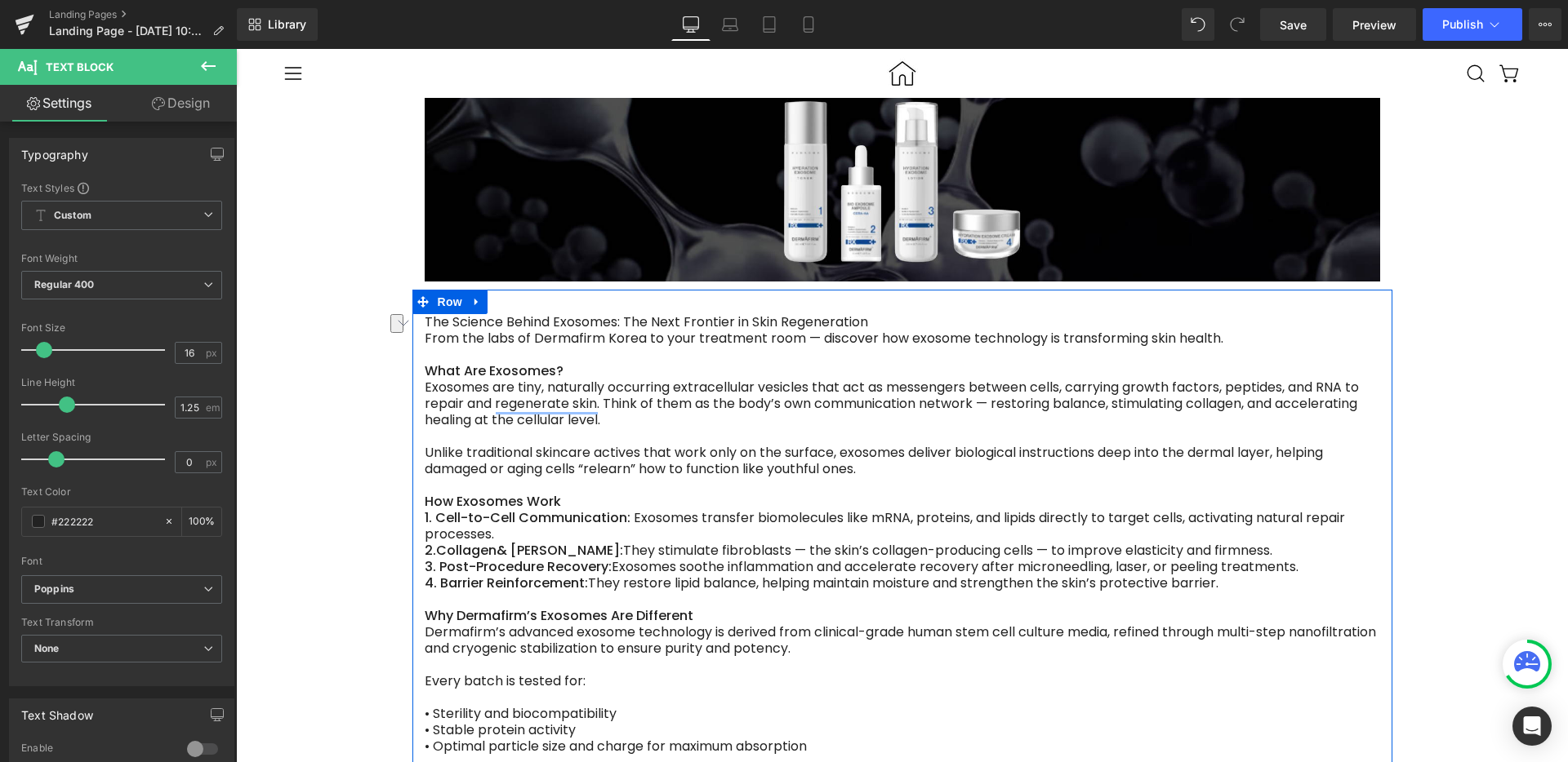
drag, startPoint x: 714, startPoint y: 676, endPoint x: 409, endPoint y: 677, distance: 305.0
drag, startPoint x: 623, startPoint y: 682, endPoint x: 415, endPoint y: 678, distance: 208.0
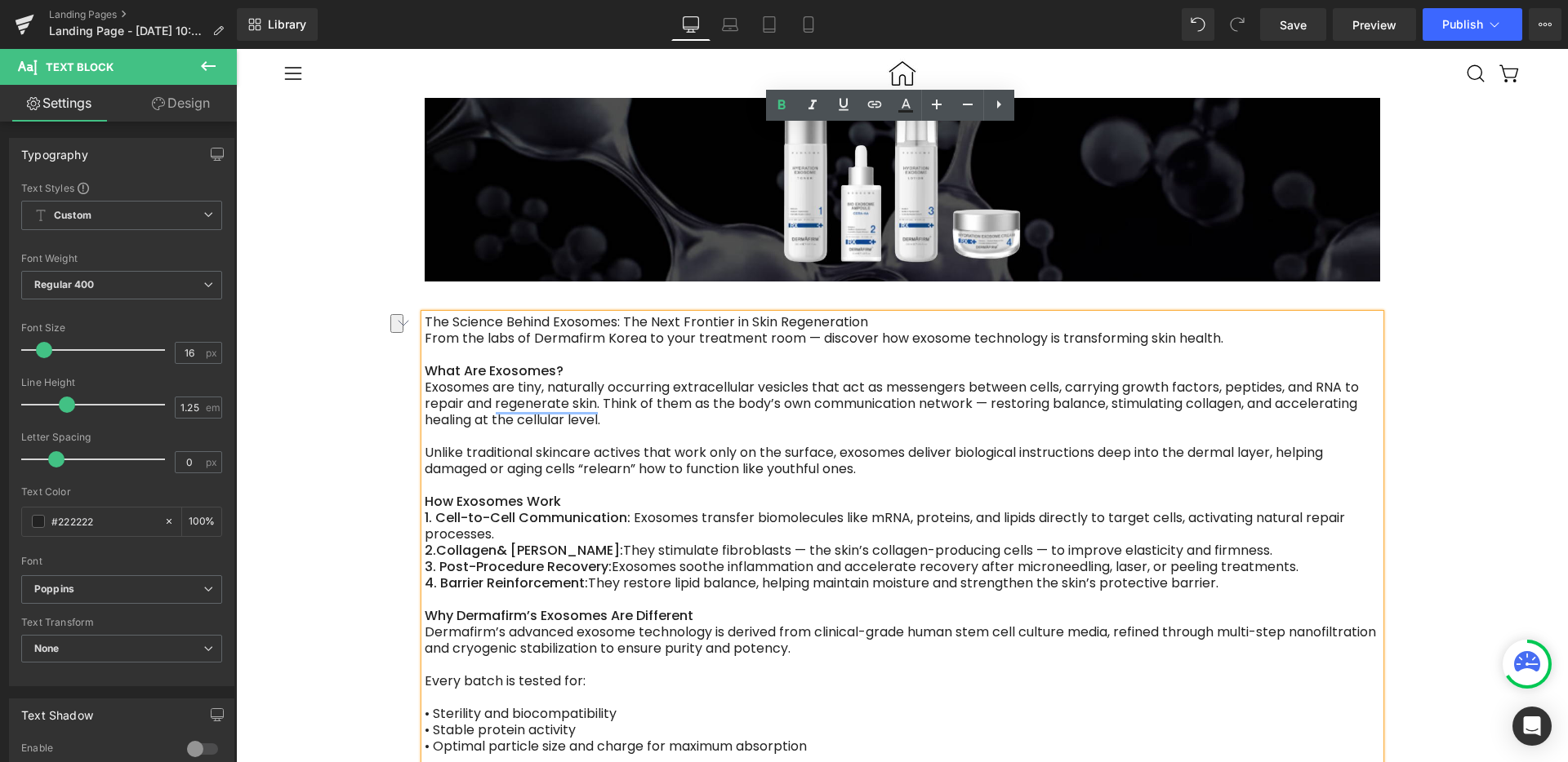
drag, startPoint x: 625, startPoint y: 678, endPoint x: 415, endPoint y: 685, distance: 210.1
click at [867, 102] on icon at bounding box center [875, 105] width 19 height 19
click at [553, 720] on input "text" at bounding box center [560, 715] width 252 height 41
paste input "https://dermafirmusa.com/collections/cera-ha-line"
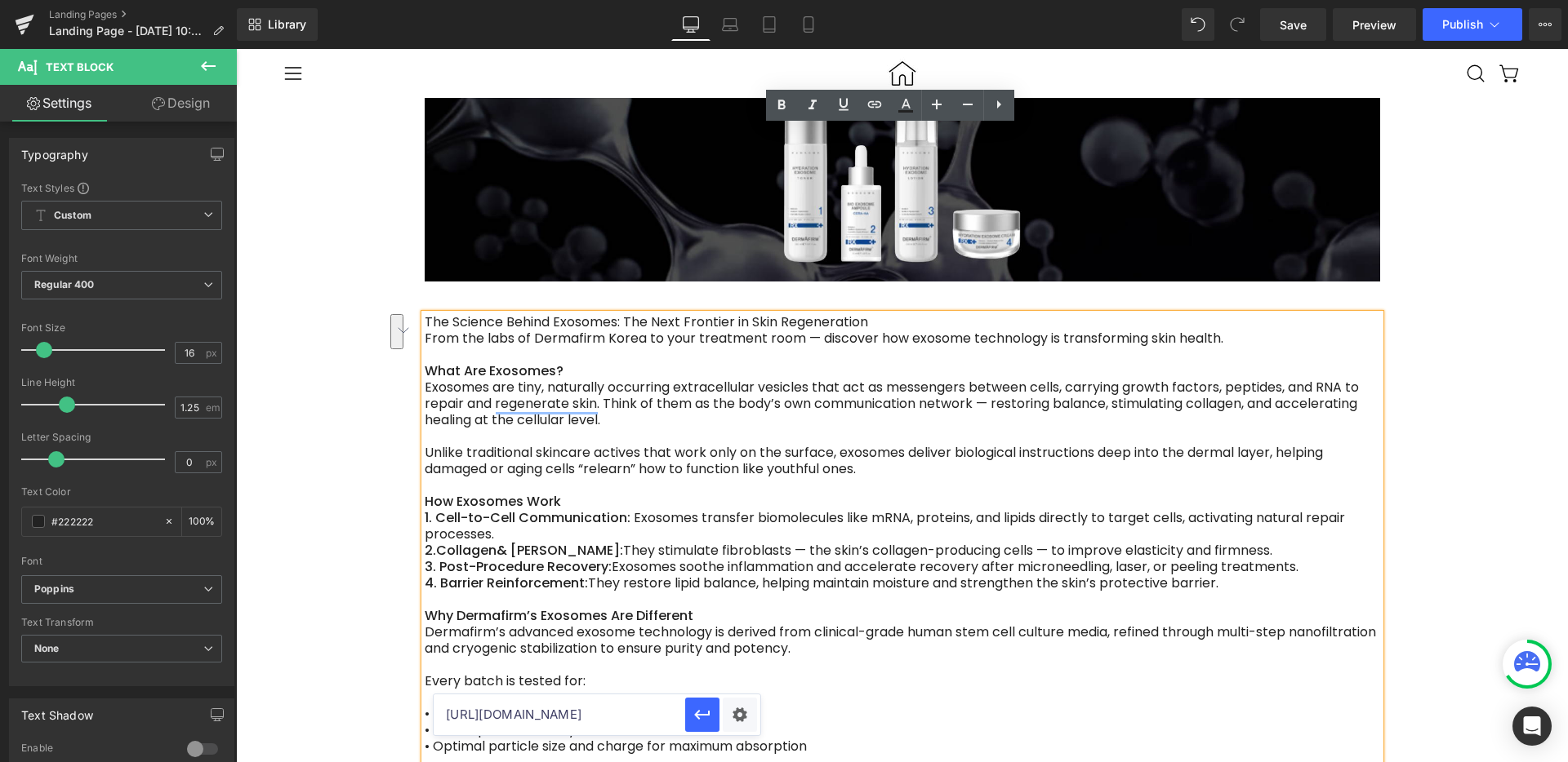
scroll to position [0, 78]
type input "https://dermafirmusa.com/collections/cera-ha-line"
click at [696, 710] on icon "button" at bounding box center [702, 715] width 19 height 19
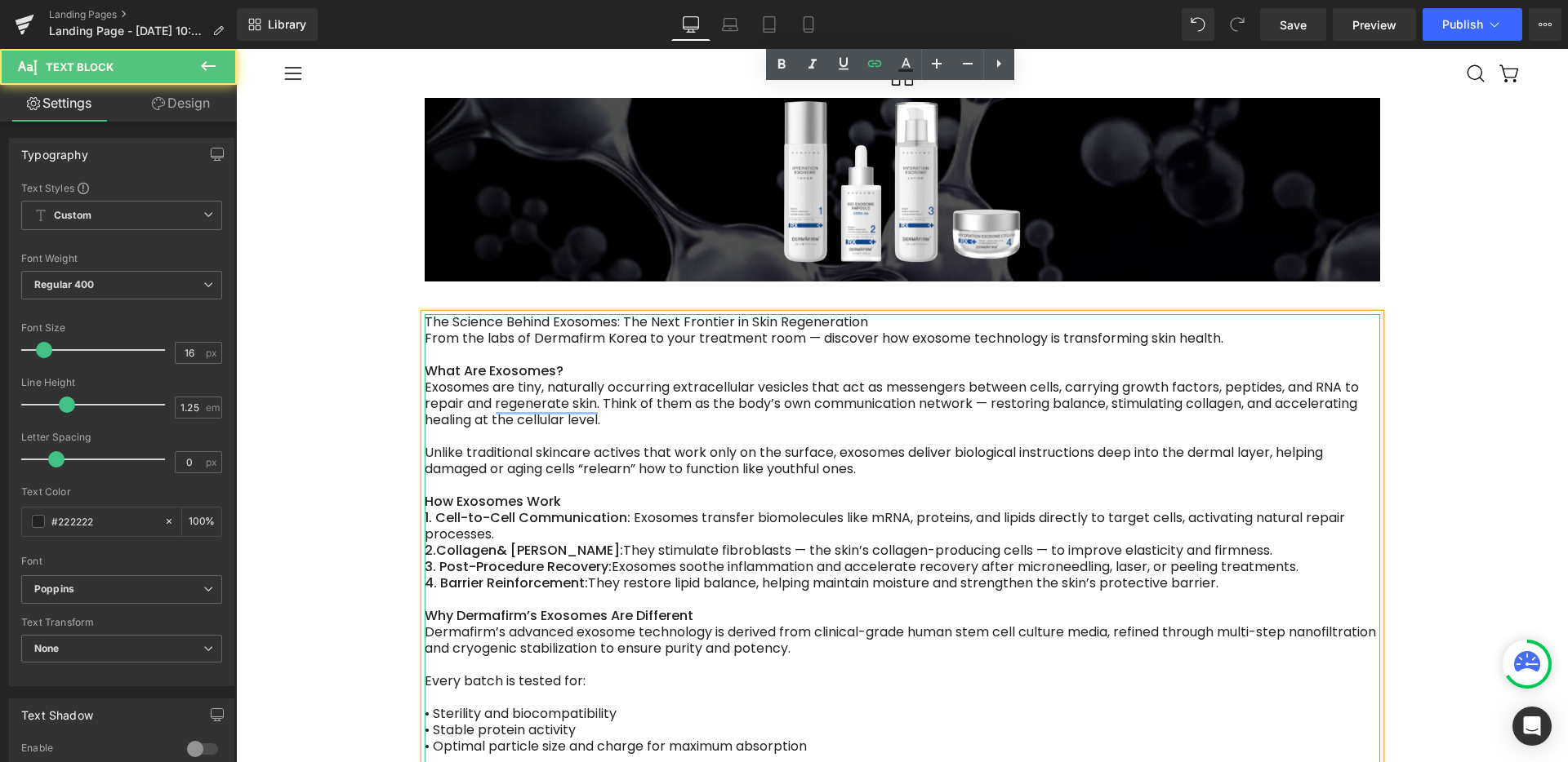
drag, startPoint x: 717, startPoint y: 498, endPoint x: 544, endPoint y: 502, distance: 173.0
click at [872, 65] on icon at bounding box center [875, 64] width 19 height 19
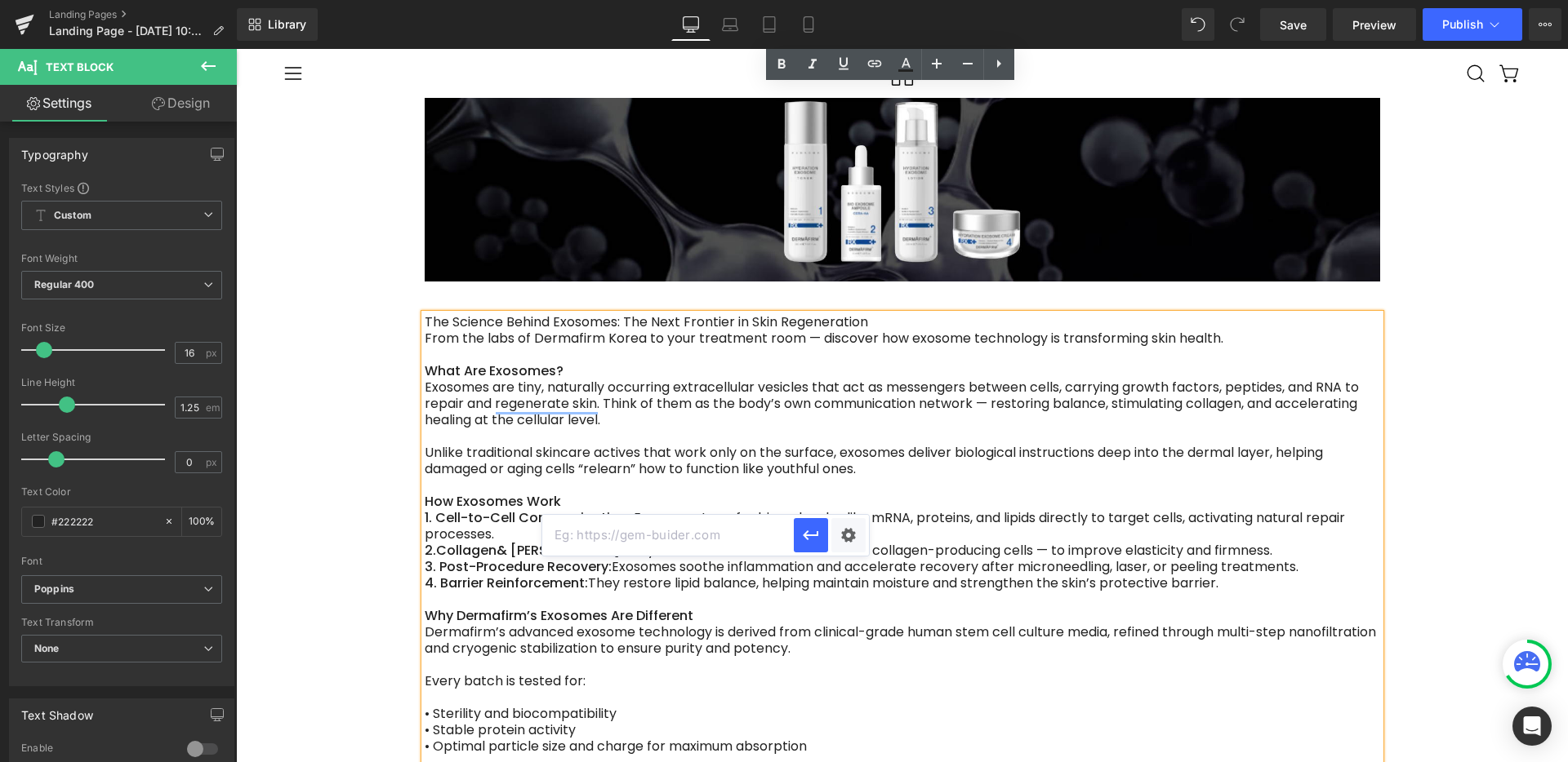
click at [576, 546] on input "text" at bounding box center [668, 535] width 252 height 41
type input "dermafirmusa.com"
click at [801, 538] on icon "button" at bounding box center [811, 535] width 19 height 19
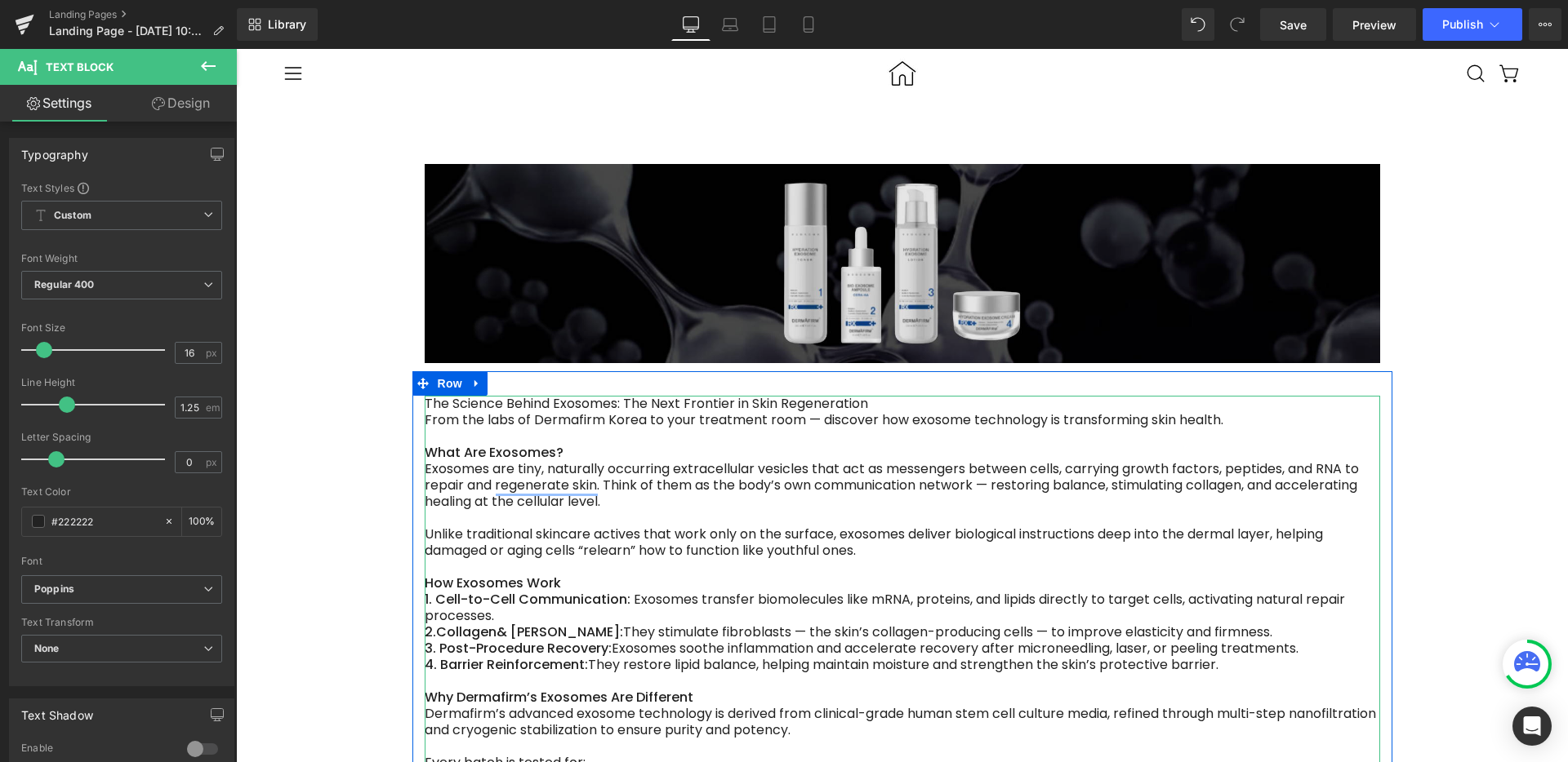
scroll to position [0, 0]
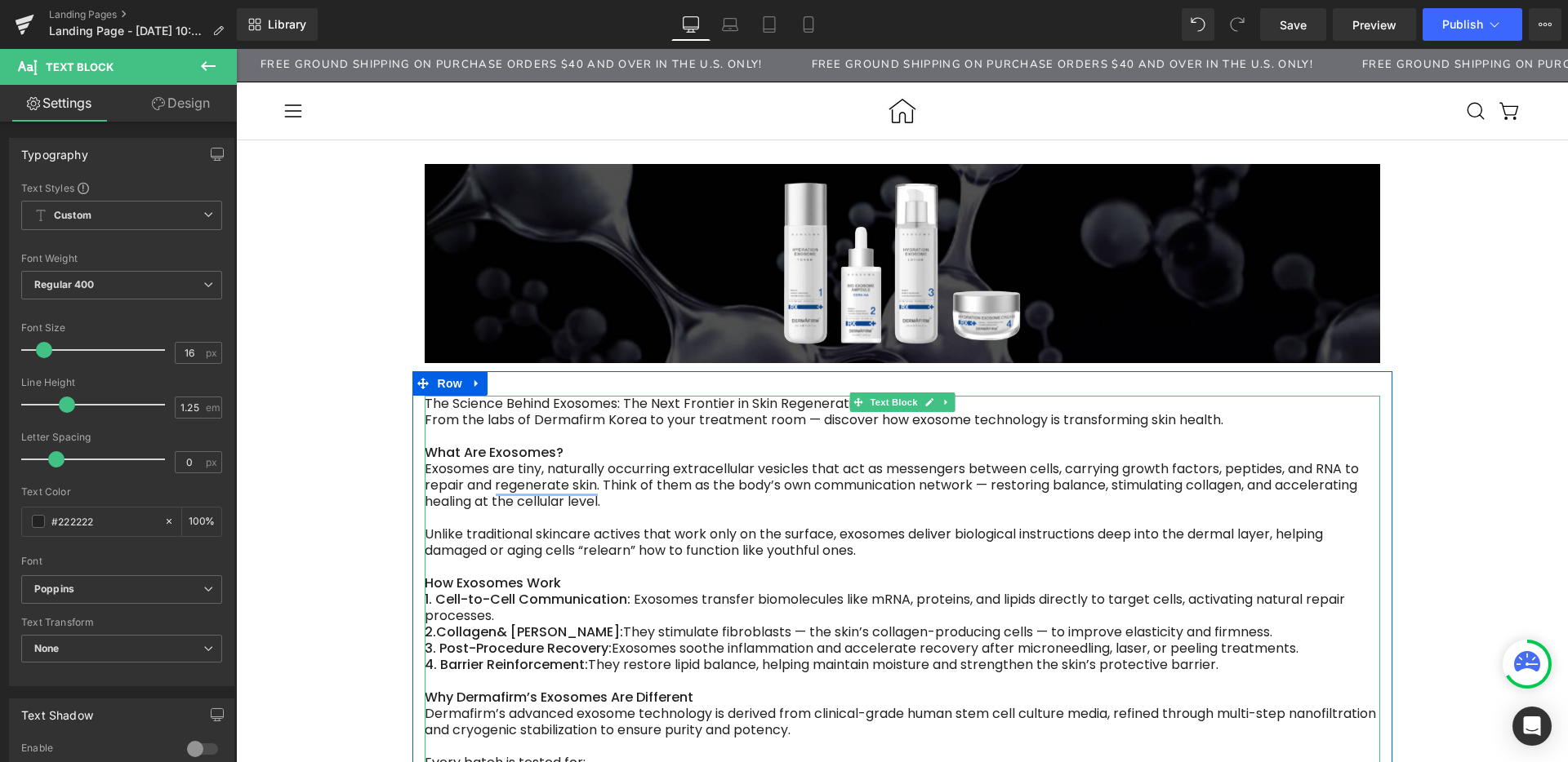
click at [667, 472] on div "Exosomes are tiny, naturally occurring extracellular vesicles that act as messe…" at bounding box center [902, 485] width 955 height 49
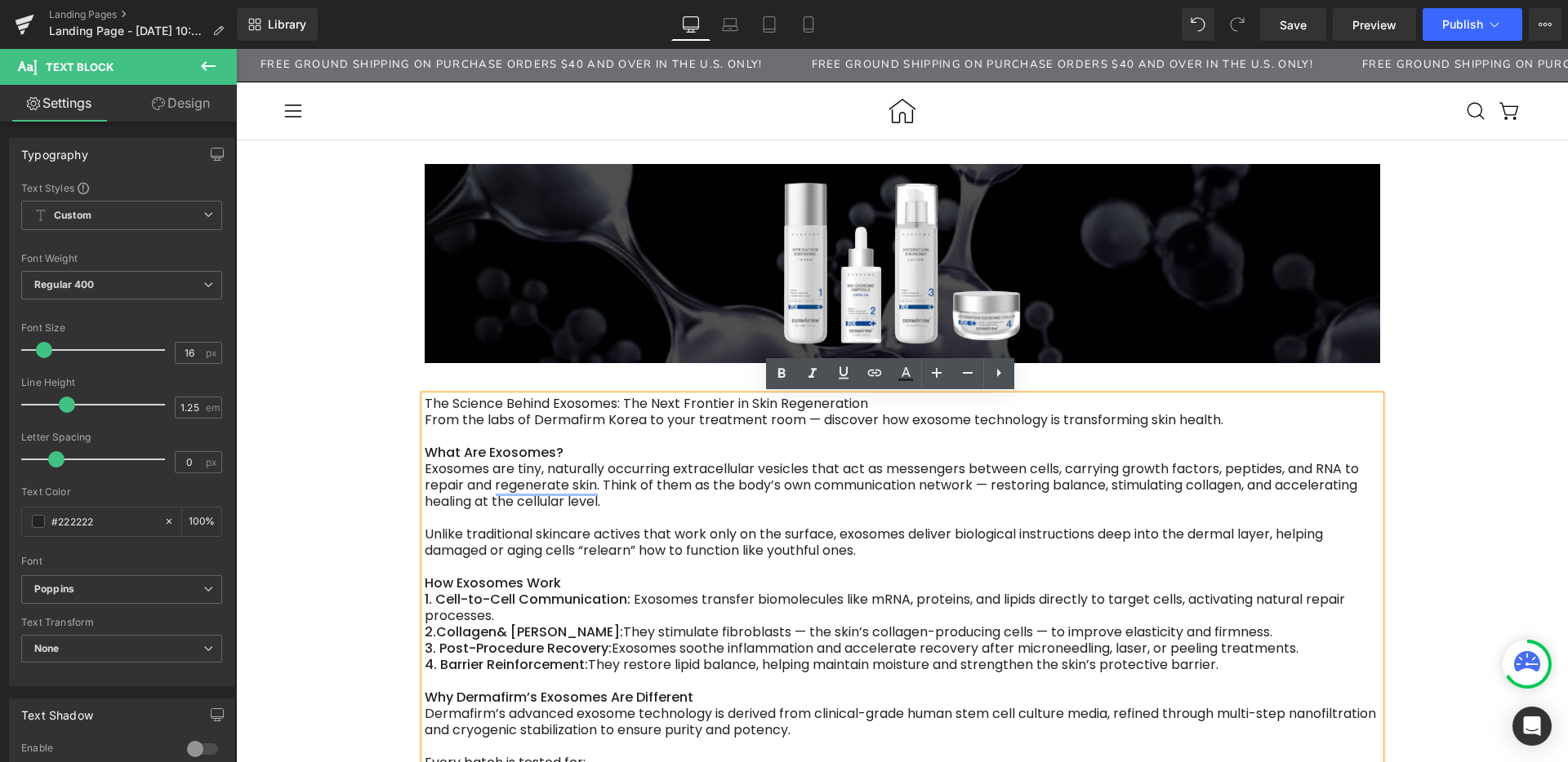
click at [1258, 415] on div "From the labs of Dermafirm Korea to your treatment room — discover how exosome …" at bounding box center [902, 420] width 955 height 16
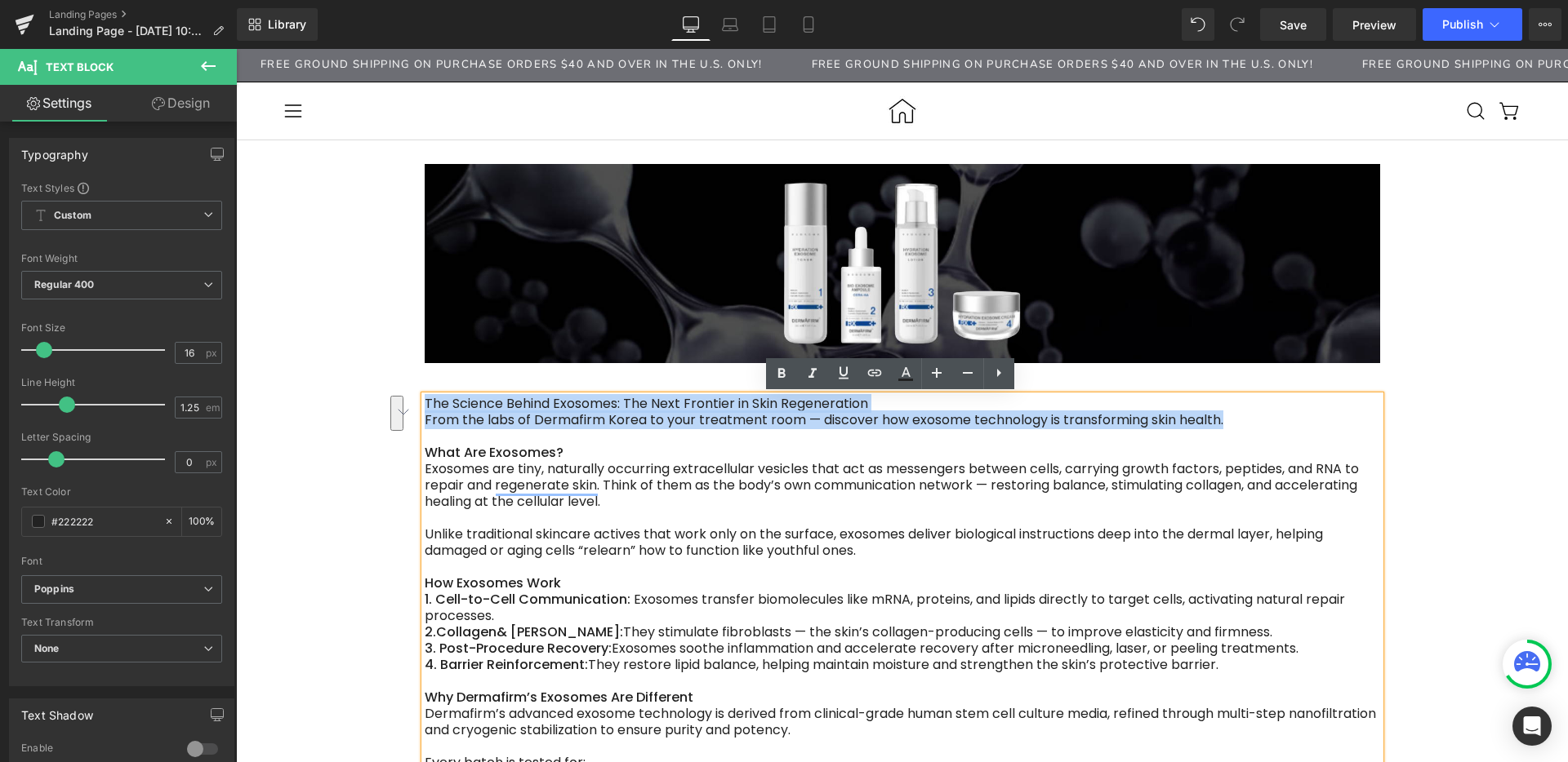
drag, startPoint x: 1242, startPoint y: 419, endPoint x: 412, endPoint y: 409, distance: 830.1
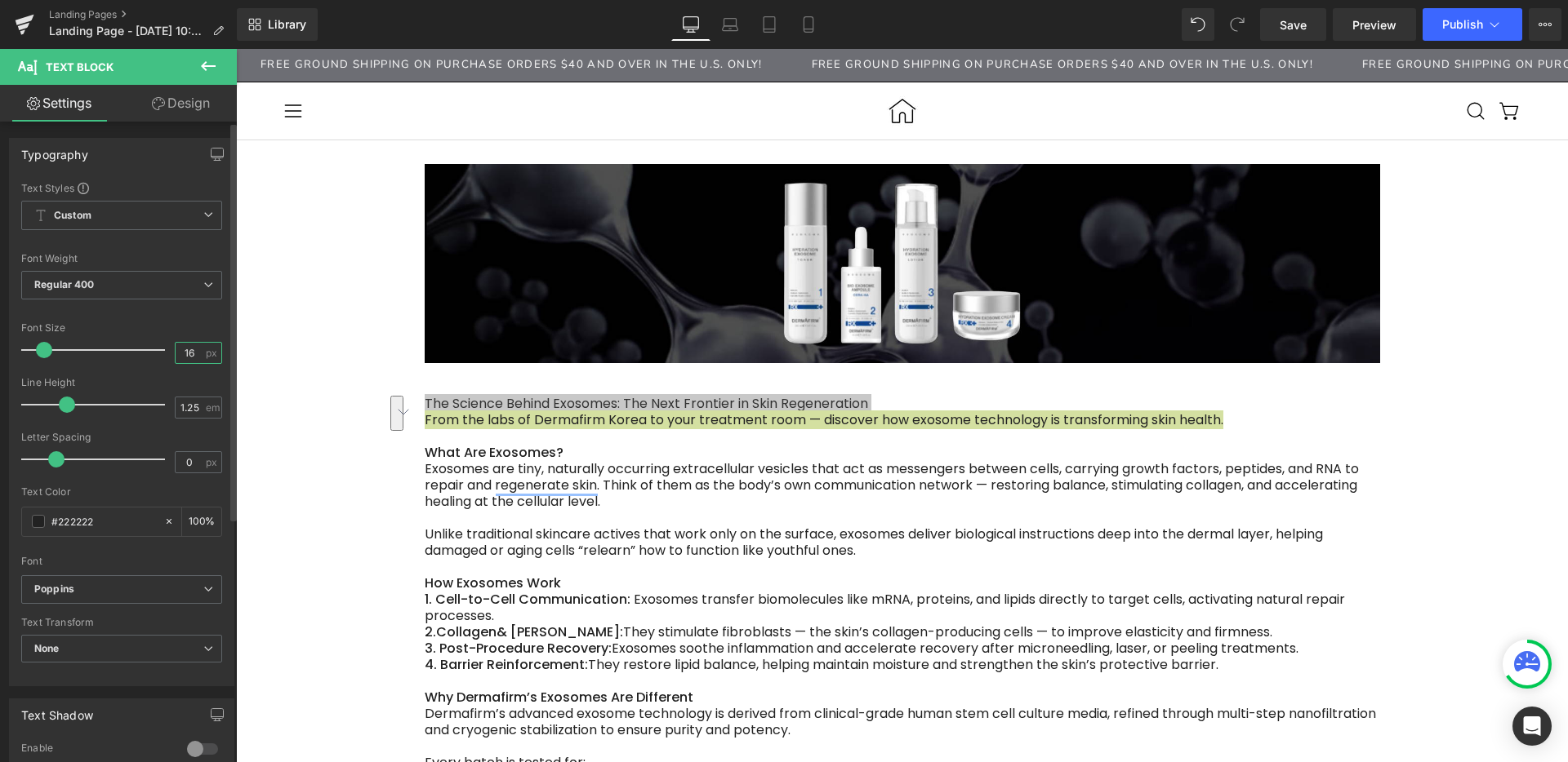
drag, startPoint x: 190, startPoint y: 347, endPoint x: 155, endPoint y: 353, distance: 35.5
click at [166, 353] on div "Font Size 16 px" at bounding box center [121, 350] width 200 height 54
click at [179, 351] on input "16" at bounding box center [190, 352] width 29 height 20
type input "24"
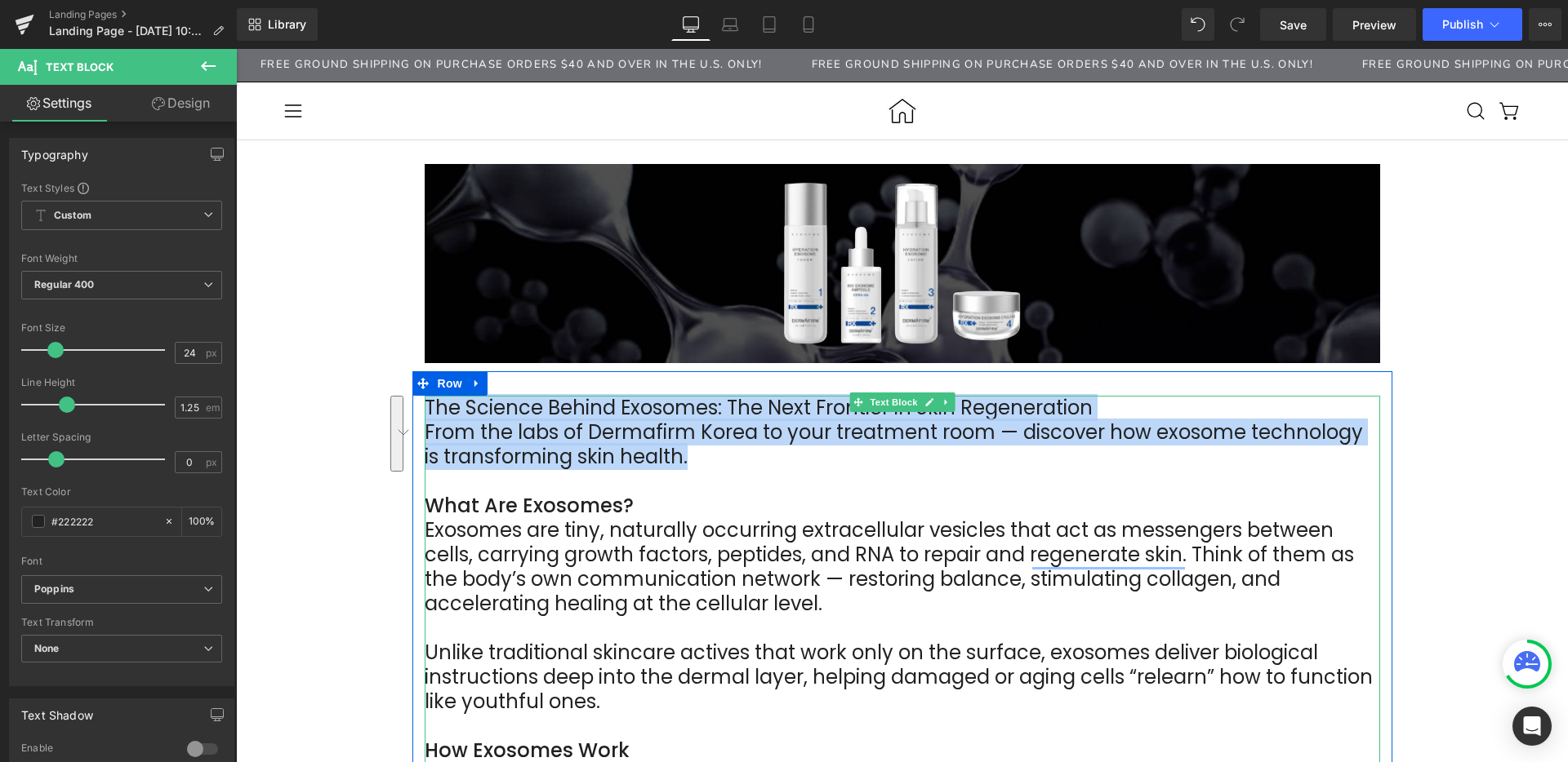
click at [731, 465] on div "From the labs of Dermafirm Korea to your treatment room — discover how exosome …" at bounding box center [902, 444] width 955 height 49
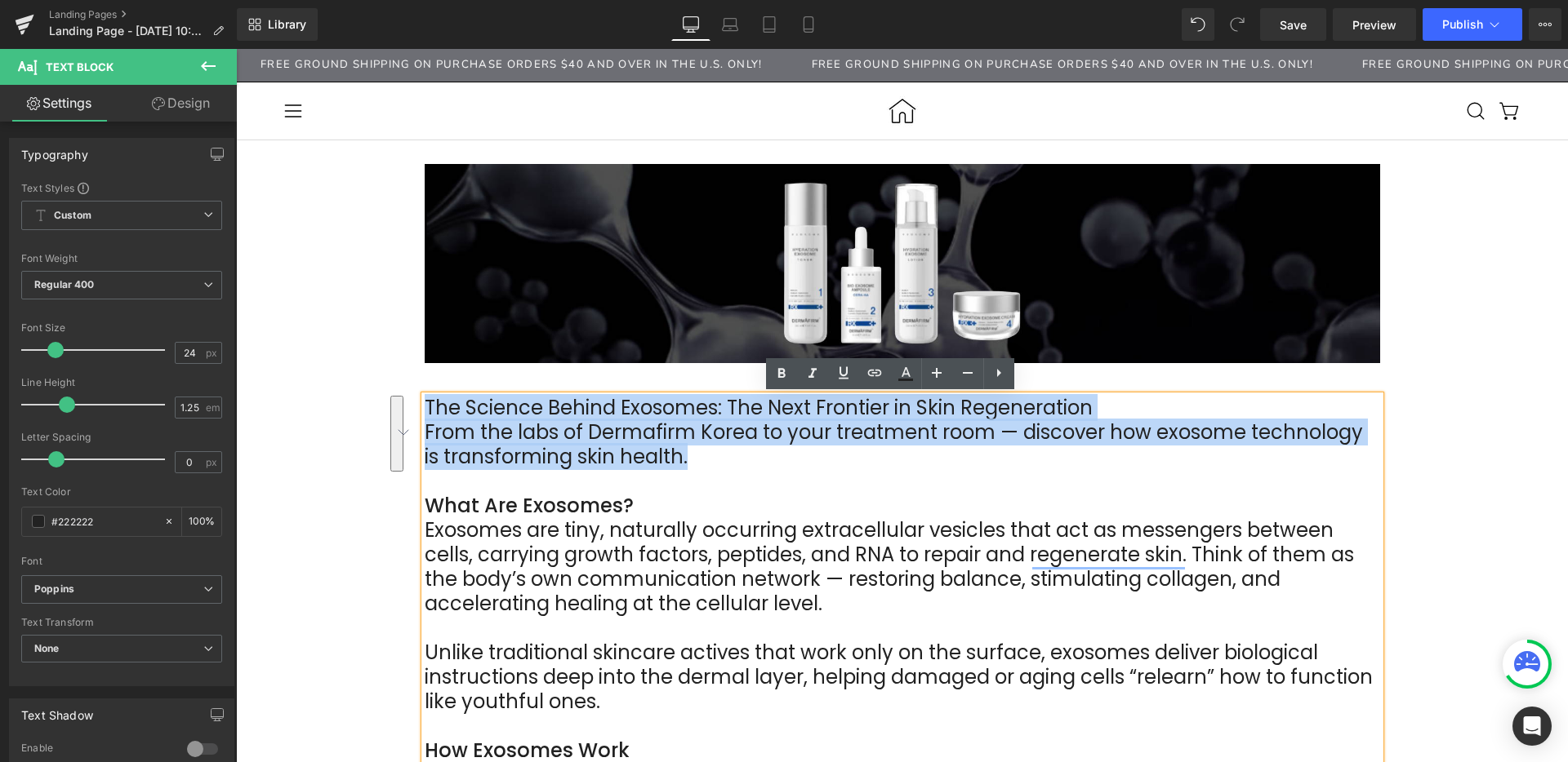
drag, startPoint x: 702, startPoint y: 460, endPoint x: 404, endPoint y: 411, distance: 302.0
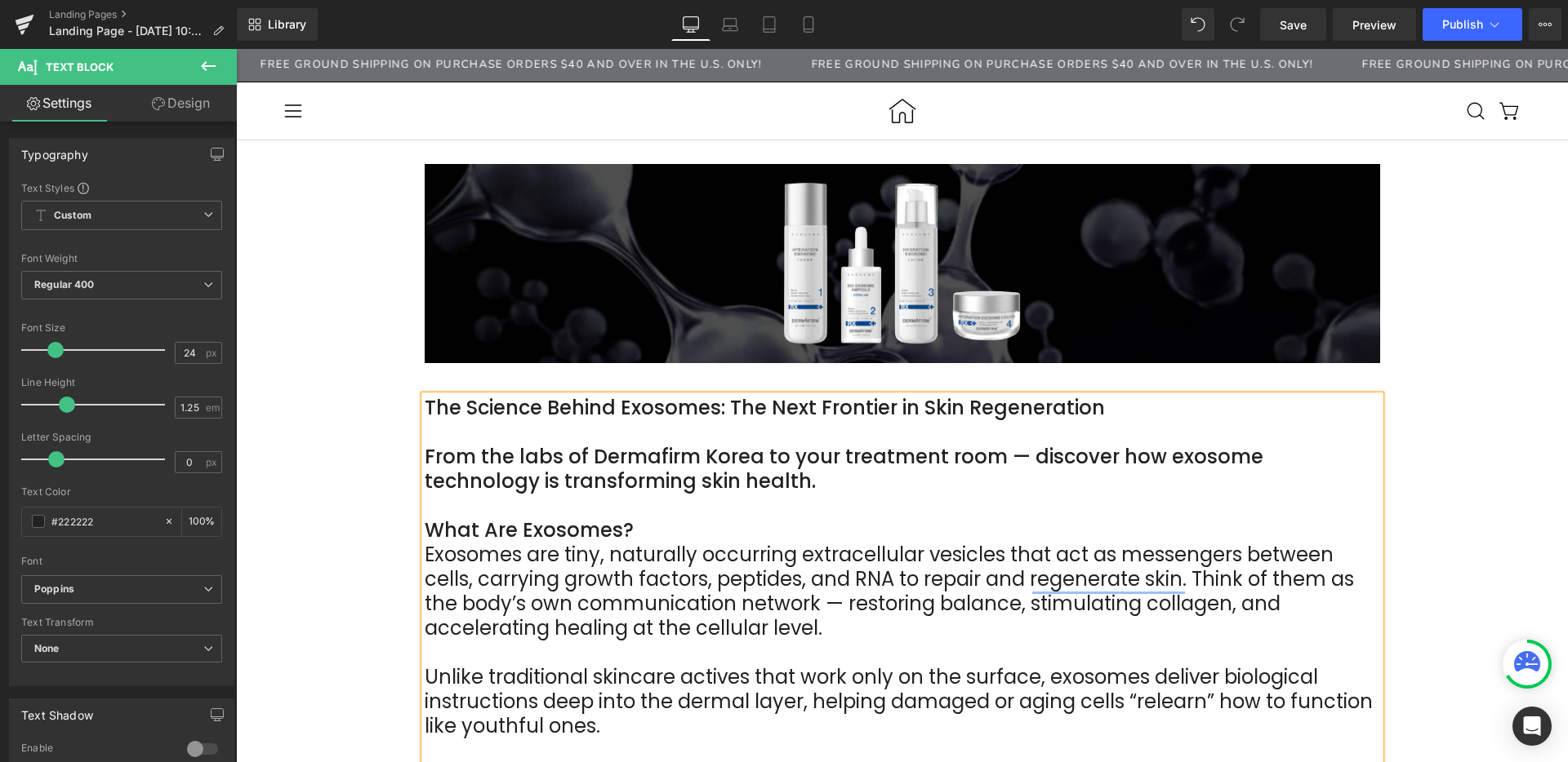
scroll to position [20, 0]
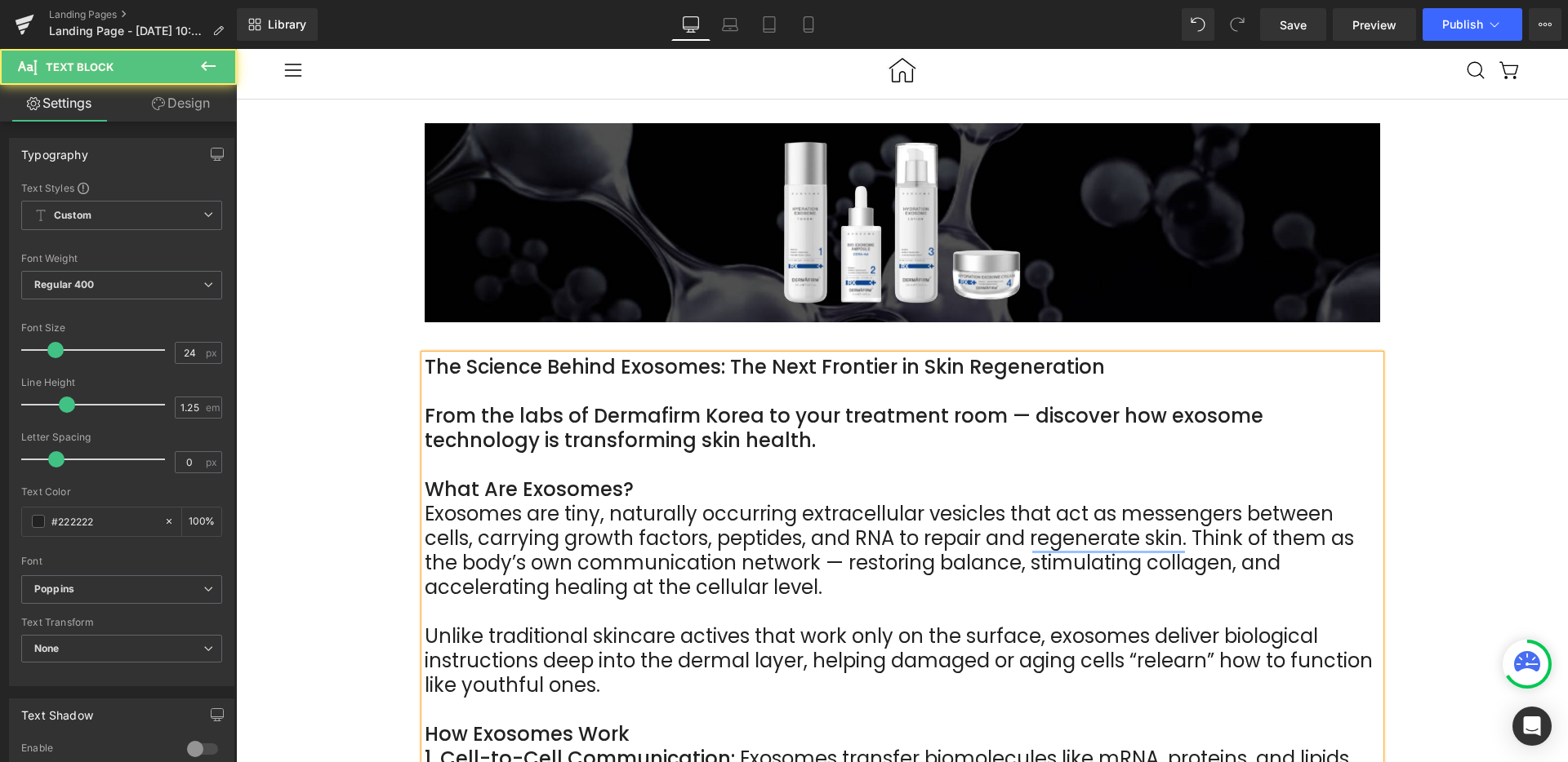
click at [603, 556] on div "Exosomes are tiny, naturally occurring extracellular vesicles that act as messe…" at bounding box center [902, 550] width 955 height 98
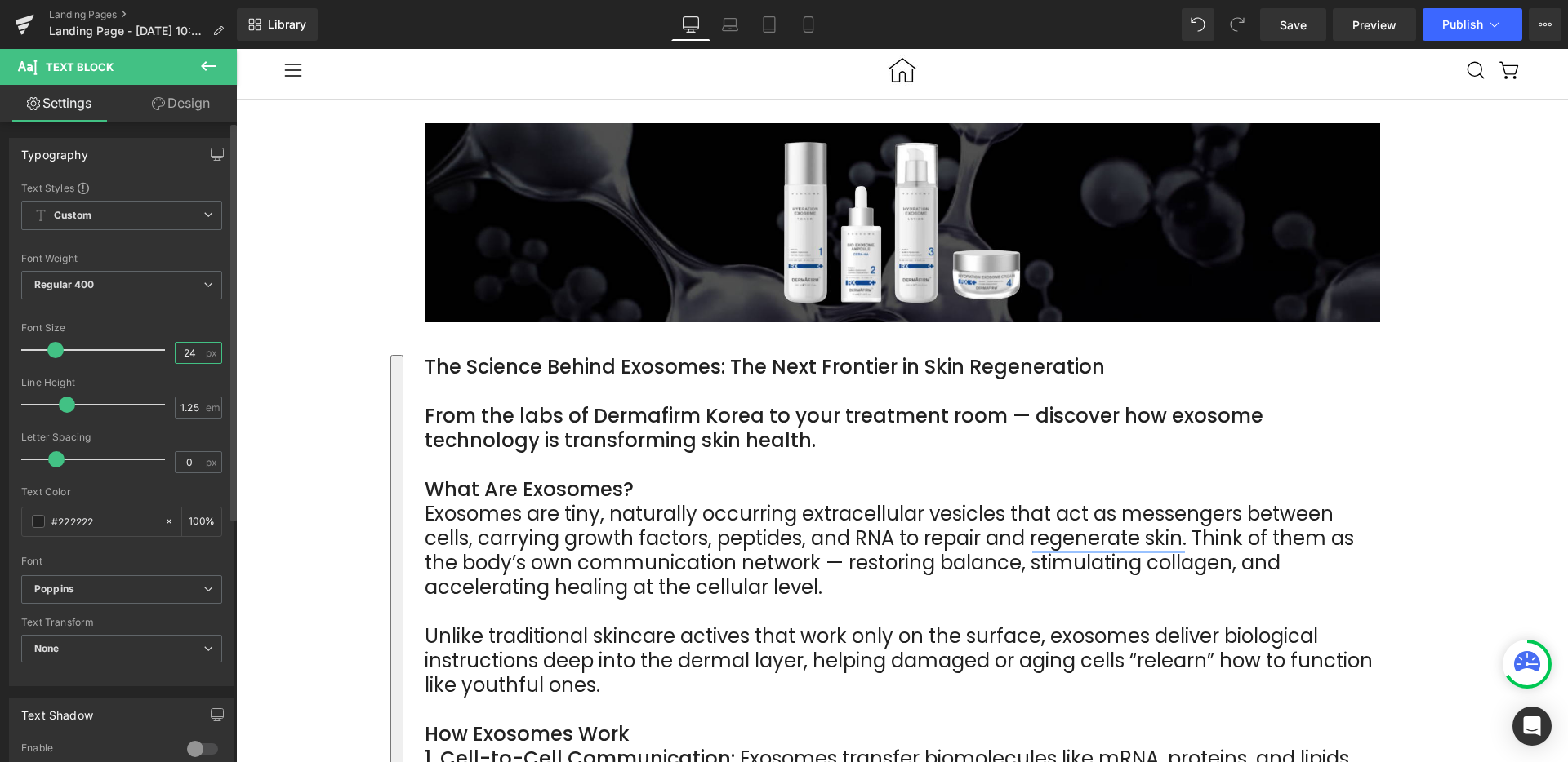
click at [185, 357] on input "24" at bounding box center [190, 352] width 29 height 20
click at [179, 356] on input "24" at bounding box center [190, 352] width 29 height 20
type input "16"
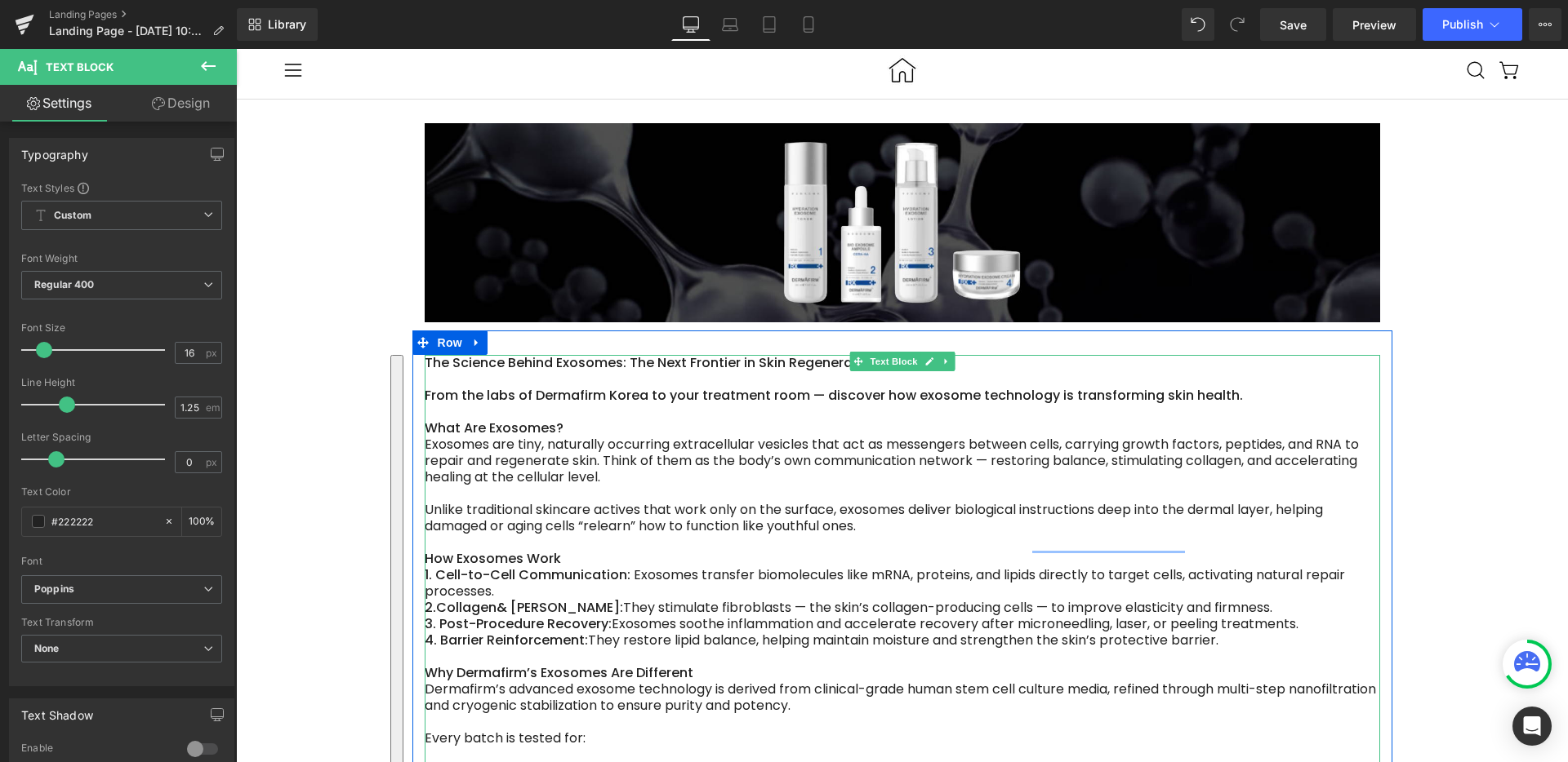
click at [913, 479] on div "Exosomes are tiny, naturally occurring extracellular vesicles that act as messe…" at bounding box center [902, 461] width 955 height 49
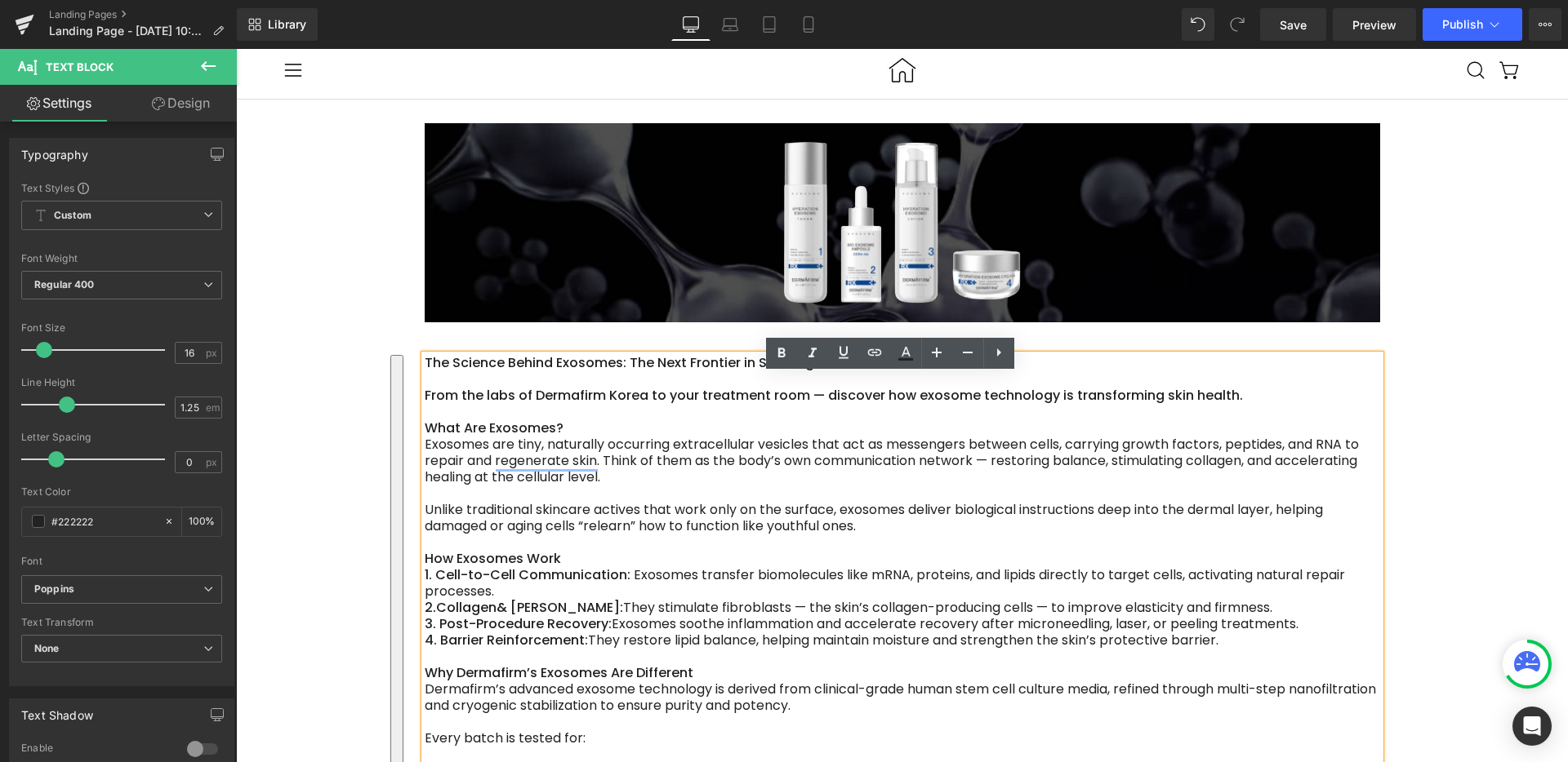
drag, startPoint x: 1238, startPoint y: 415, endPoint x: 409, endPoint y: 381, distance: 829.7
click at [513, 405] on strong "From the labs of Dermafirm Korea to your treatment room — discover how exosome …" at bounding box center [833, 395] width 818 height 18
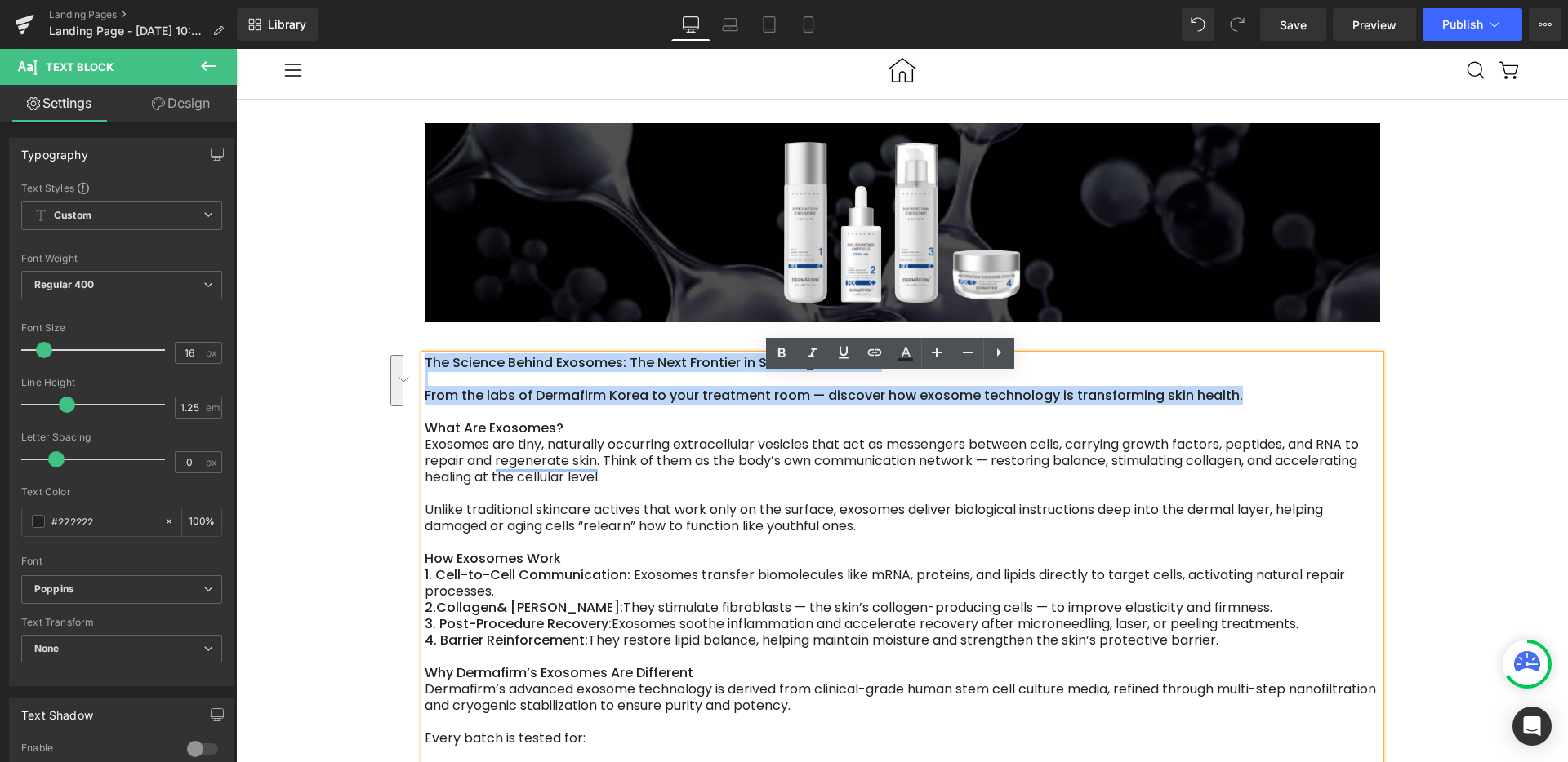
drag, startPoint x: 1227, startPoint y: 411, endPoint x: 414, endPoint y: 383, distance: 813.5
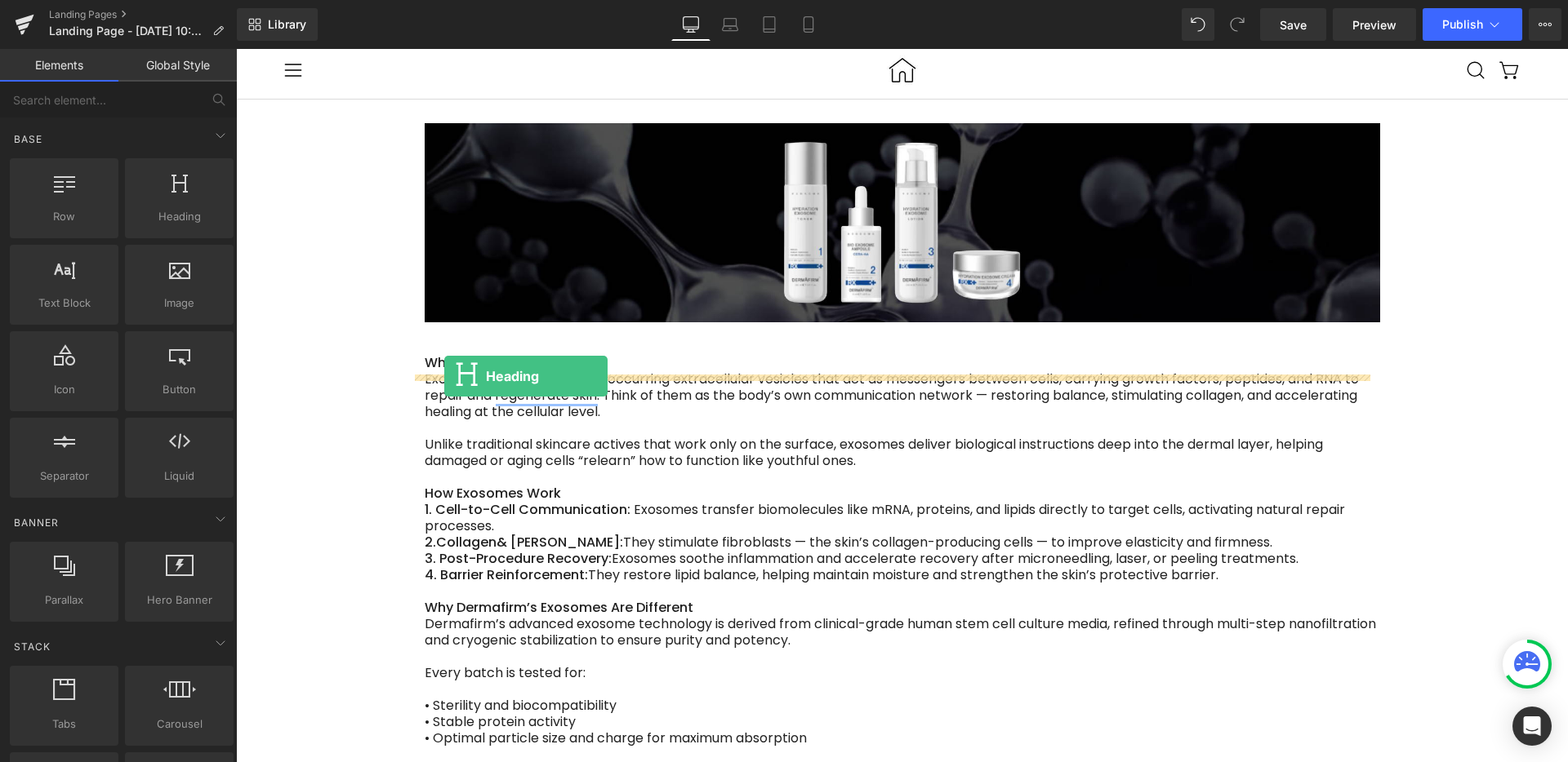
drag, startPoint x: 410, startPoint y: 249, endPoint x: 445, endPoint y: 377, distance: 132.7
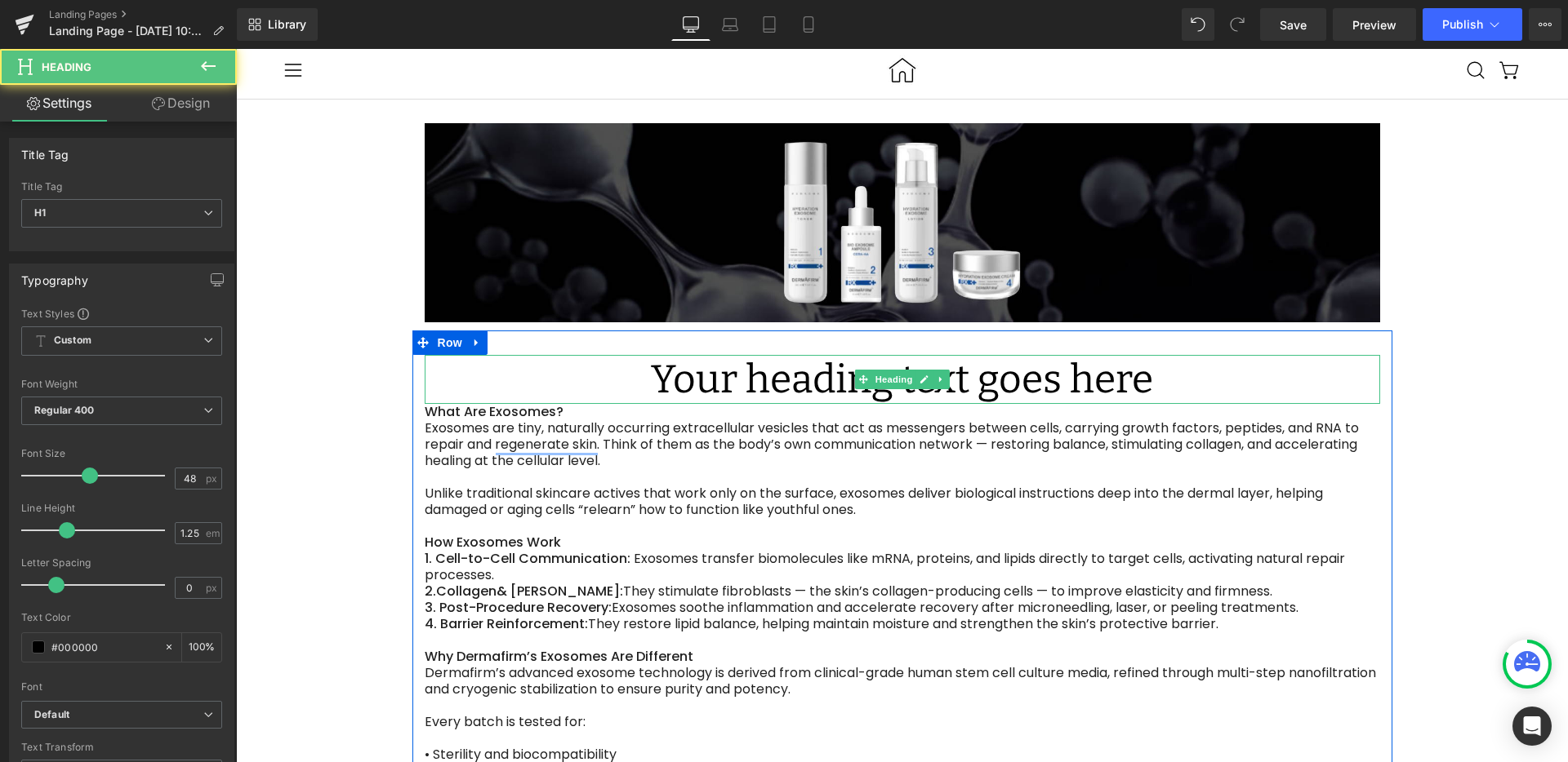
click at [730, 404] on h1 "Your heading text goes here" at bounding box center [902, 380] width 955 height 49
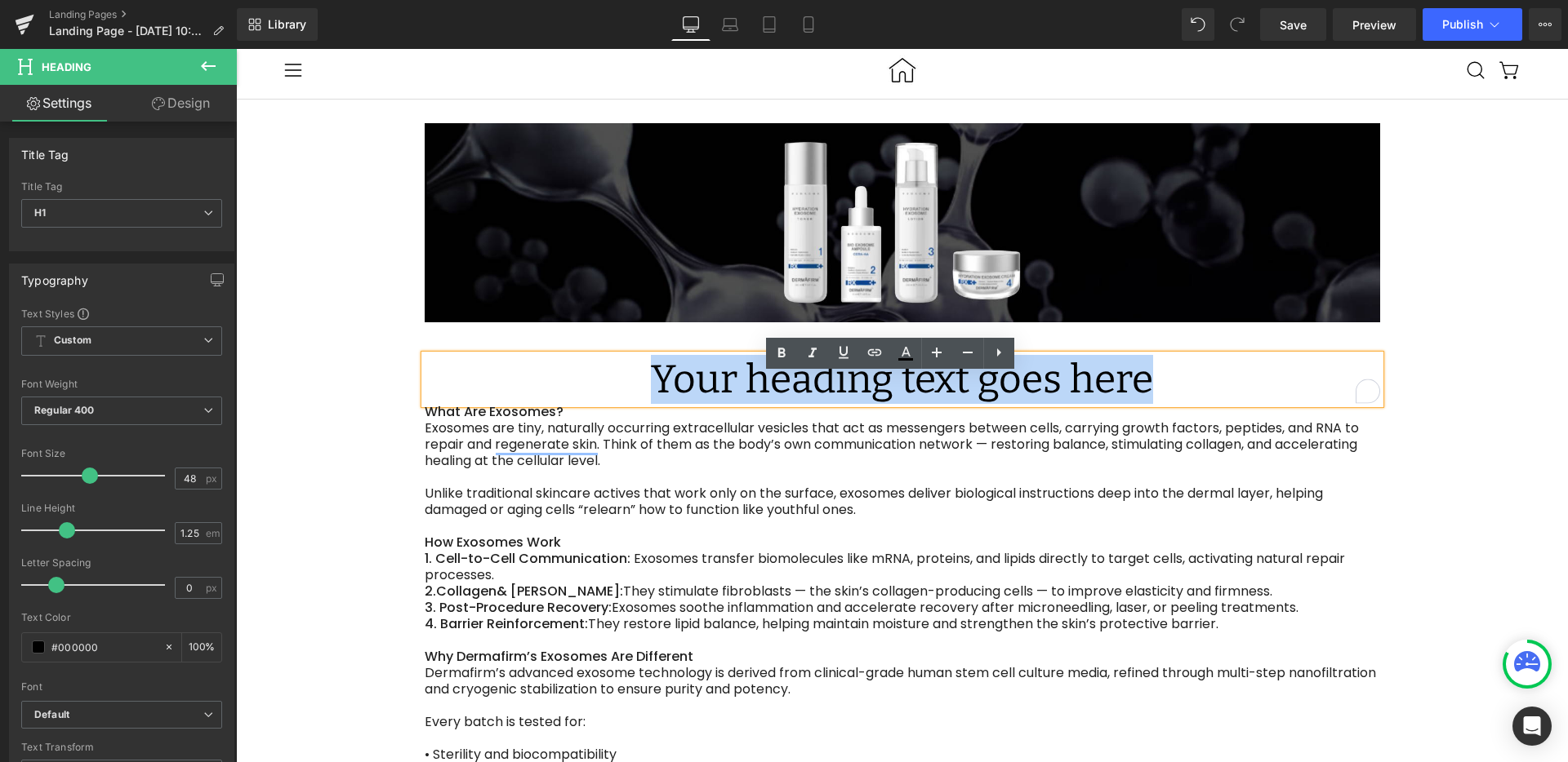
paste div "To enrich screen reader interactions, please activate Accessibility in Grammarl…"
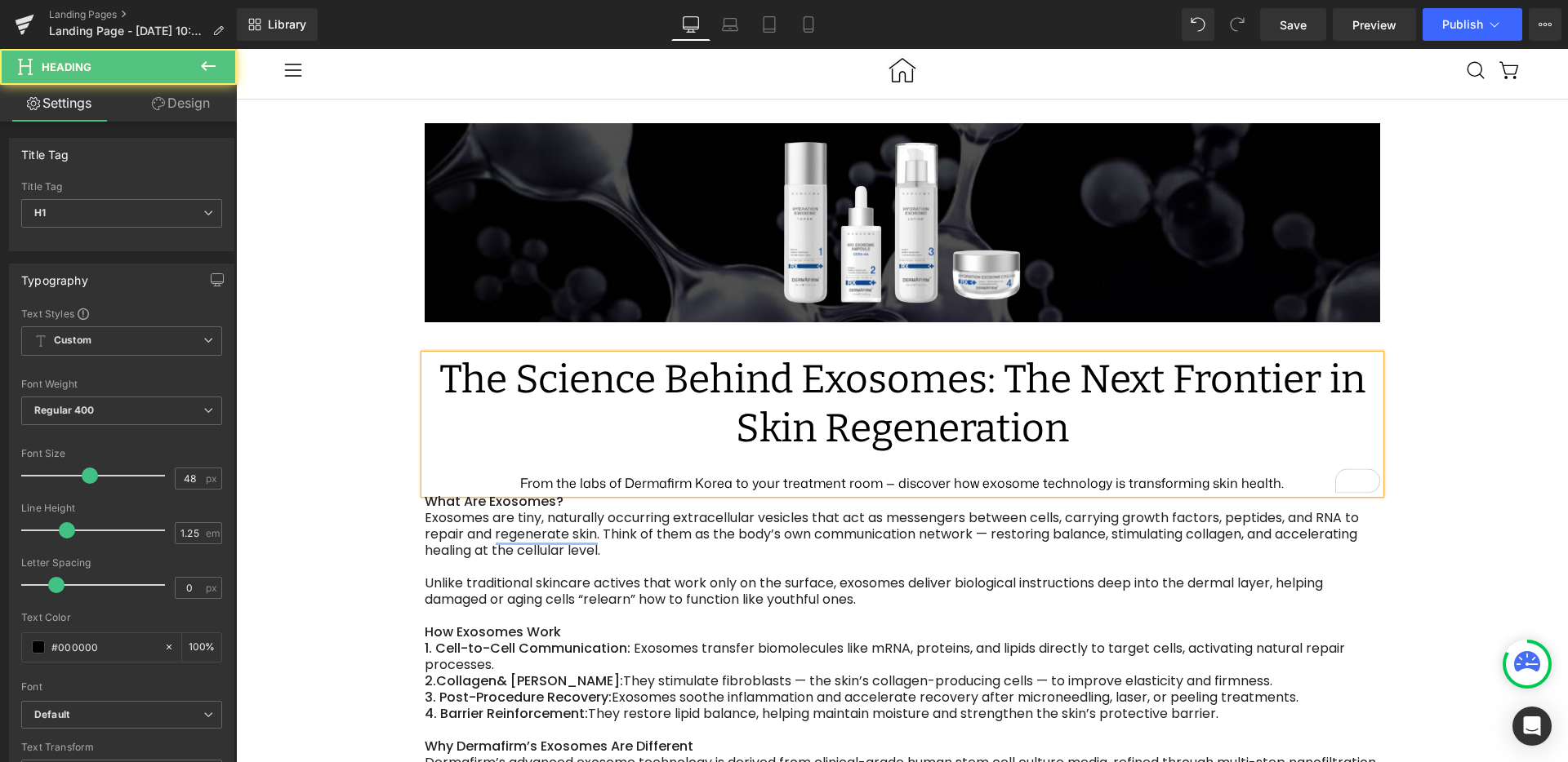
click at [963, 494] on div "From the labs of Dermafirm Korea to your treatment room — discover how exosome …" at bounding box center [902, 483] width 955 height 20
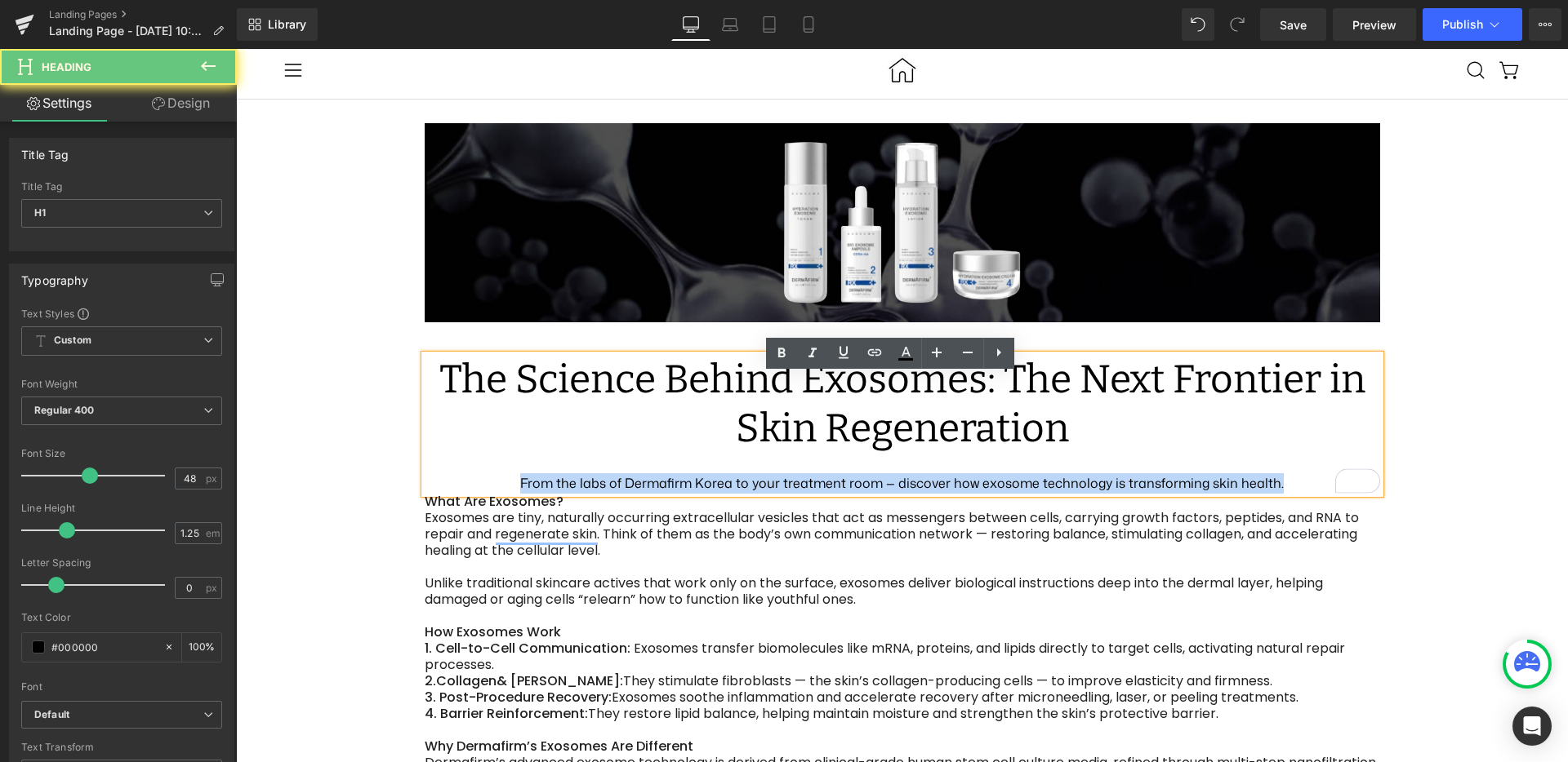
click at [963, 494] on div "From the labs of Dermafirm Korea to your treatment room — discover how exosome …" at bounding box center [902, 483] width 955 height 20
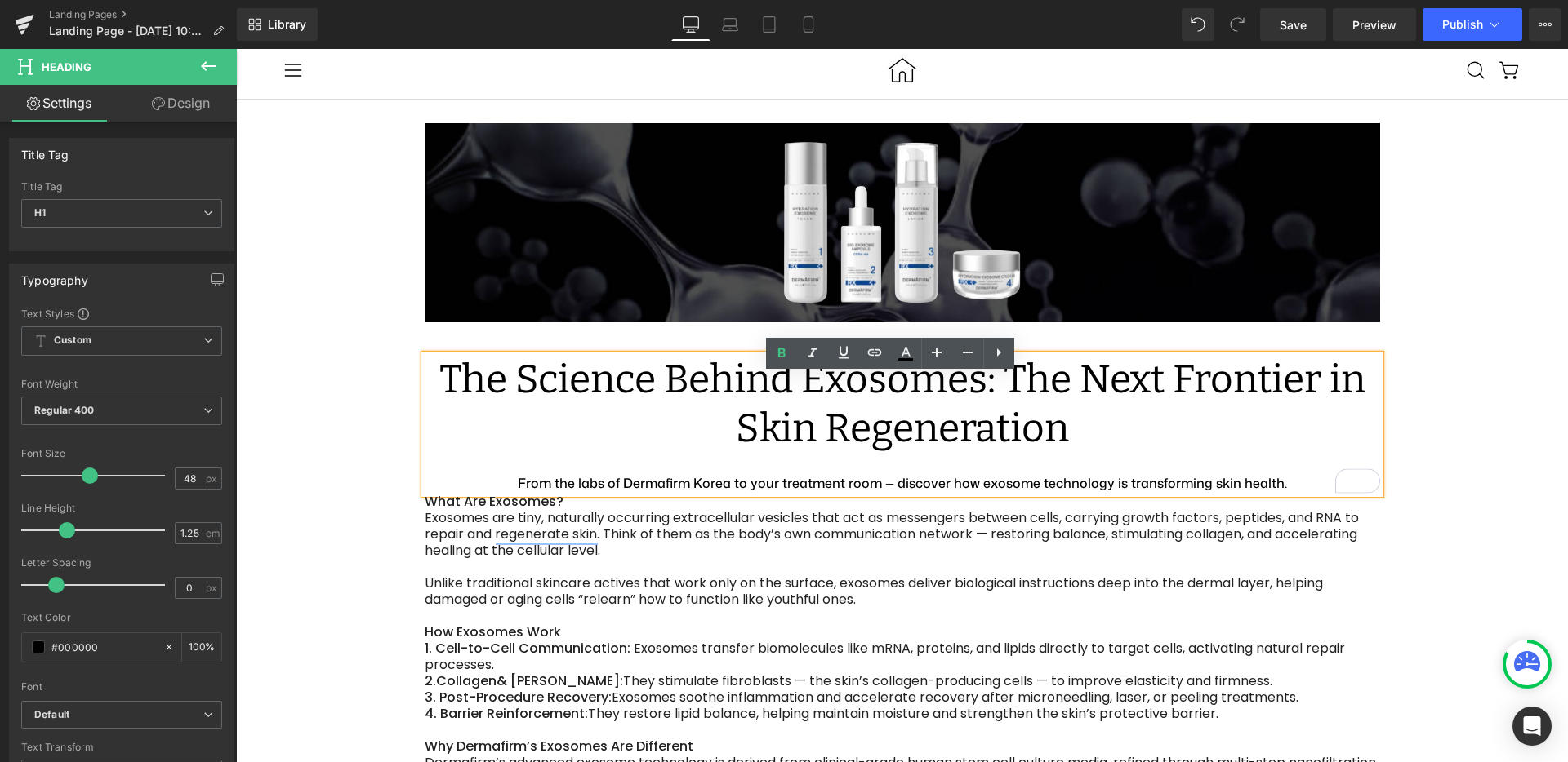
click at [653, 492] on strong "From the labs of Dermafirm Korea to your treatment room — discover how exosome …" at bounding box center [902, 483] width 769 height 18
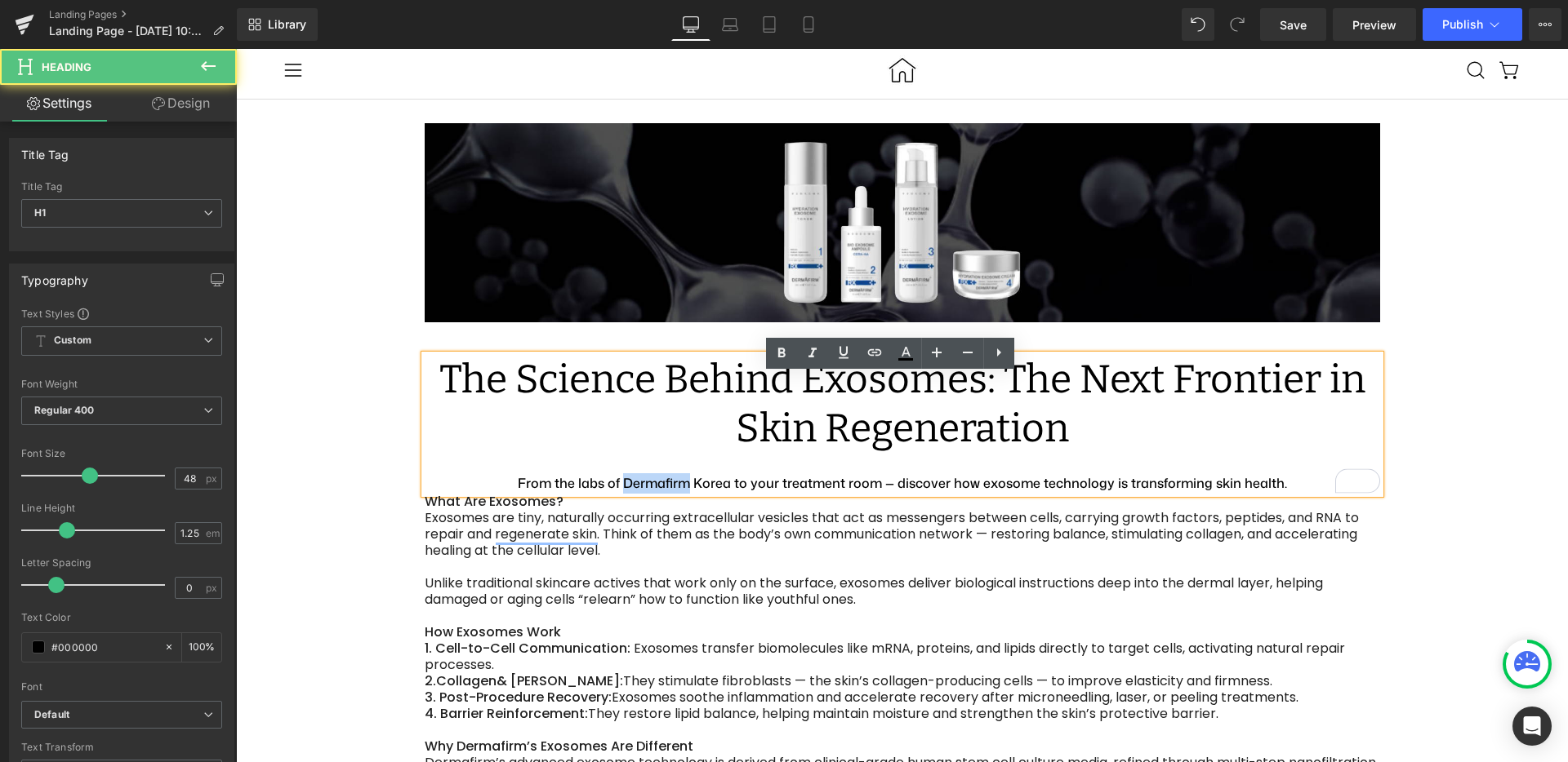
click at [653, 492] on strong "From the labs of Dermafirm Korea to your treatment room — discover how exosome …" at bounding box center [902, 483] width 769 height 18
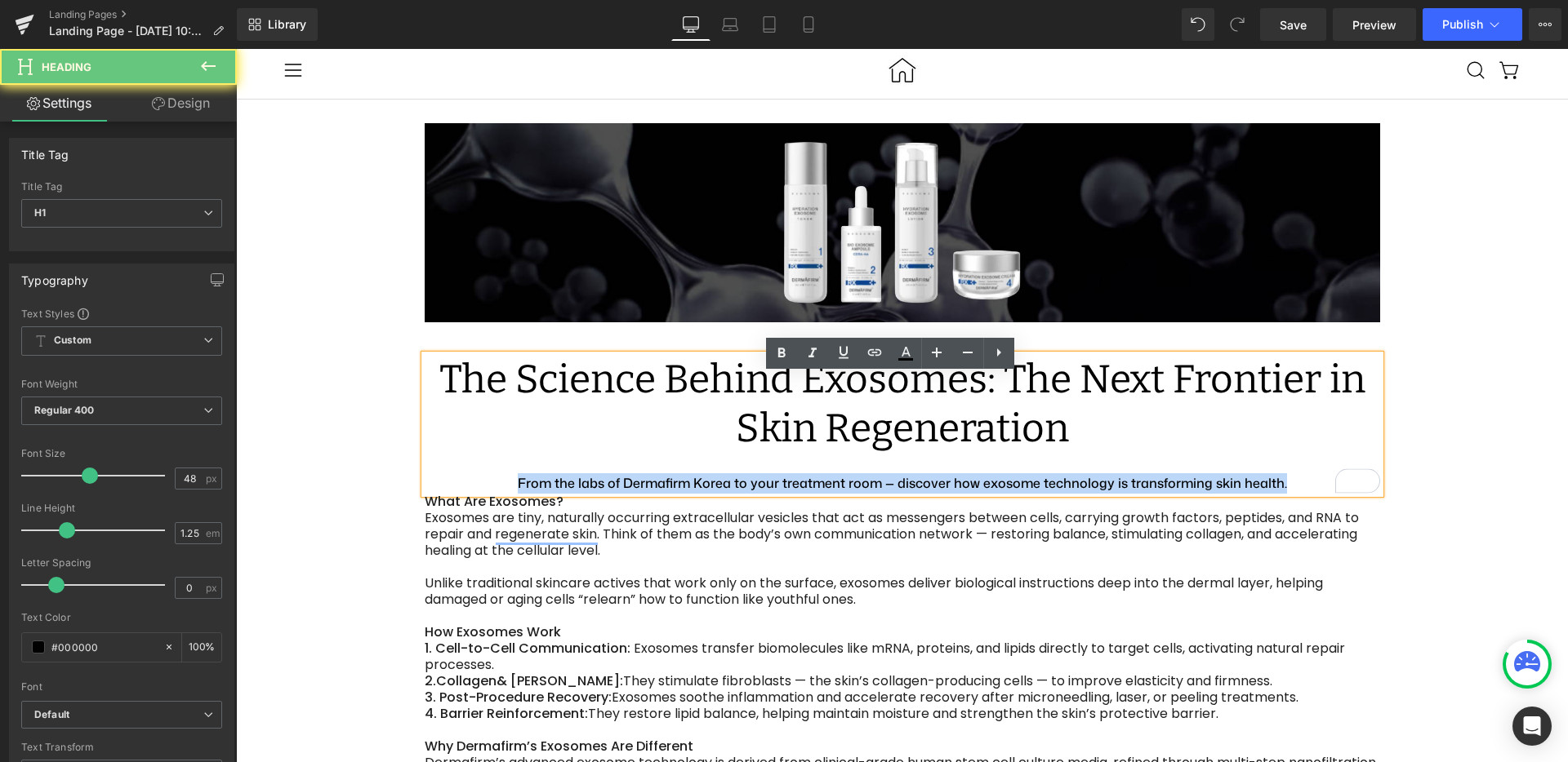
click at [653, 492] on strong "From the labs of Dermafirm Korea to your treatment room — discover how exosome …" at bounding box center [902, 483] width 769 height 18
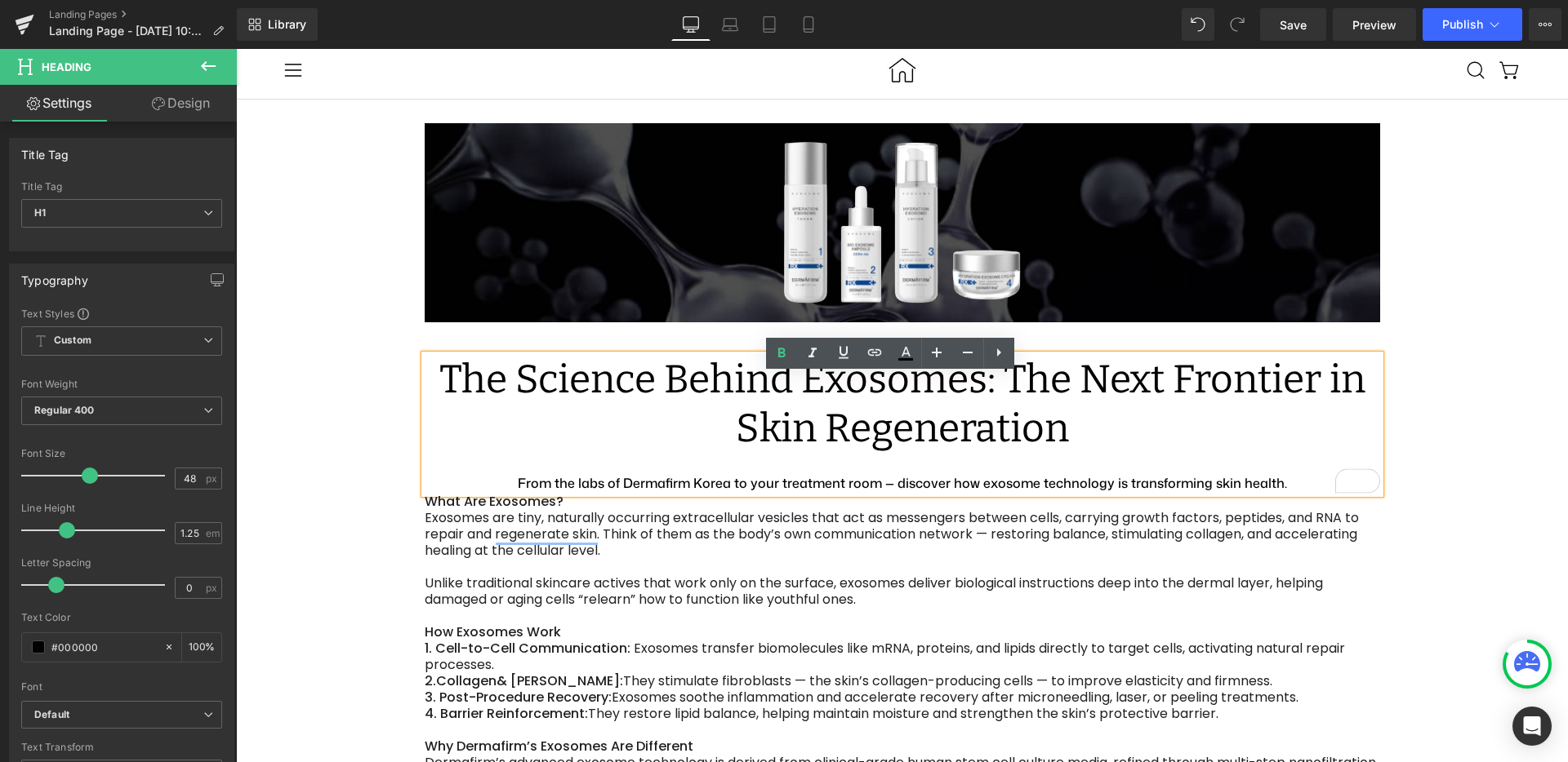
click at [655, 559] on div "Exosomes are tiny, naturally occurring extracellular vesicles that act as messe…" at bounding box center [902, 534] width 955 height 49
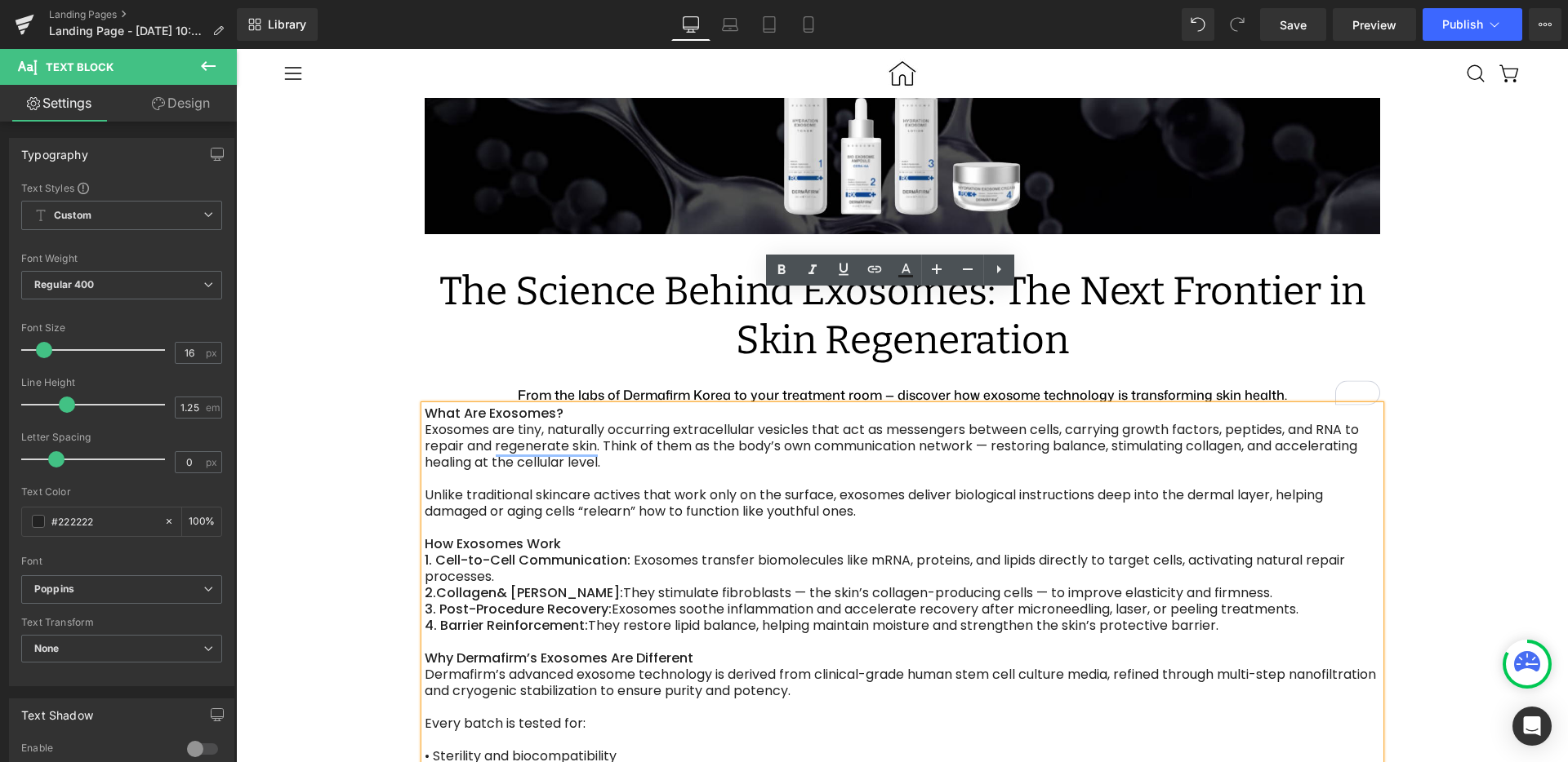
scroll to position [240, 0]
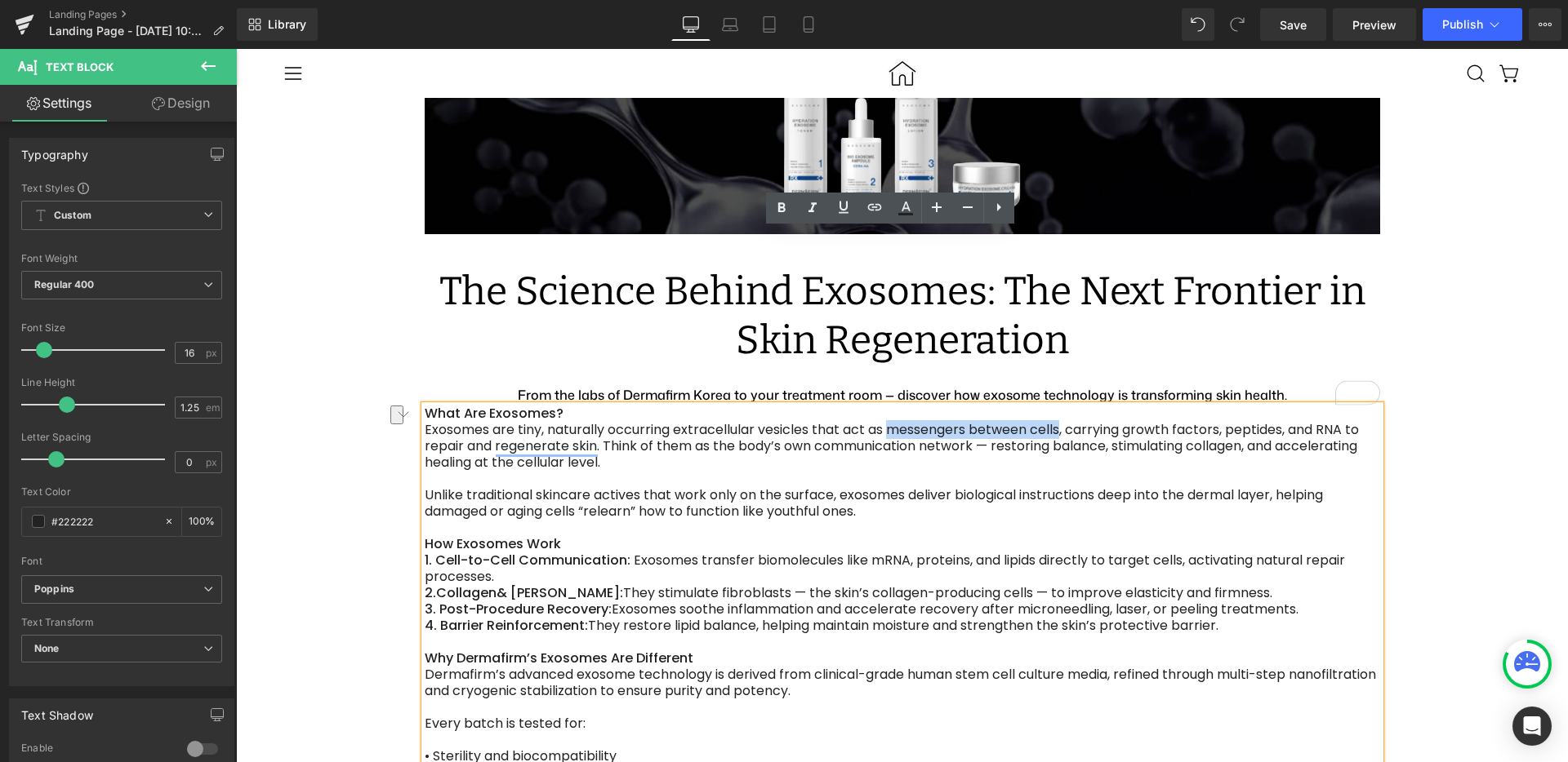
drag, startPoint x: 878, startPoint y: 255, endPoint x: 1048, endPoint y: 251, distance: 170.0
click at [1048, 422] on div "Exosomes are tiny, naturally occurring extracellular vesicles that act as messe…" at bounding box center [902, 446] width 955 height 49
click at [1136, 422] on div "Exosomes are tiny, naturally occurring extracellular vesicles that act as messe…" at bounding box center [902, 446] width 955 height 49
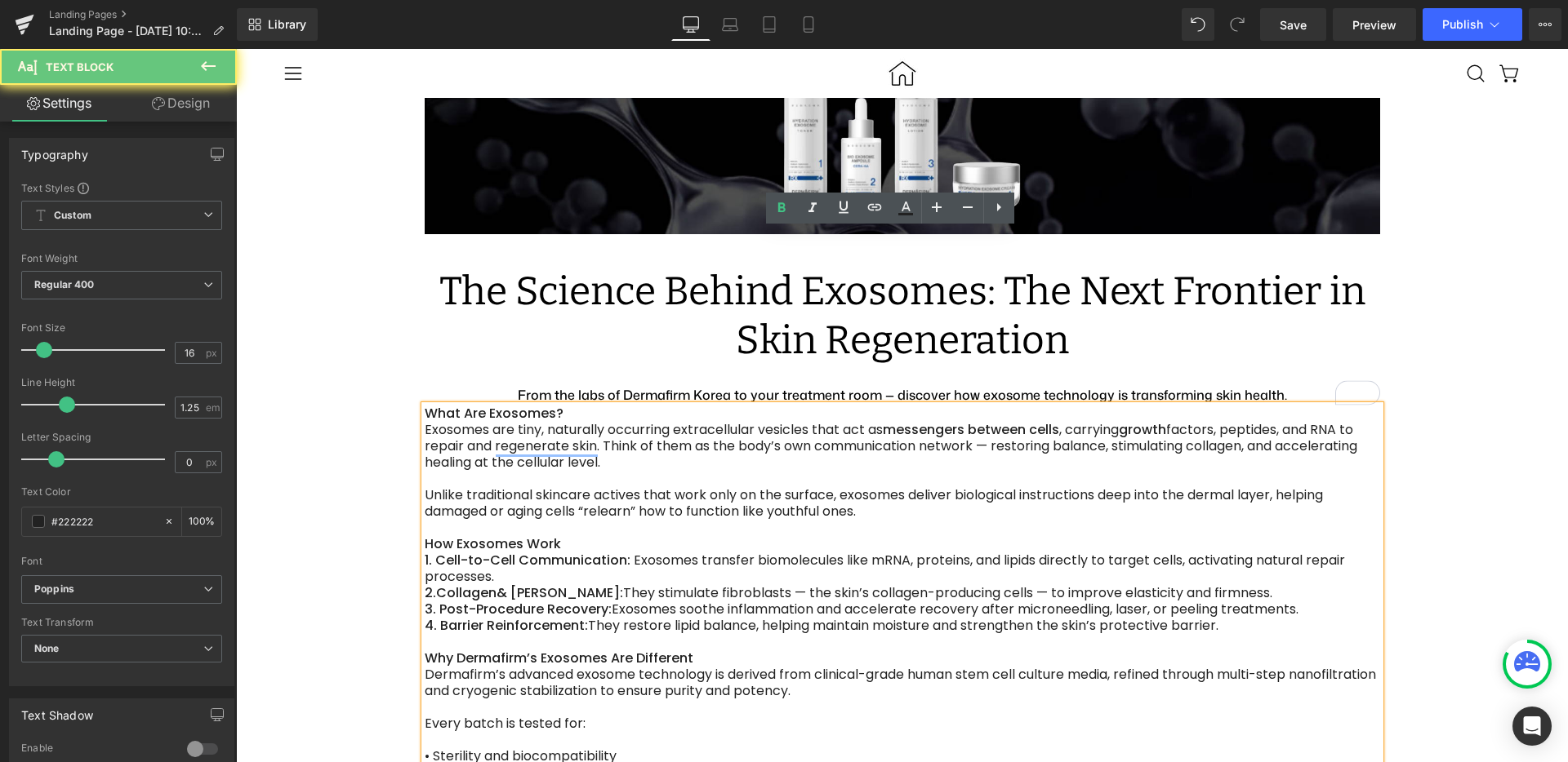
click at [1178, 422] on div "Exosomes are tiny, naturally occurring extracellular vesicles that act as messe…" at bounding box center [902, 446] width 955 height 49
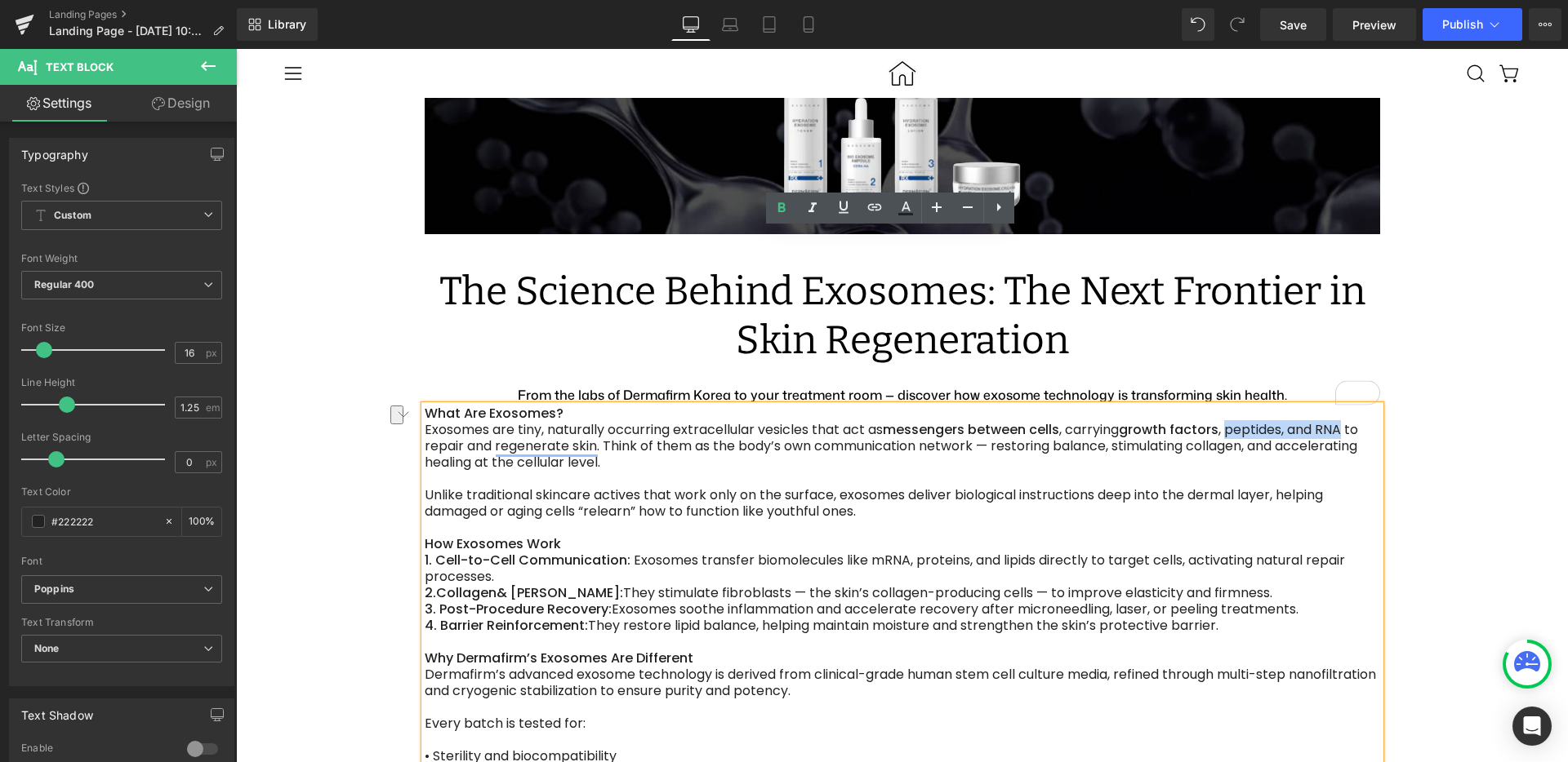
drag, startPoint x: 1217, startPoint y: 256, endPoint x: 1332, endPoint y: 247, distance: 115.4
click at [1332, 422] on div "Exosomes are tiny, naturally occurring extracellular vesicles that act as messe…" at bounding box center [902, 446] width 955 height 49
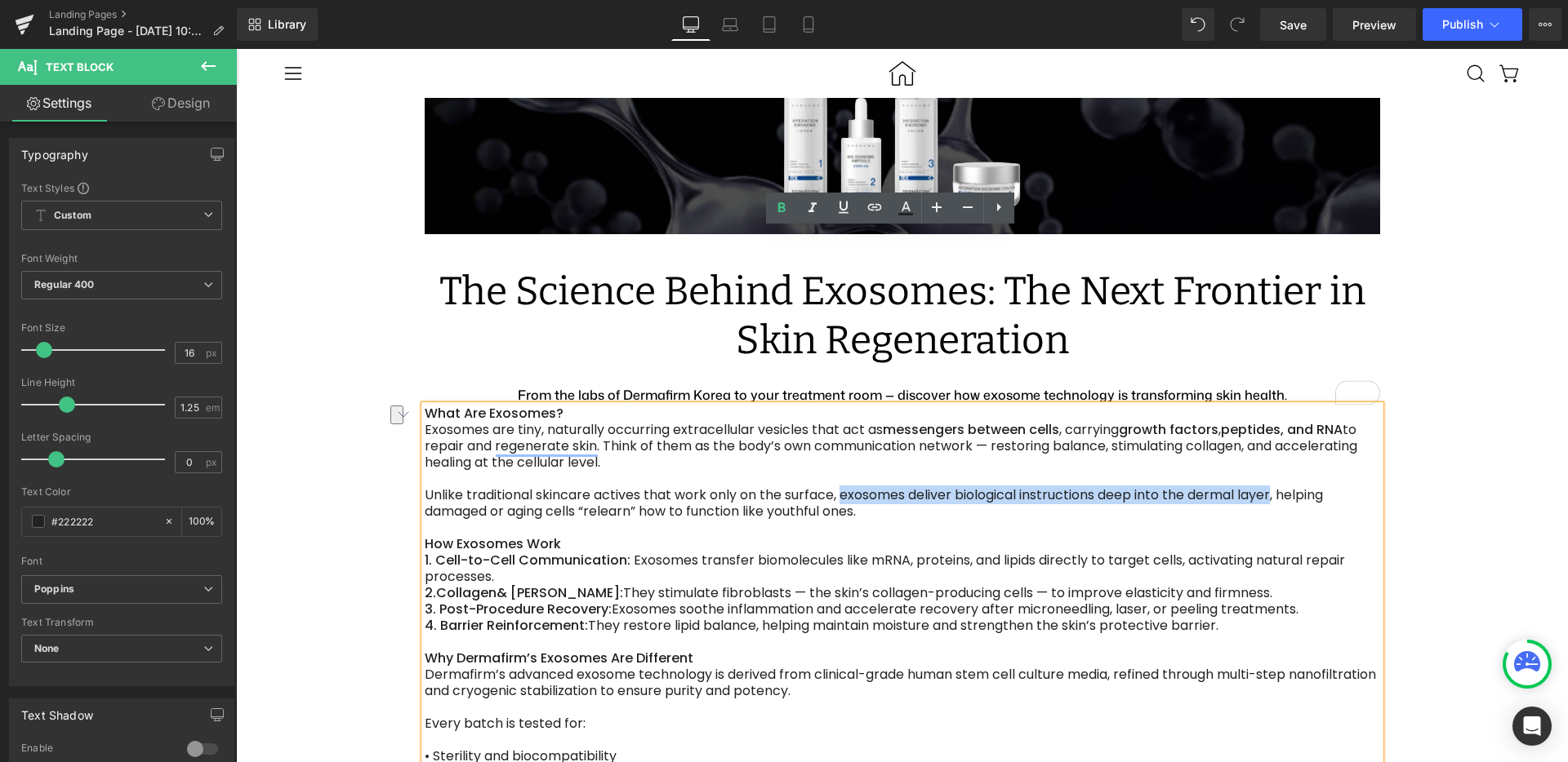
drag, startPoint x: 830, startPoint y: 318, endPoint x: 1264, endPoint y: 311, distance: 434.1
click at [1264, 487] on div "Unlike traditional skincare actives that work only on the surface, exosomes del…" at bounding box center [902, 503] width 955 height 33
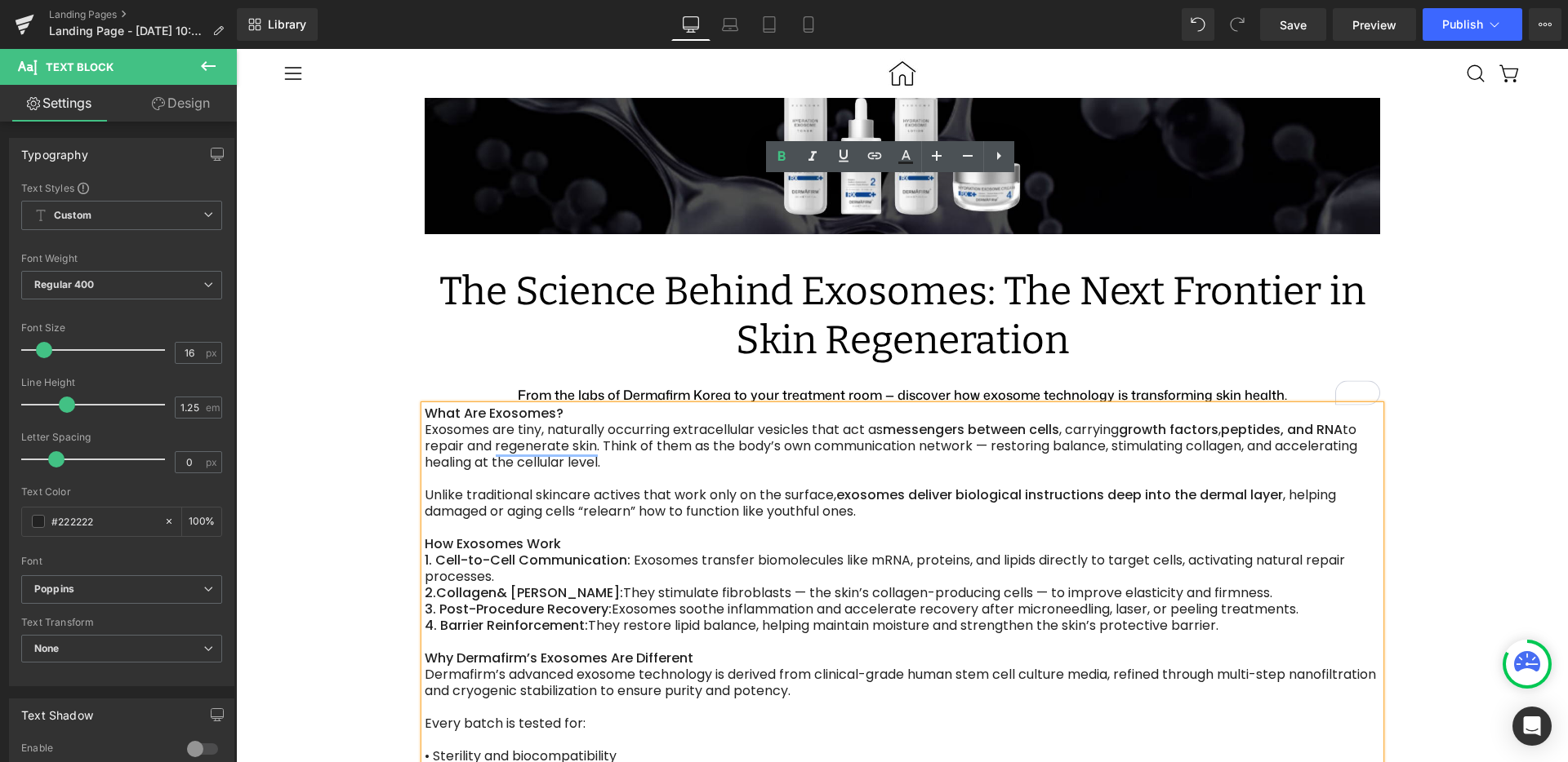
scroll to position [302, 0]
drag, startPoint x: 844, startPoint y: 543, endPoint x: 413, endPoint y: 511, distance: 432.2
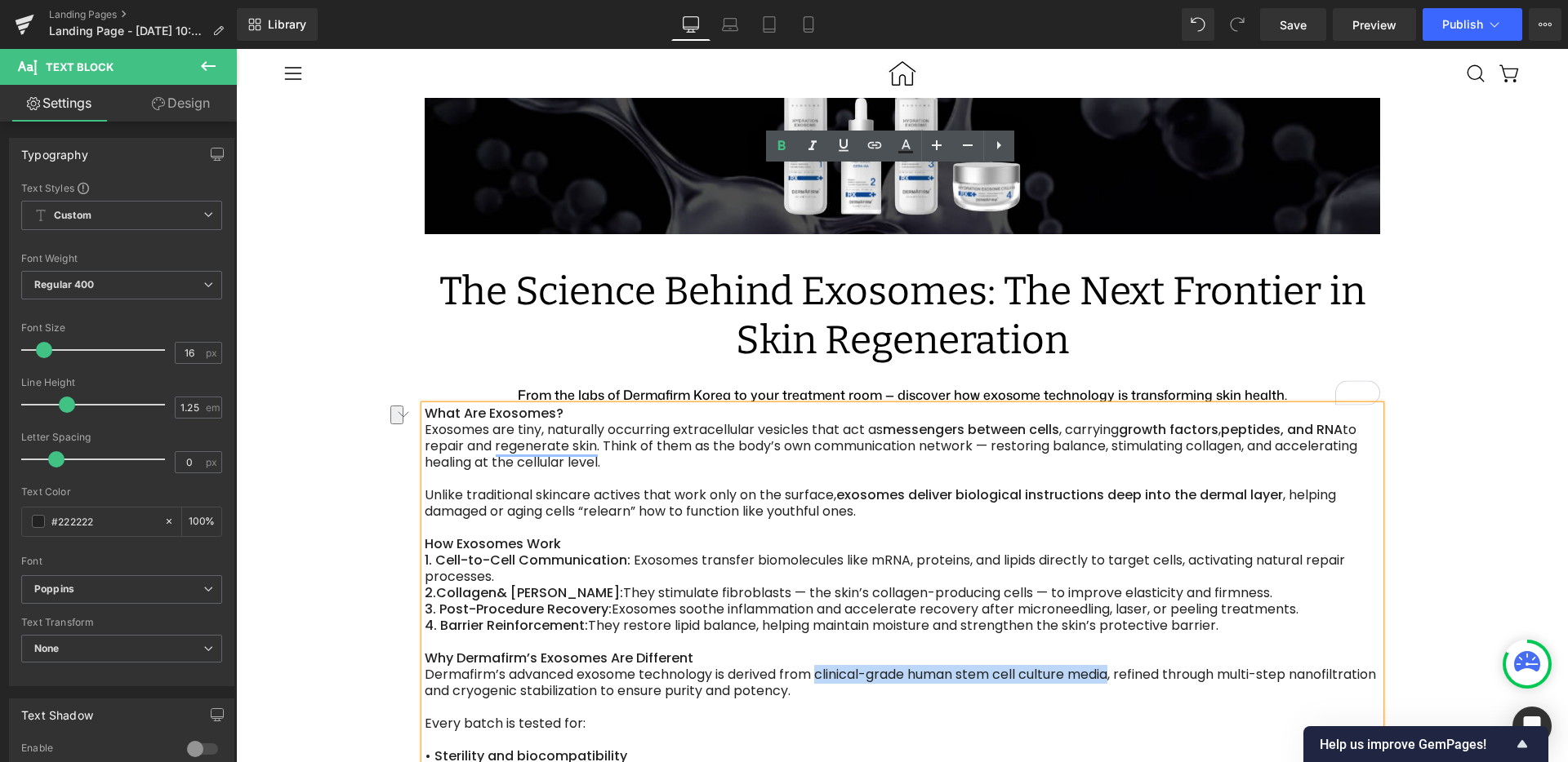
drag, startPoint x: 807, startPoint y: 435, endPoint x: 1106, endPoint y: 430, distance: 299.0
click at [1106, 667] on div "Dermafirm’s advanced exosome technology is derived from clinical-grade human st…" at bounding box center [902, 684] width 955 height 33
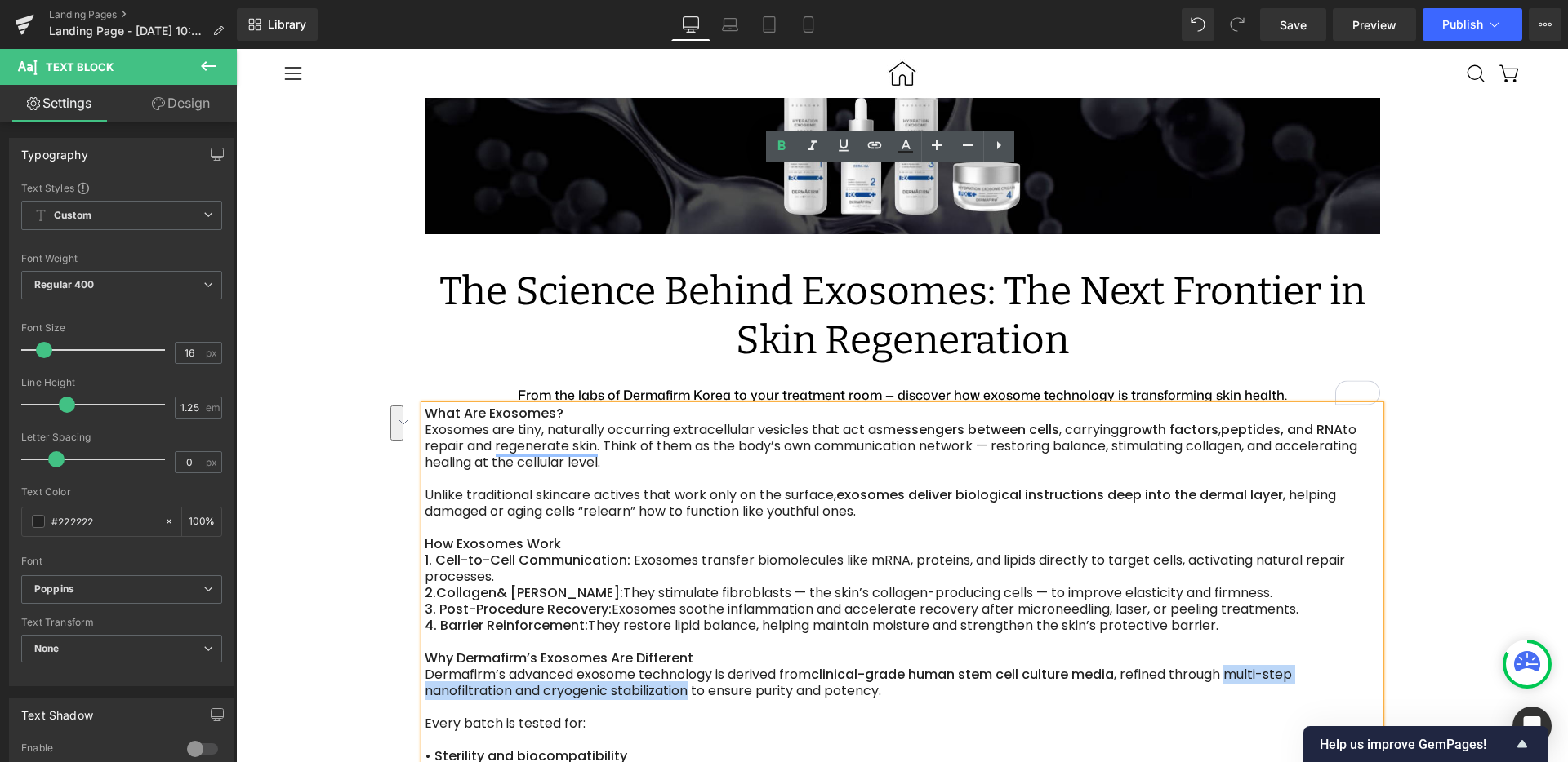
drag, startPoint x: 1222, startPoint y: 436, endPoint x: 679, endPoint y: 456, distance: 543.4
click at [679, 667] on div "Dermafirm’s advanced exosome technology is derived from clinical-grade human st…" at bounding box center [902, 684] width 955 height 33
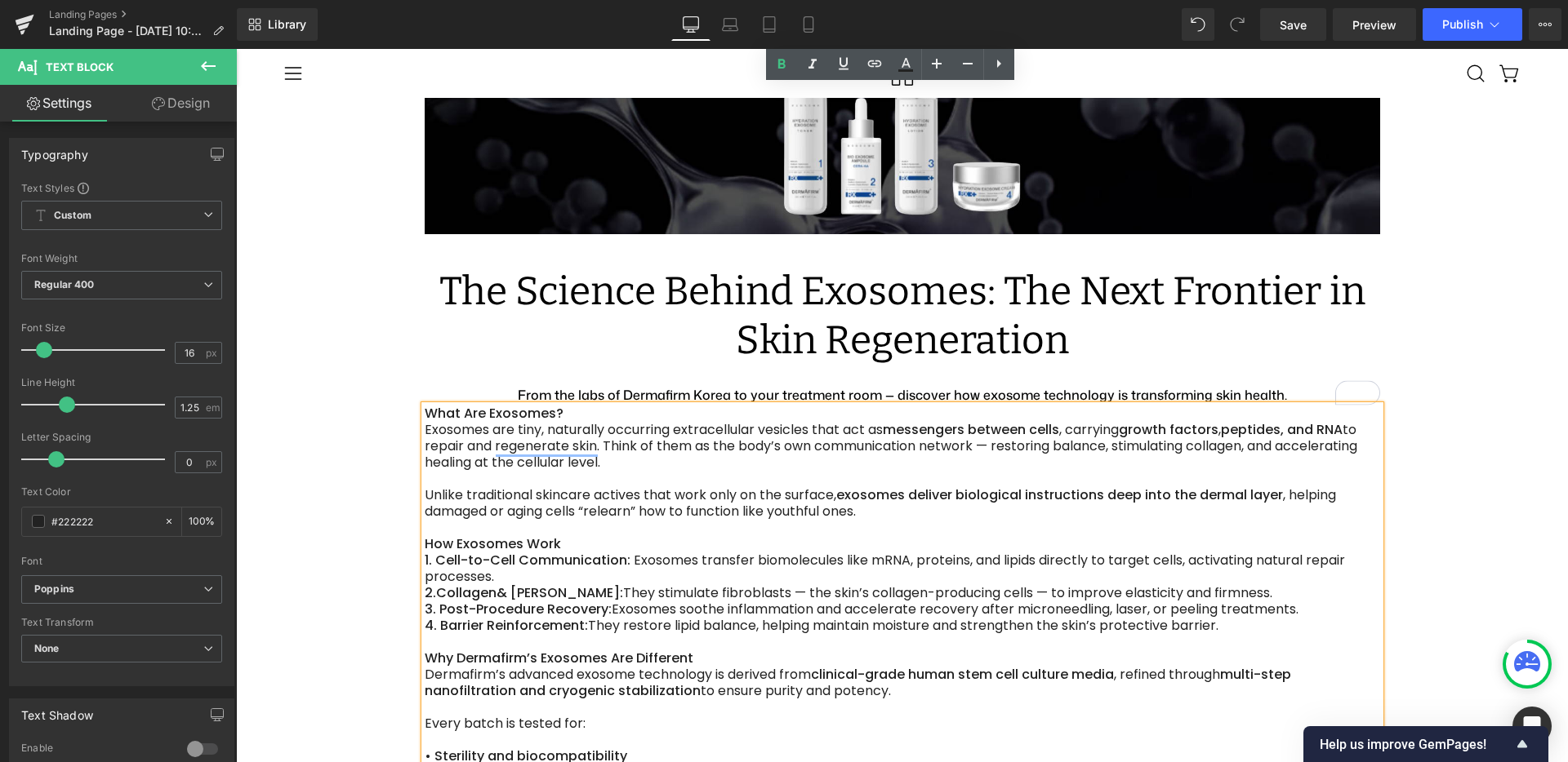
scroll to position [45, 0]
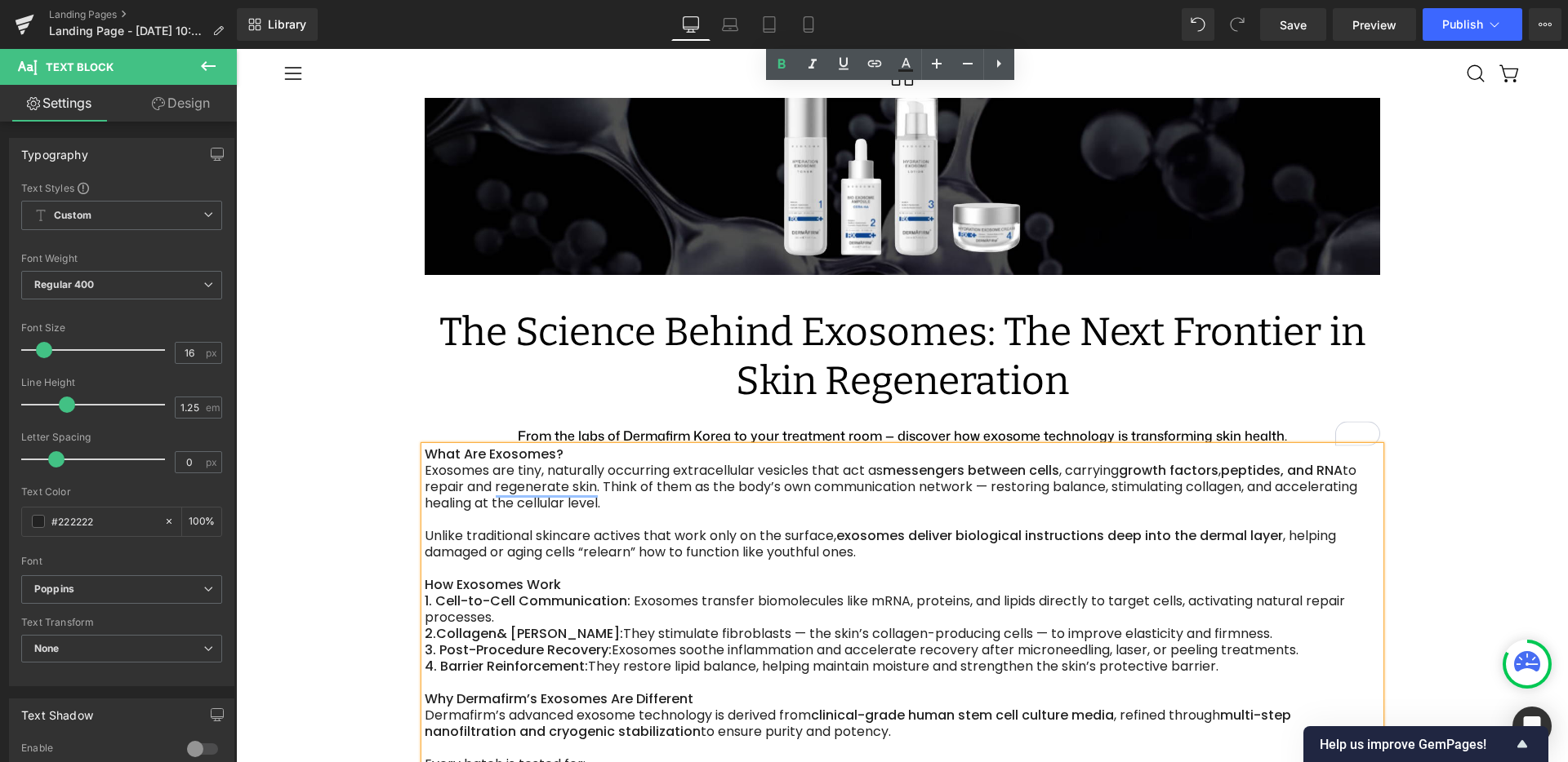
drag, startPoint x: 627, startPoint y: 247, endPoint x: 597, endPoint y: 248, distance: 30.0
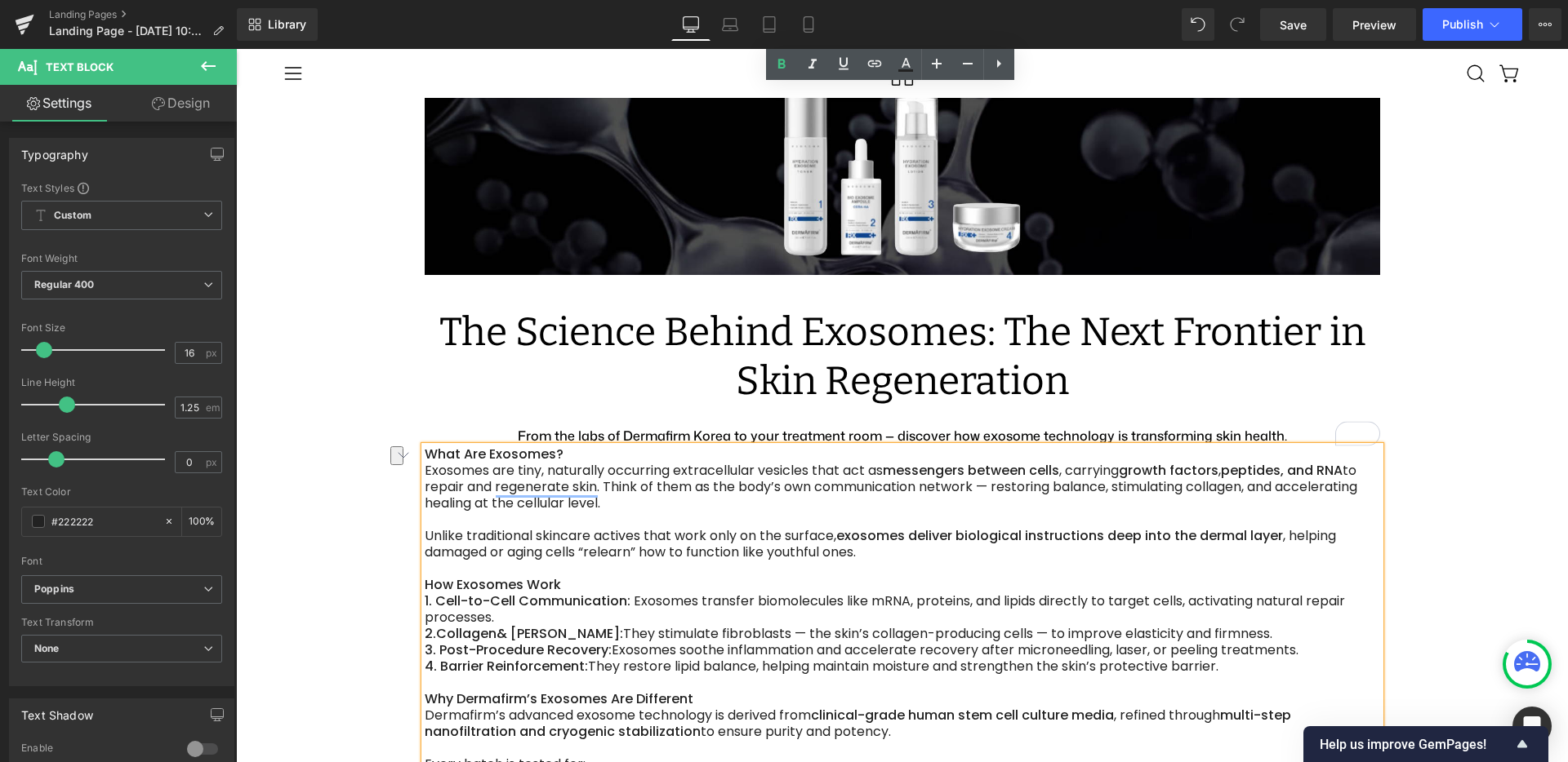
drag, startPoint x: 533, startPoint y: 264, endPoint x: 784, endPoint y: 265, distance: 251.0
drag, startPoint x: 603, startPoint y: 281, endPoint x: 876, endPoint y: 278, distance: 273.0
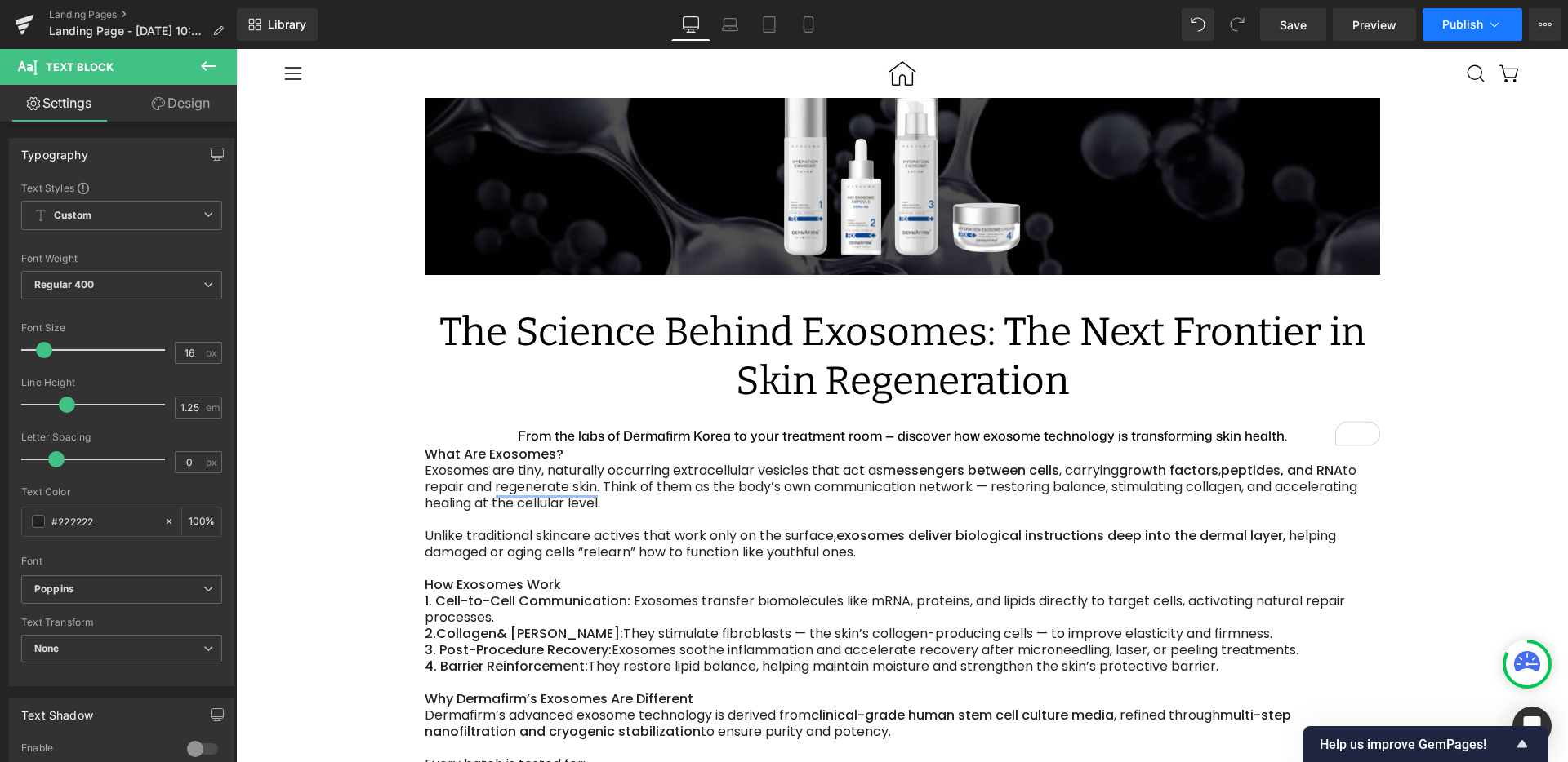
click at [1449, 34] on button "Publish" at bounding box center [1472, 24] width 100 height 33
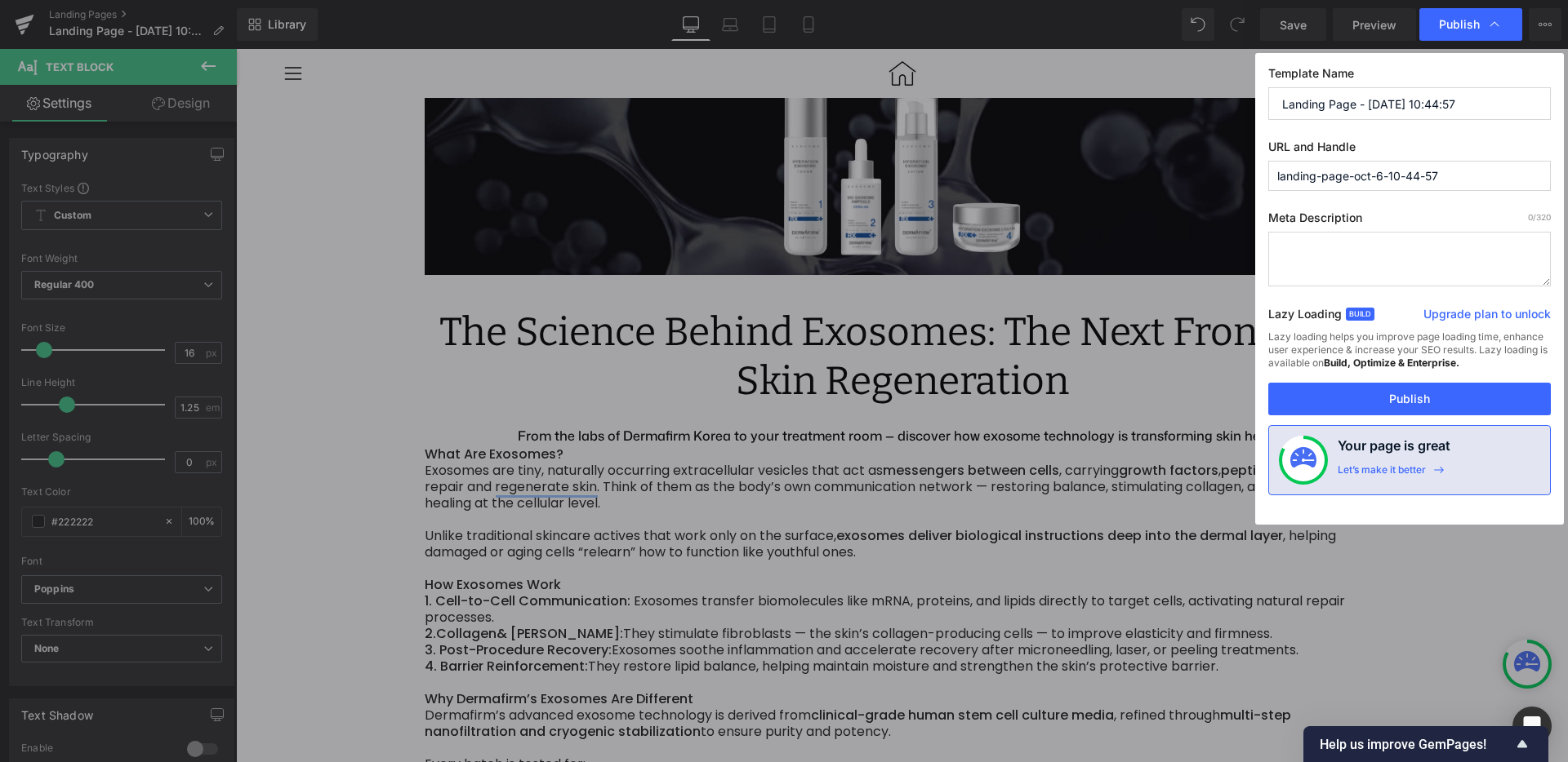
click at [1337, 112] on input "Landing Page - [DATE] 10:44:57" at bounding box center [1409, 104] width 283 height 33
click at [1339, 105] on input "October 2025 Newsletter" at bounding box center [1409, 104] width 283 height 33
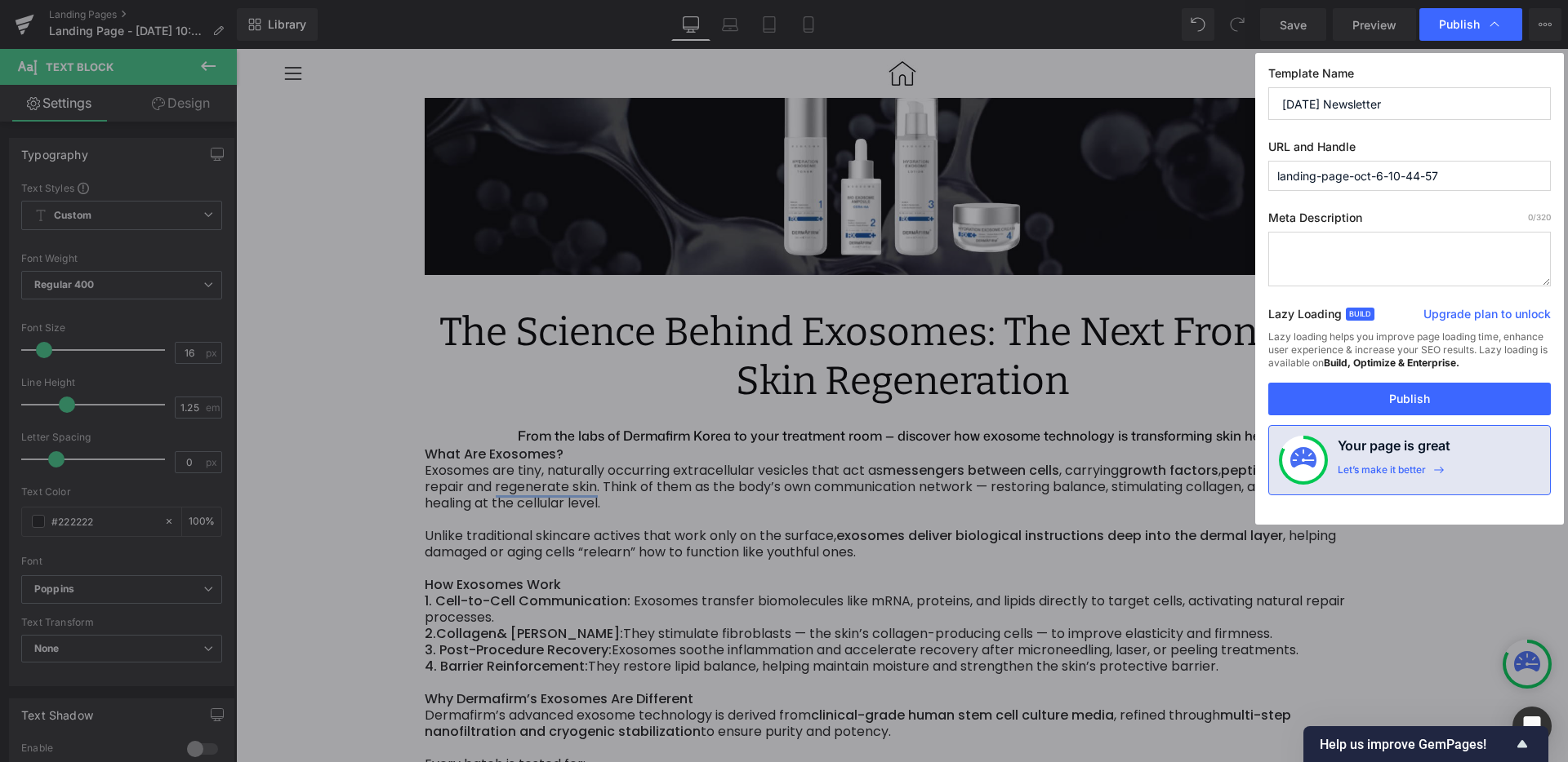
click at [1339, 105] on input "October 2025 Newsletter" at bounding box center [1409, 104] width 283 height 33
type input "October 2025 Newsletter"
click at [1338, 182] on input "landing-page-oct-6-10-44-57" at bounding box center [1409, 175] width 283 height 30
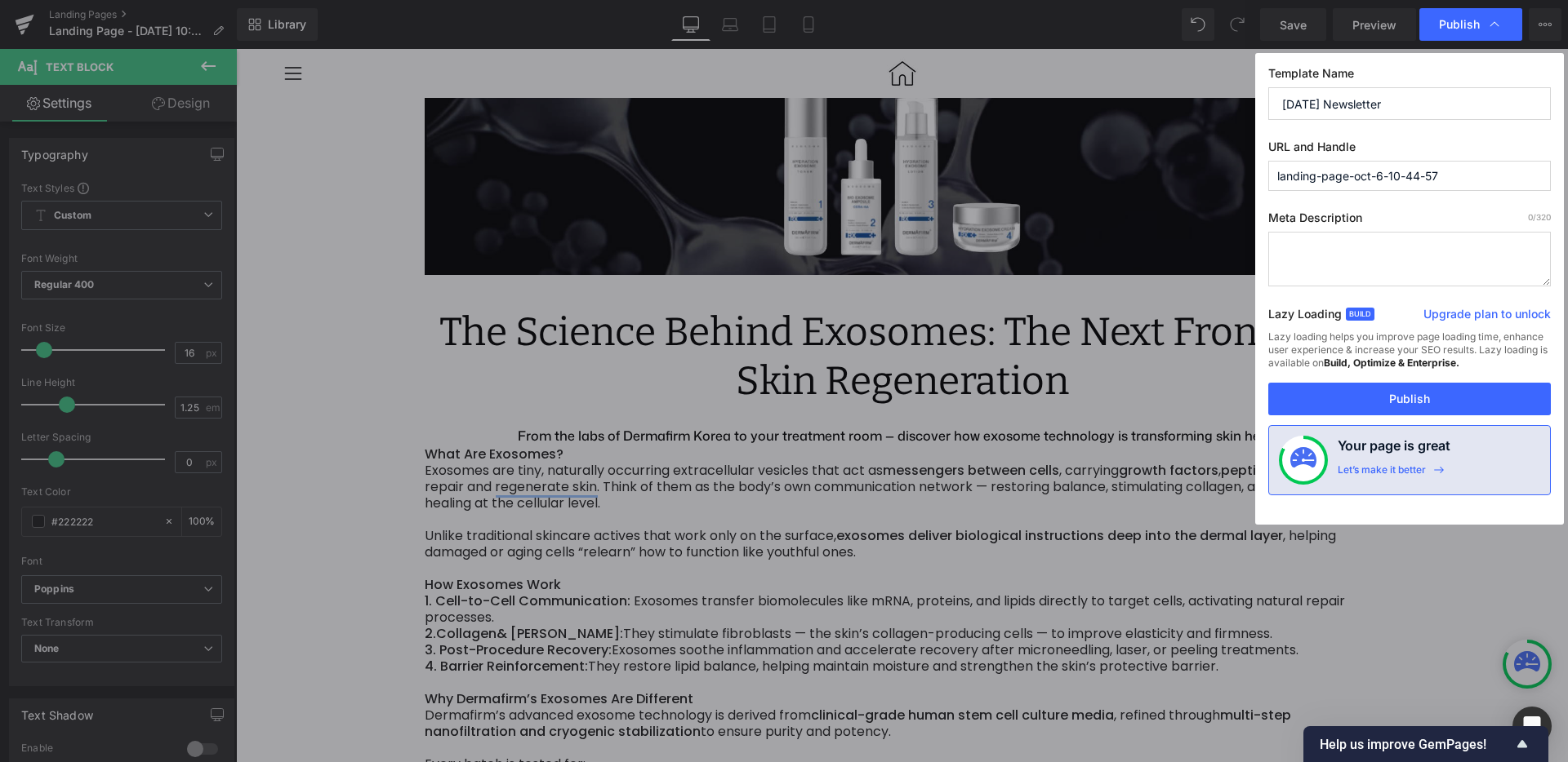
paste input "October 2025 Newsletter"
type input "october-2025-newsletter"
click at [1369, 393] on button "Publish" at bounding box center [1409, 399] width 283 height 33
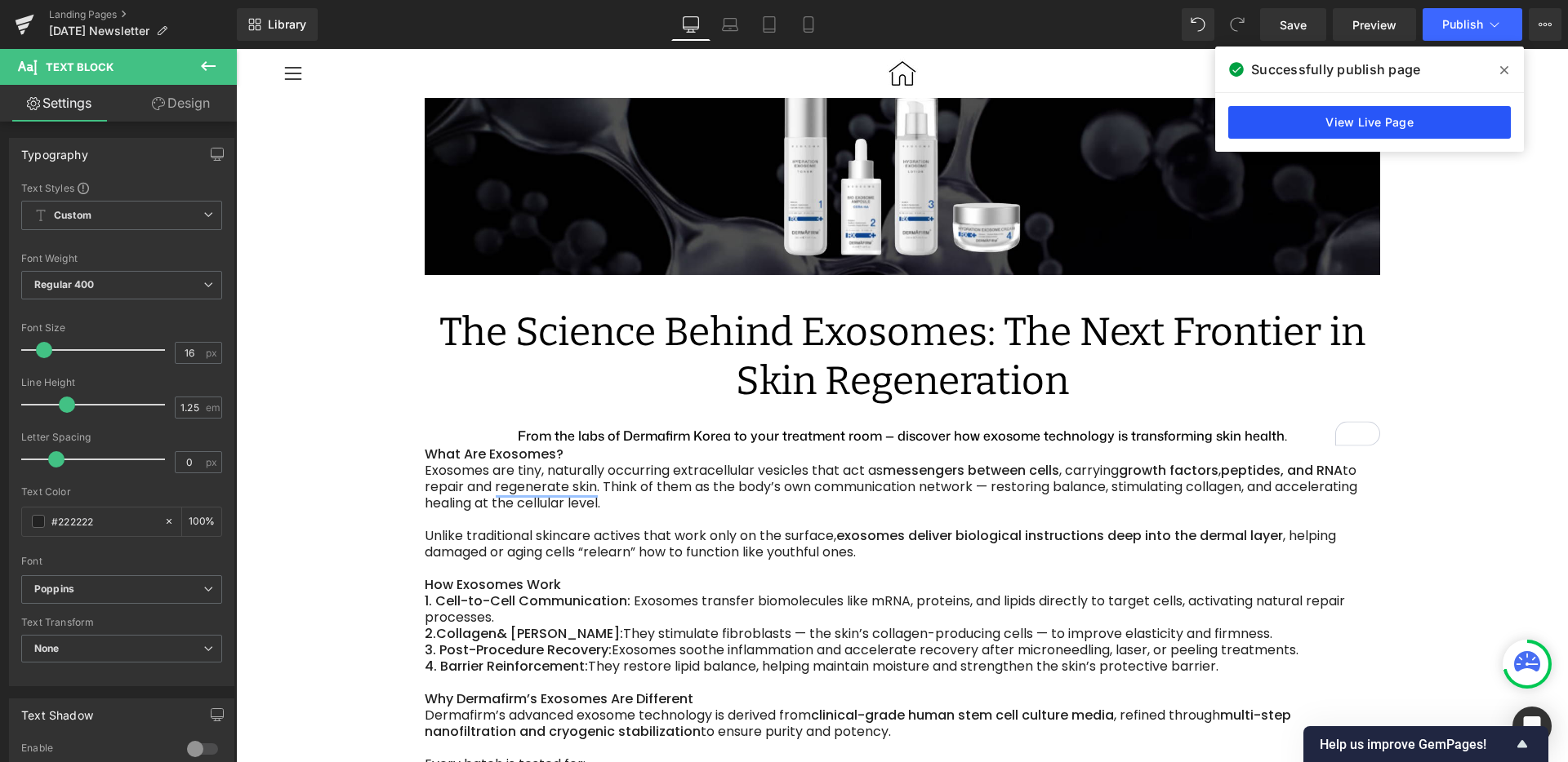
click at [1298, 117] on link "View Live Page" at bounding box center [1369, 123] width 283 height 33
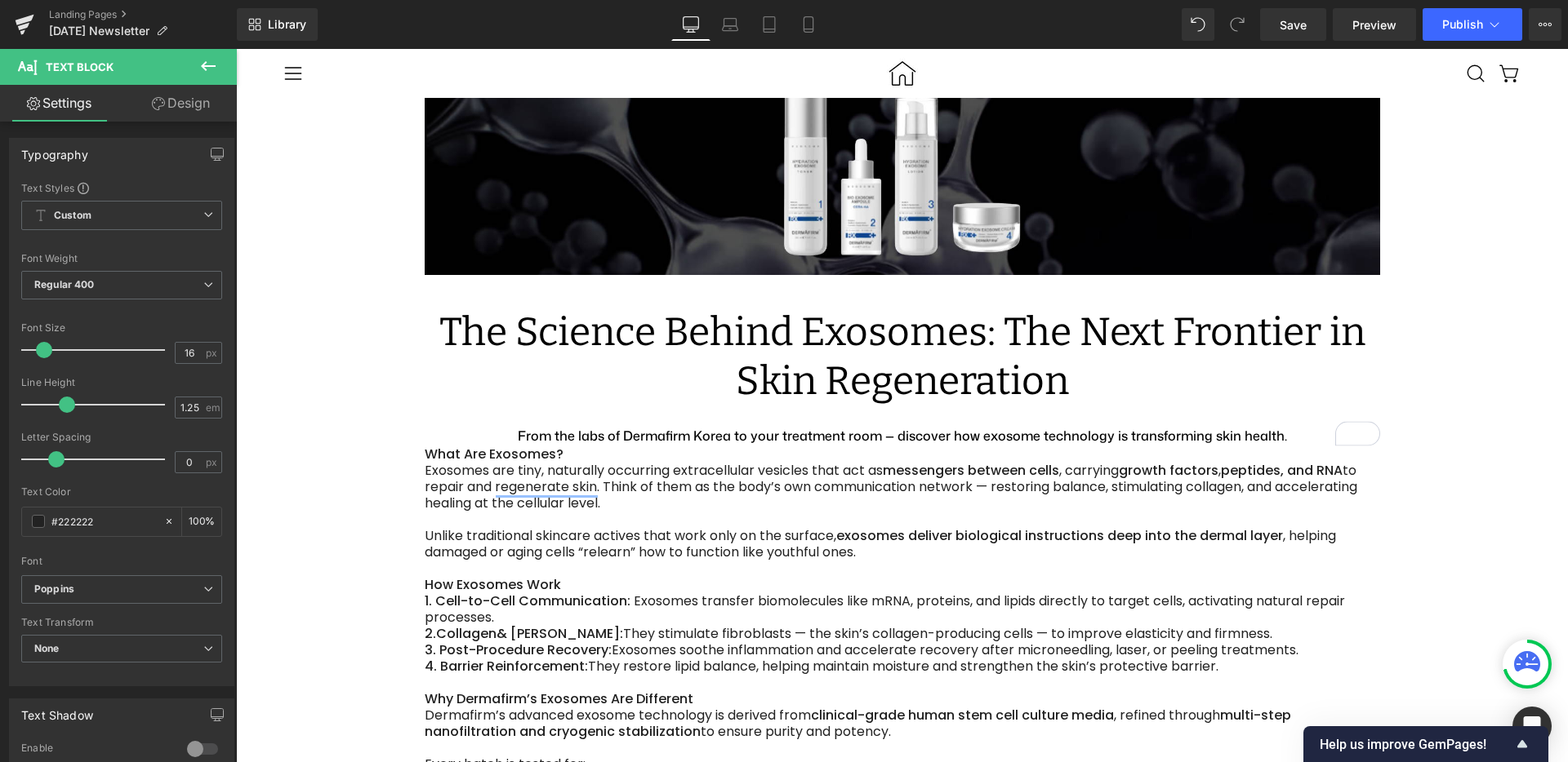
click at [179, 407] on input "1.25" at bounding box center [190, 408] width 29 height 20
type input "1.5"
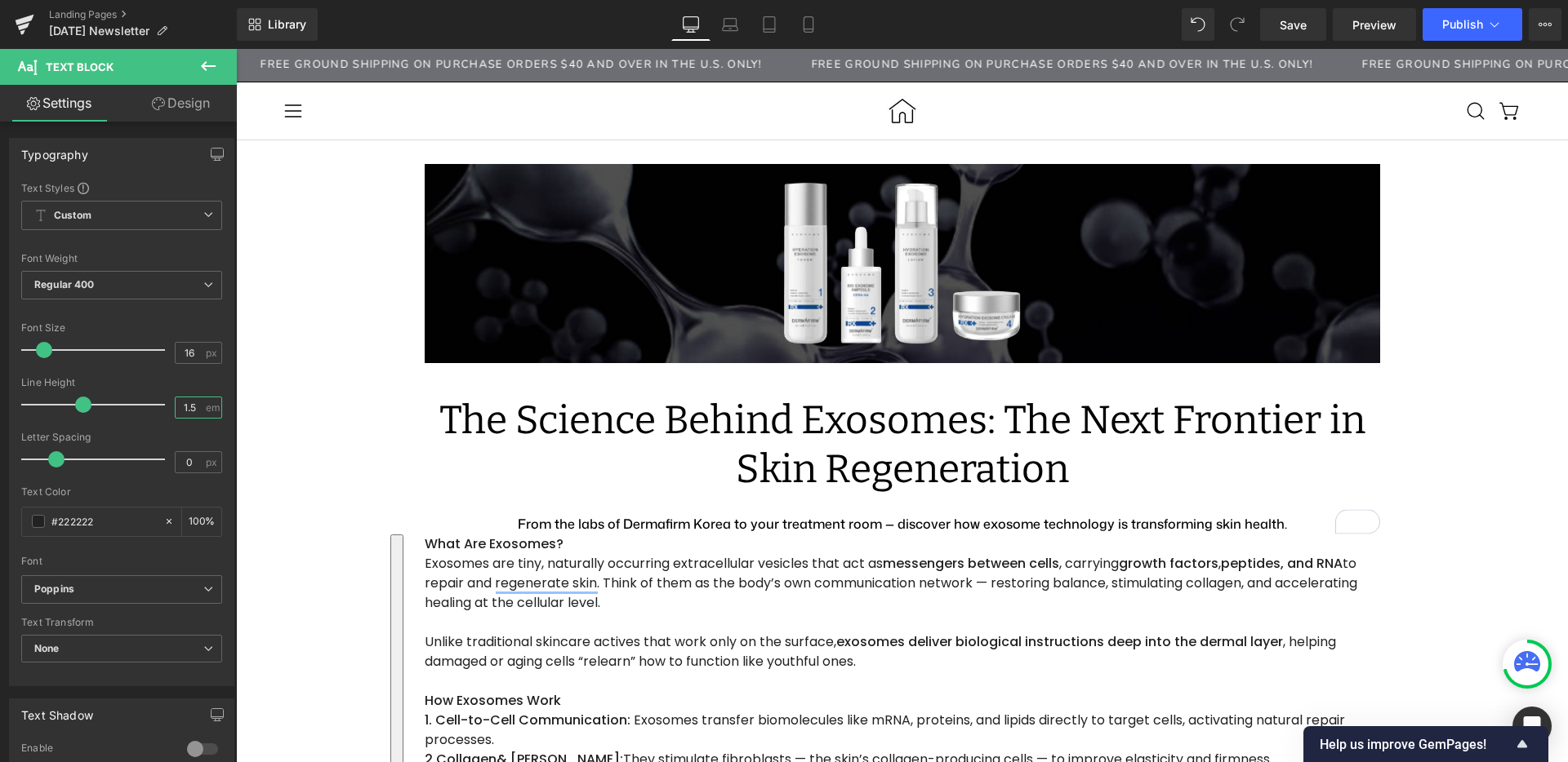
scroll to position [59, 0]
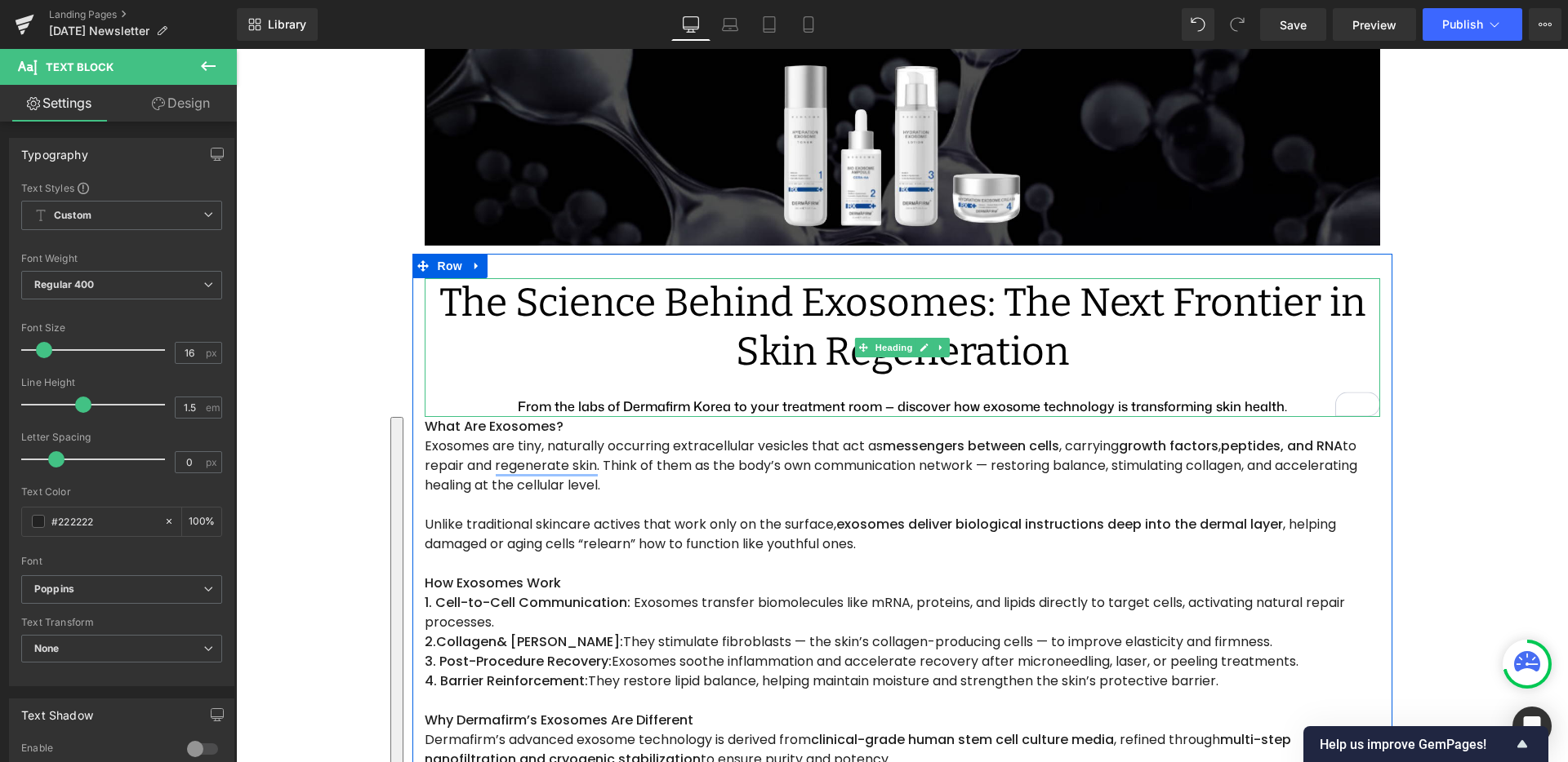
click at [683, 397] on div "To enrich screen reader interactions, please activate Accessibility in Grammarl…" at bounding box center [902, 386] width 955 height 20
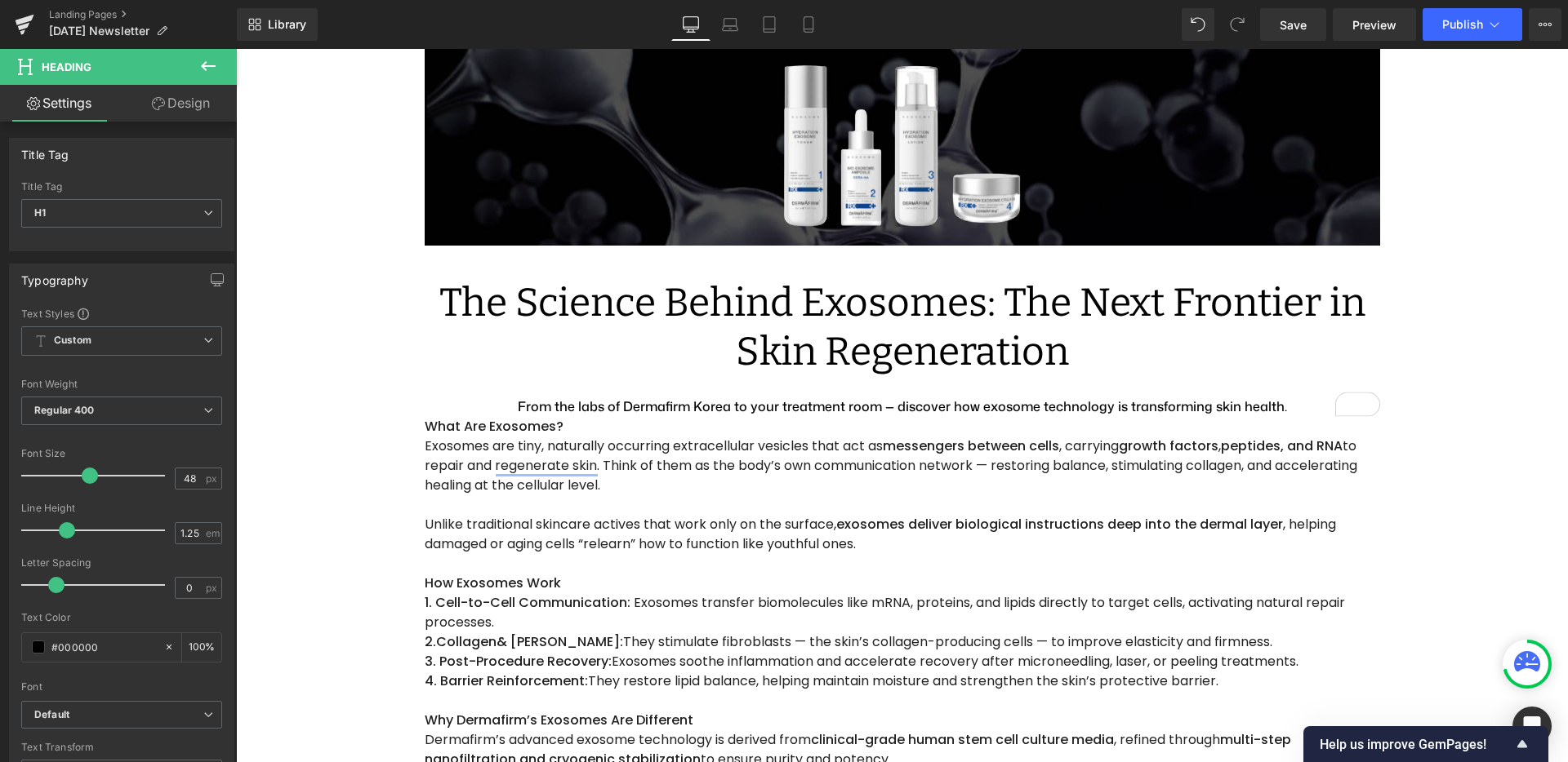
click at [160, 102] on icon at bounding box center [158, 103] width 13 height 13
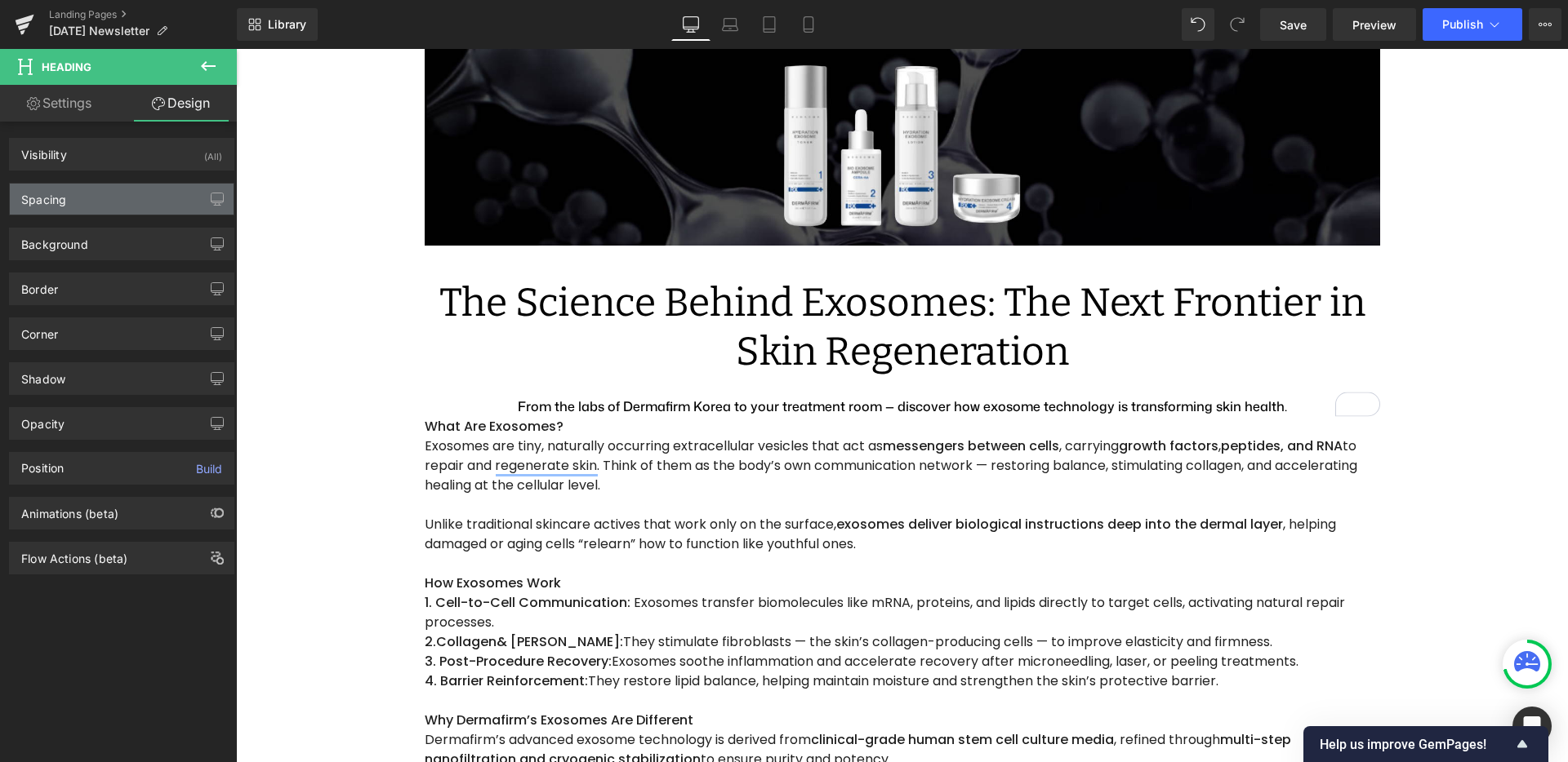
click at [127, 203] on div "Spacing" at bounding box center [121, 199] width 224 height 31
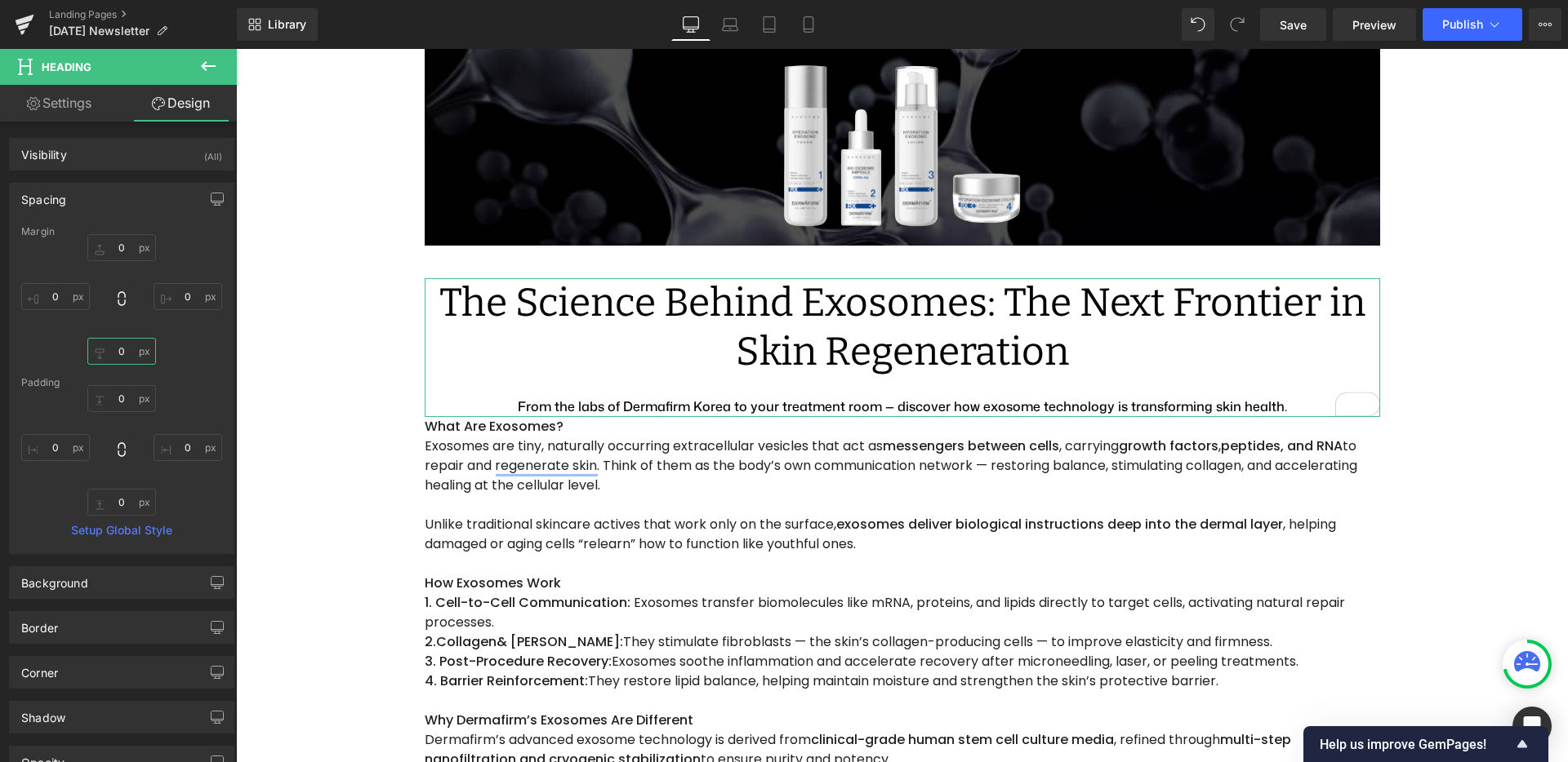
click at [117, 351] on input "0" at bounding box center [121, 351] width 69 height 27
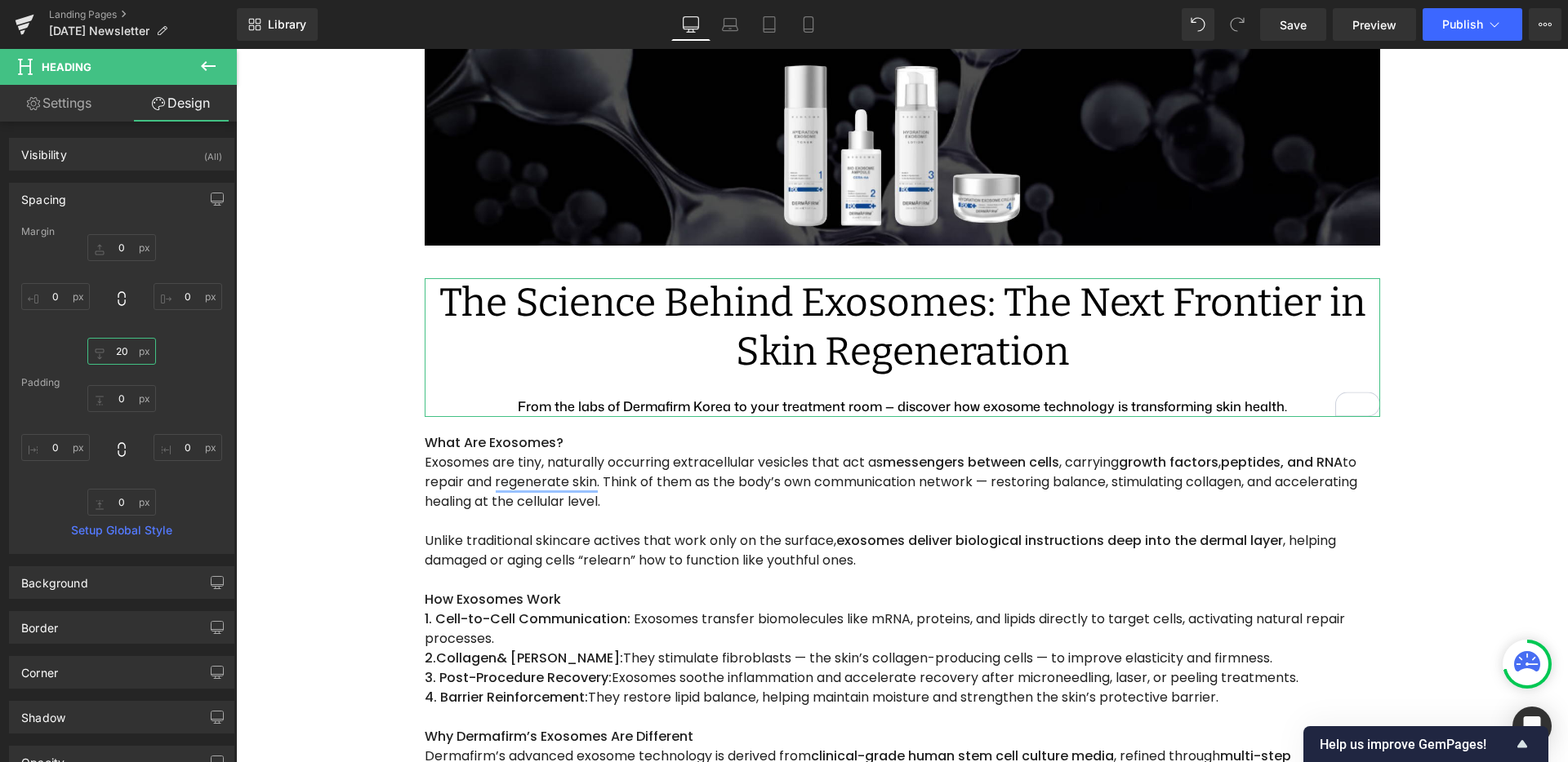
click at [119, 354] on input "20" at bounding box center [121, 351] width 69 height 27
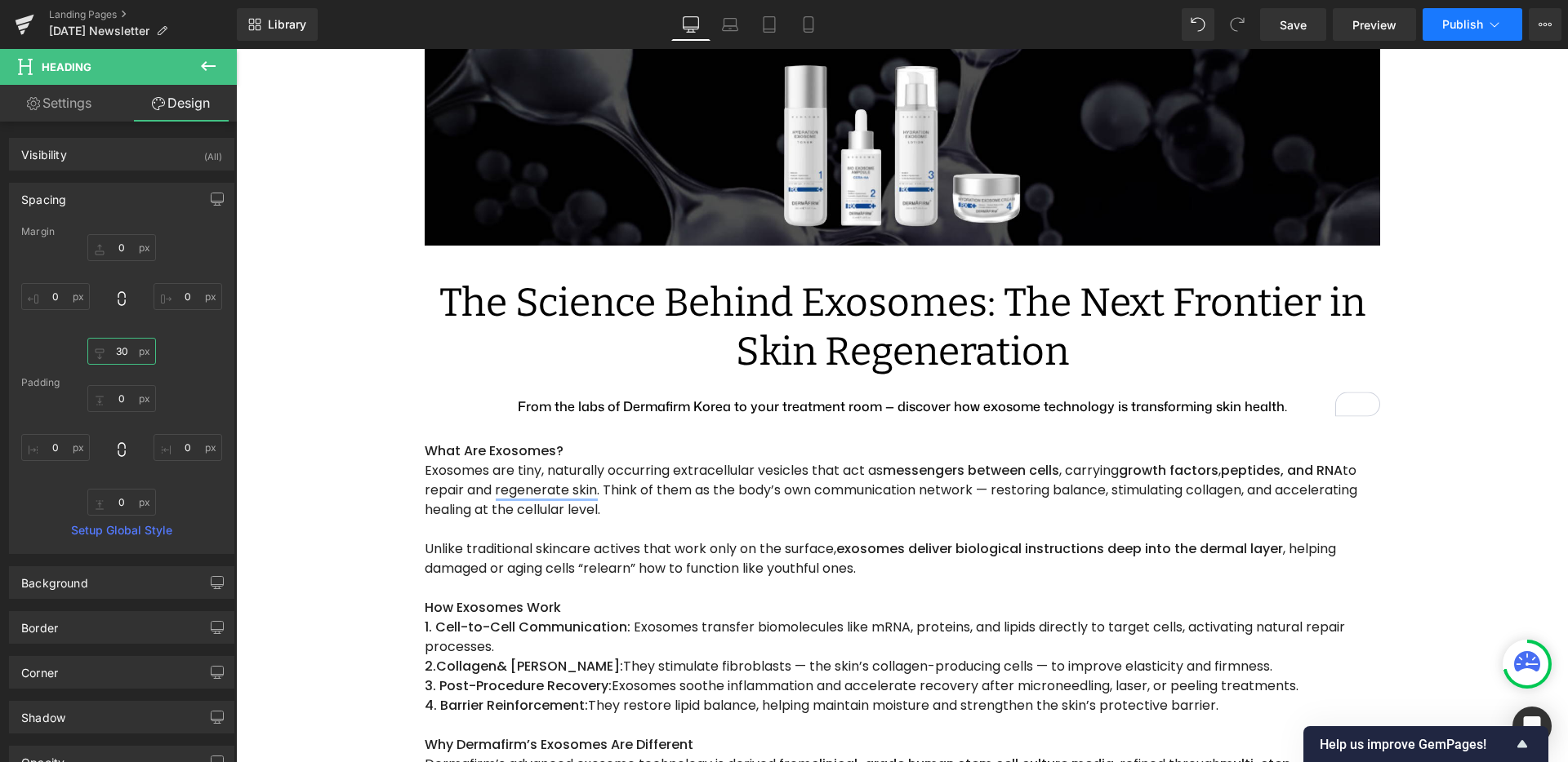
type input "30"
click at [1465, 18] on span "Publish" at bounding box center [1462, 24] width 41 height 13
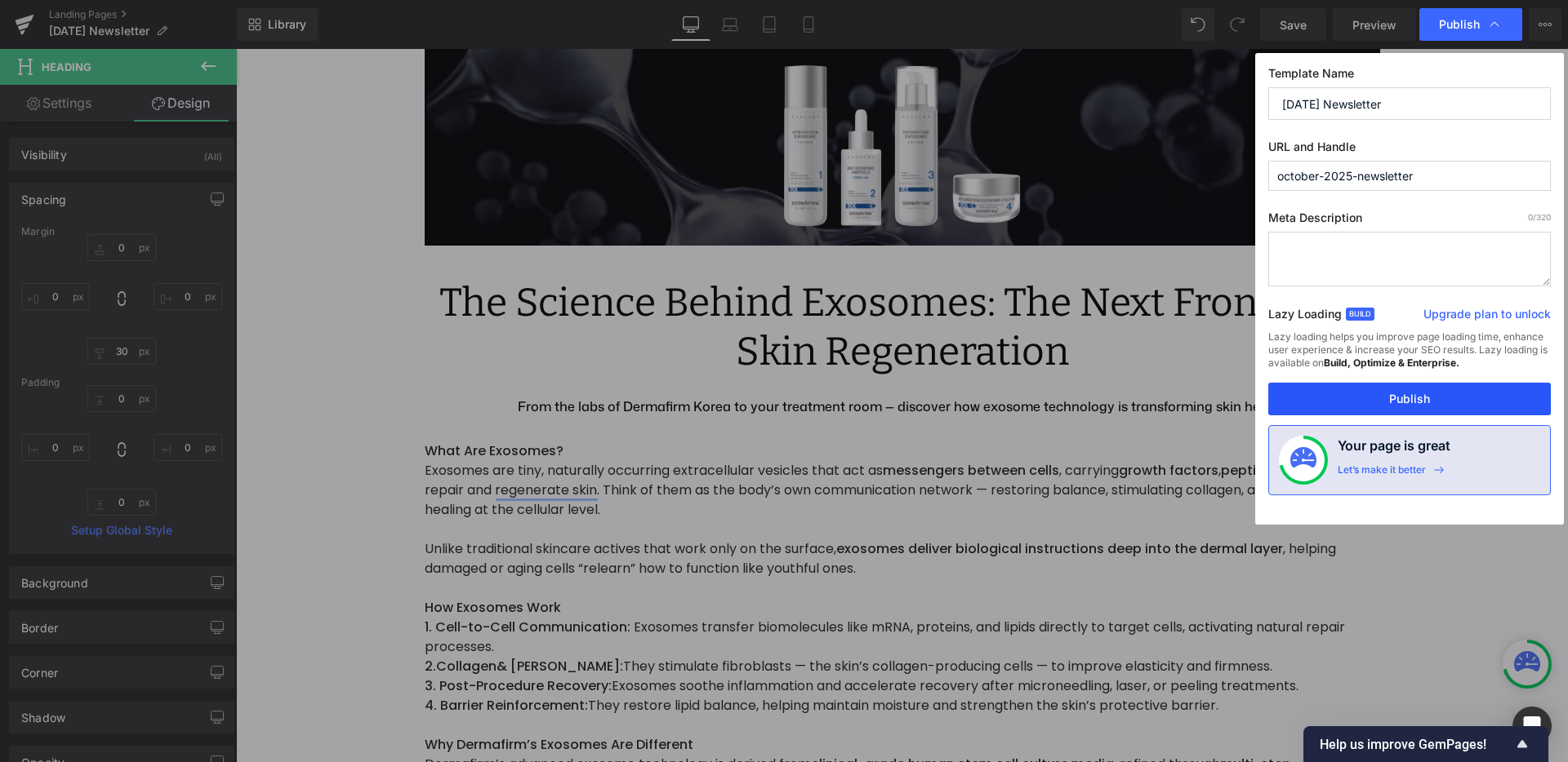
click at [1323, 390] on button "Publish" at bounding box center [1409, 399] width 283 height 33
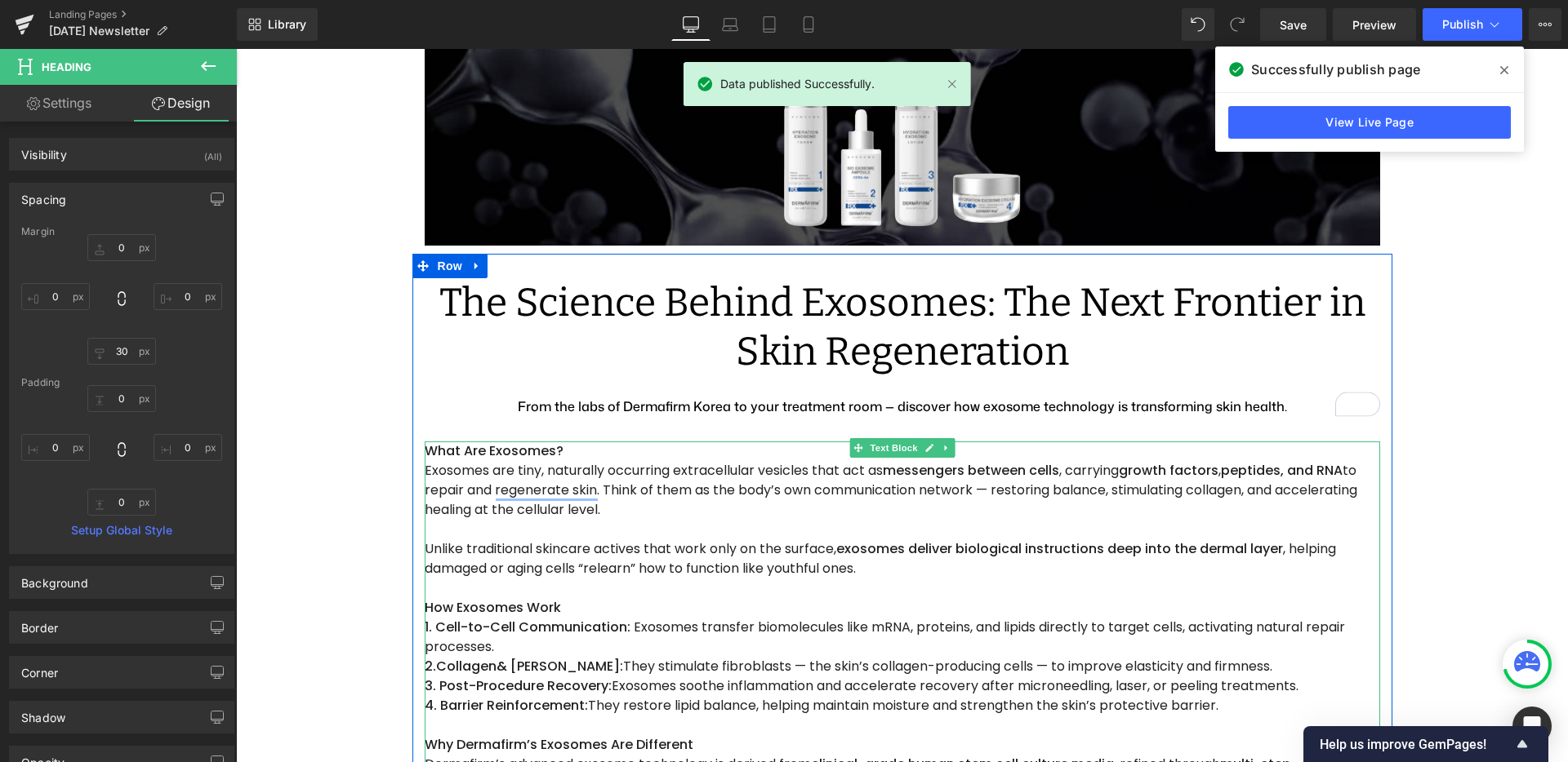
scroll to position [65, 0]
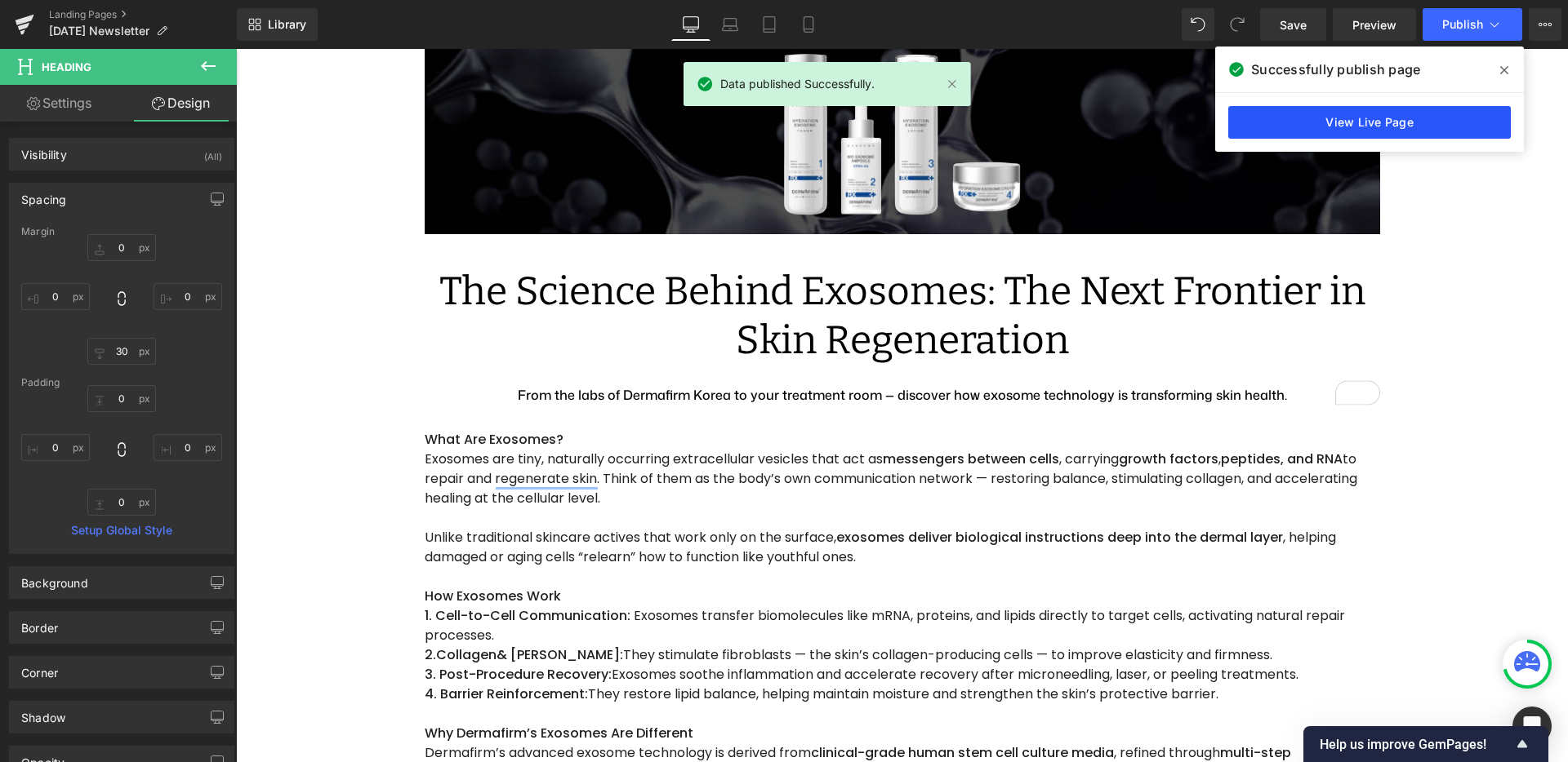
click at [1348, 129] on link "View Live Page" at bounding box center [1369, 123] width 283 height 33
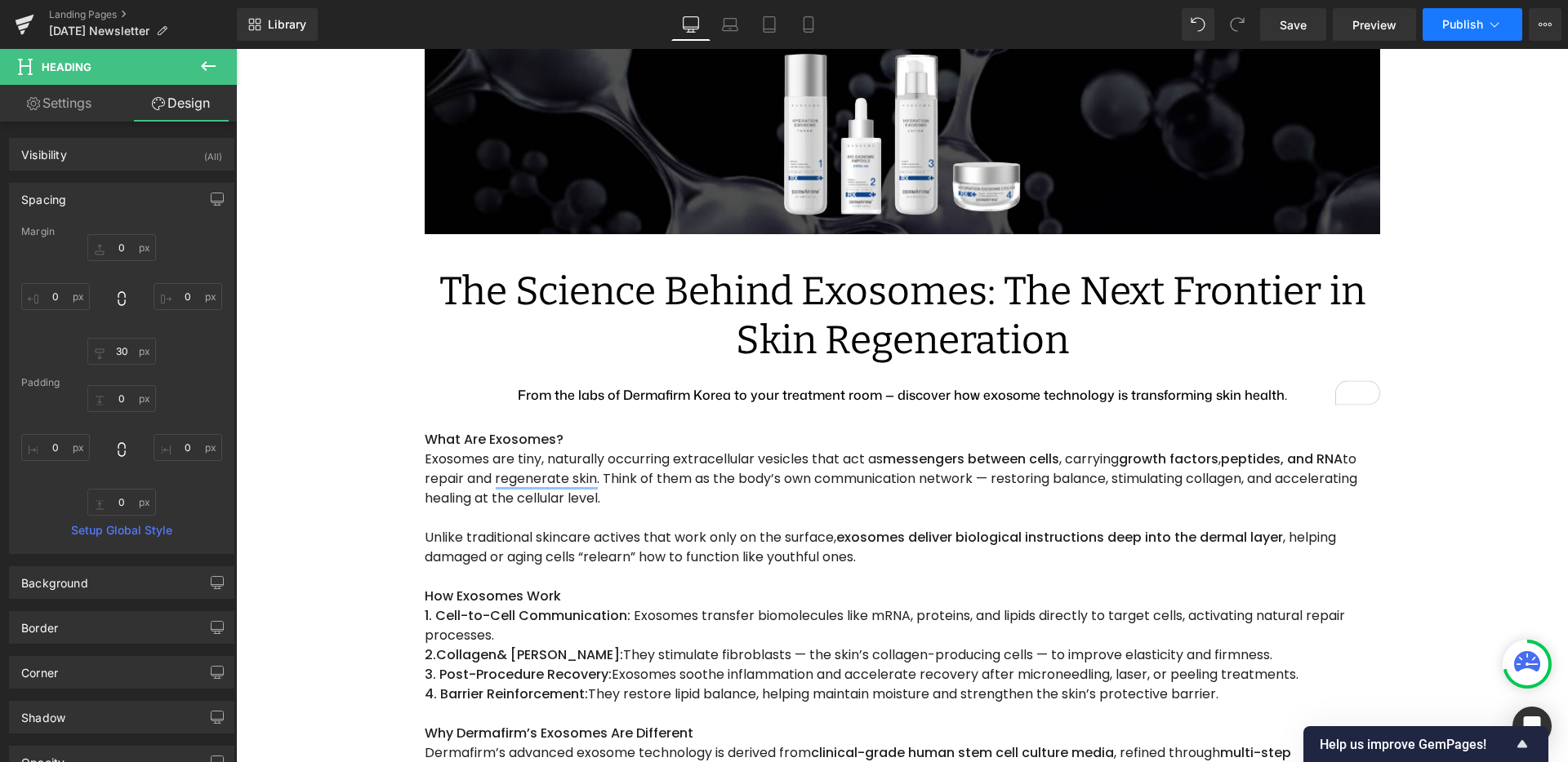
click at [1485, 30] on button "Publish" at bounding box center [1472, 24] width 100 height 33
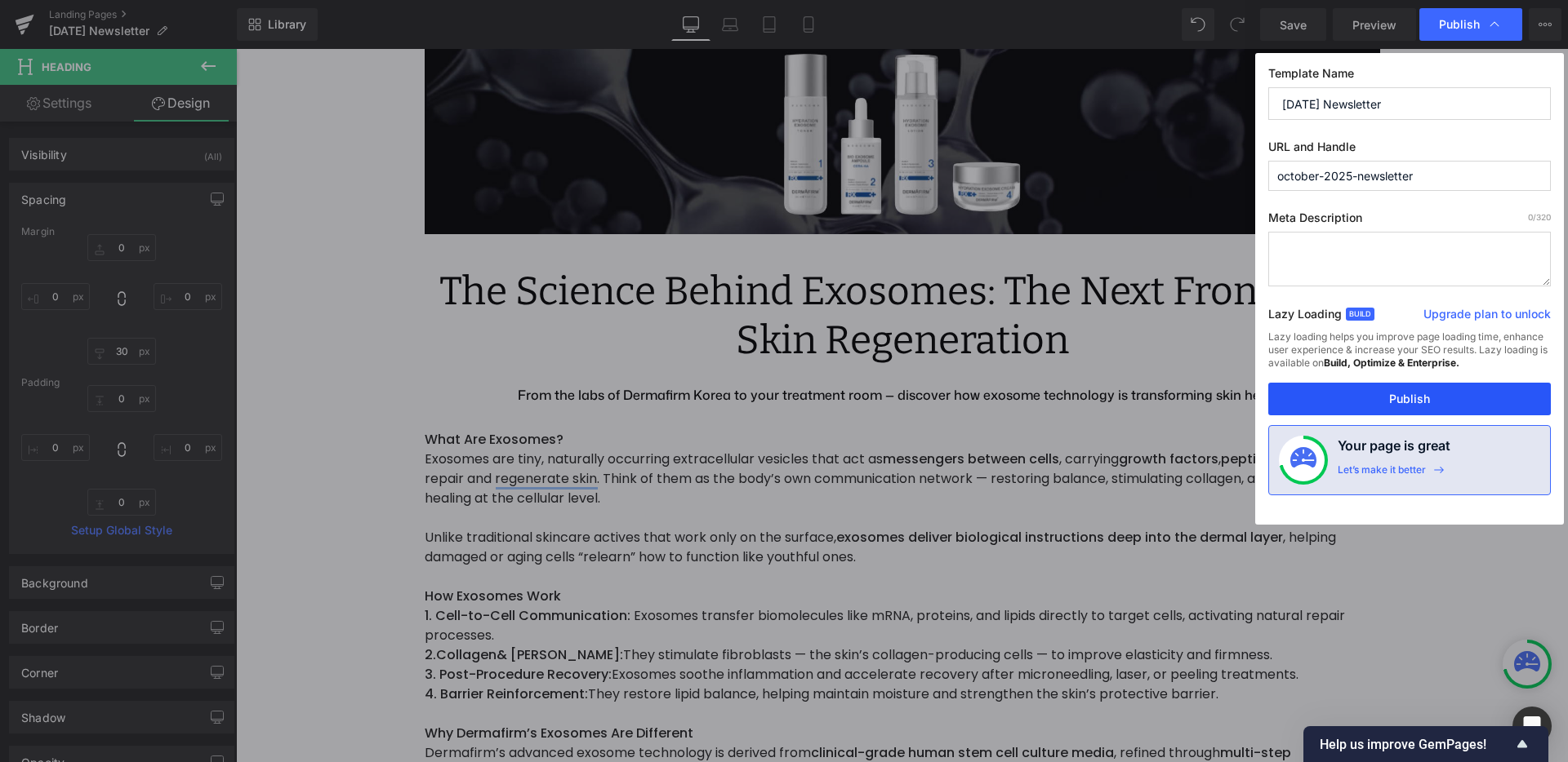
click at [1363, 394] on button "Publish" at bounding box center [1409, 399] width 283 height 33
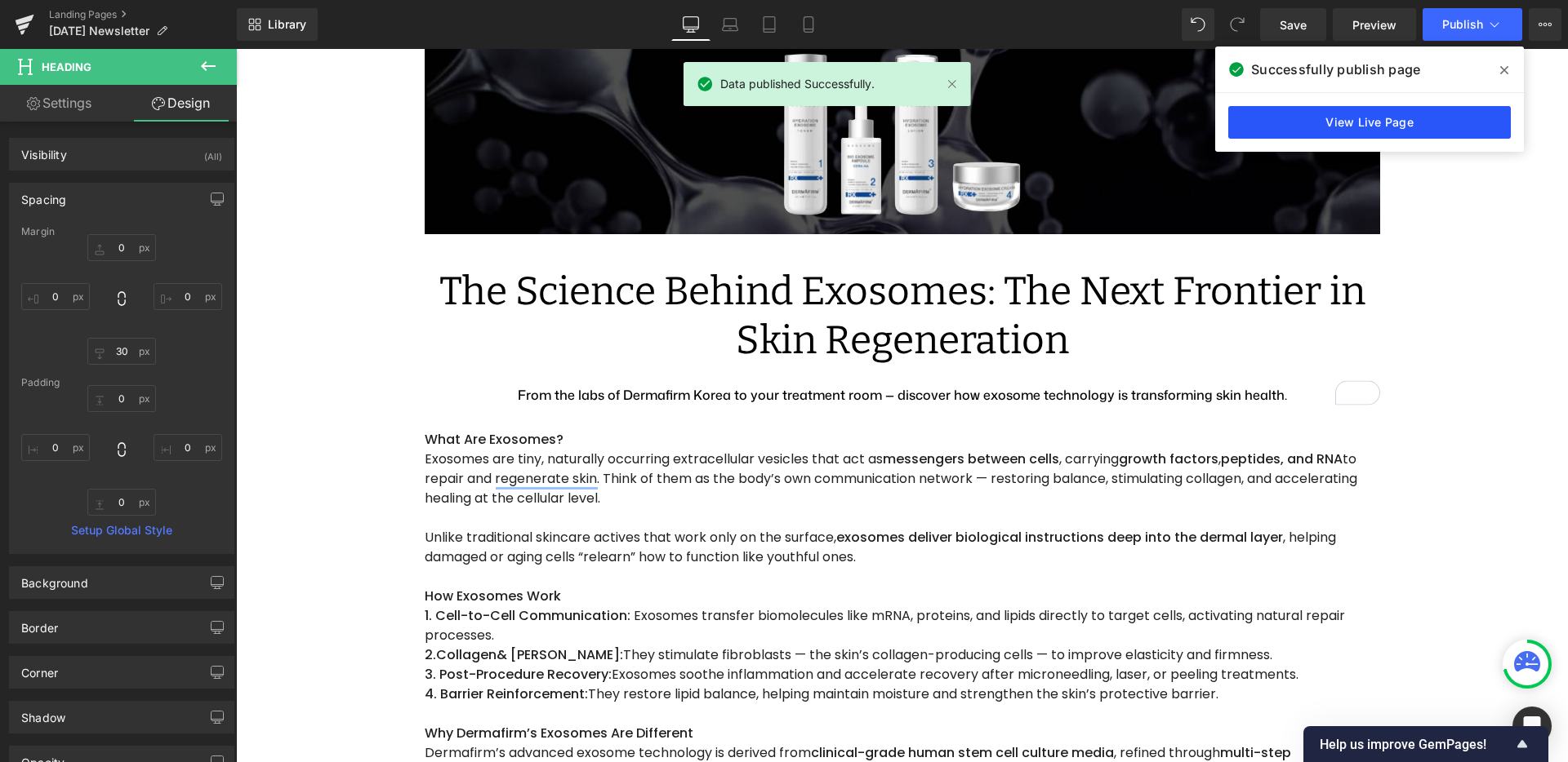
click at [1287, 121] on link "View Live Page" at bounding box center [1369, 123] width 283 height 33
